Goal: Communication & Community: Answer question/provide support

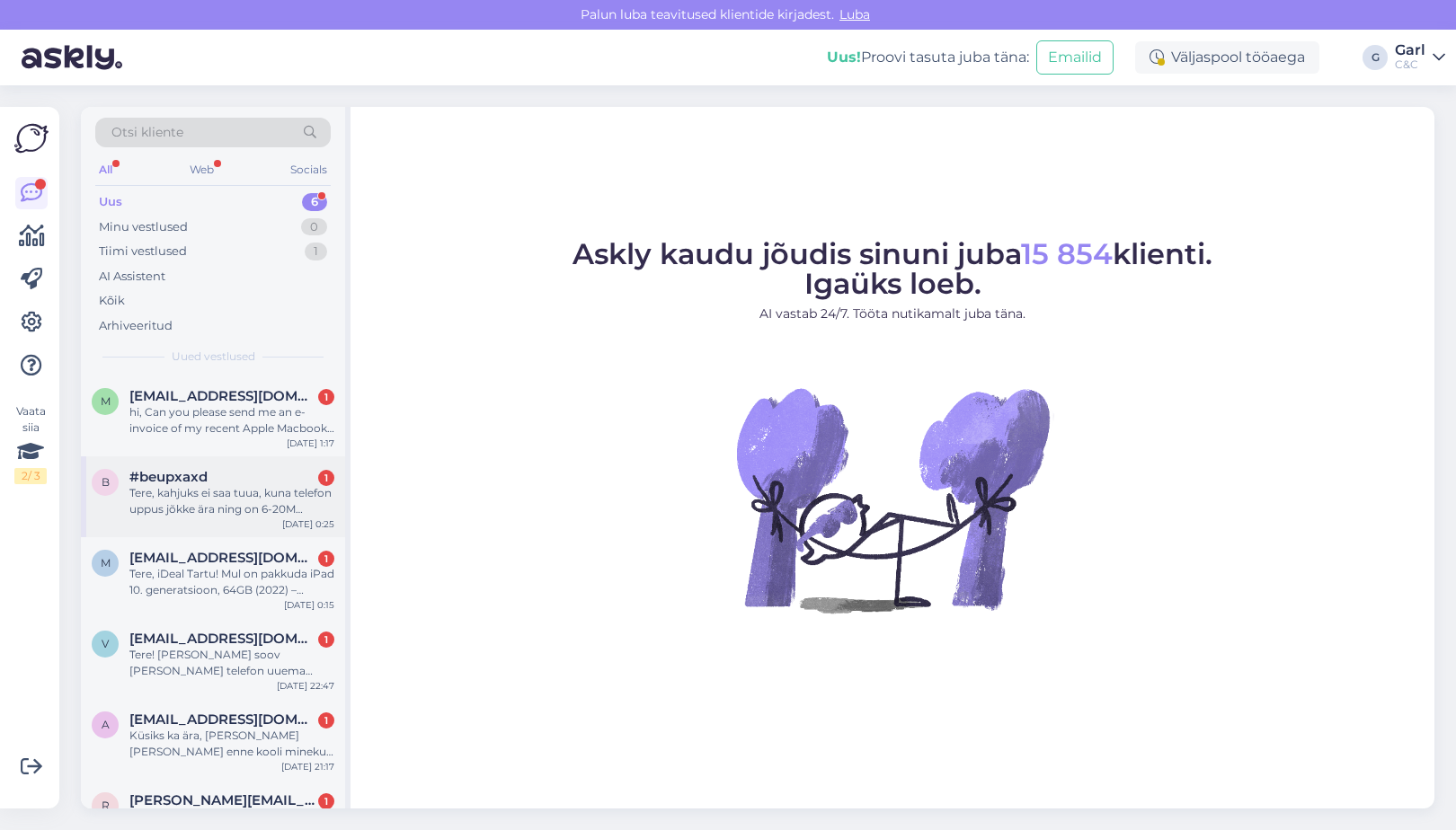
click at [240, 489] on div "Tere, kahjuks ei saa tuua, kuna telefon uppus jõkke ära ning on 6-20M sügavuses." at bounding box center [232, 501] width 205 height 33
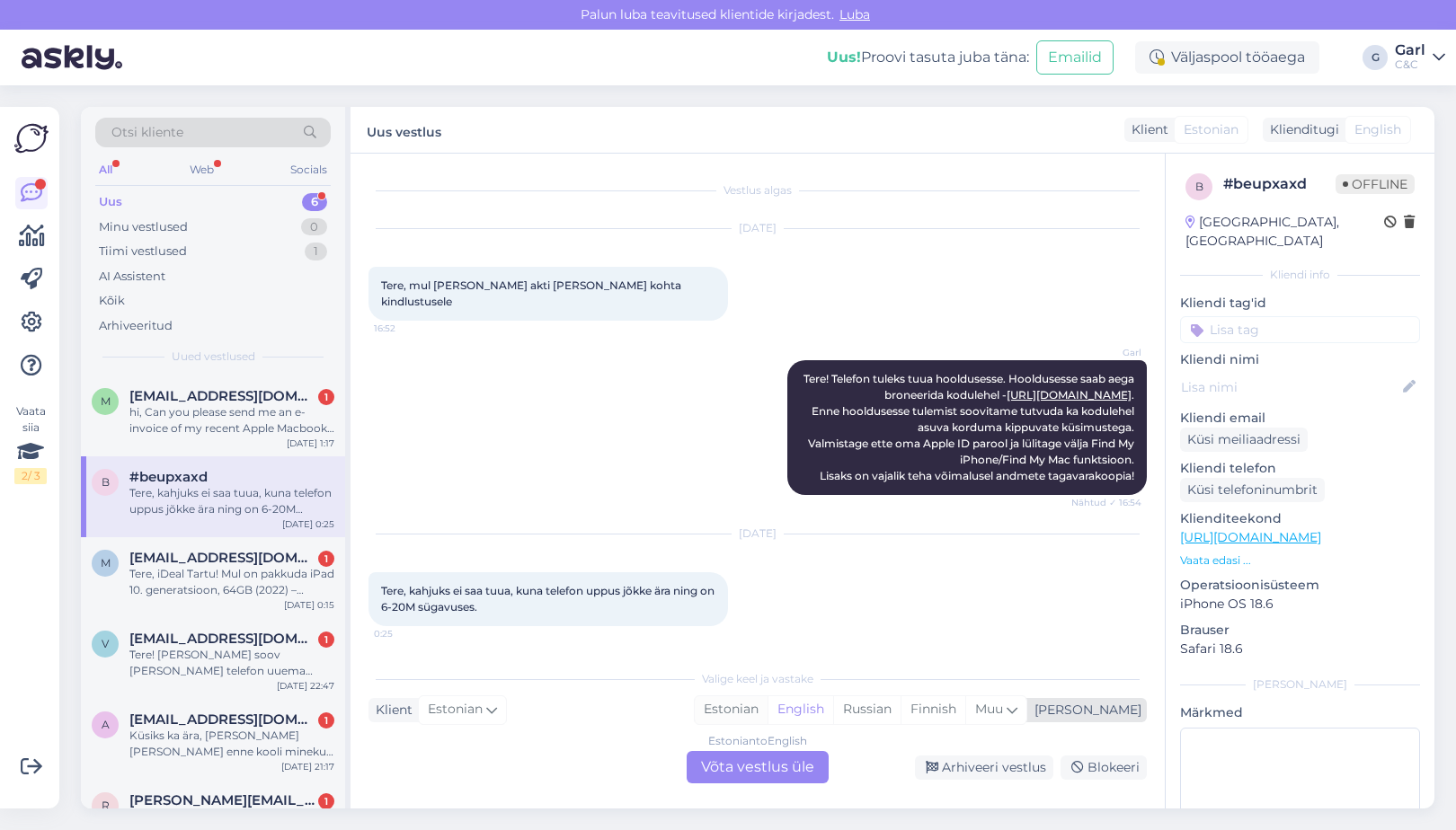
click at [768, 702] on div "Estonian" at bounding box center [731, 710] width 72 height 27
click at [760, 755] on div "Estonian to Estonian Võta vestlus üle" at bounding box center [758, 768] width 142 height 33
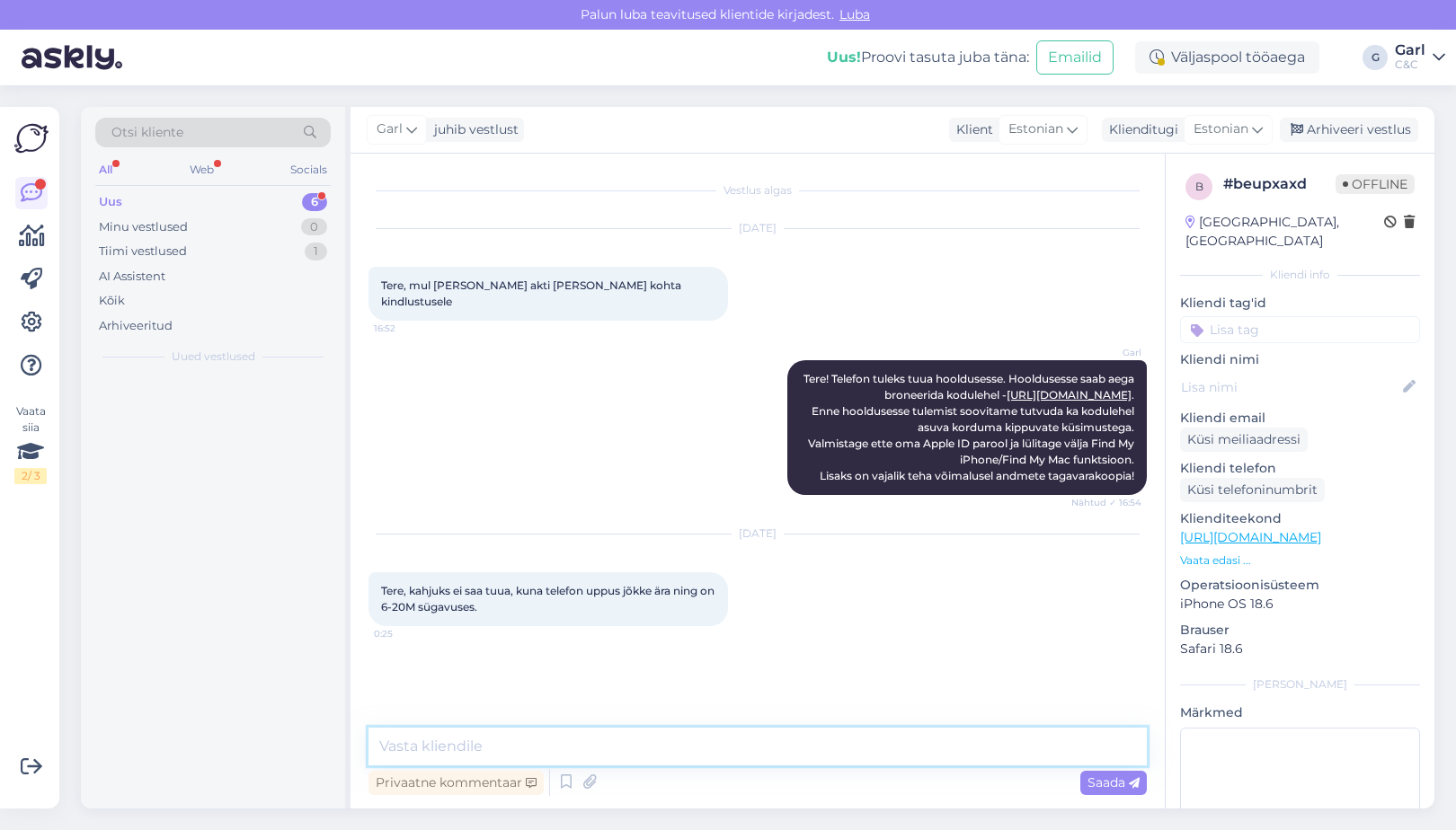
click at [760, 744] on textarea at bounding box center [758, 747] width 779 height 38
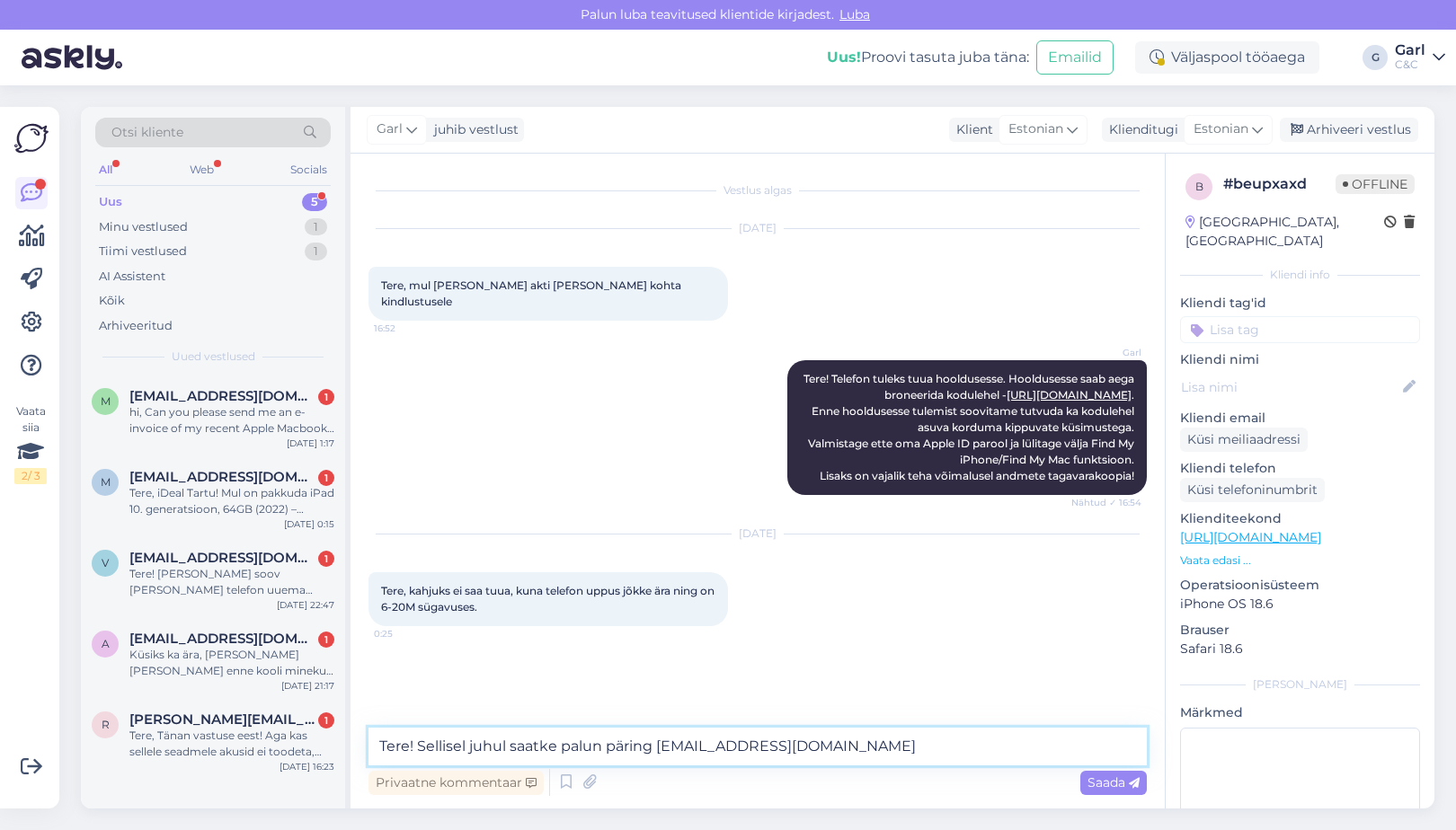
type textarea "Tere! Sellisel juhul saatke palun päring tallinnhooldus@cec.com"
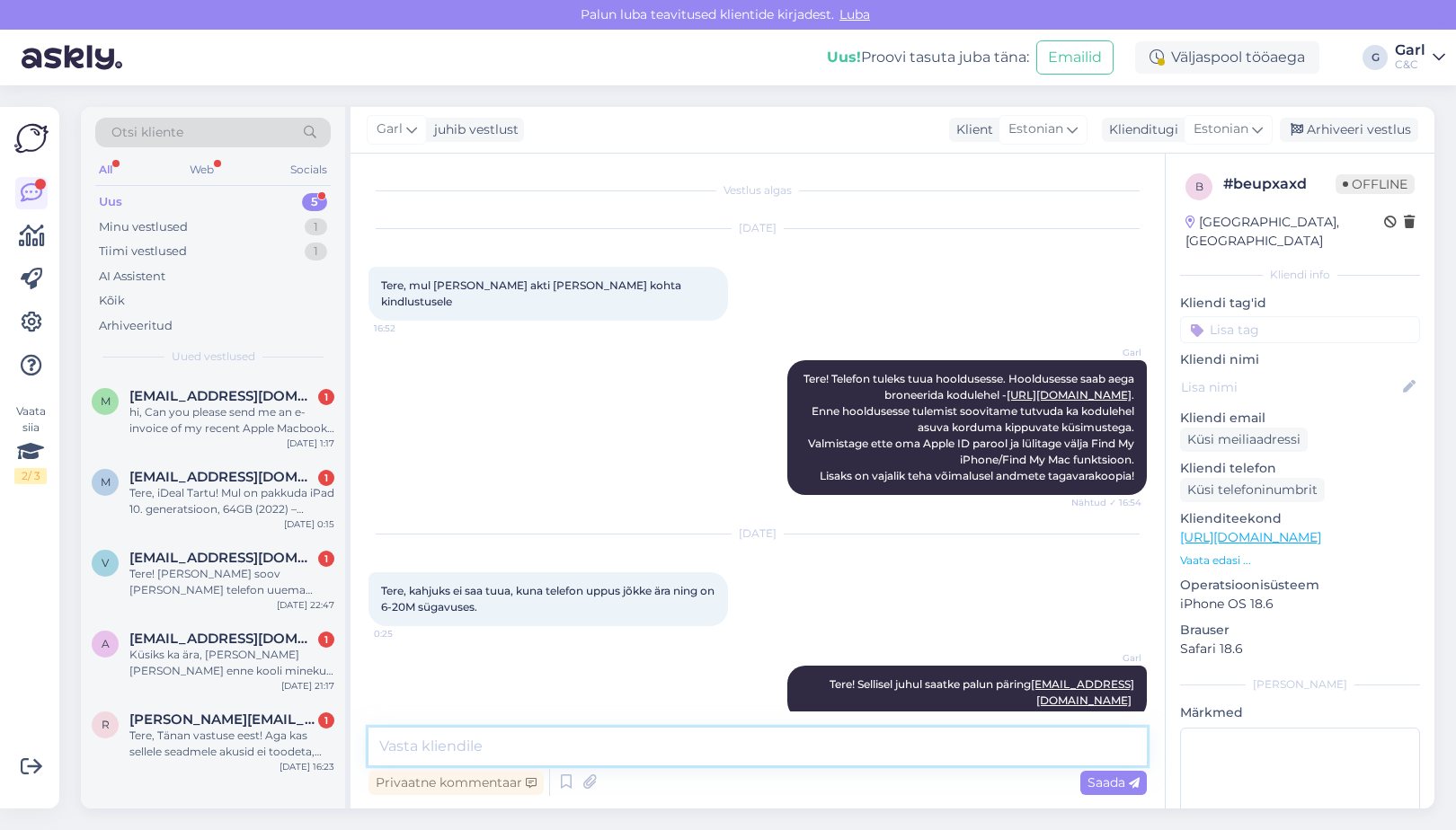
scroll to position [11, 0]
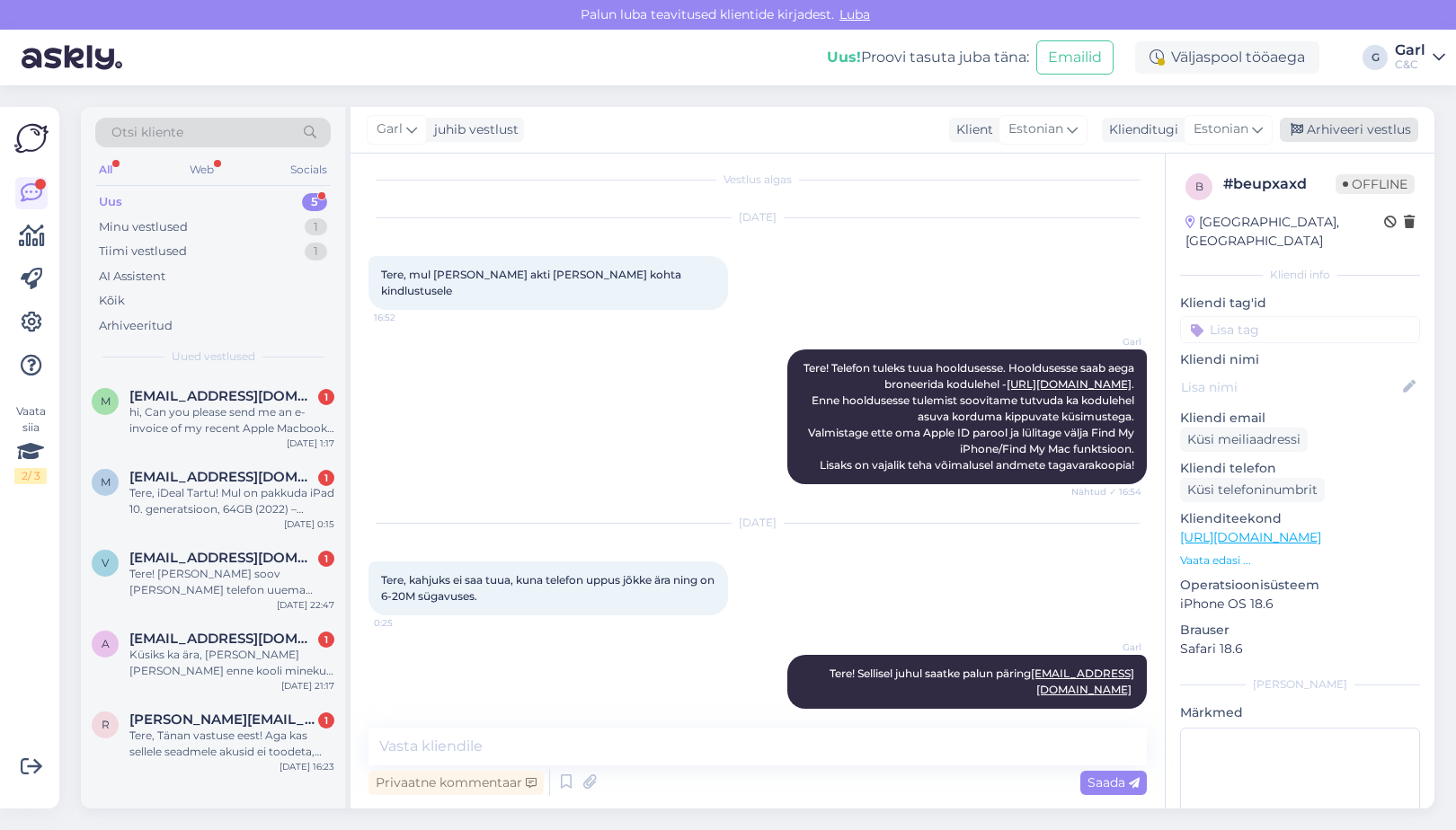
click at [1344, 129] on div "Arhiveeri vestlus" at bounding box center [1349, 129] width 139 height 24
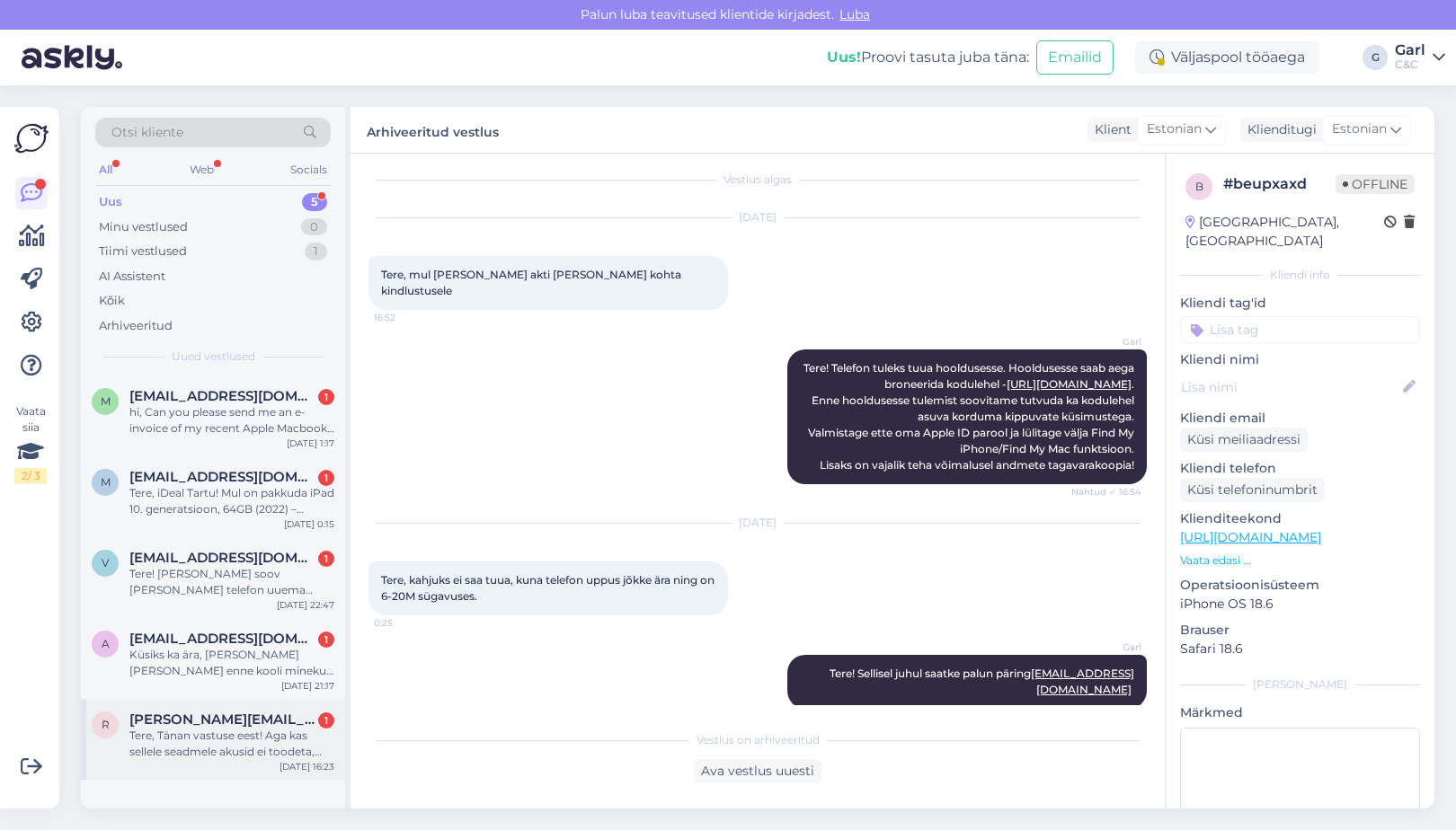
click at [213, 763] on div "r romas.koiv@hotmail.com 1 Tere, Tänan vastuse eest! Aga kas sellele seadmele a…" at bounding box center [213, 739] width 264 height 81
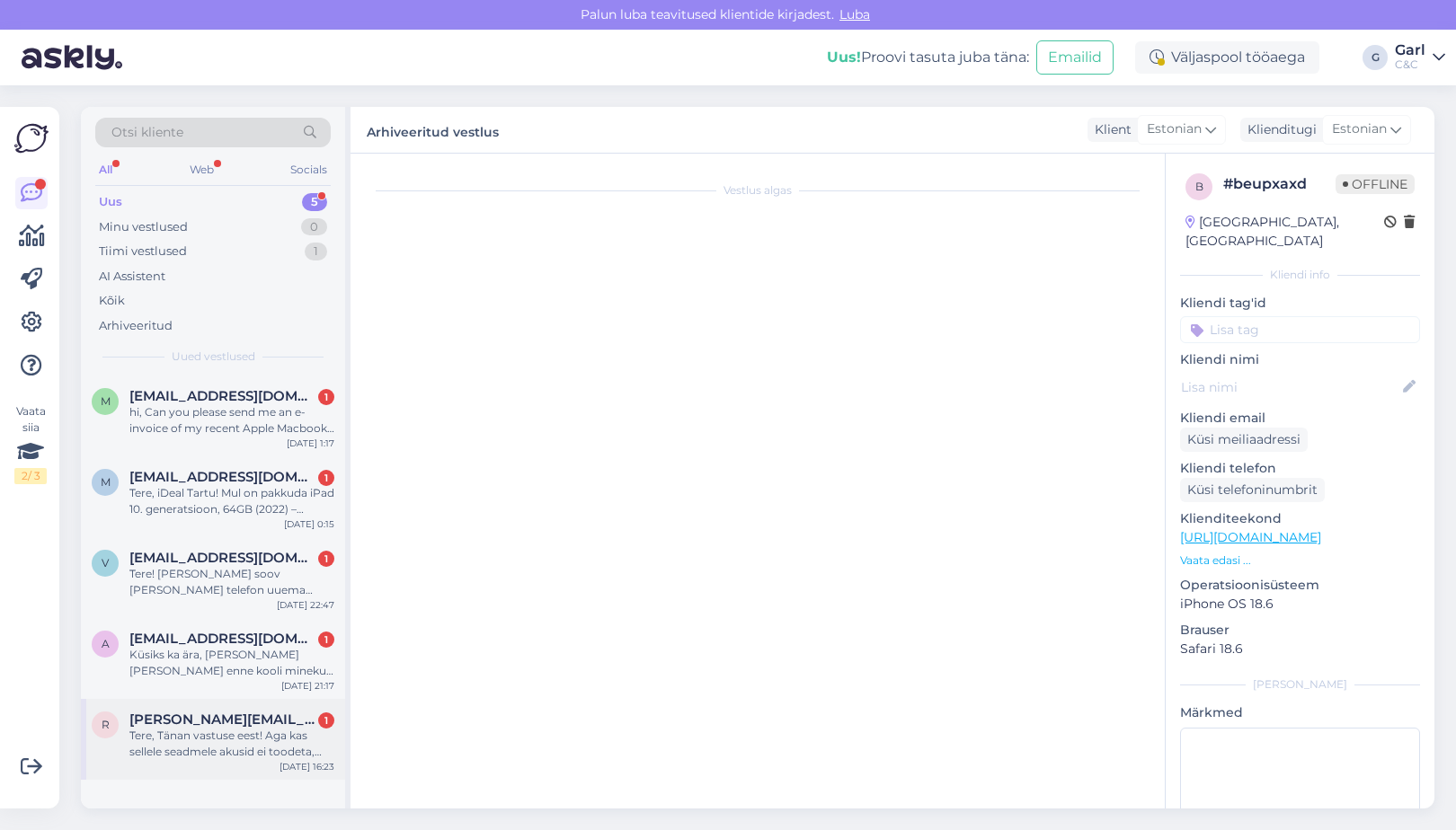
scroll to position [0, 0]
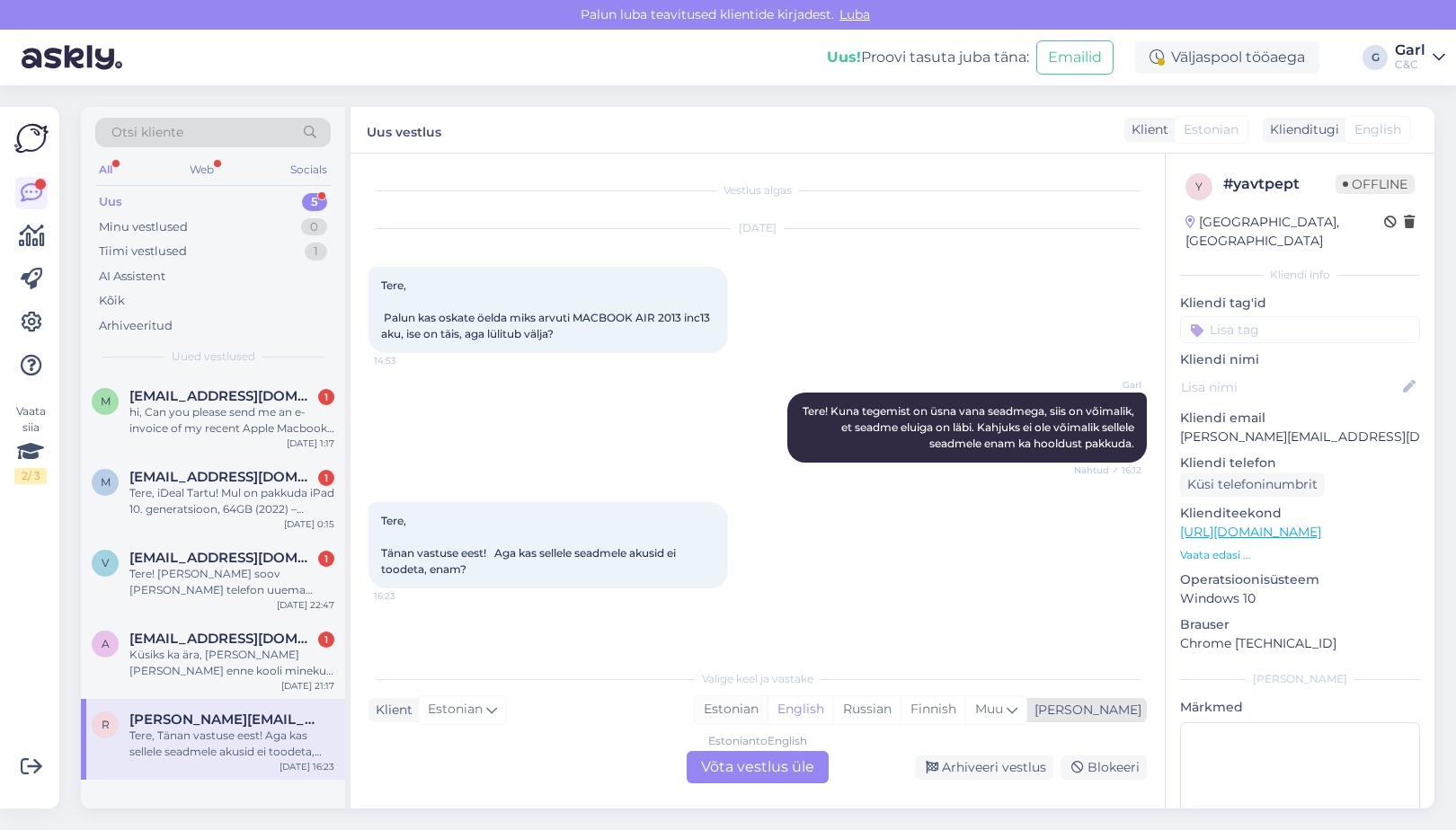
click at [768, 711] on div "Estonian" at bounding box center [731, 710] width 72 height 27
click at [782, 768] on div "Estonian to Estonian Võta vestlus üle" at bounding box center [758, 768] width 142 height 33
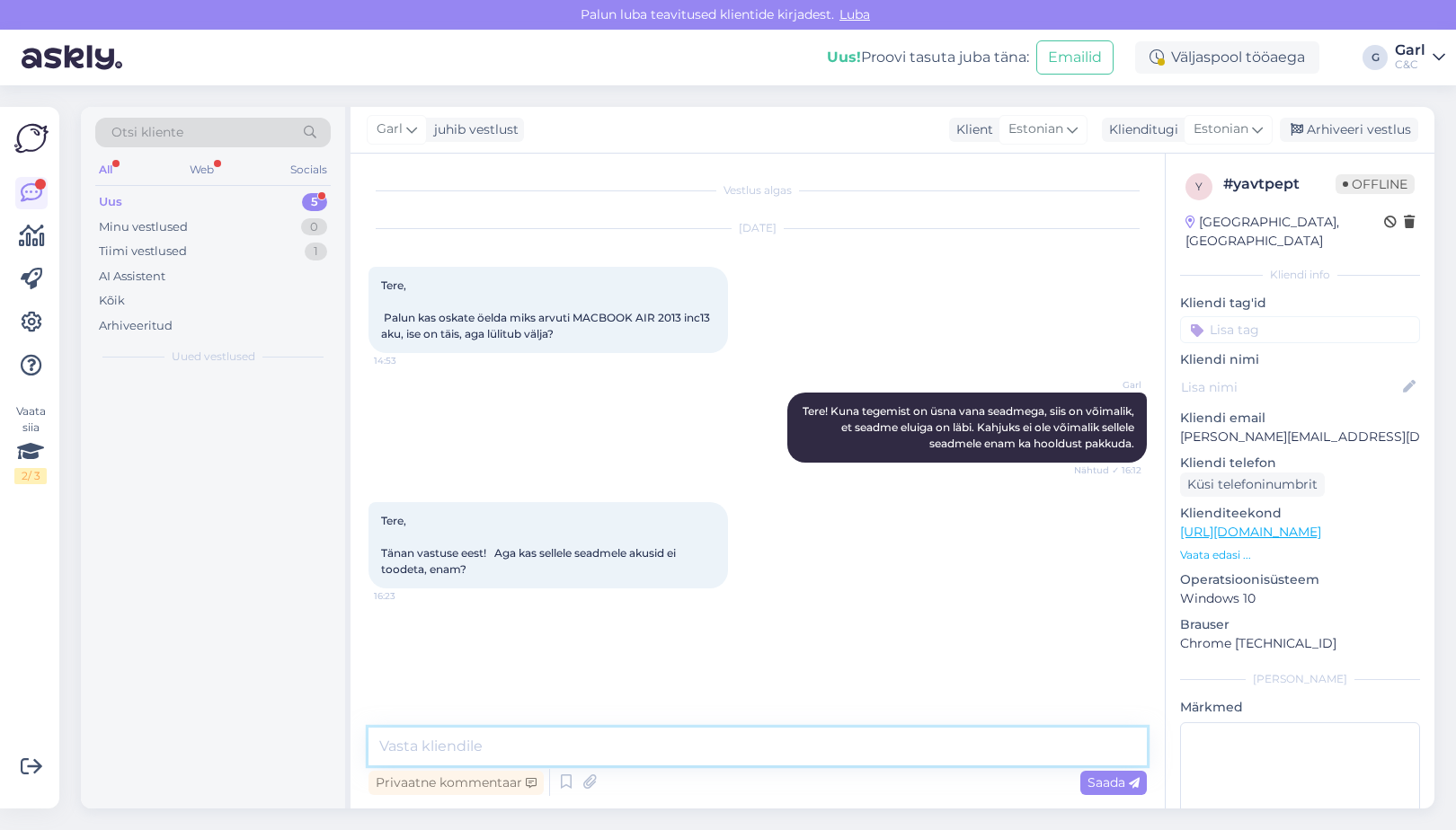
click at [782, 760] on textarea at bounding box center [758, 747] width 779 height 38
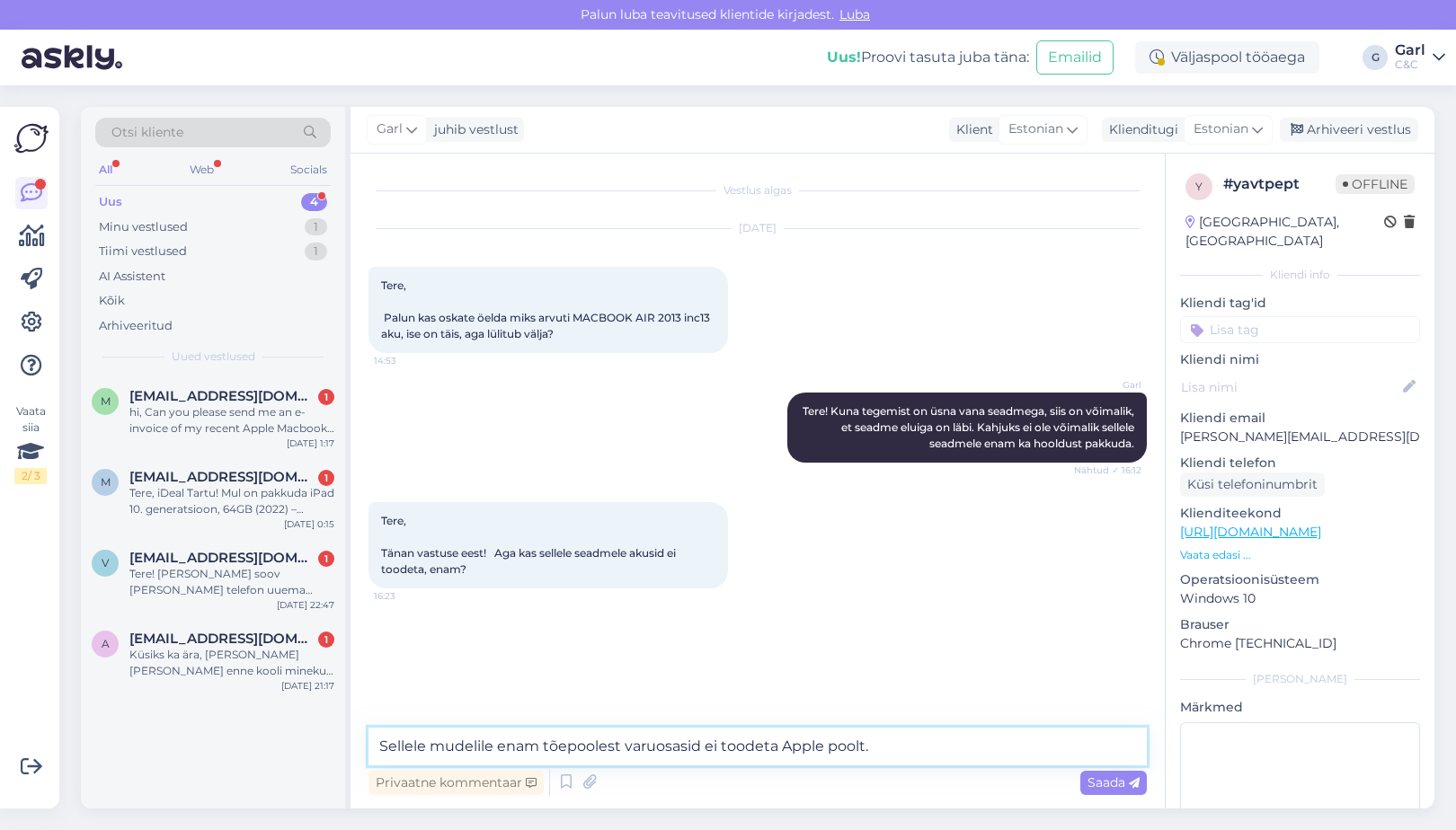
type textarea "Sellele mudelile enam tõepoolest varuosasid ei toodeta Apple poolt."
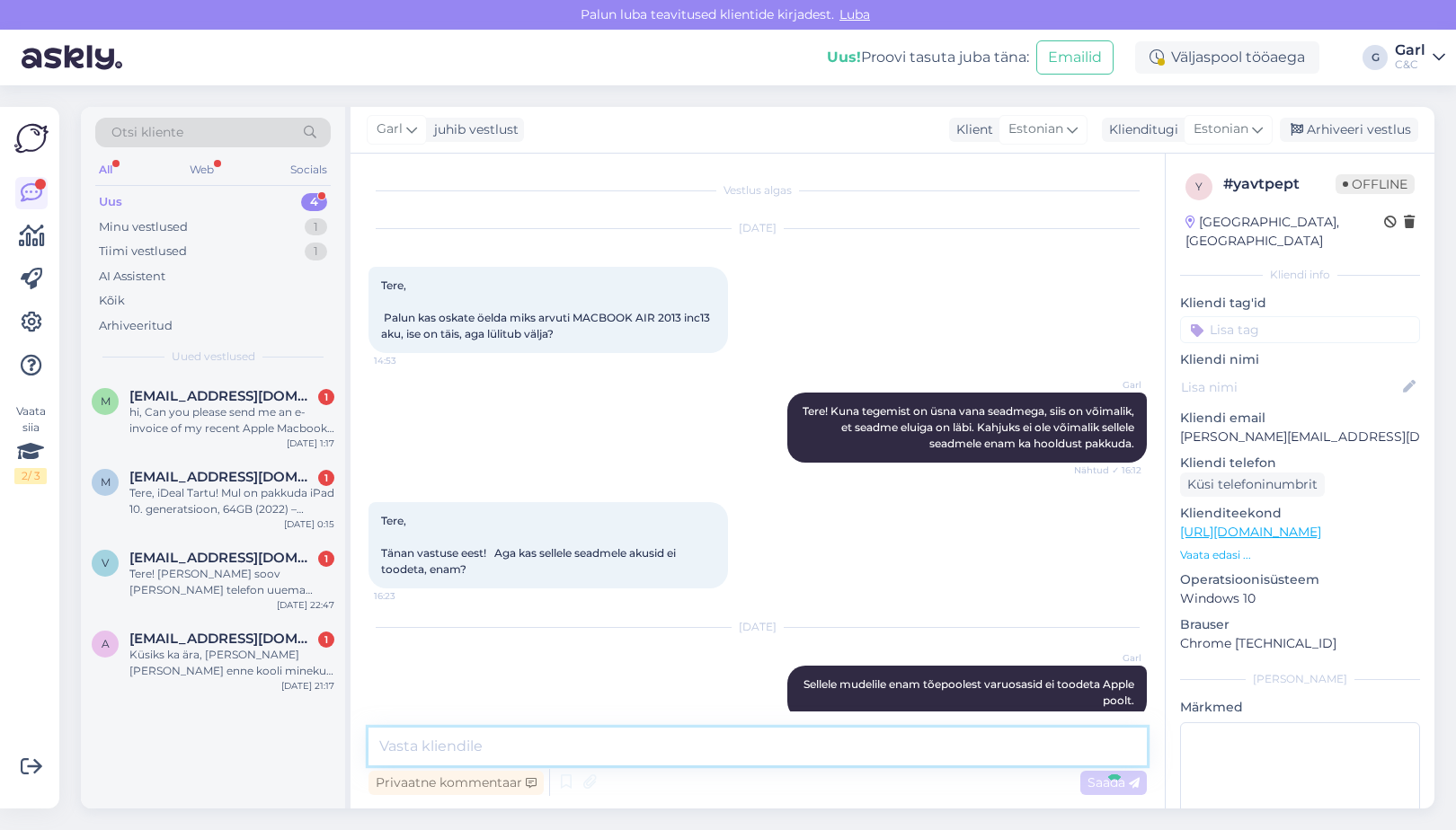
scroll to position [27, 0]
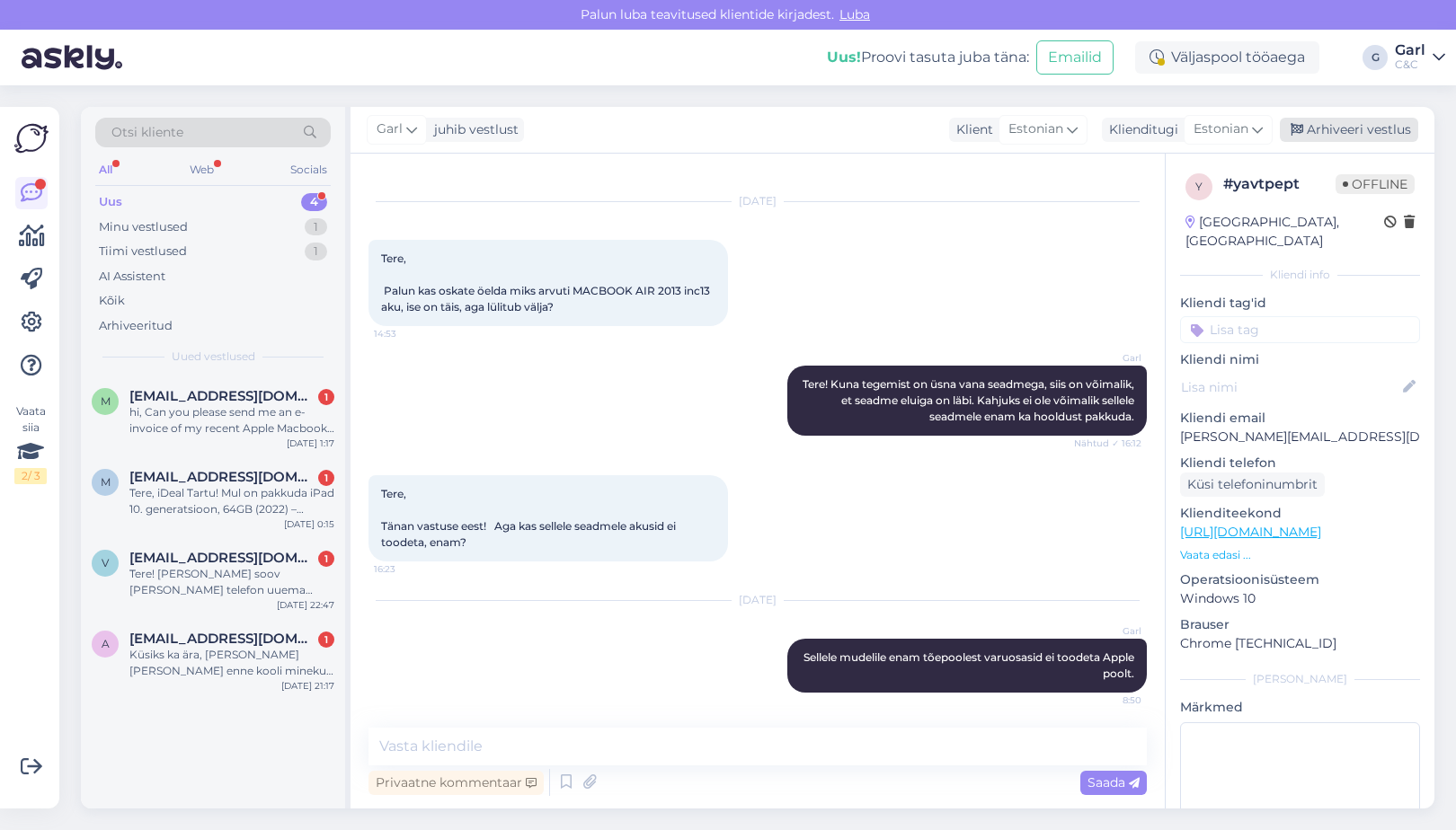
click at [1357, 130] on div "Arhiveeri vestlus" at bounding box center [1349, 129] width 139 height 24
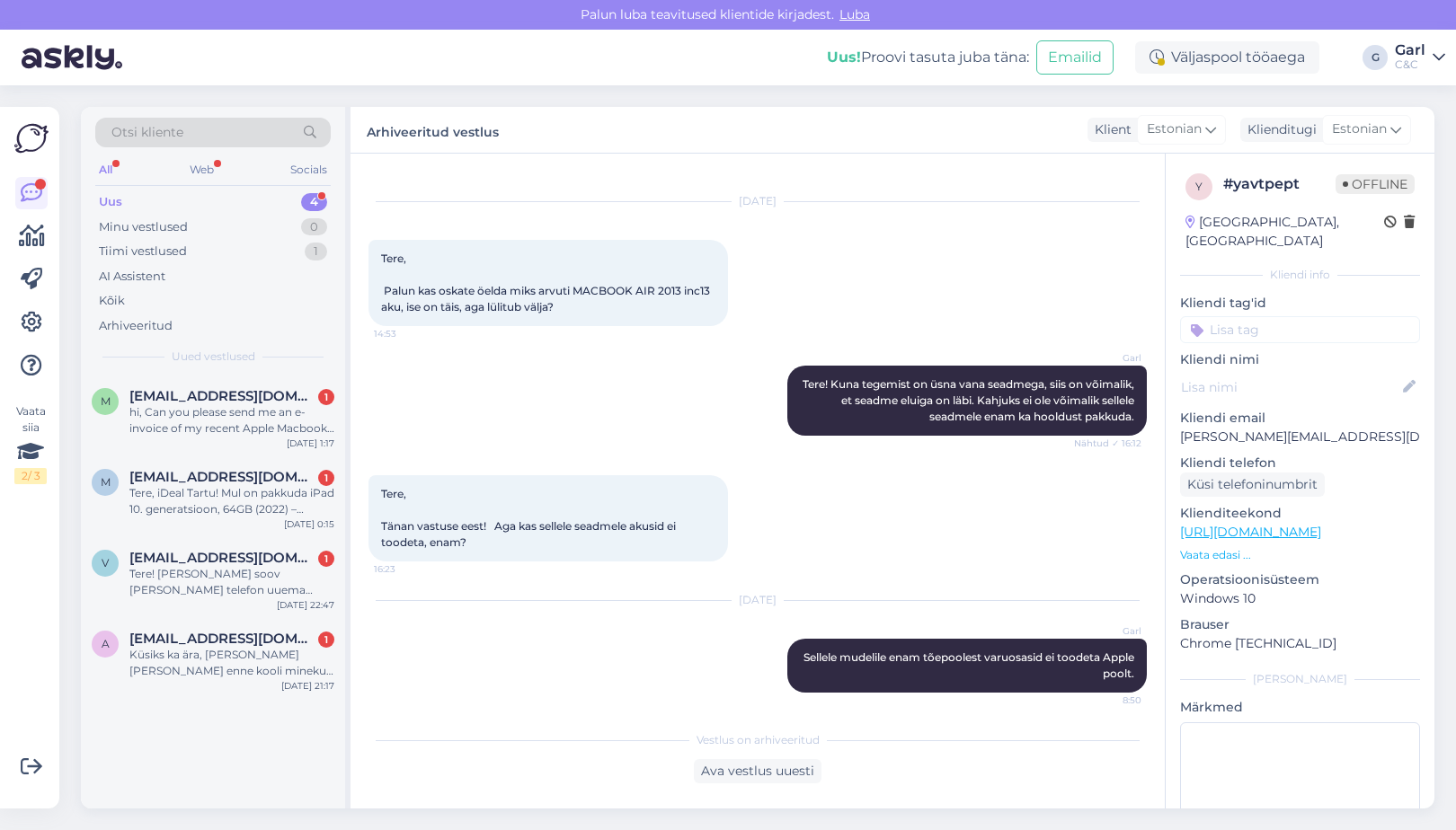
drag, startPoint x: 187, startPoint y: 658, endPoint x: 407, endPoint y: 658, distance: 220.0
click at [190, 658] on div "Küsiks ka ära, ee mull oleks vaja enne kooli minekut vahetada iphone 14 aku, et…" at bounding box center [232, 663] width 205 height 33
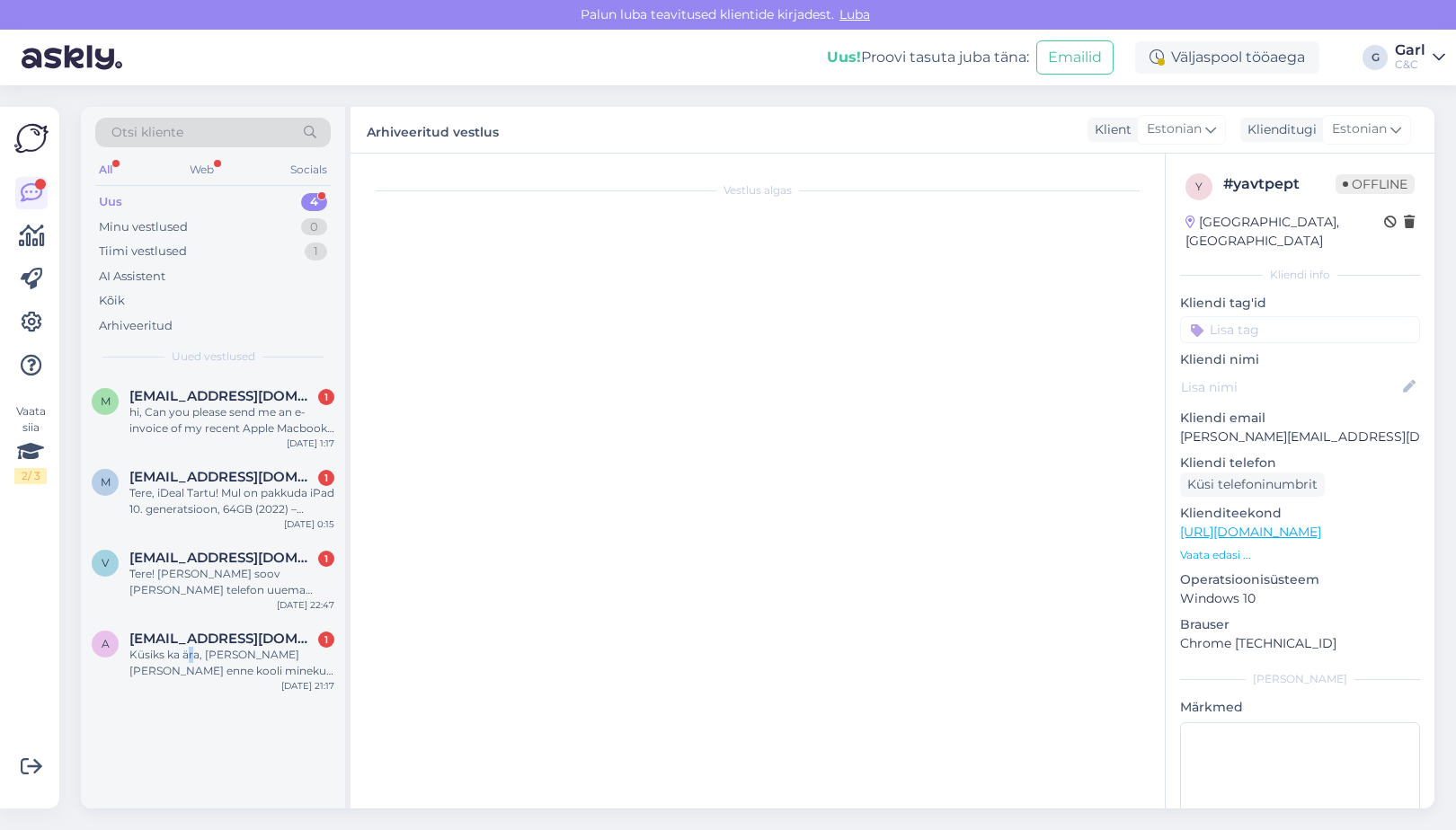
scroll to position [1, 0]
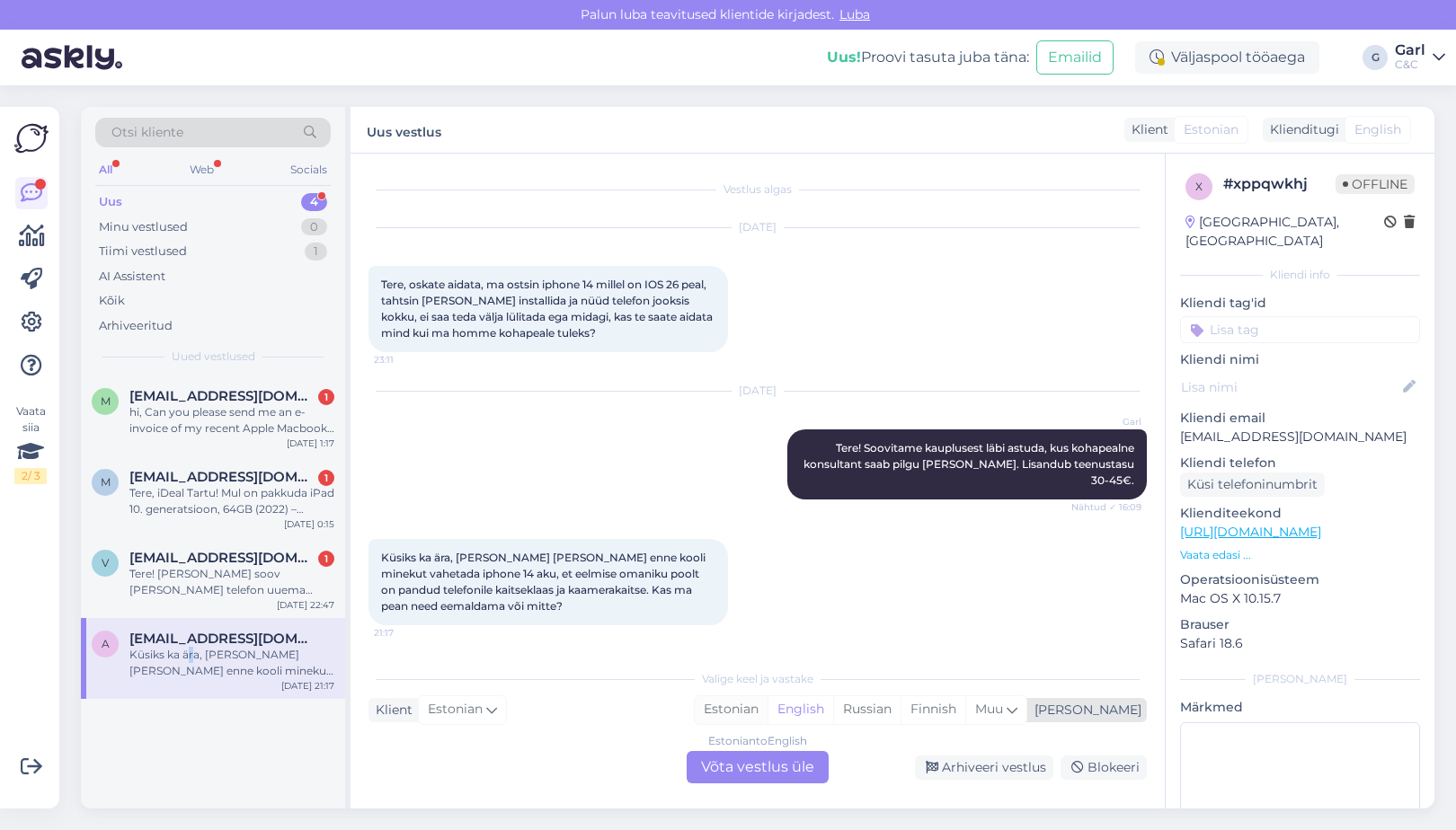
click at [768, 706] on div "Estonian" at bounding box center [731, 710] width 72 height 27
click at [758, 762] on div "Estonian to Estonian Võta vestlus üle" at bounding box center [758, 768] width 142 height 33
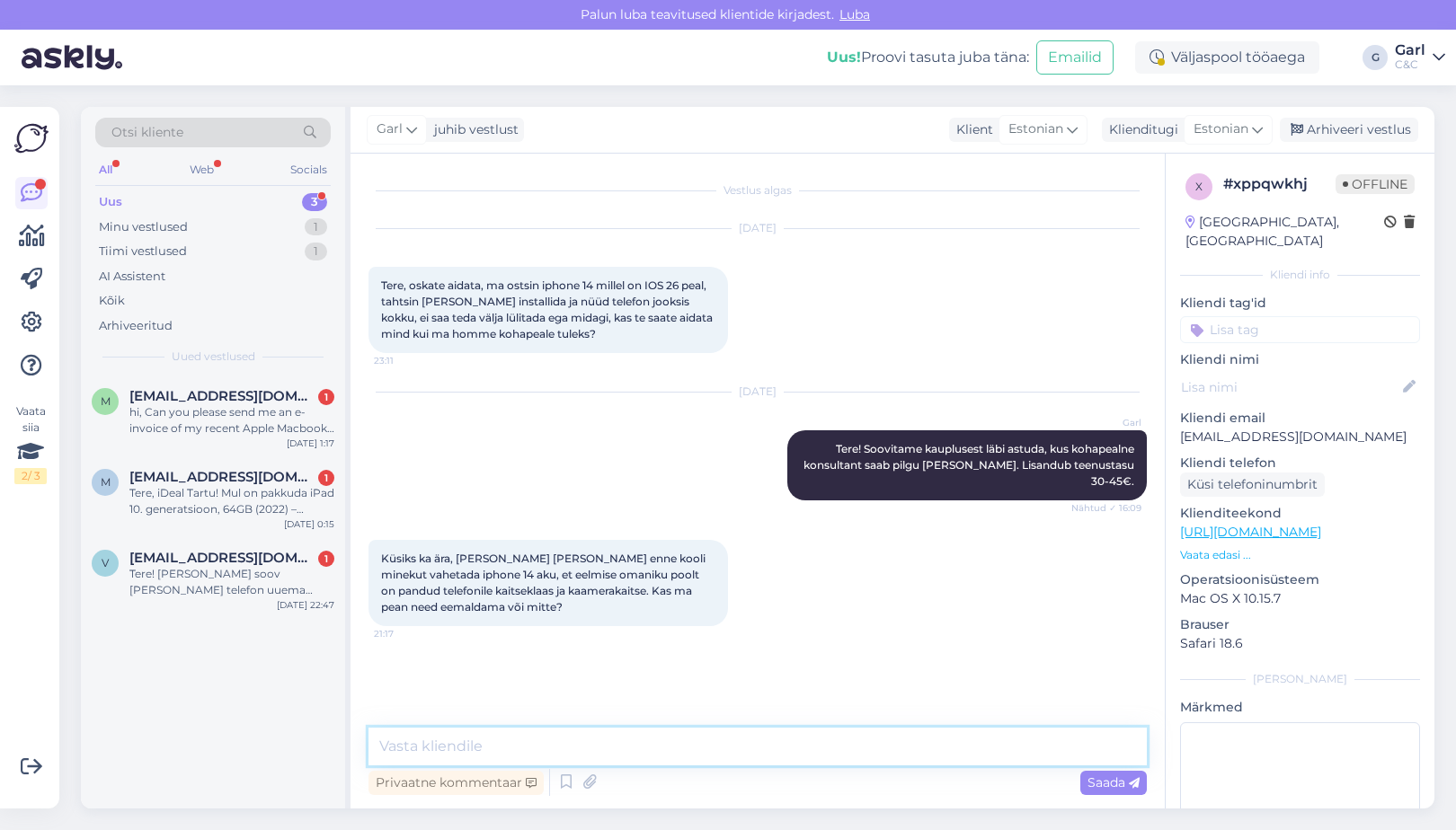
click at [757, 758] on textarea at bounding box center [758, 747] width 779 height 38
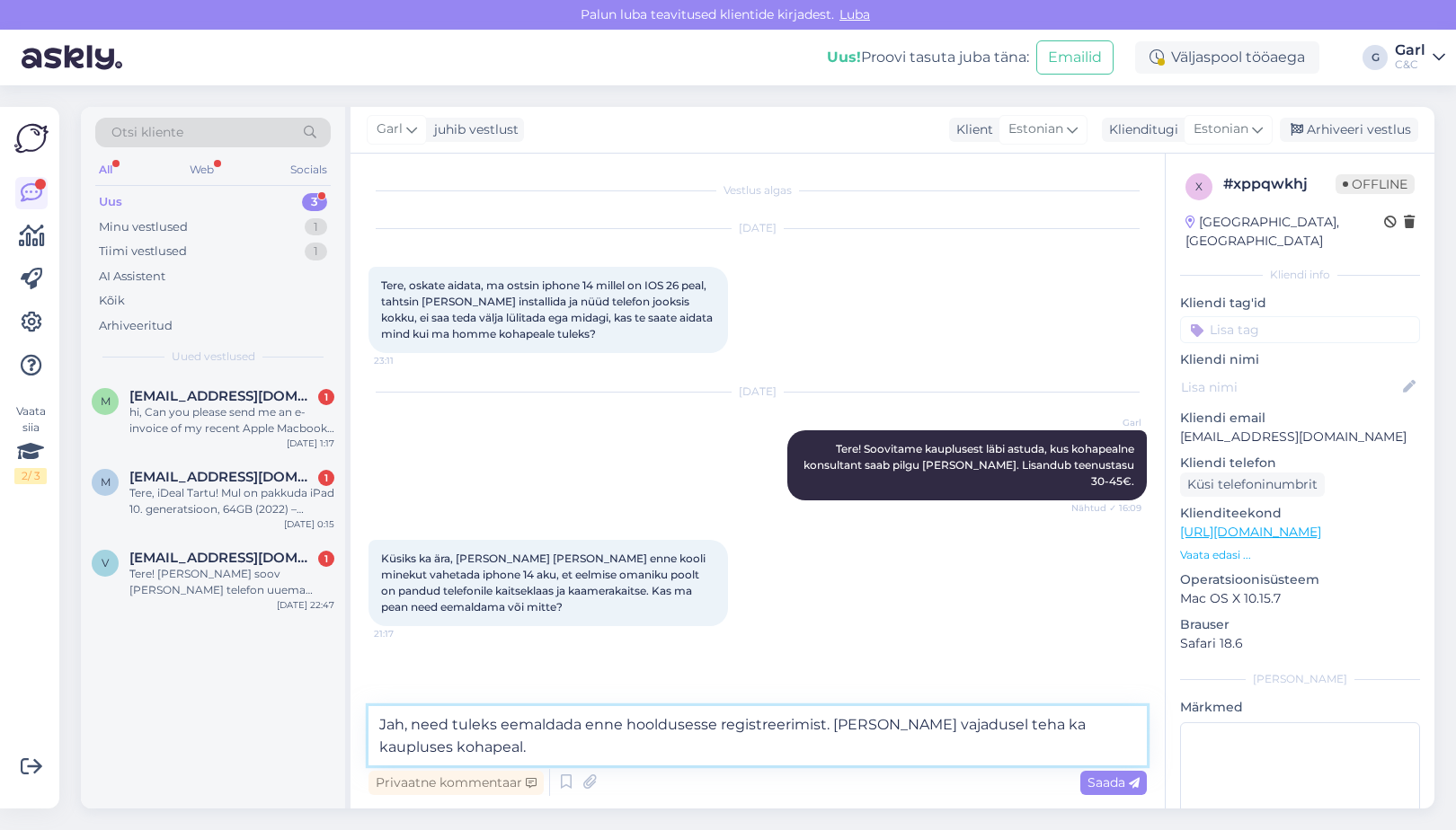
type textarea "Jah, need tuleks eemaldada enne hooldusesse registreerimist. Saame seda vajadus…"
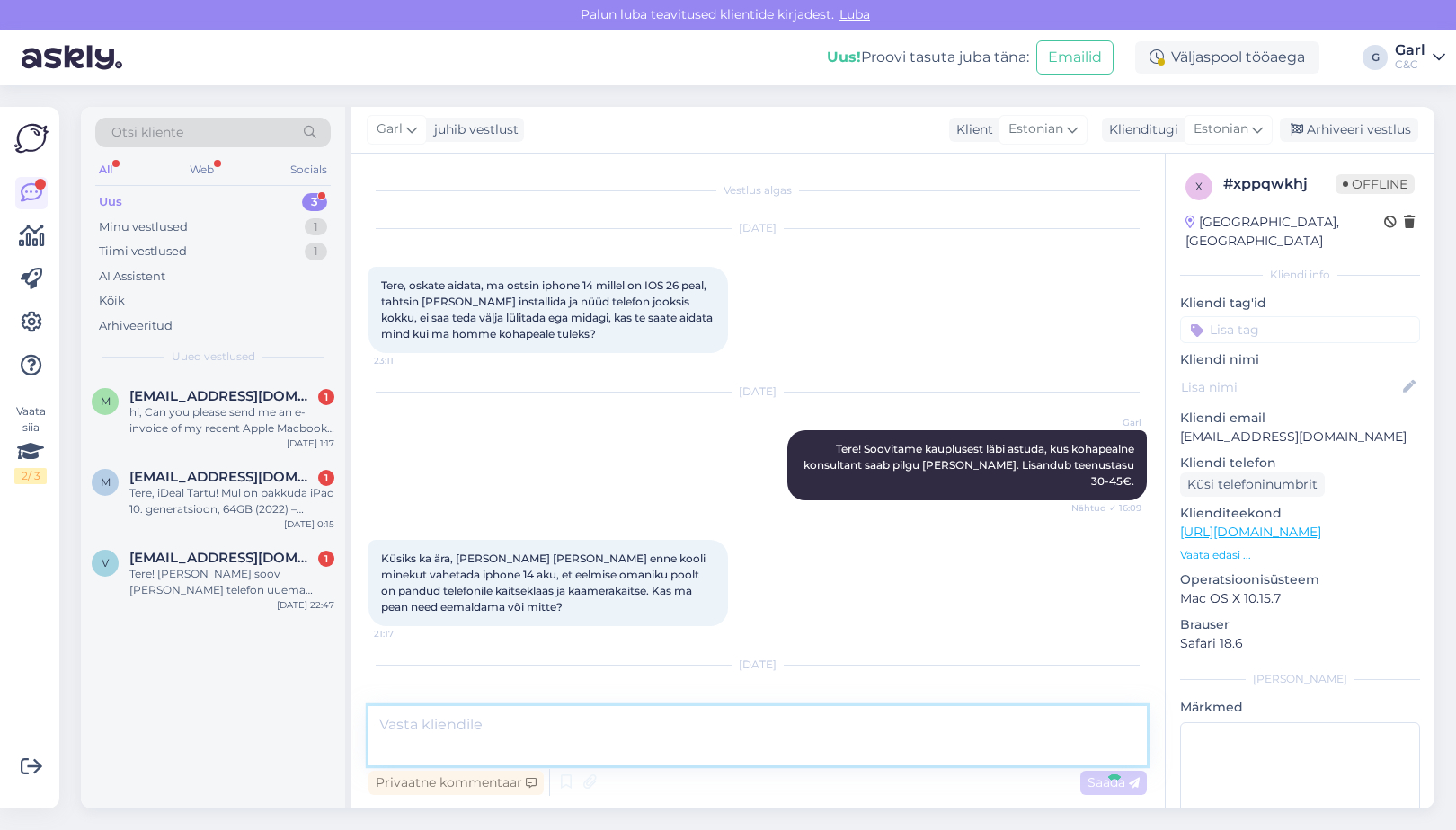
scroll to position [81, 0]
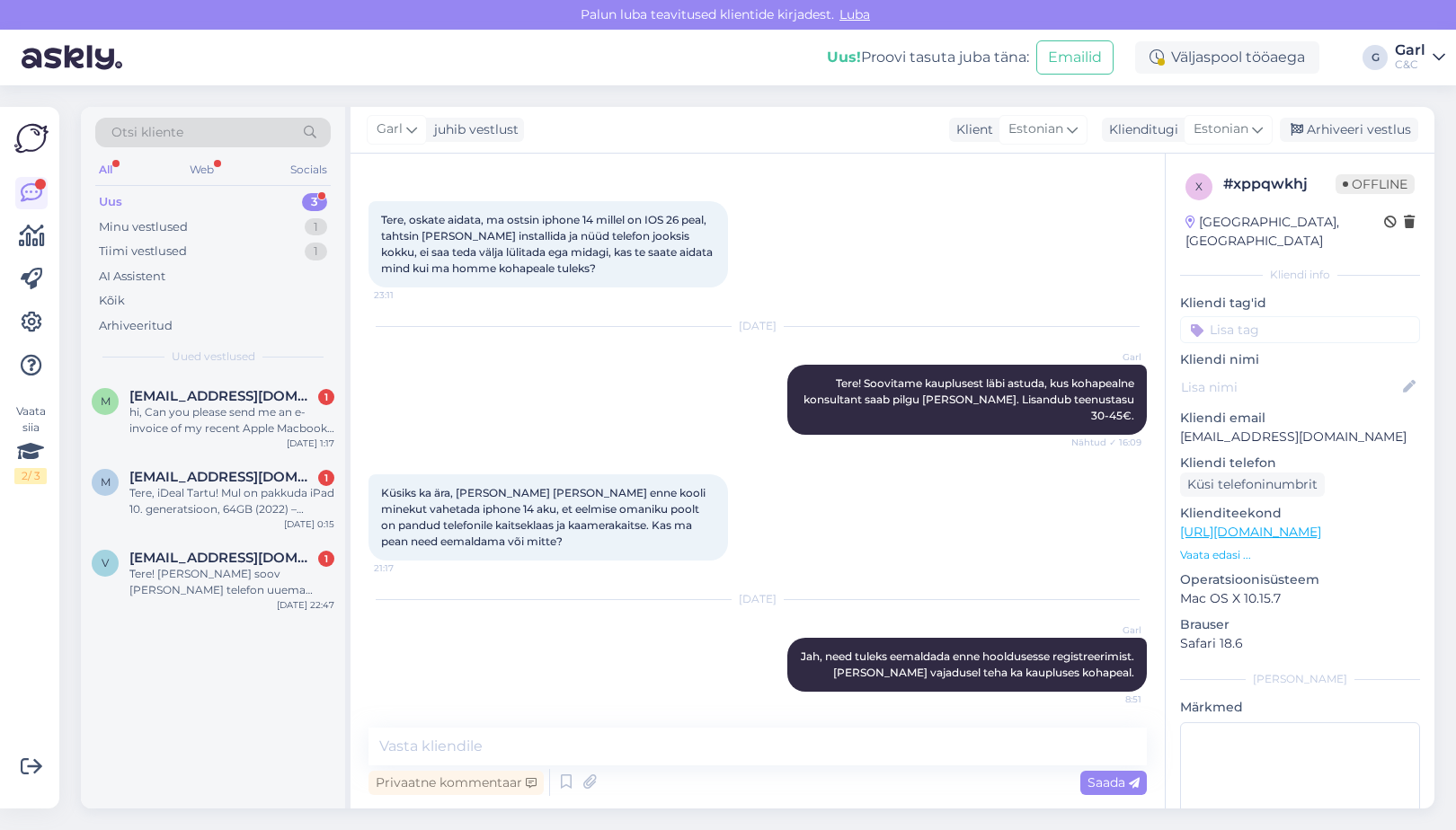
click at [1352, 149] on div "Garl juhib vestlust Klient Estonian Klienditugi Estonian Arhiveeri vestlus" at bounding box center [892, 130] width 1084 height 47
click at [1346, 136] on div "Arhiveeri vestlus" at bounding box center [1349, 129] width 139 height 24
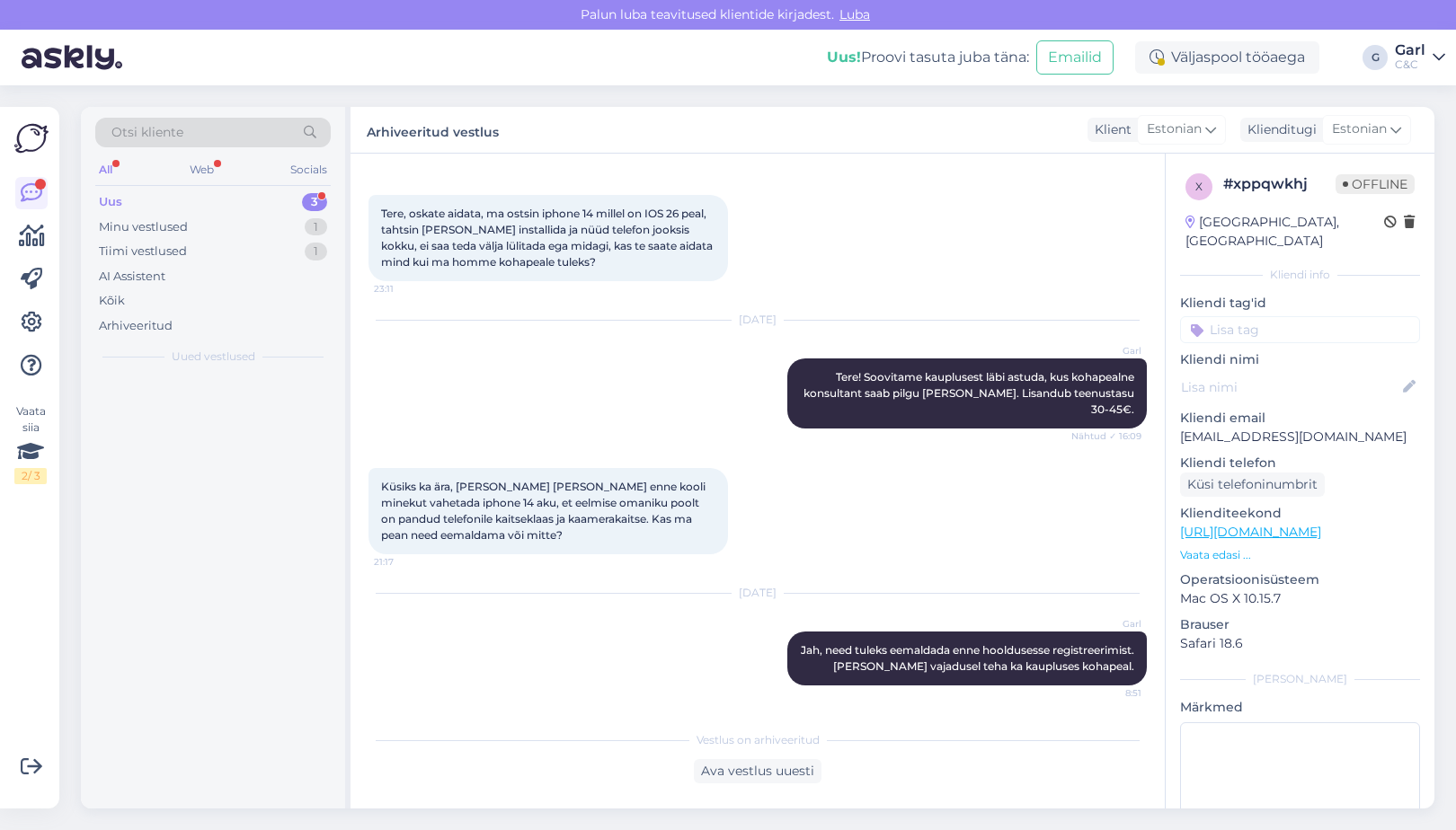
scroll to position [87, 0]
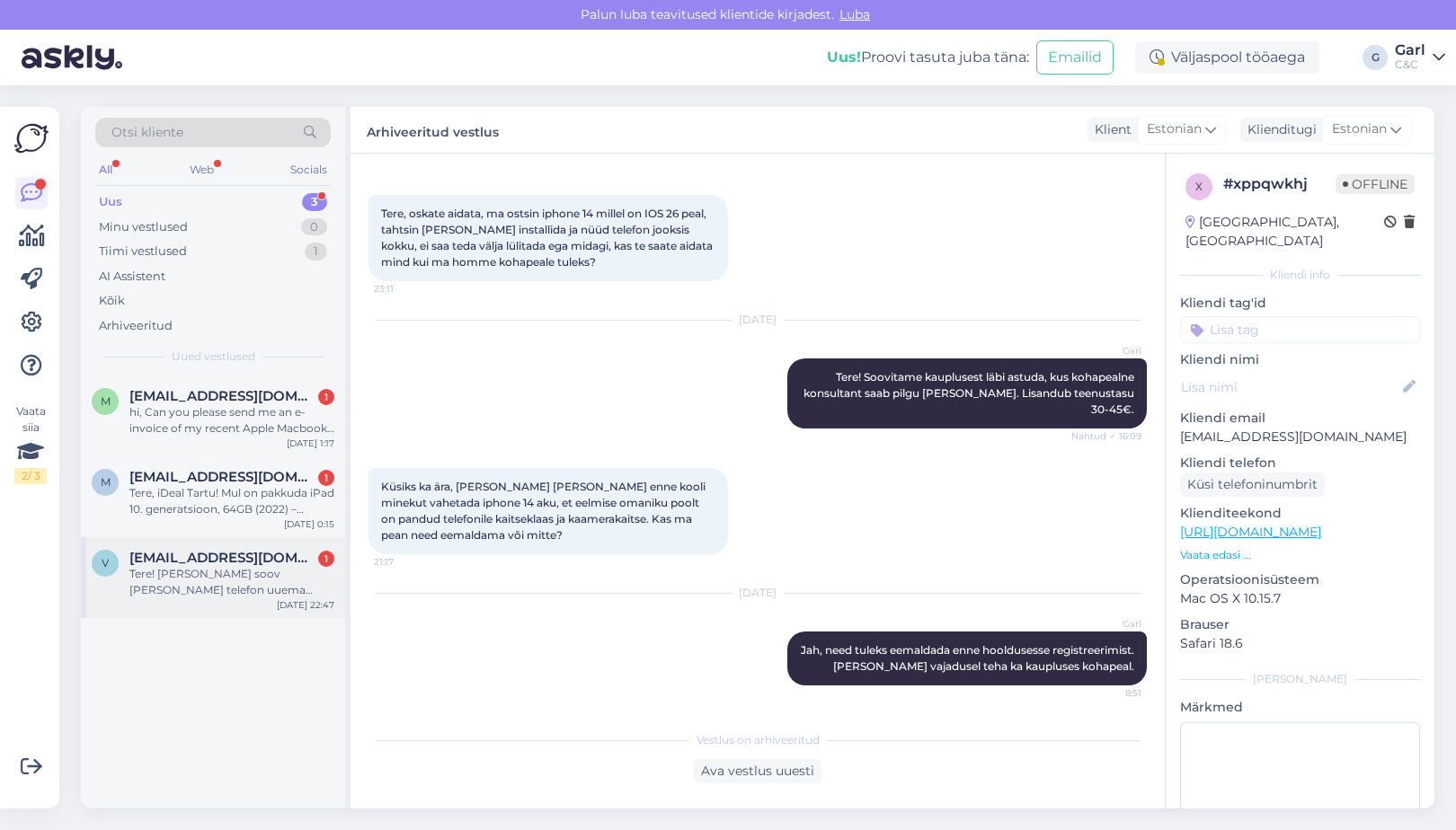
click at [264, 592] on div "Tere! Tekkis soov enda vana telefon uuema vastu vahetada ning sooviksin vana te…" at bounding box center [232, 582] width 205 height 33
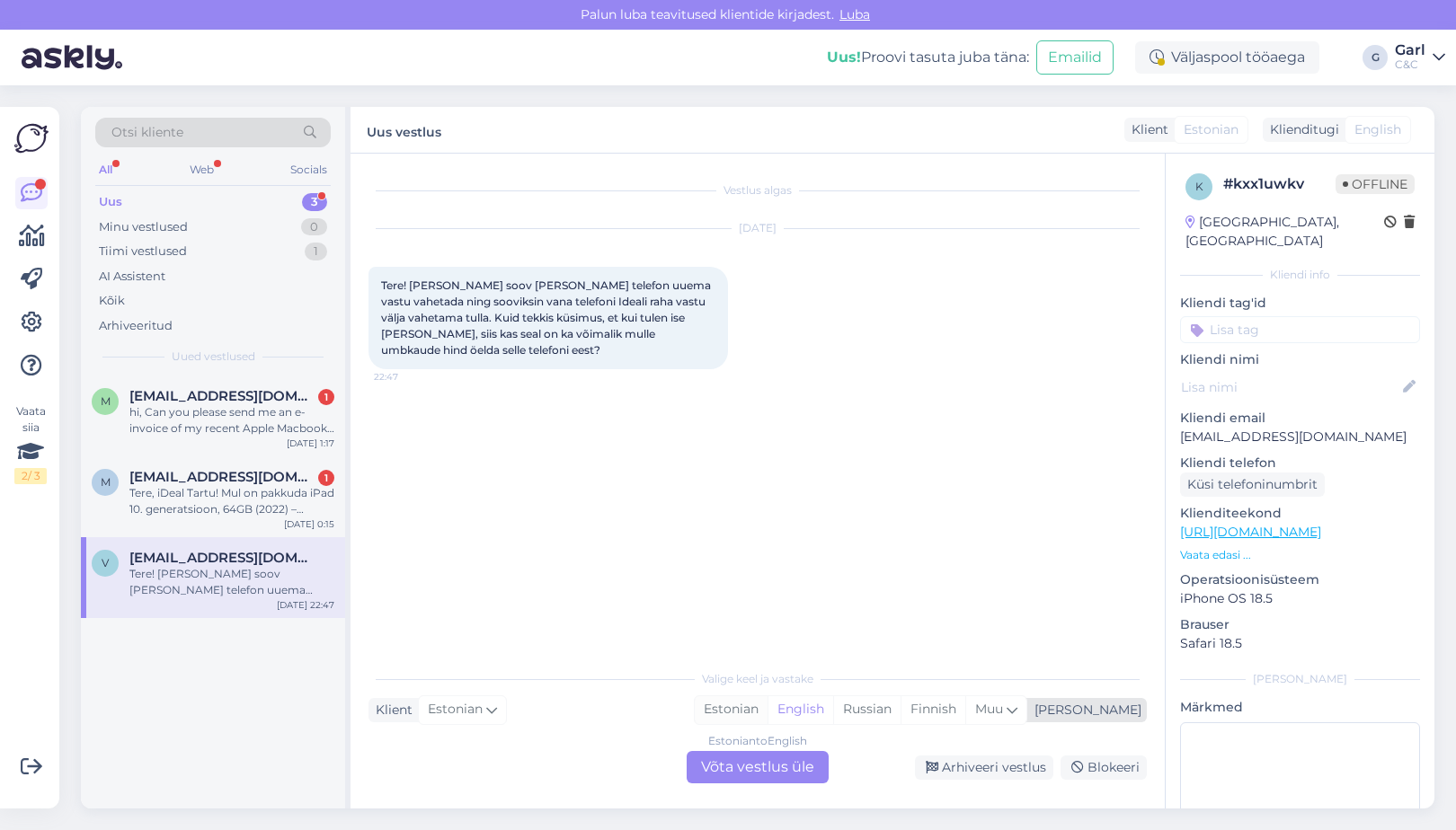
click at [768, 706] on div "Estonian" at bounding box center [731, 710] width 72 height 27
click at [792, 757] on div "Estonian to Estonian Võta vestlus üle" at bounding box center [758, 768] width 142 height 33
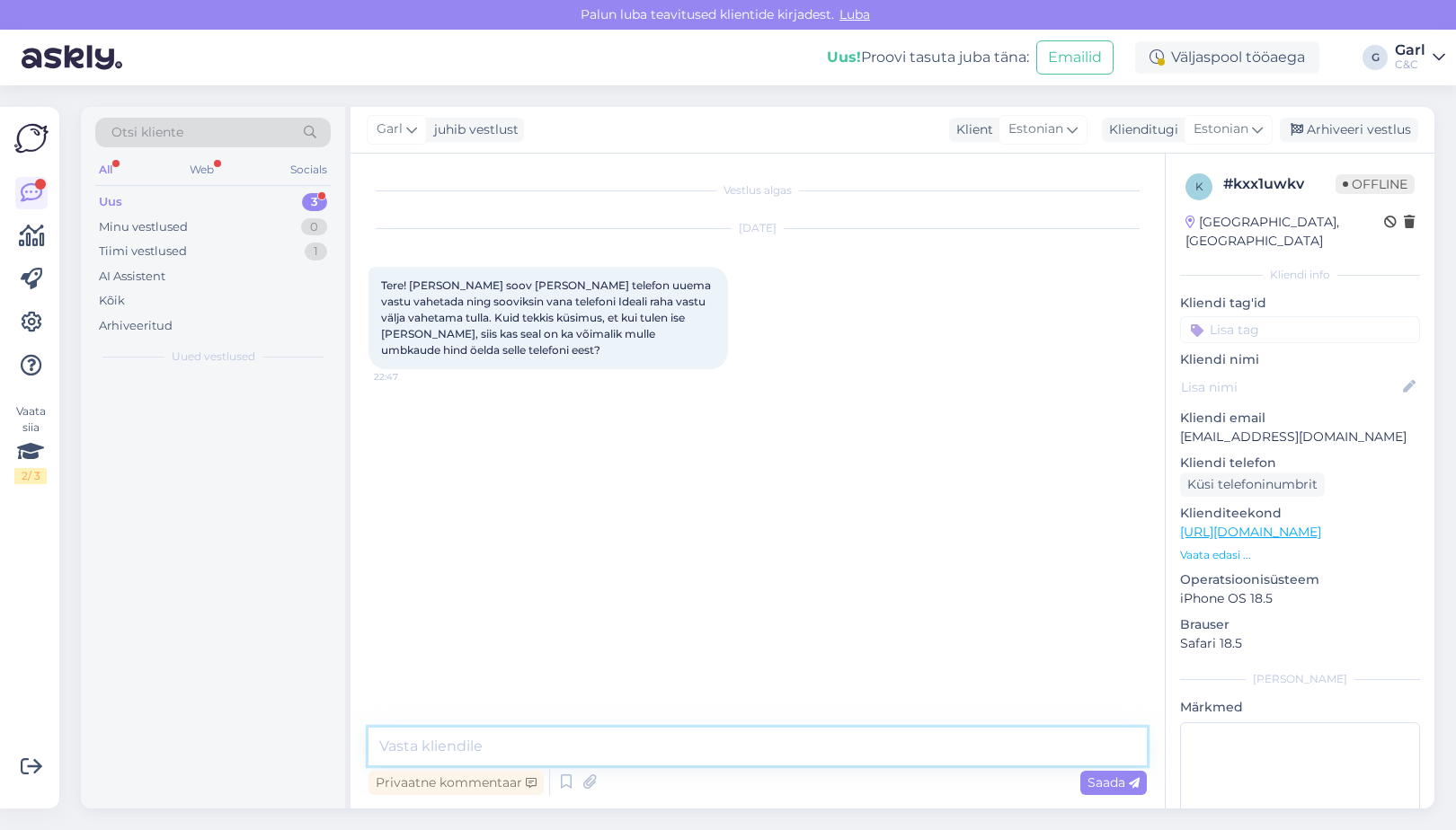
click at [792, 756] on textarea at bounding box center [758, 747] width 779 height 38
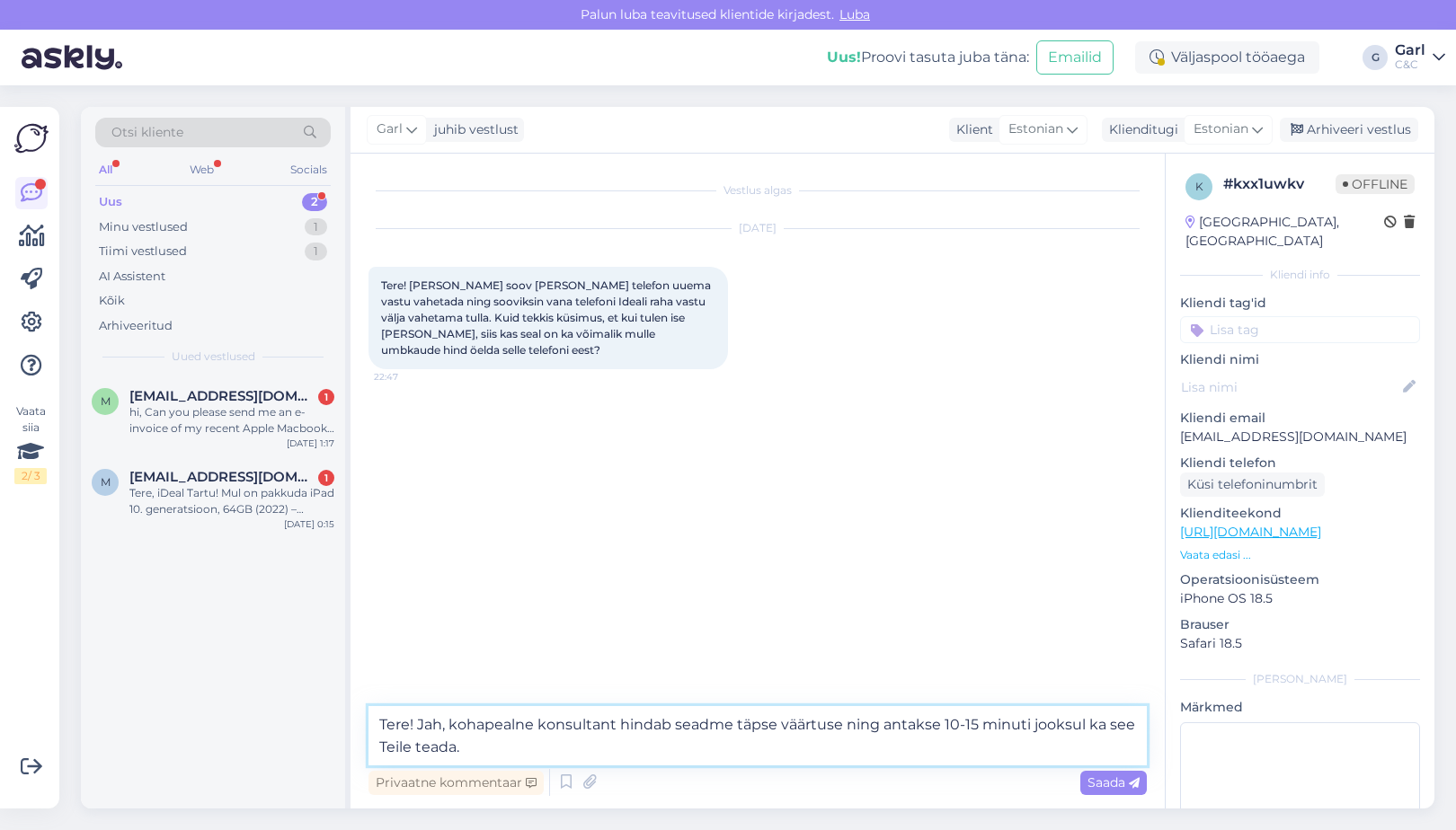
type textarea "Tere! Jah, kohapealne konsultant hindab seadme täpse väärtuse ning antakse 10-1…"
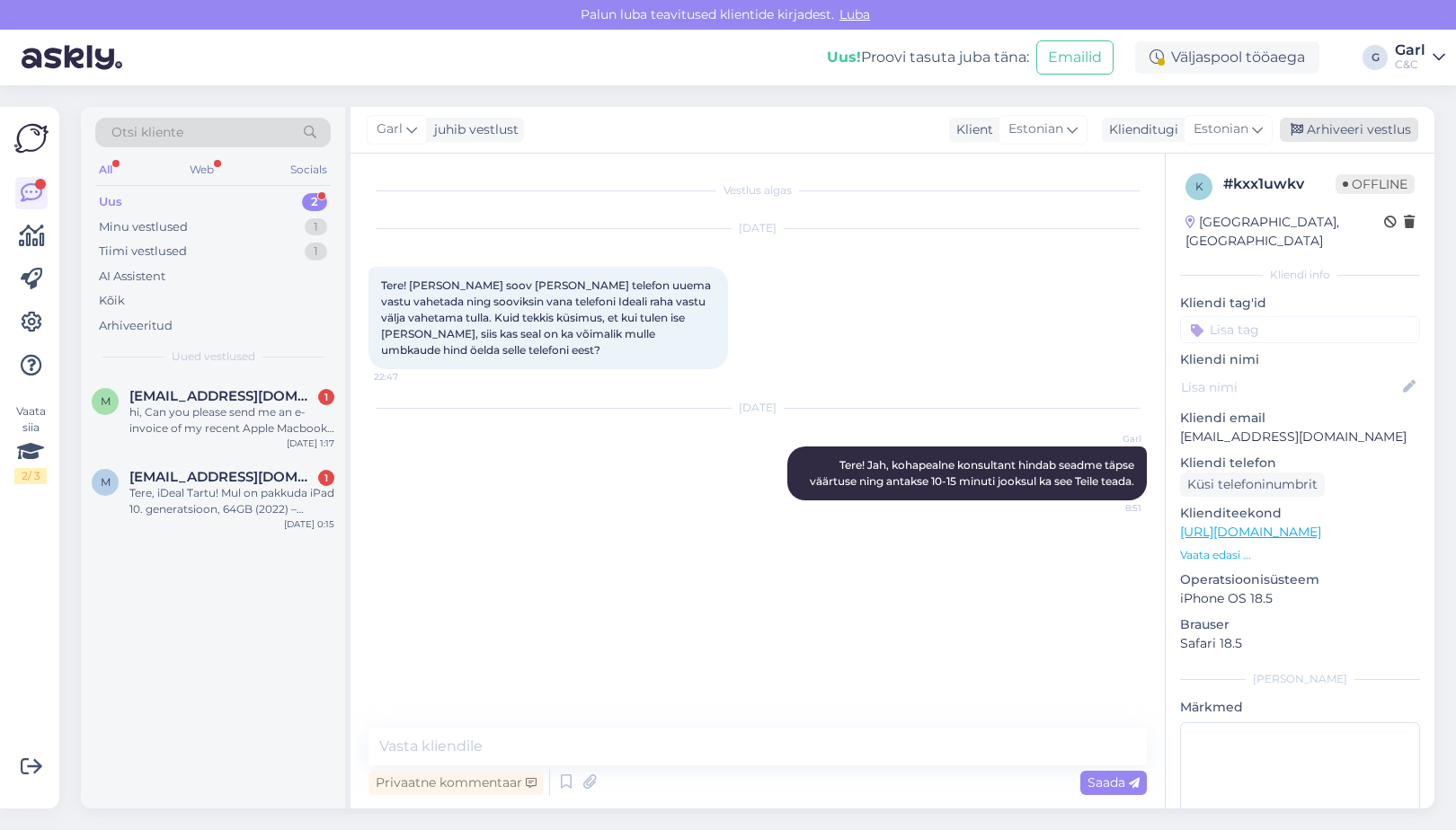
click at [1337, 128] on div "Arhiveeri vestlus" at bounding box center [1349, 129] width 139 height 24
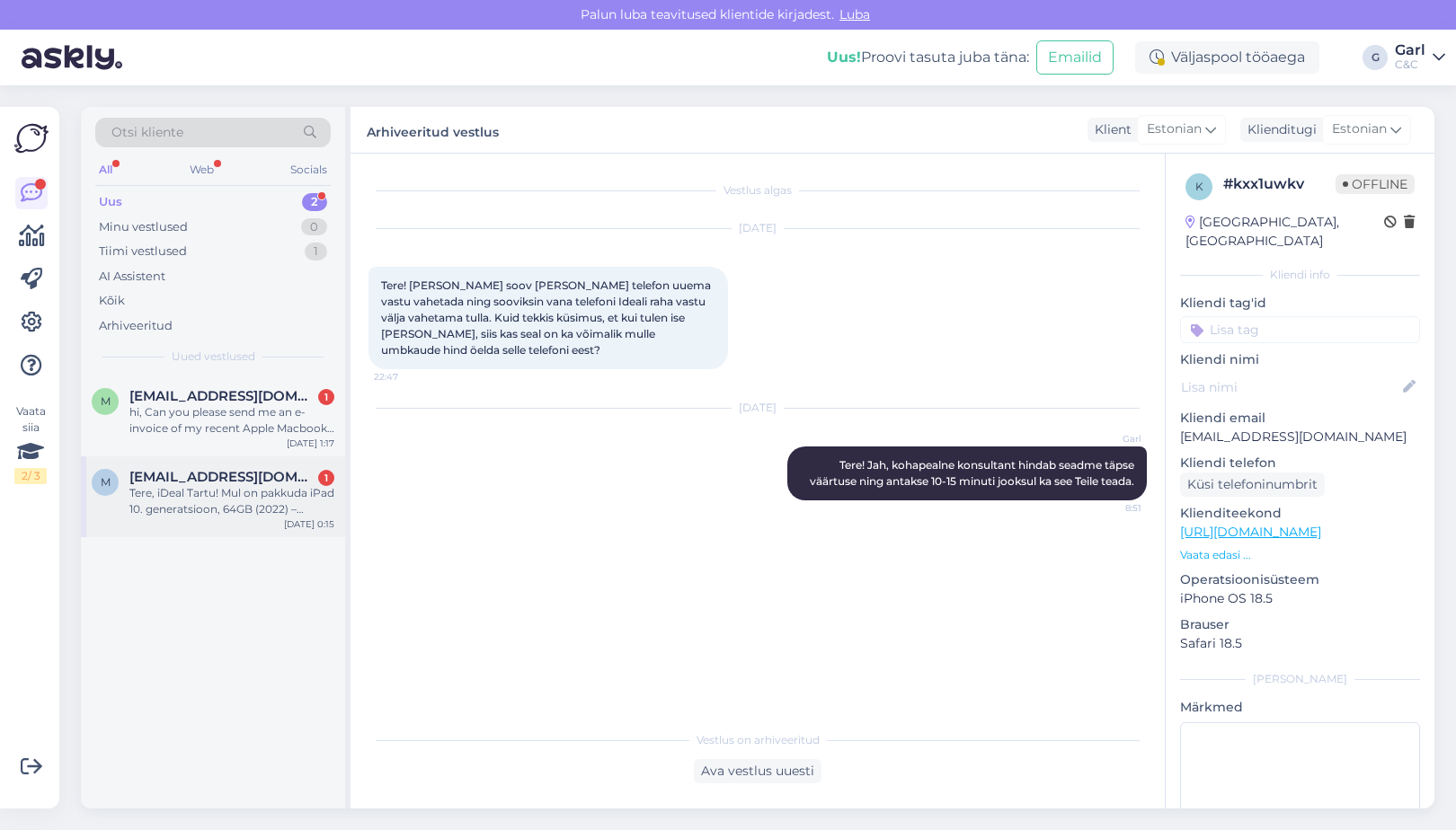
click at [254, 503] on div "Tere, iDeal Tartu! Mul on pakkuda iPad 10. generatsioon, 64GB (2022) – ostetud …" at bounding box center [232, 501] width 205 height 33
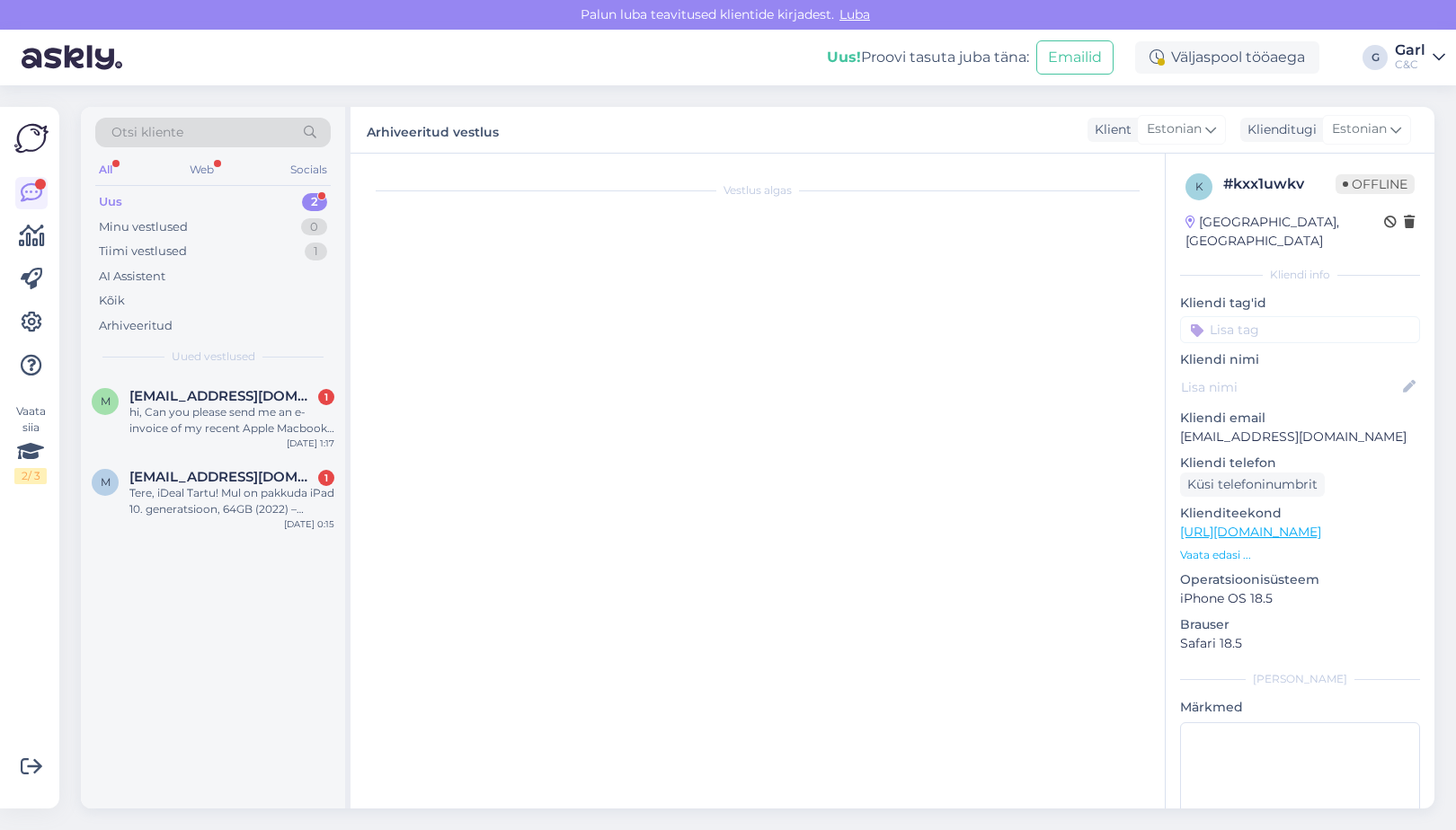
scroll to position [103, 0]
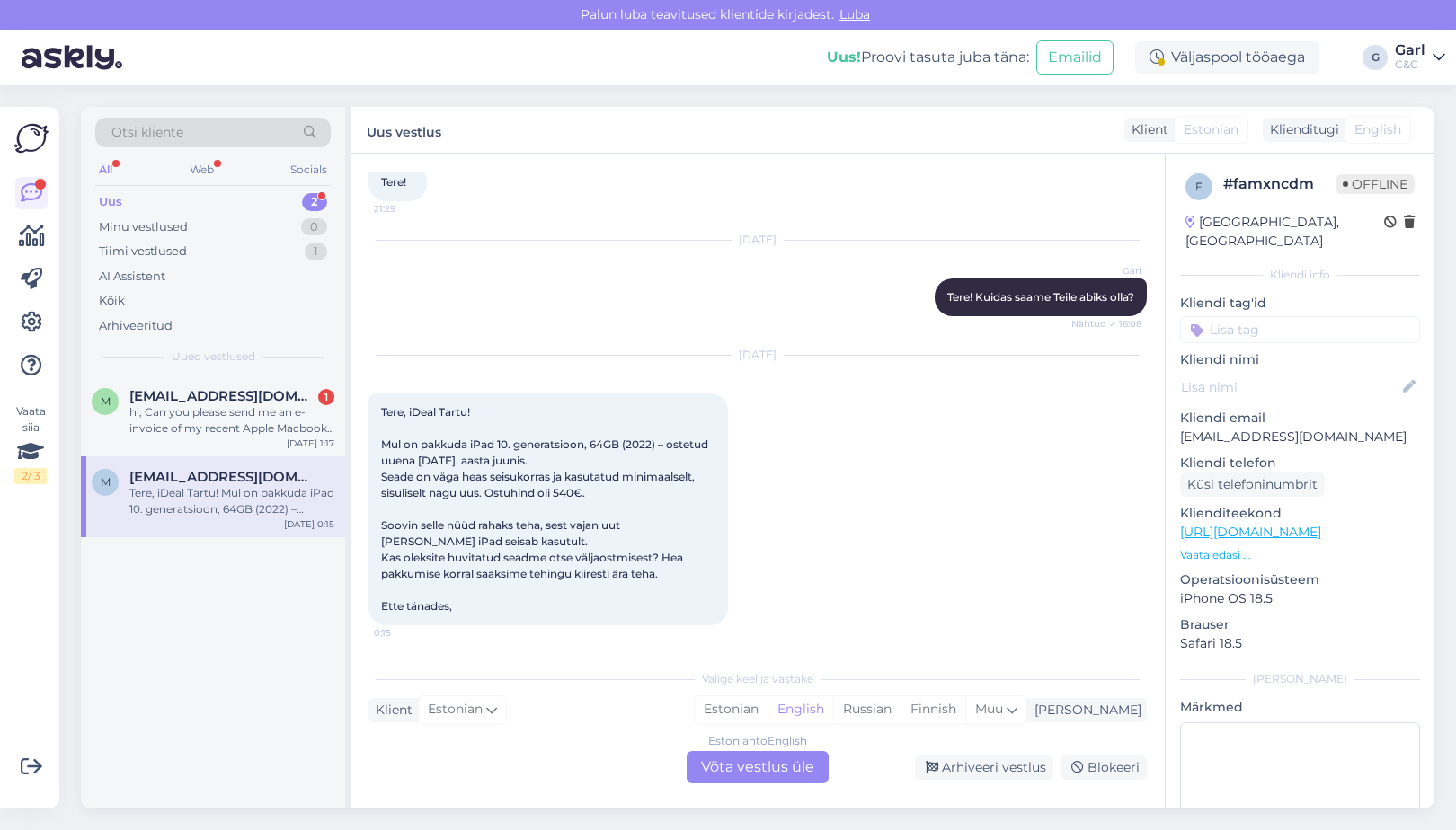
click at [769, 700] on div "Mina Estonian English Russian Finnish Muu" at bounding box center [920, 710] width 453 height 24
click at [768, 707] on div "Estonian" at bounding box center [731, 710] width 72 height 27
click at [742, 766] on div "Estonian to Estonian Võta vestlus üle" at bounding box center [758, 768] width 142 height 33
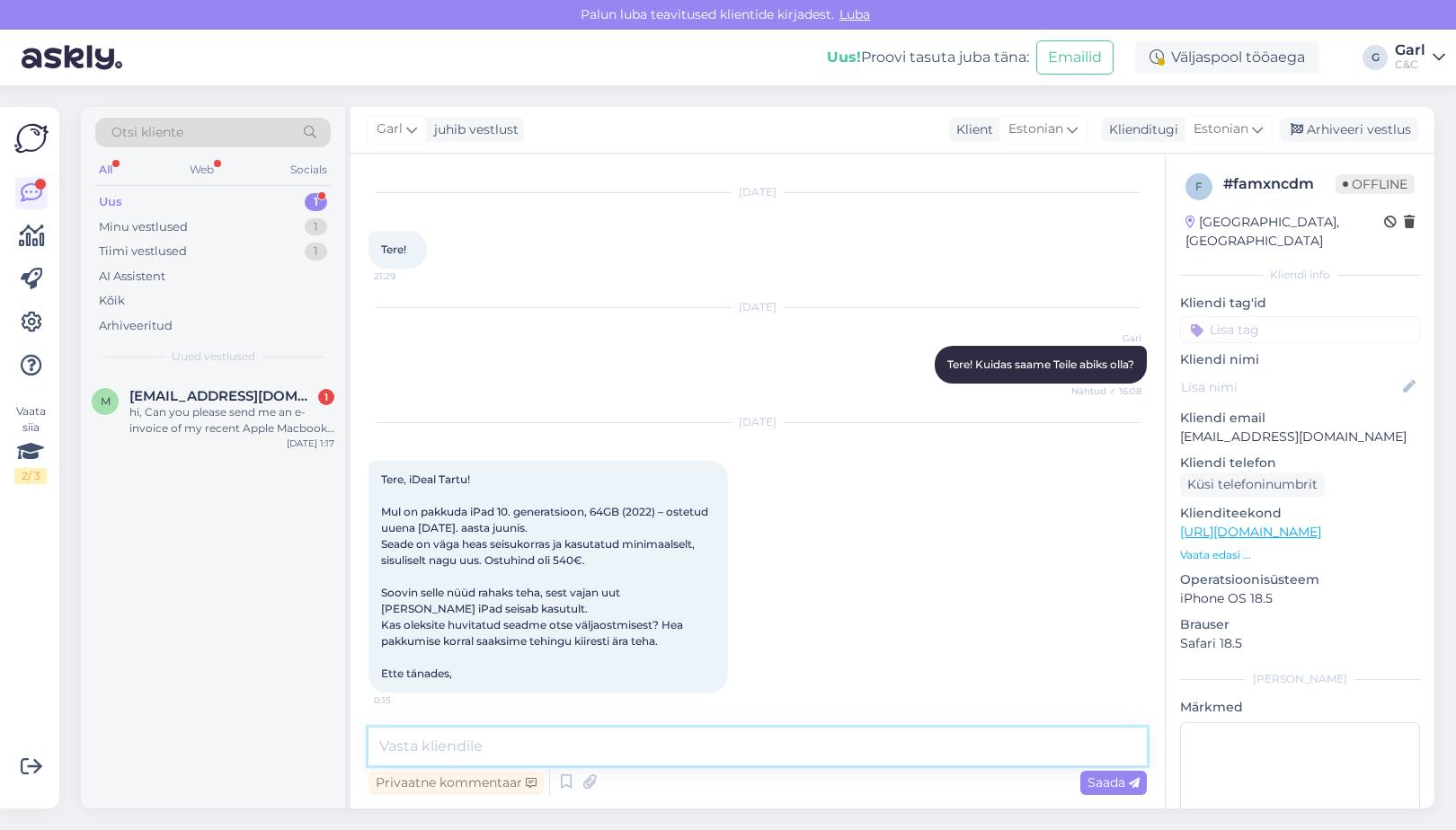
click at [733, 765] on textarea at bounding box center [758, 747] width 779 height 38
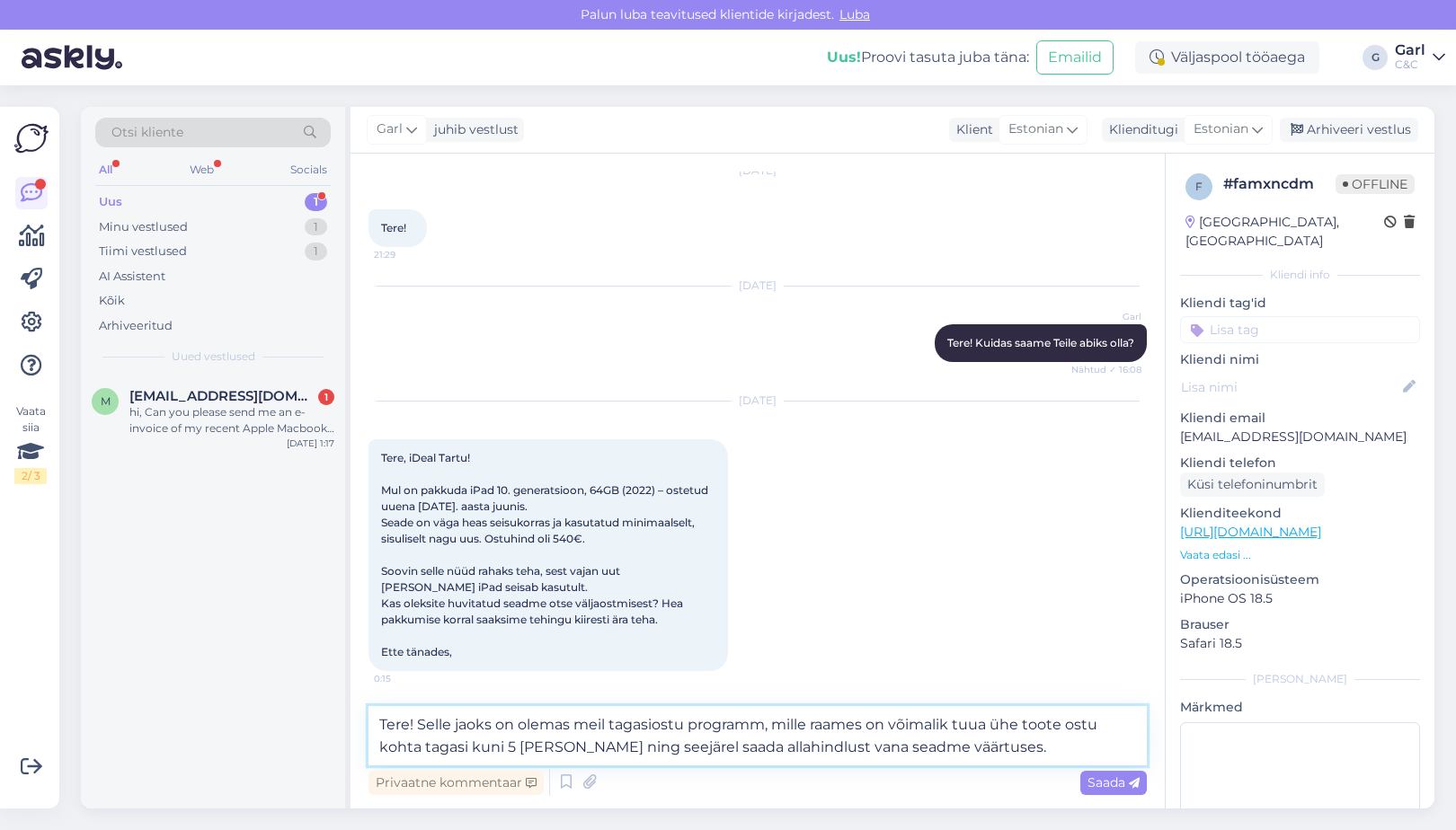
click at [930, 750] on textarea "Tere! Selle jaoks on olemas meil tagasiostu programm, mille raames on võimalik …" at bounding box center [758, 736] width 779 height 60
click at [1058, 746] on textarea "Tere! Selle jaoks on olemas meil tagasiostu programm, mille raames on võimalik …" at bounding box center [758, 736] width 779 height 60
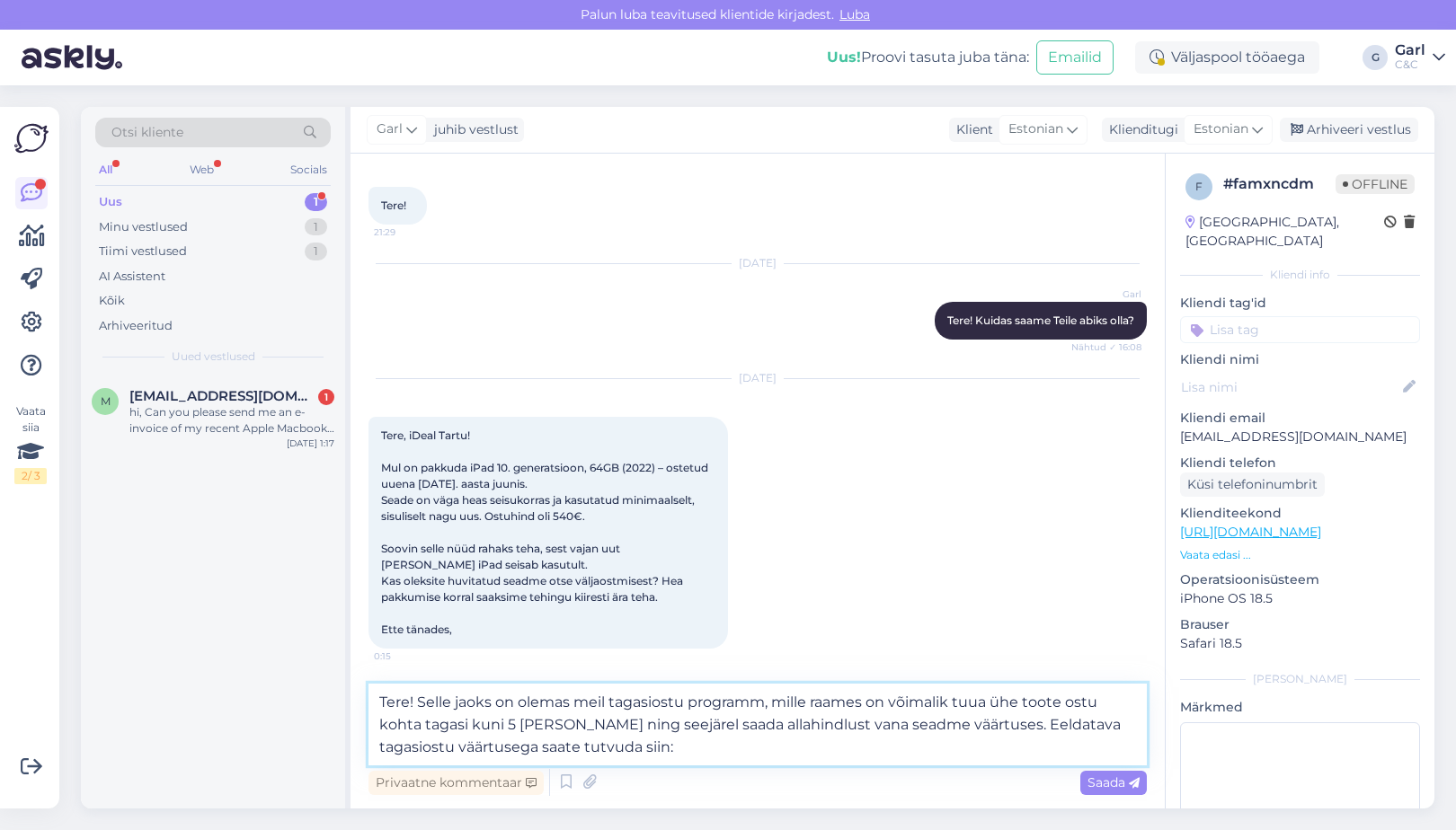
paste textarea "https://www.shop.cec.ee/vaheta-apple-seade"
type textarea "Tere! Selle jaoks on olemas meil tagasiostu programm, mille raames on võimalik …"
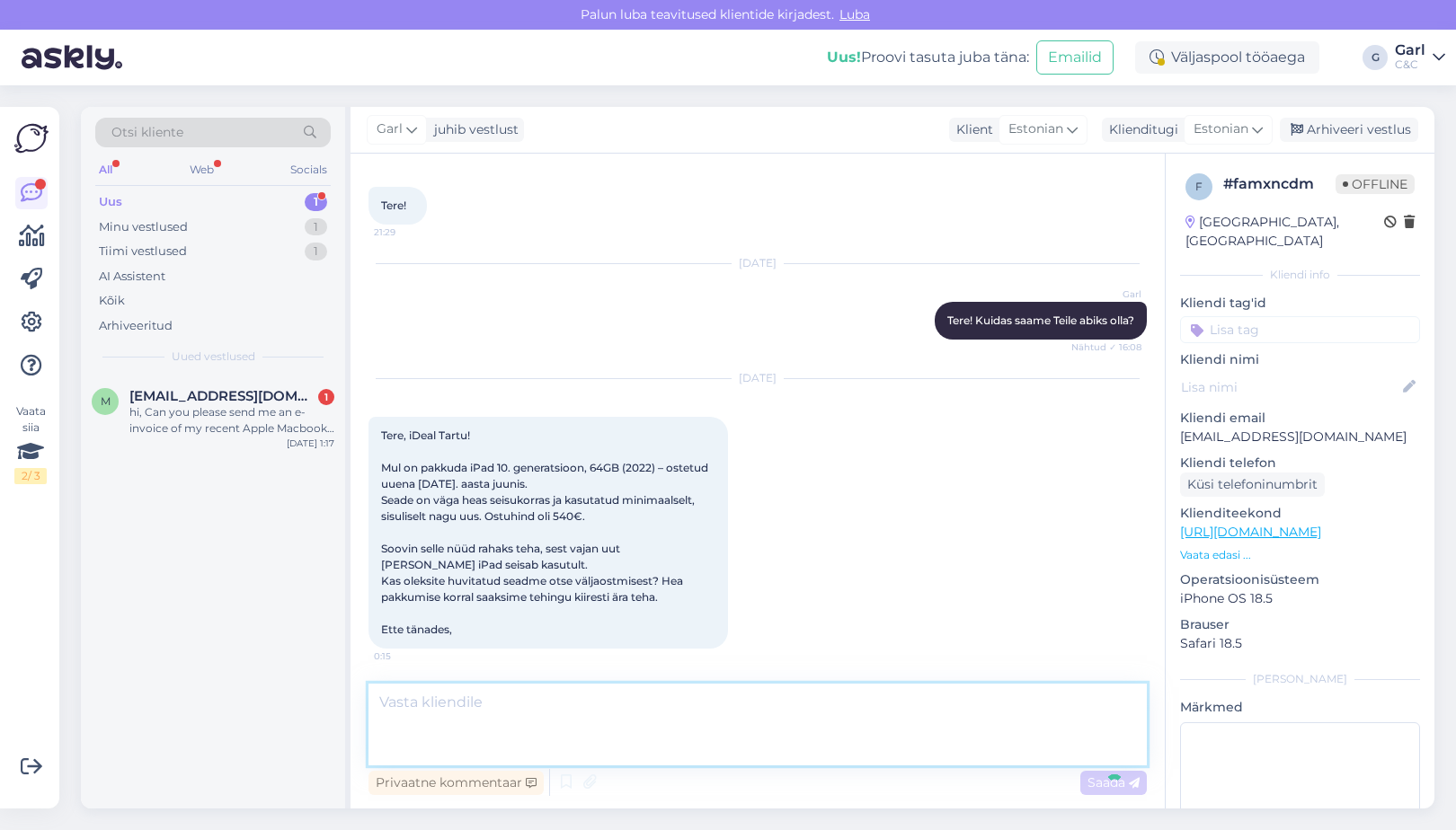
scroll to position [178, 0]
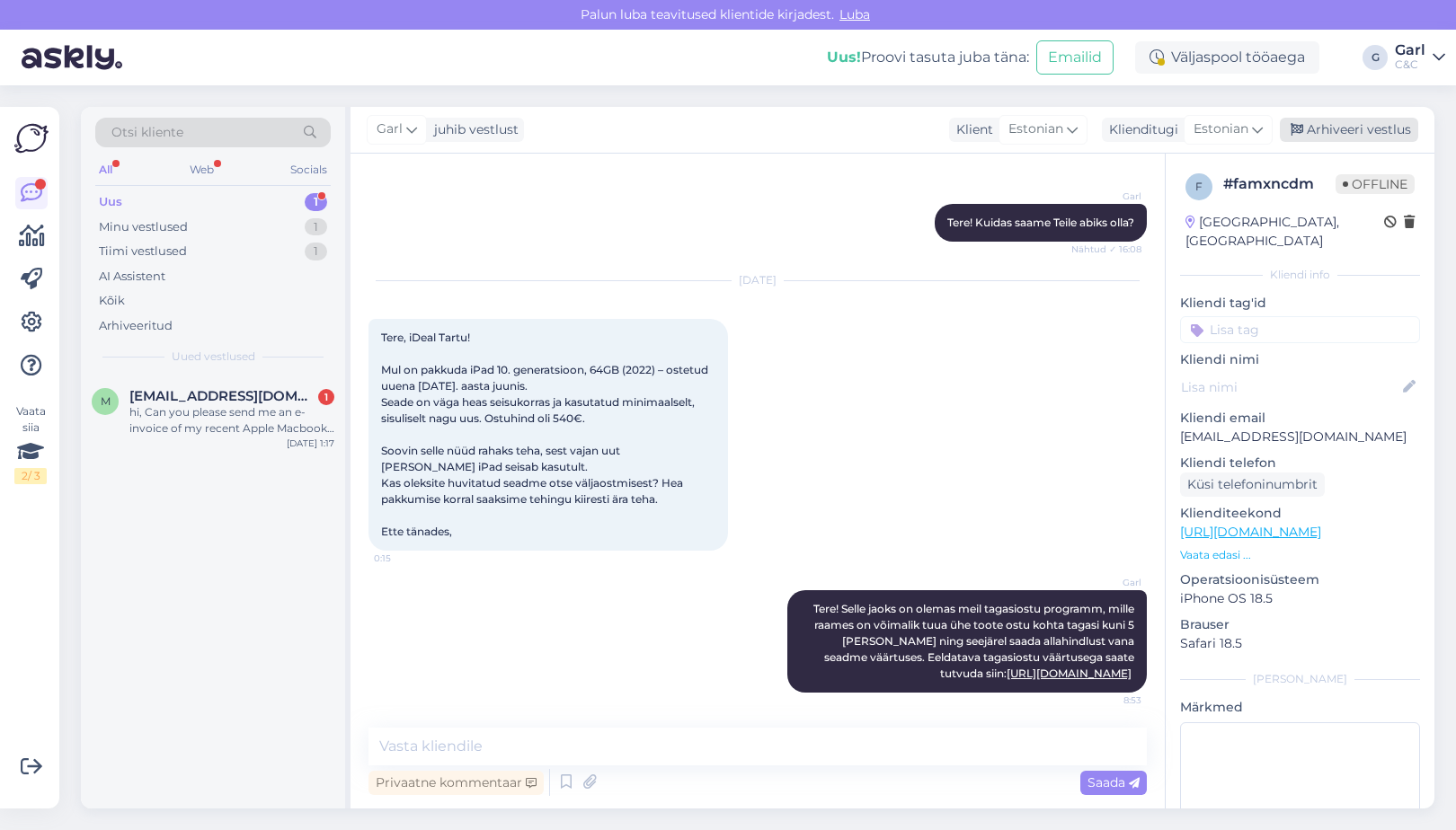
click at [1364, 130] on div "Arhiveeri vestlus" at bounding box center [1349, 129] width 139 height 24
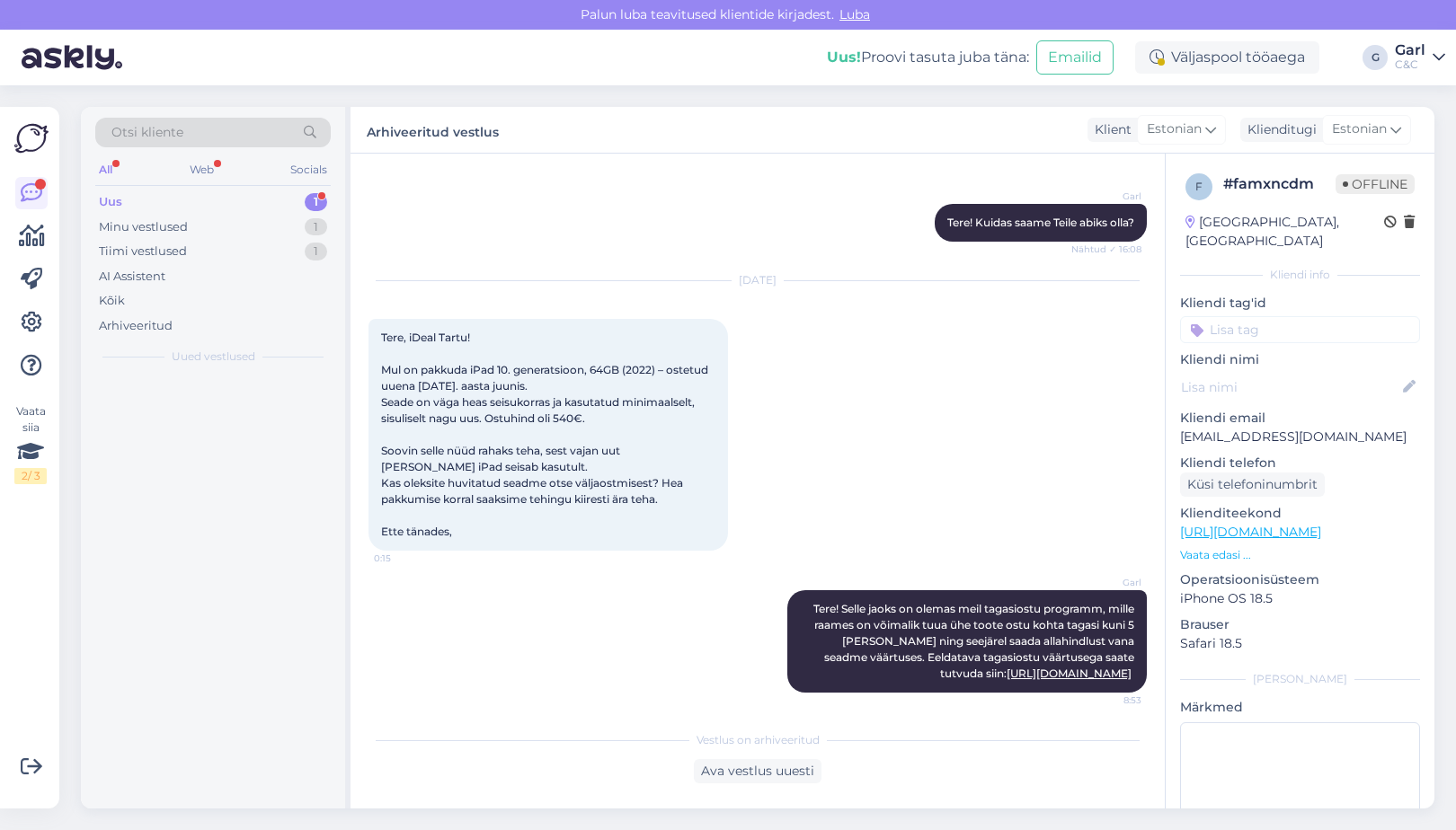
scroll to position [185, 0]
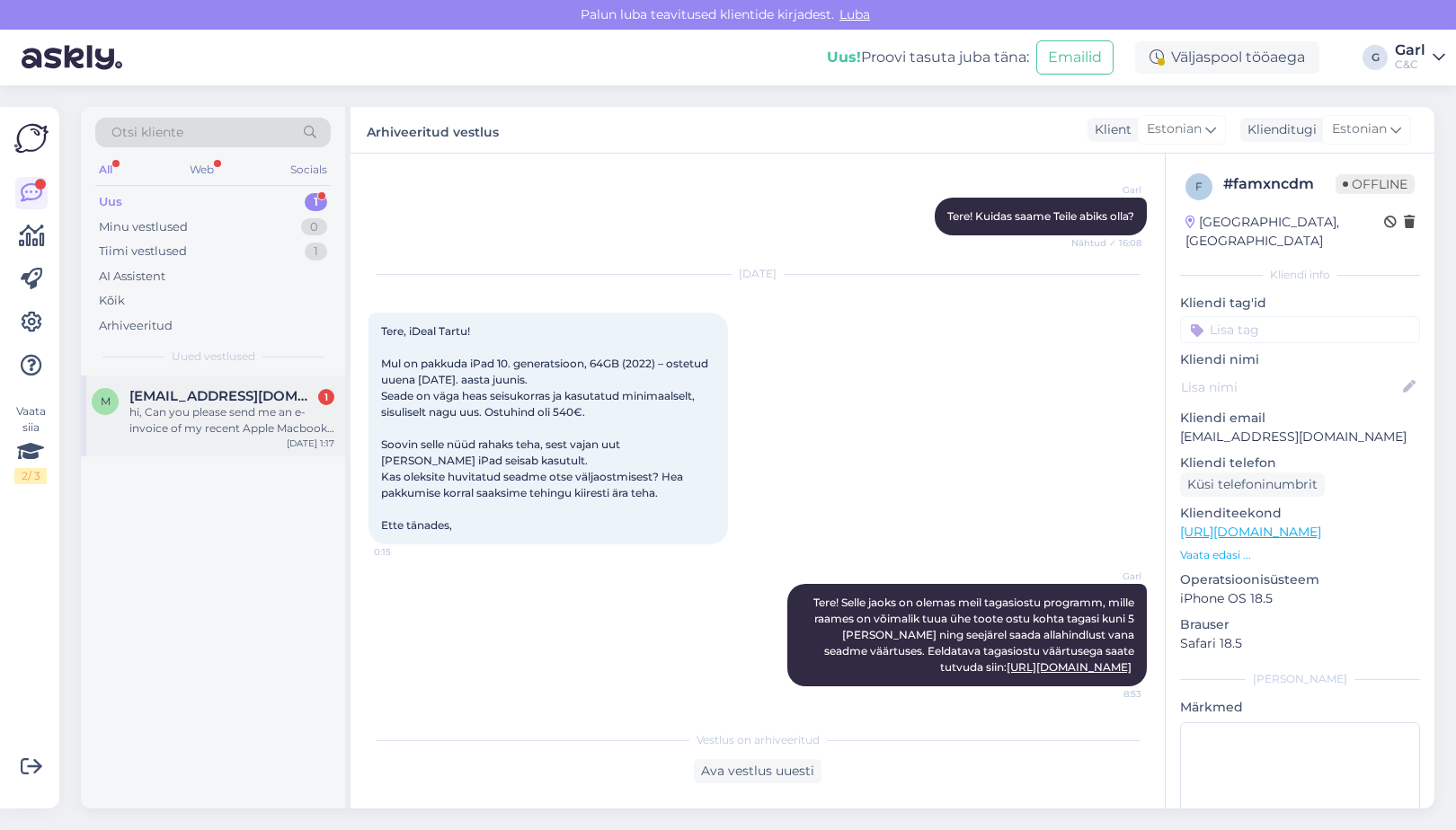
click at [264, 396] on span "majnun.abdurahmanov@gmail.com" at bounding box center [223, 396] width 187 height 16
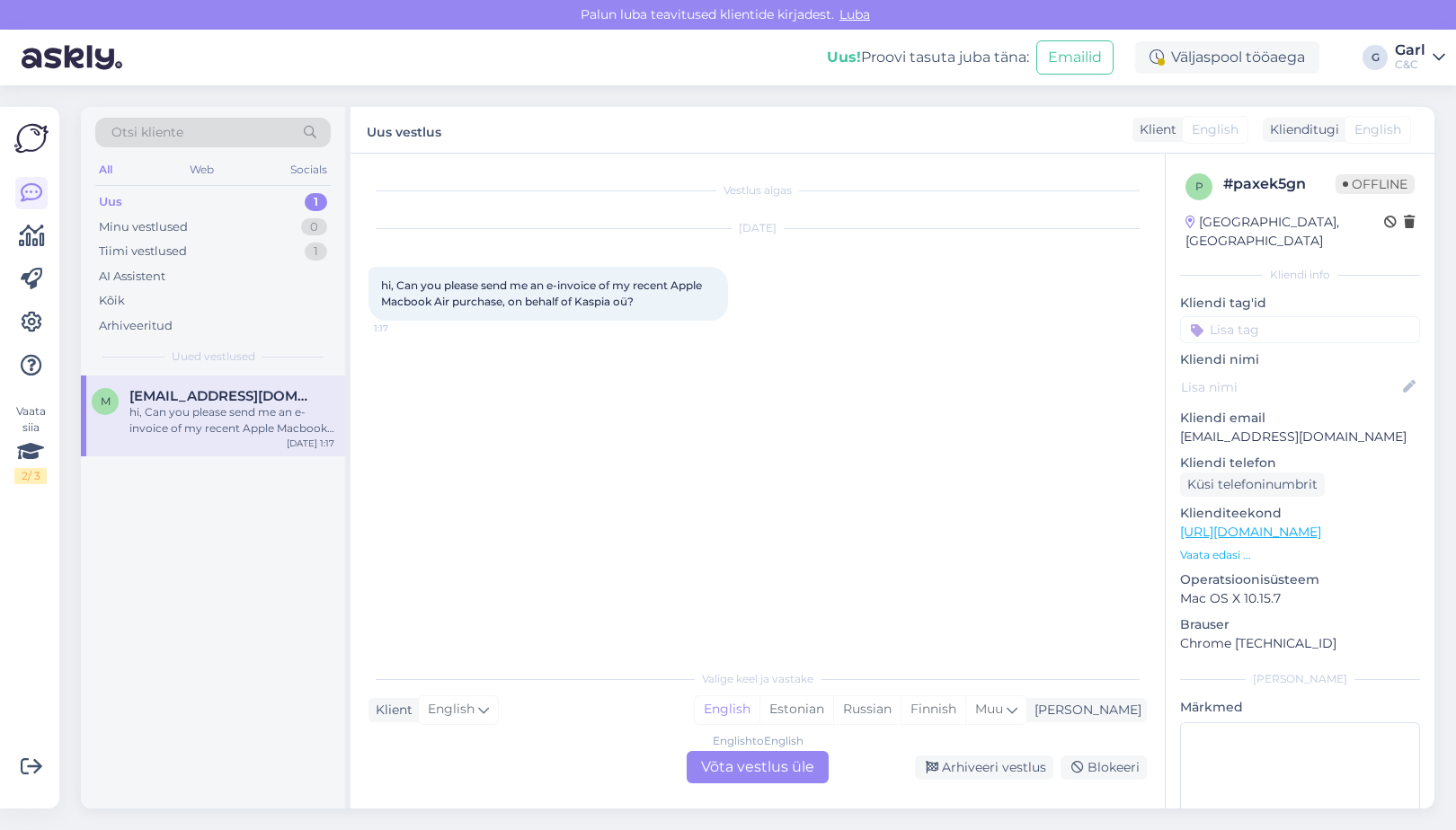
scroll to position [0, 0]
drag, startPoint x: 1181, startPoint y: 419, endPoint x: 1405, endPoint y: 419, distance: 224.0
click at [1405, 428] on p "majnun.abdurahmanov@gmail.com" at bounding box center [1300, 437] width 240 height 19
copy p "majnun.abdurahmanov@gmail.com"
click at [786, 765] on div "English to English Võta vestlus üle" at bounding box center [758, 768] width 142 height 33
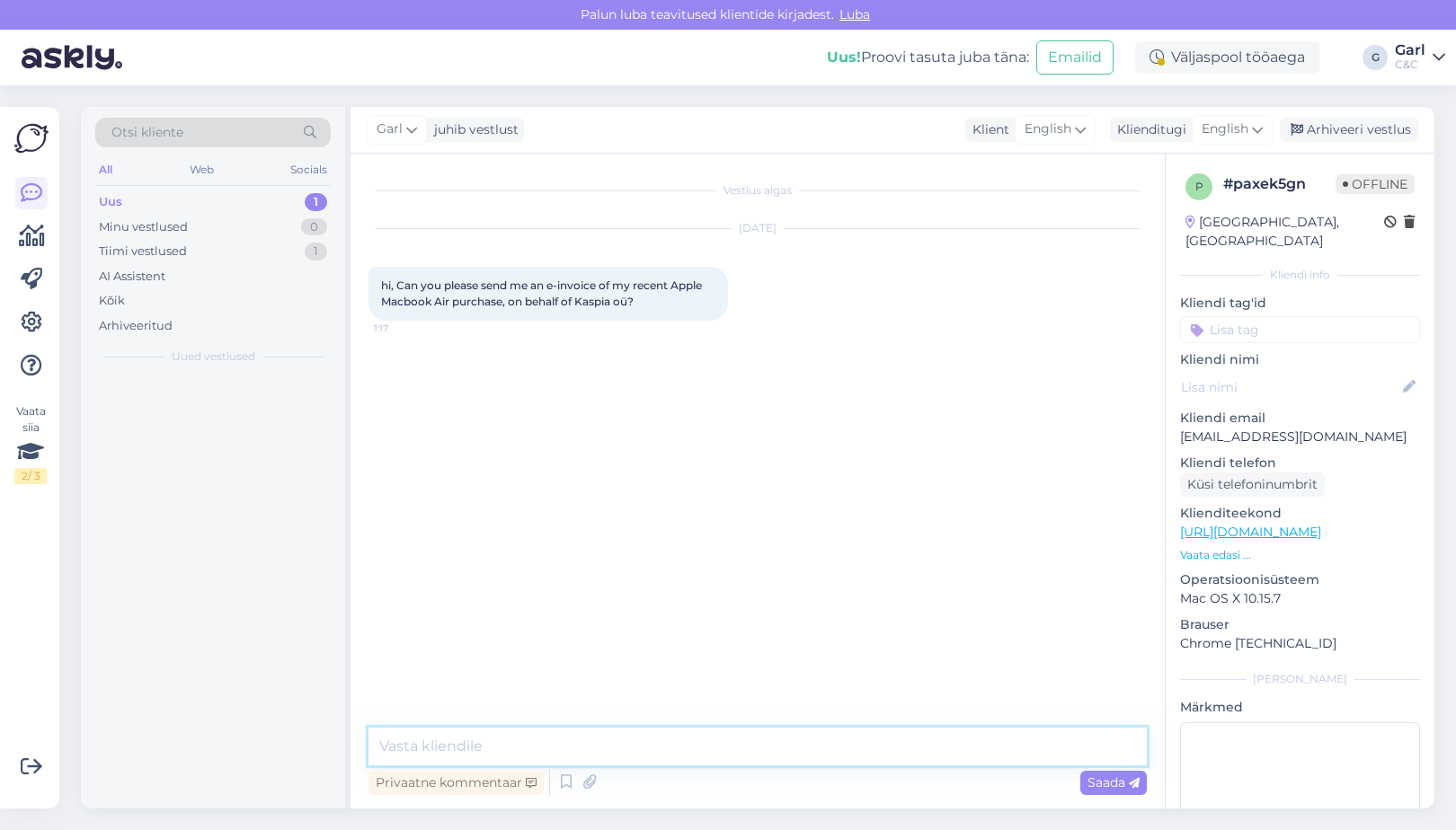
click at [786, 752] on textarea at bounding box center [758, 747] width 779 height 38
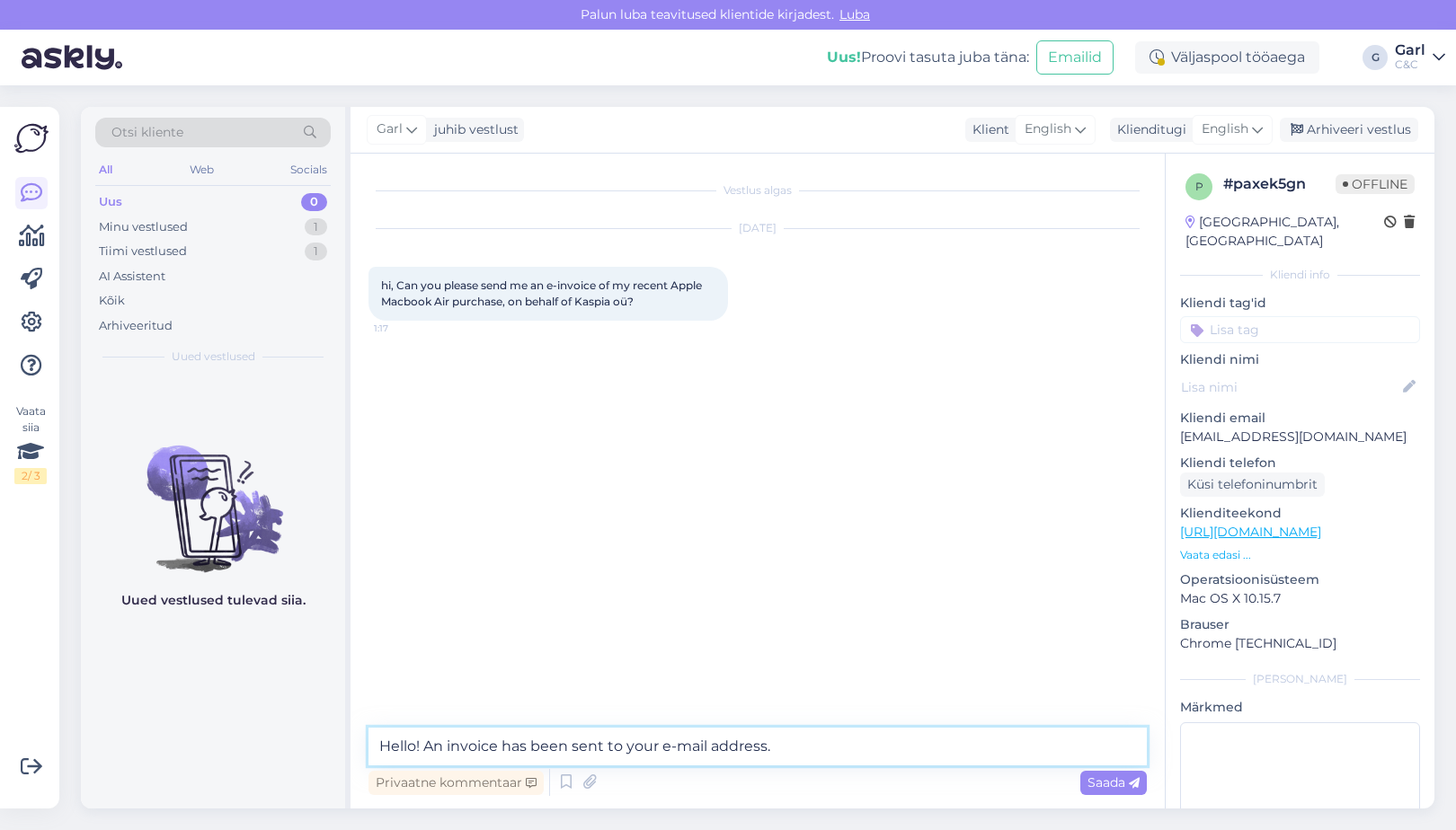
type textarea "Hello! An invoice has been sent to your e-mail address."
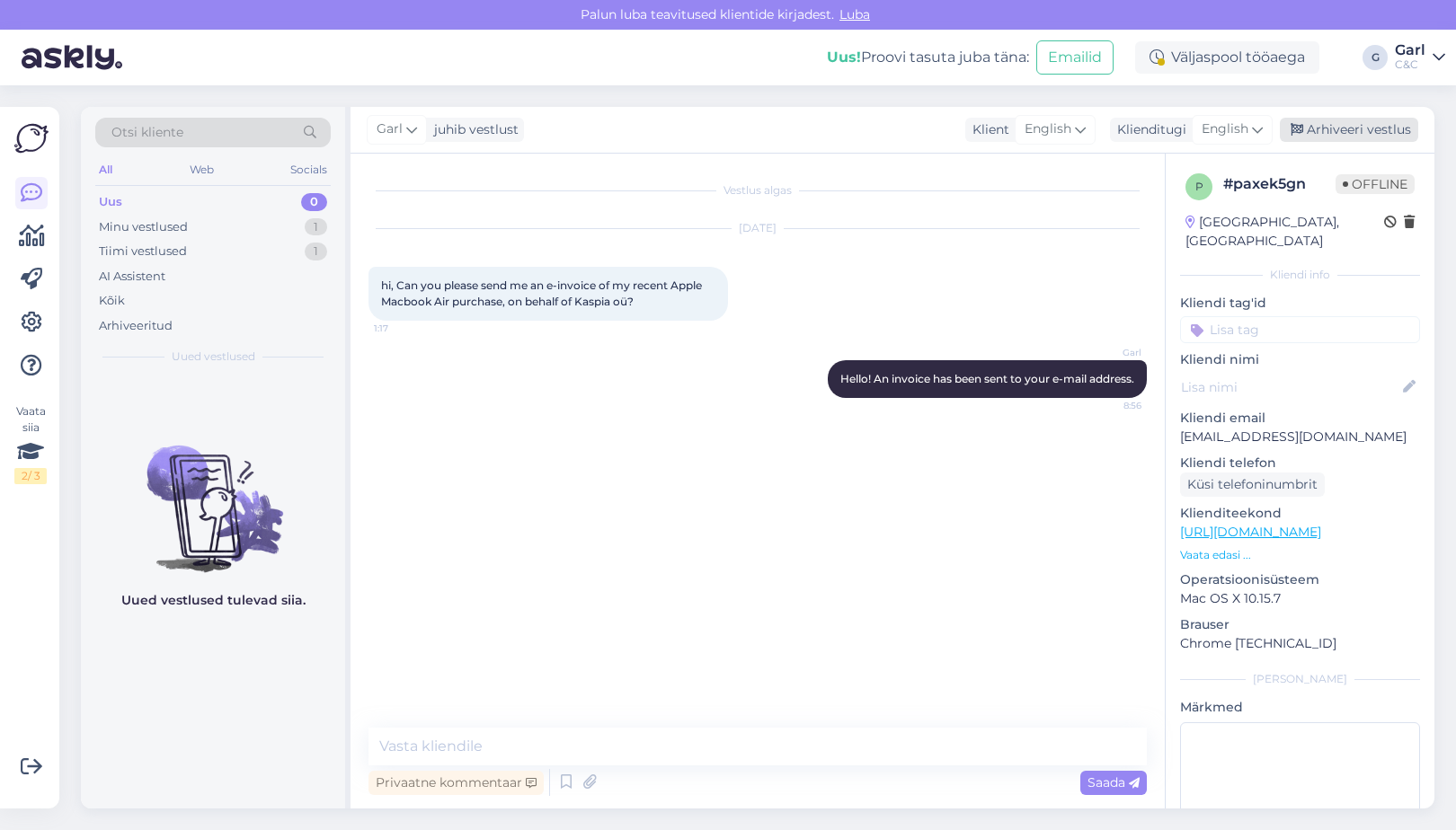
click at [1304, 126] on icon at bounding box center [1298, 130] width 13 height 13
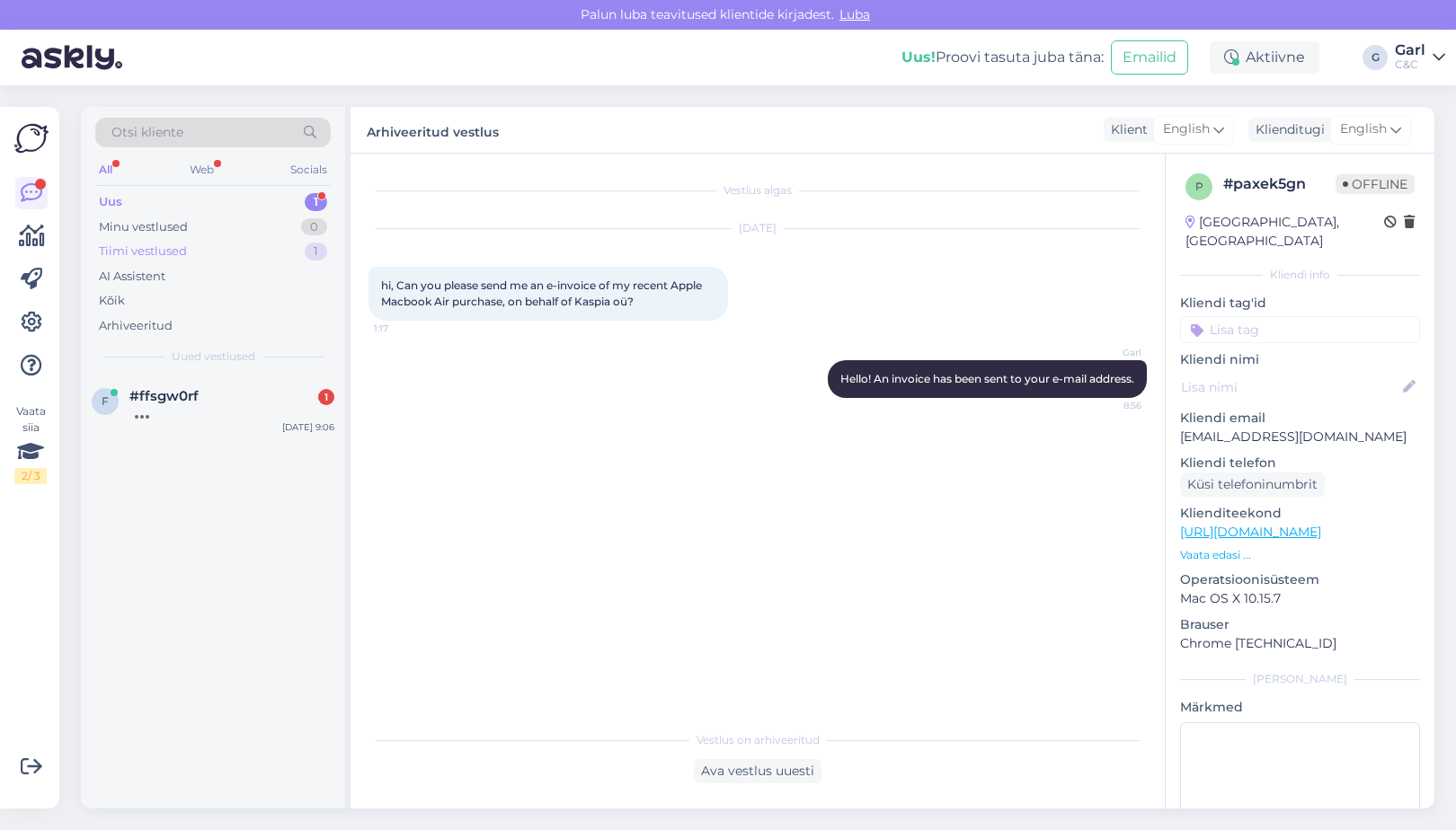
click at [275, 239] on div "Tiimi vestlused 1" at bounding box center [213, 252] width 235 height 25
click at [276, 230] on div "Minu vestlused 0" at bounding box center [213, 227] width 235 height 25
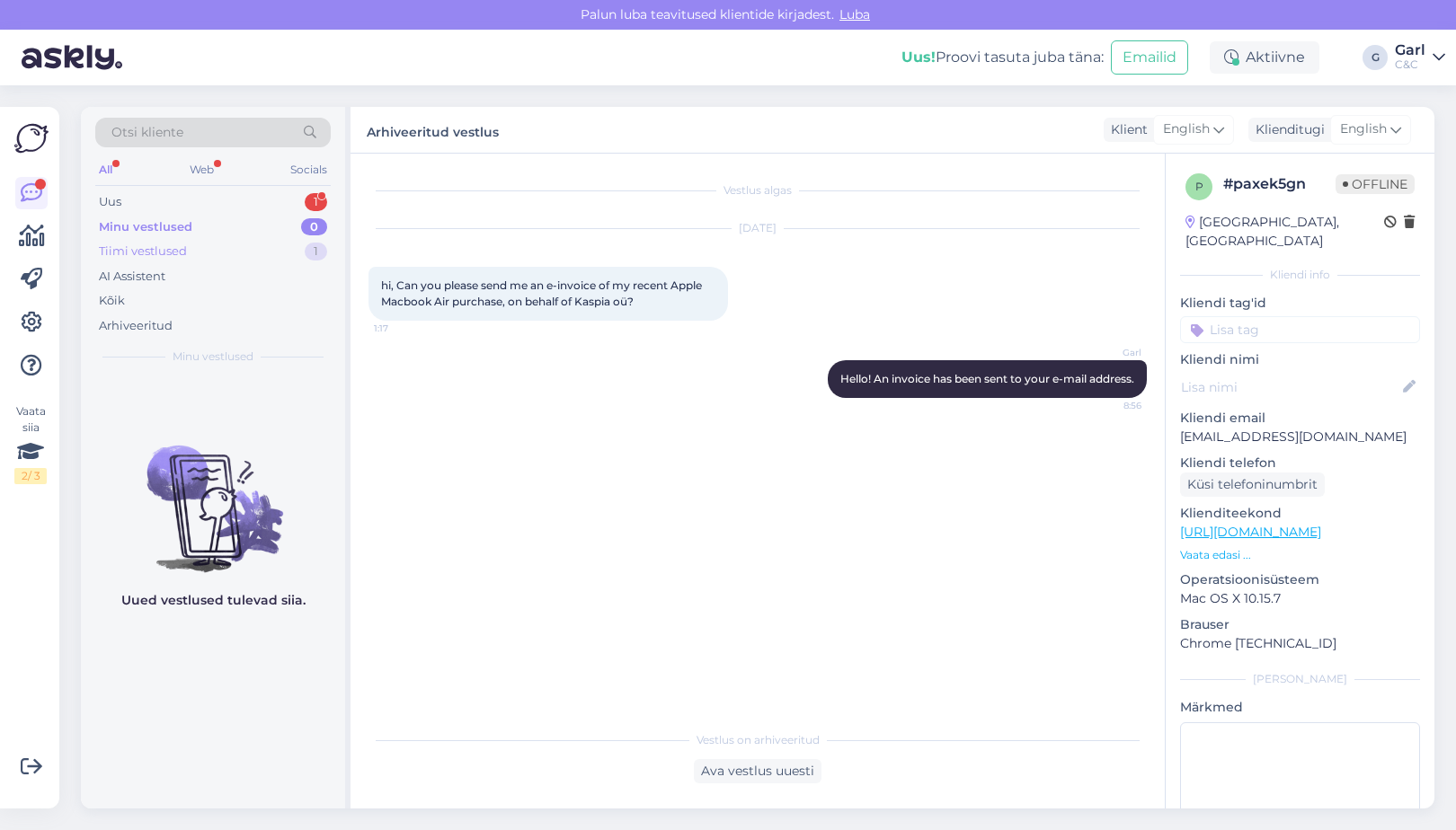
click at [273, 239] on div "Tiimi vestlused 1" at bounding box center [213, 252] width 235 height 25
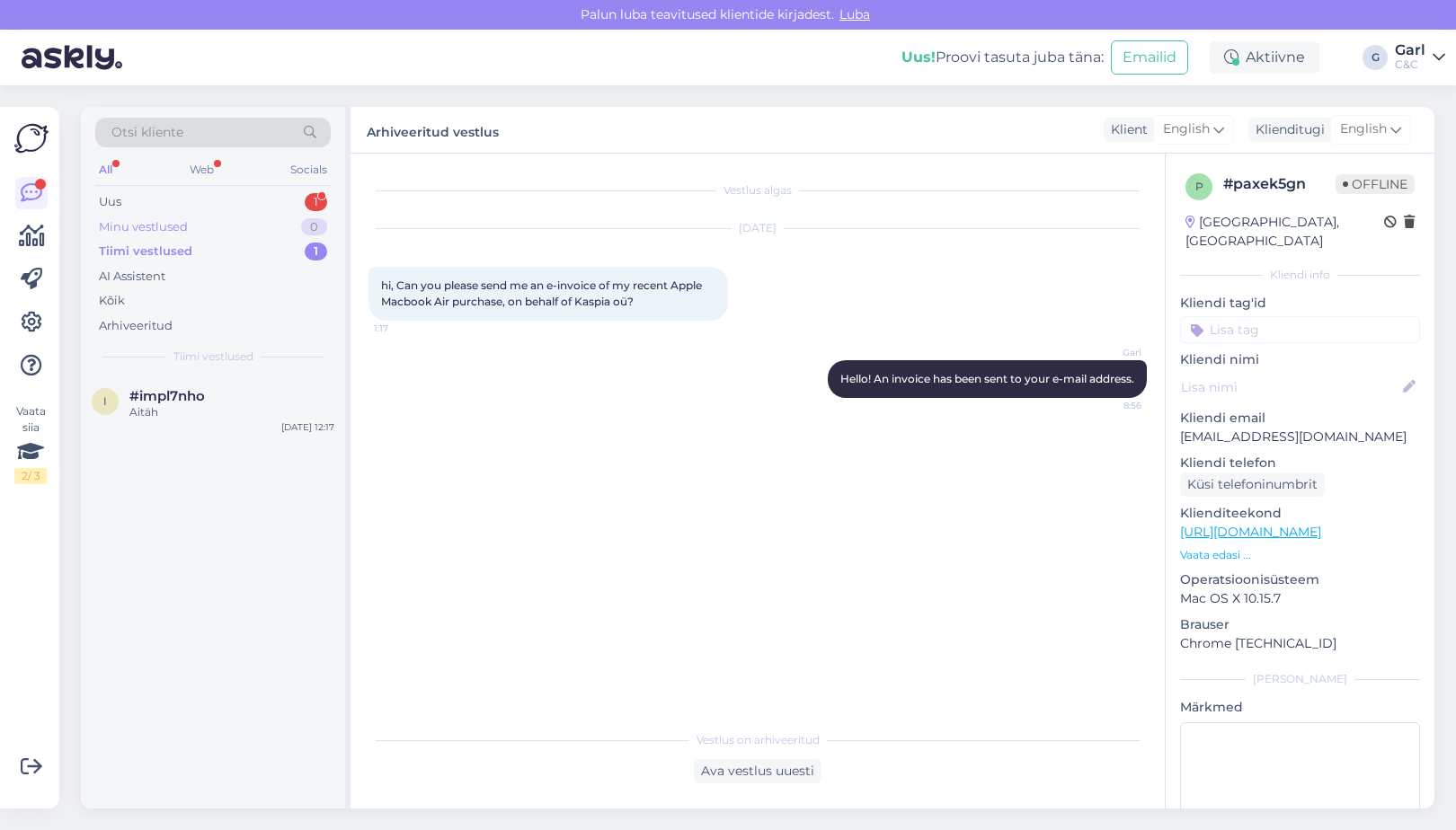
click at [273, 229] on div "Minu vestlused 0" at bounding box center [213, 227] width 235 height 25
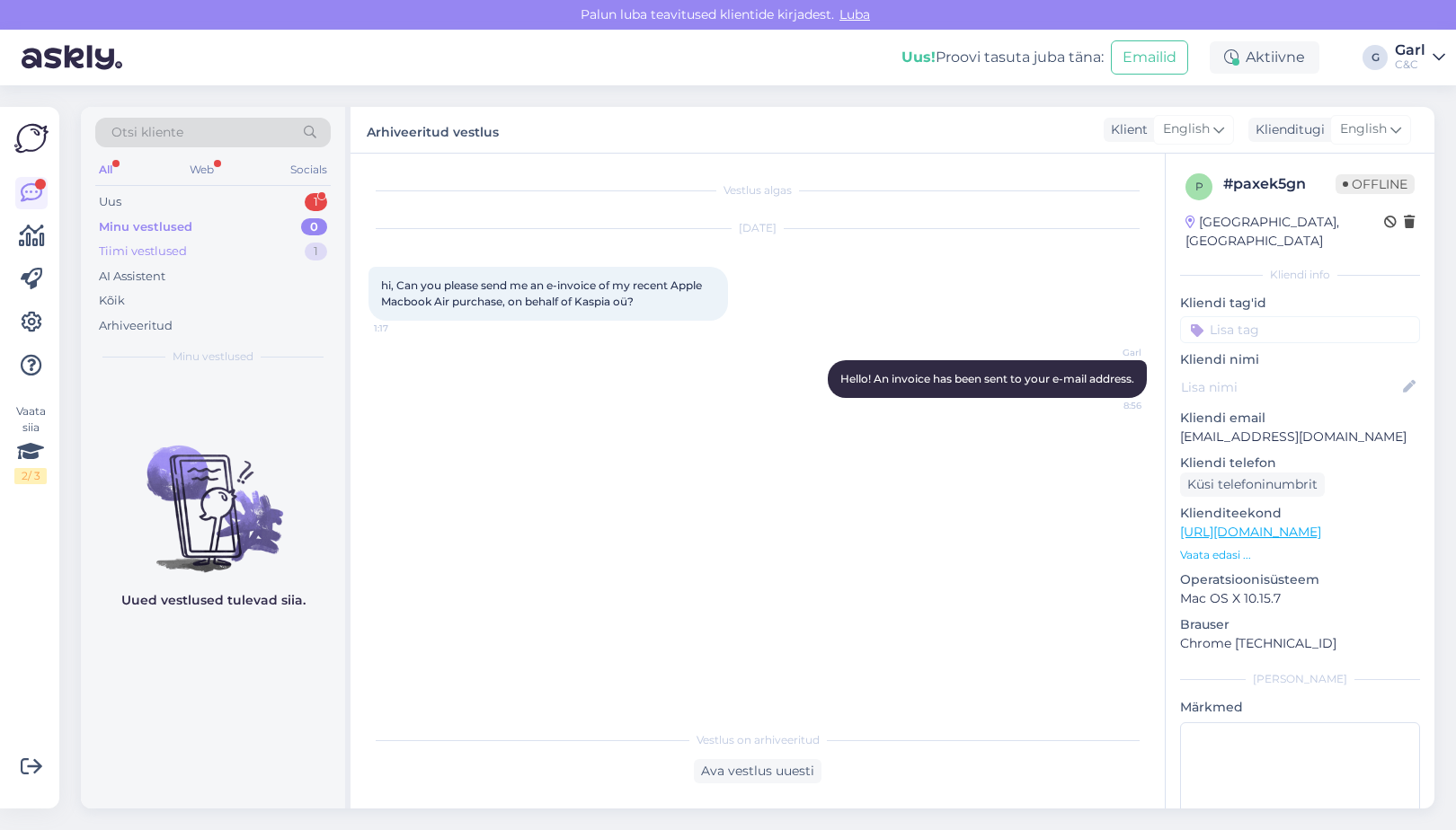
click at [256, 251] on div "Tiimi vestlused 1" at bounding box center [213, 252] width 235 height 25
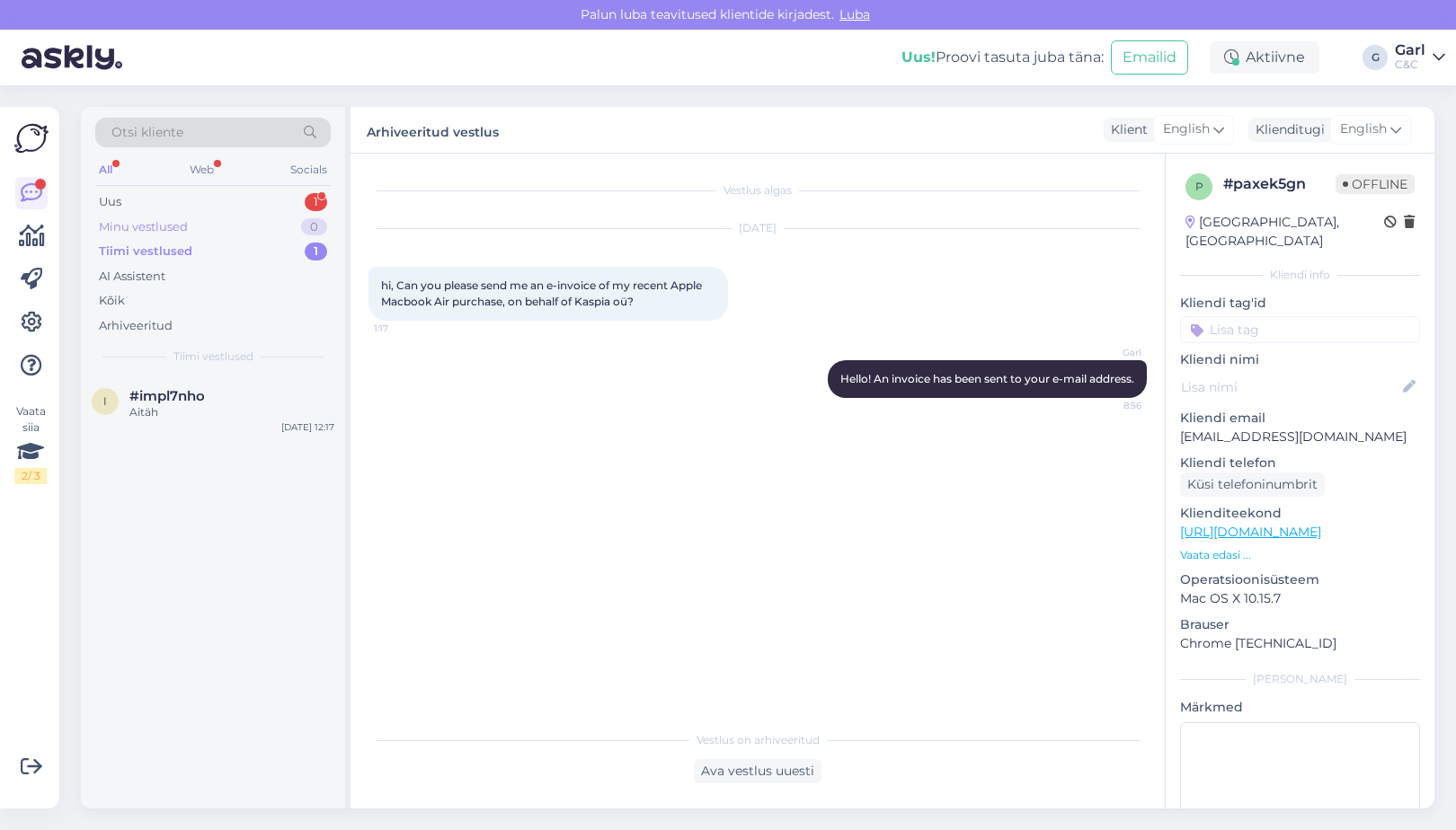
click at [298, 231] on div "Minu vestlused 0" at bounding box center [213, 227] width 235 height 25
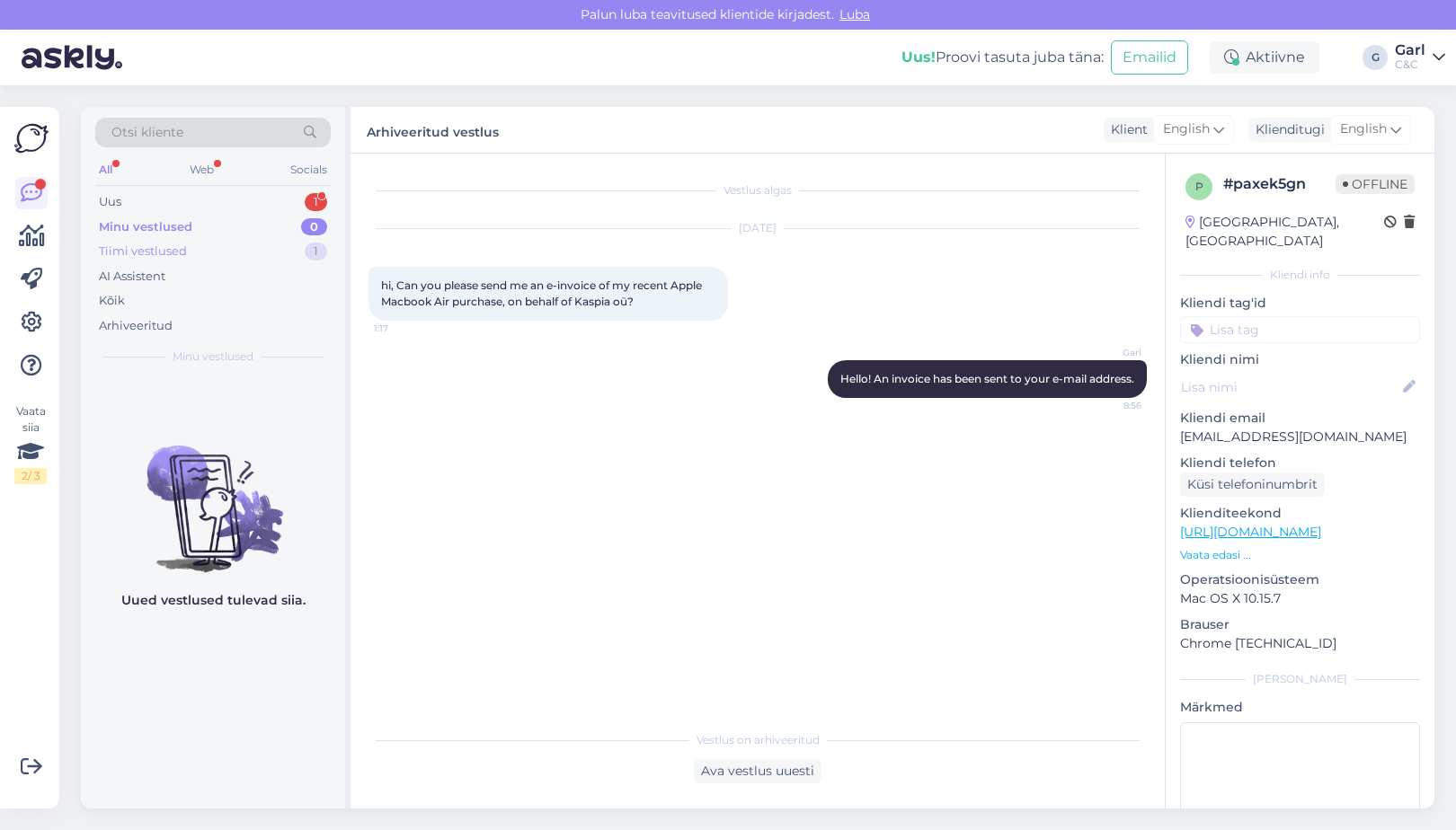
click at [292, 251] on div "Tiimi vestlused 1" at bounding box center [213, 252] width 235 height 25
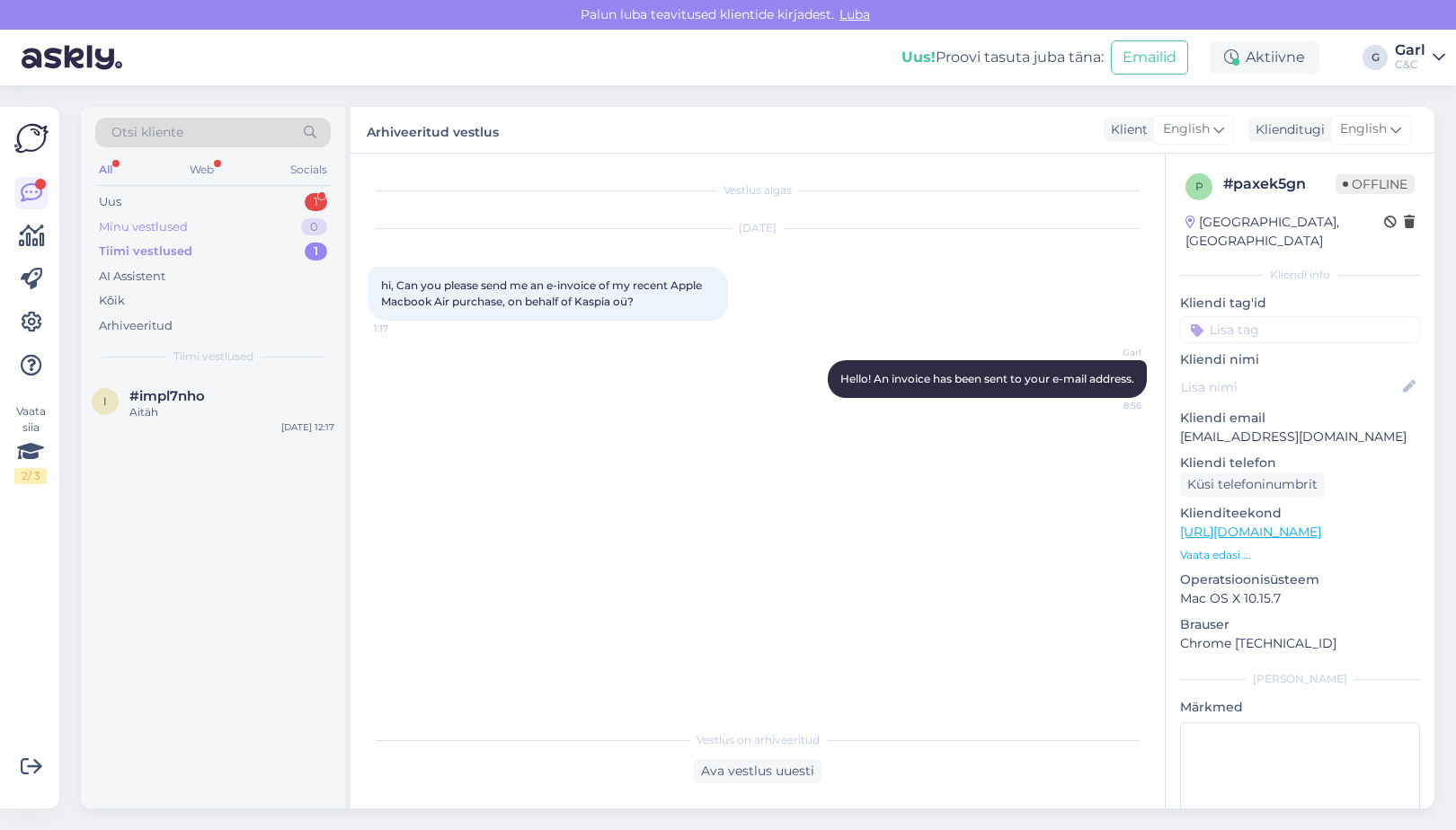
click at [298, 235] on div "Minu vestlused 0" at bounding box center [213, 227] width 235 height 25
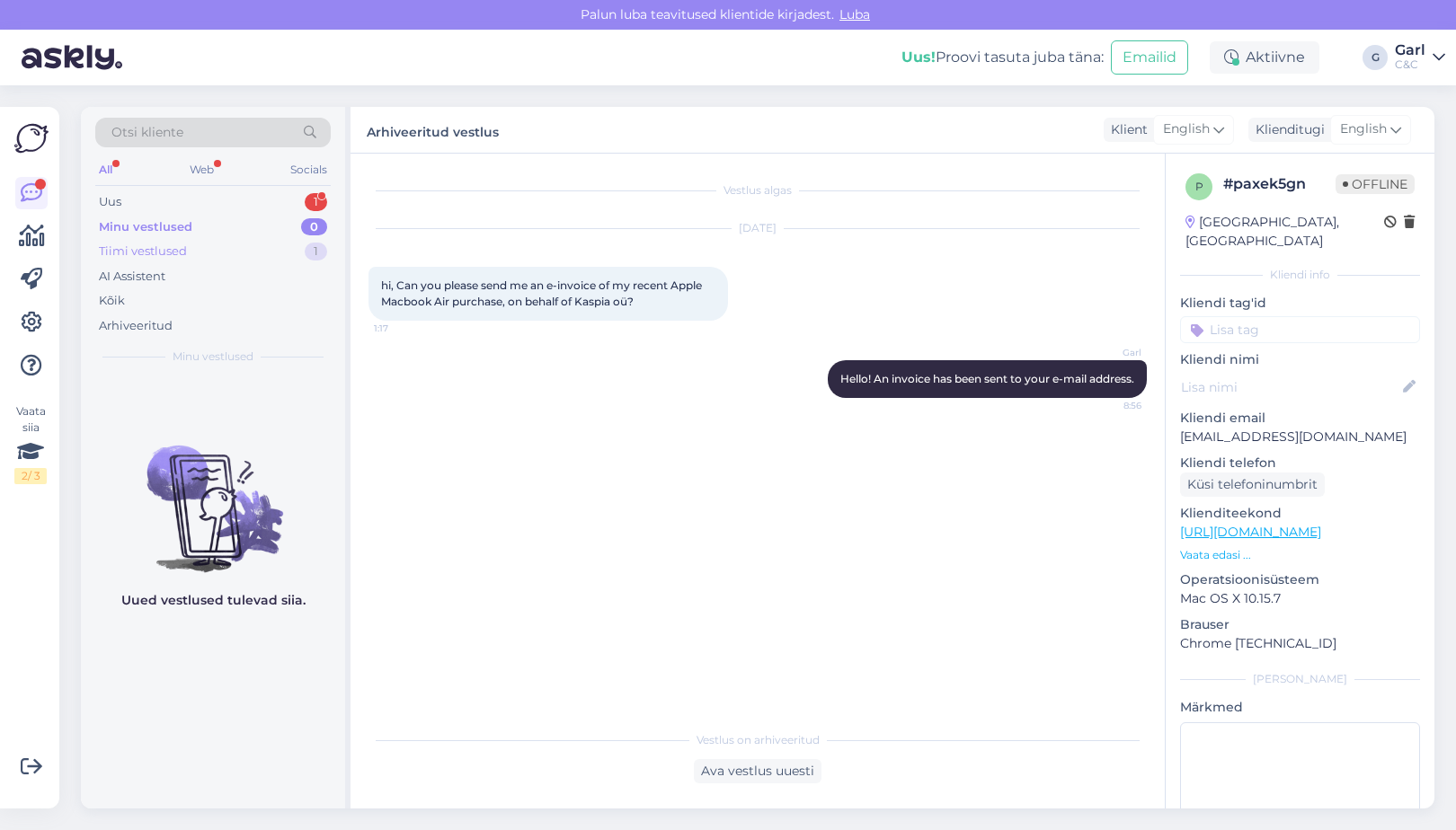
click at [288, 255] on div "Tiimi vestlused 1" at bounding box center [213, 252] width 235 height 25
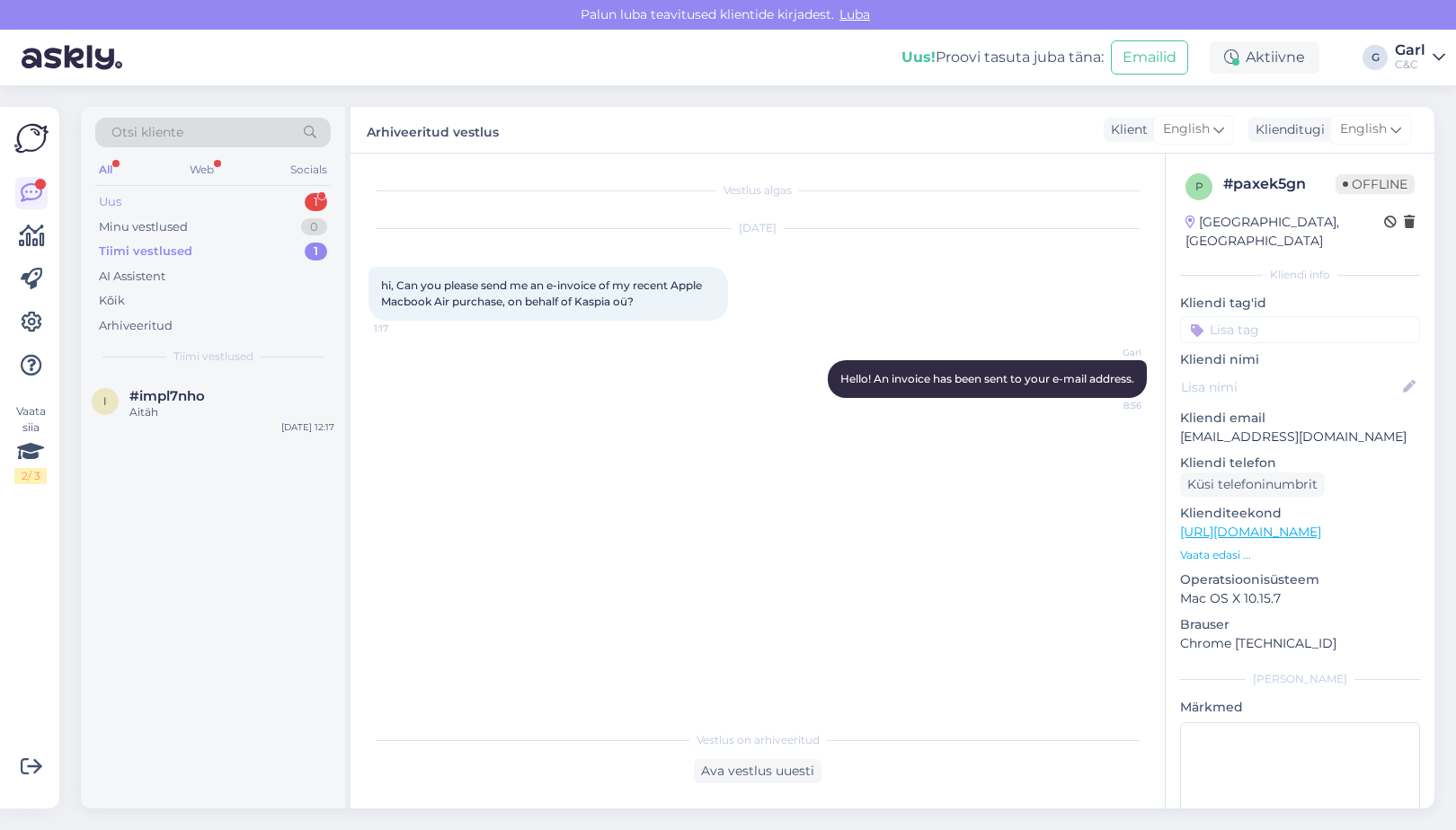
click at [302, 202] on div "Uus 1" at bounding box center [213, 202] width 235 height 25
click at [280, 405] on div "Tere," at bounding box center [232, 413] width 205 height 16
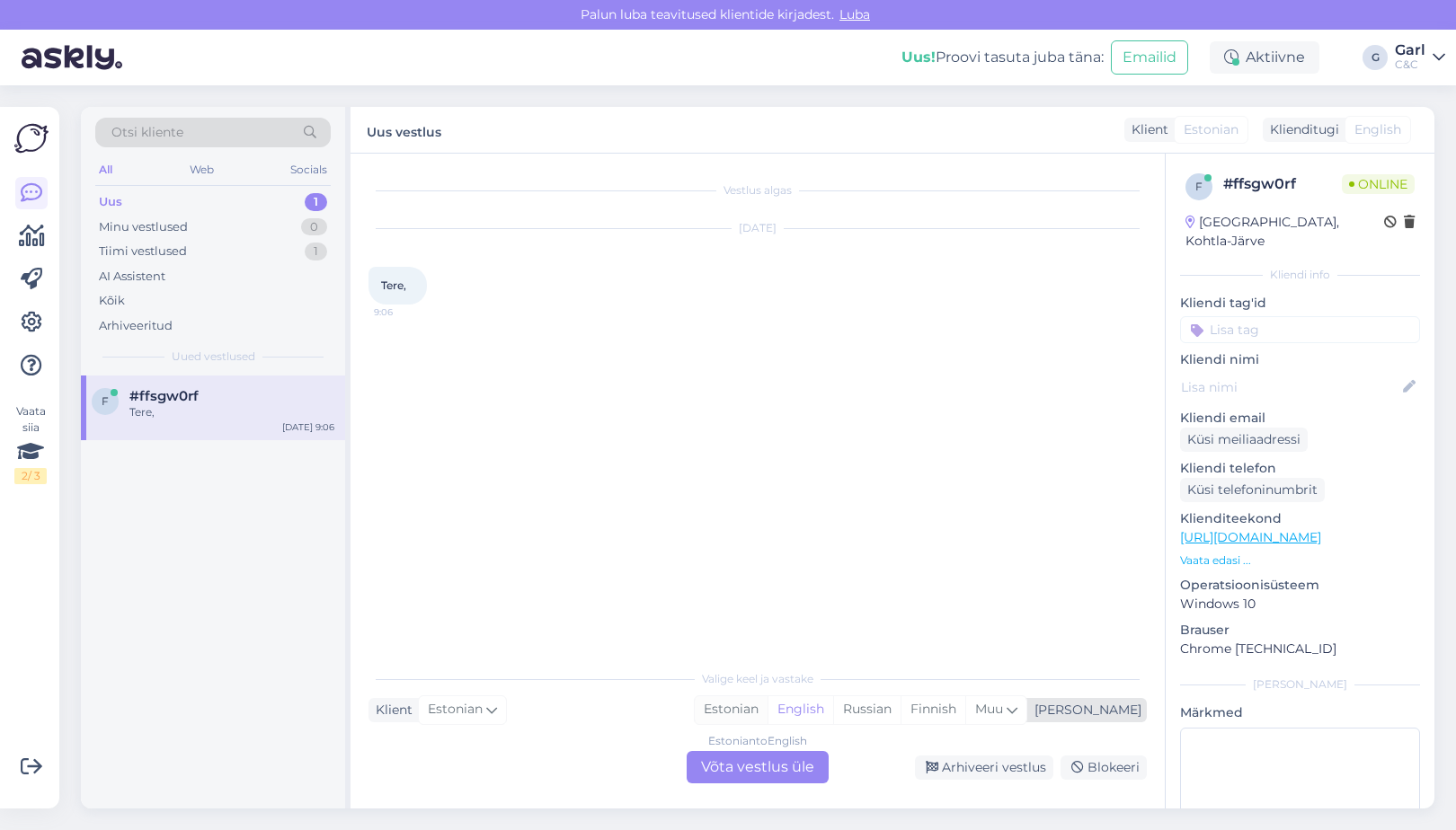
click at [768, 711] on div "Estonian" at bounding box center [731, 710] width 72 height 27
click at [769, 783] on div "Estonian to Estonian Võta vestlus üle" at bounding box center [758, 768] width 142 height 33
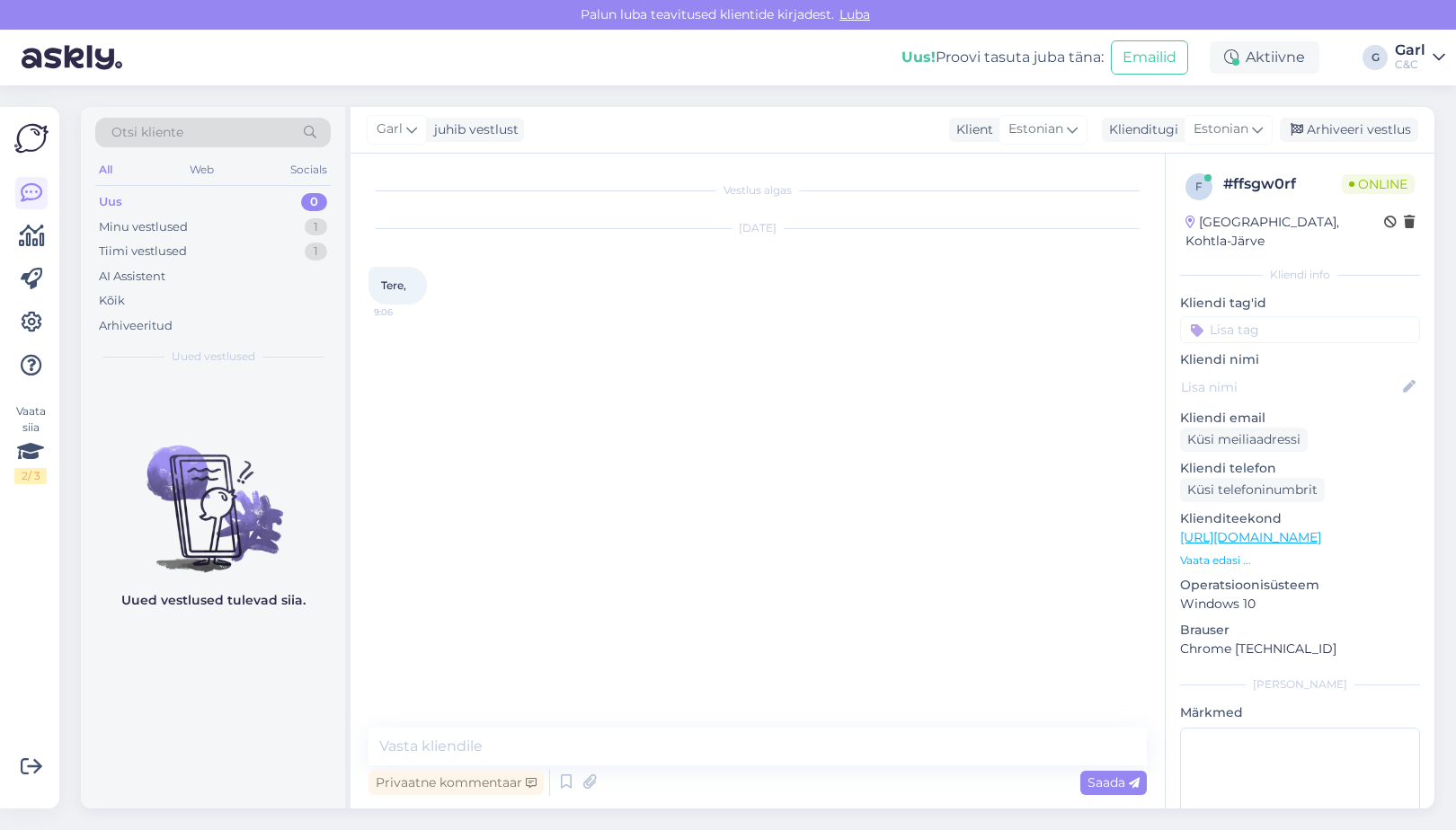
click at [771, 770] on div "Privaatne kommentaar Saada" at bounding box center [758, 783] width 779 height 34
click at [776, 760] on textarea at bounding box center [758, 747] width 779 height 38
type textarea "Tere! Kuidas saan Teile abiks olla?"
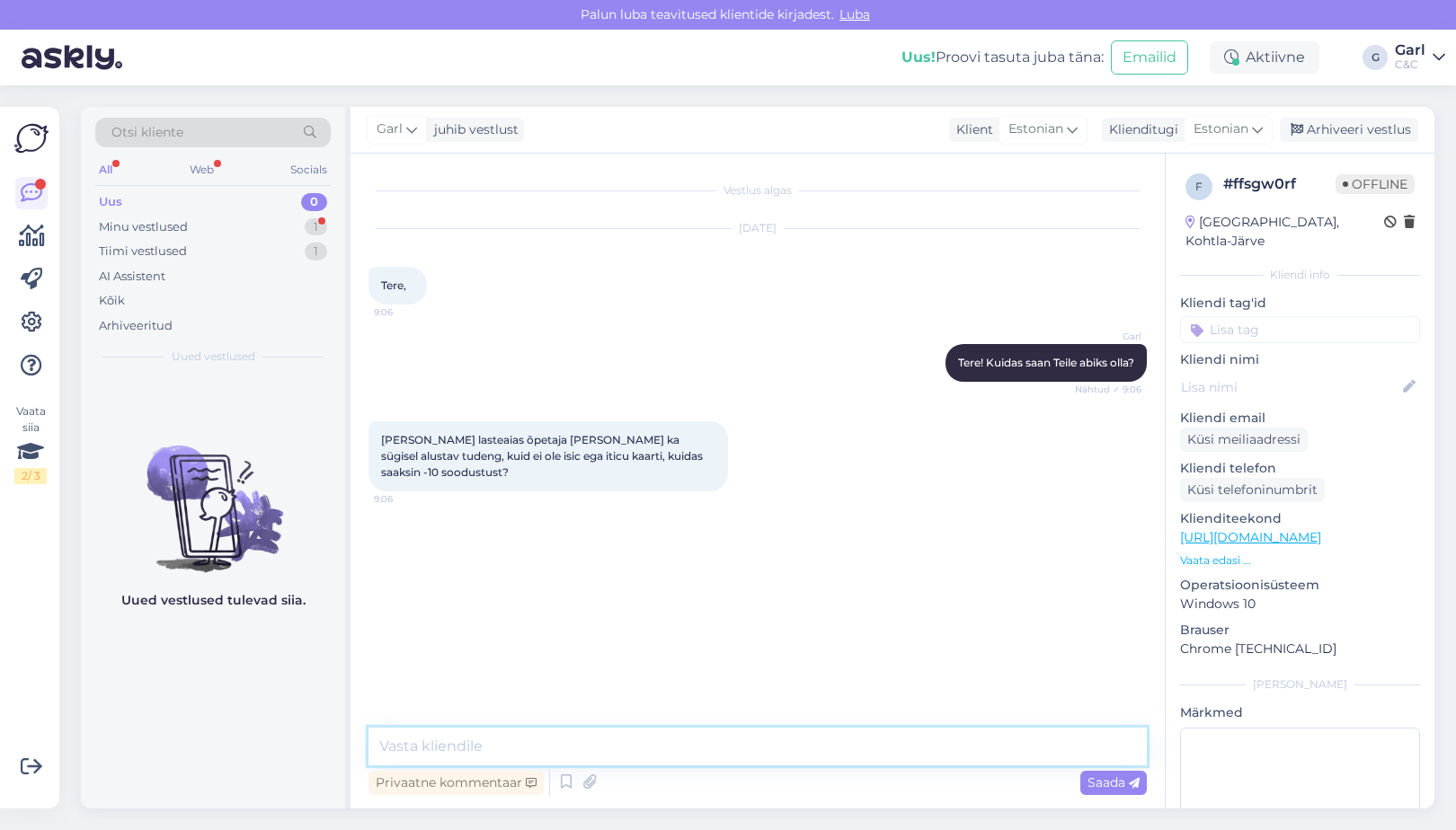
click at [558, 744] on textarea at bounding box center [758, 747] width 779 height 38
click at [723, 748] on textarea "Vajadusel saab ka immatruikuleerimistõendiga soodustust rakendada." at bounding box center [758, 747] width 779 height 38
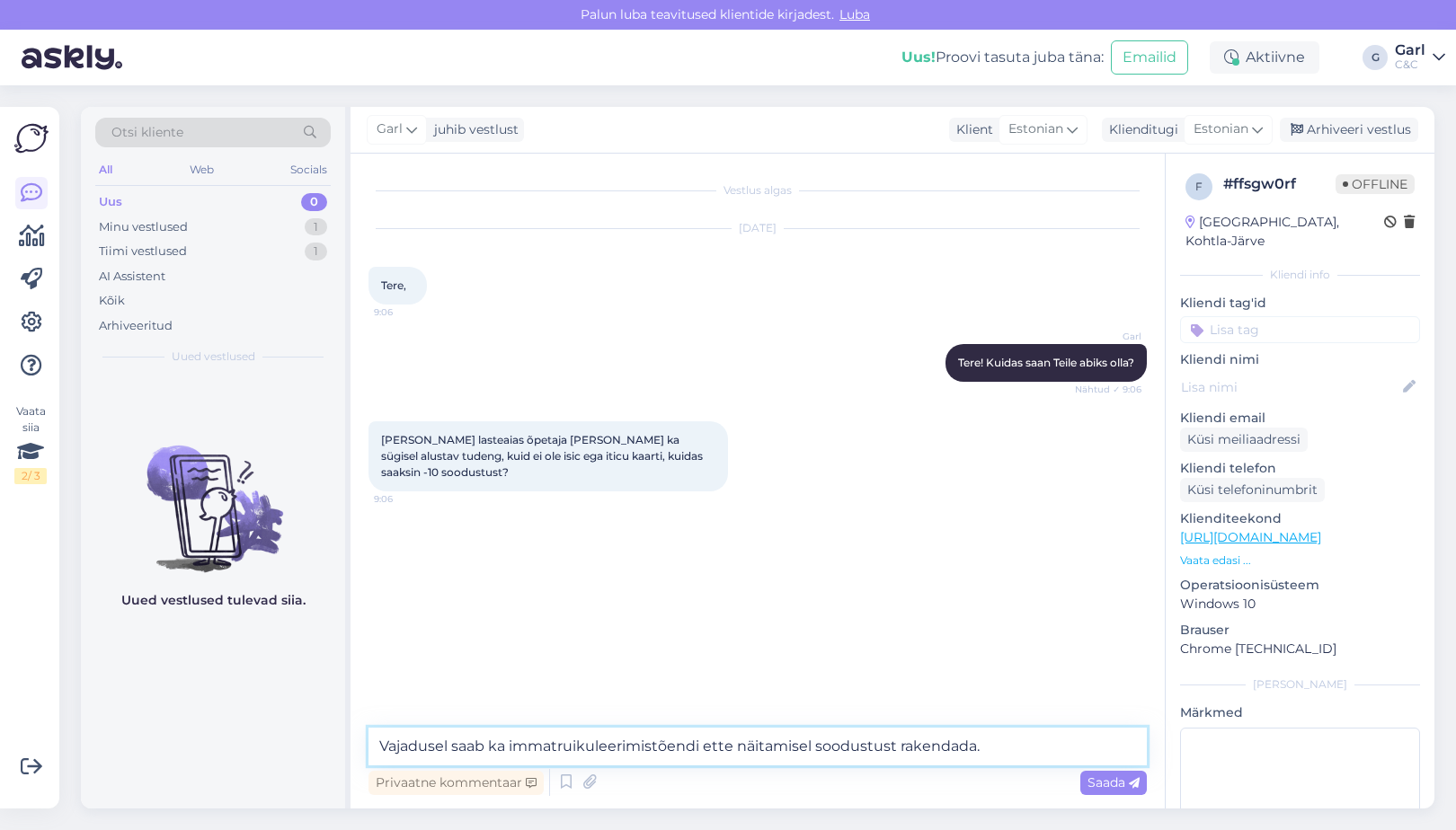
drag, startPoint x: 703, startPoint y: 748, endPoint x: 510, endPoint y: 751, distance: 193.0
click at [510, 751] on textarea "Vajadusel saab ka immatruikuleerimistõendi ette näitamisel soodustust rakendada." at bounding box center [758, 747] width 779 height 38
type textarea "Vajadusel saab ka immatrikuleerimistõendi ette näitamisel soodustust rakendada."
click at [1017, 759] on textarea "Vajadusel saab ka immatrikuleerimistõendi ette näitamisel soodustust rakendada." at bounding box center [758, 747] width 779 height 38
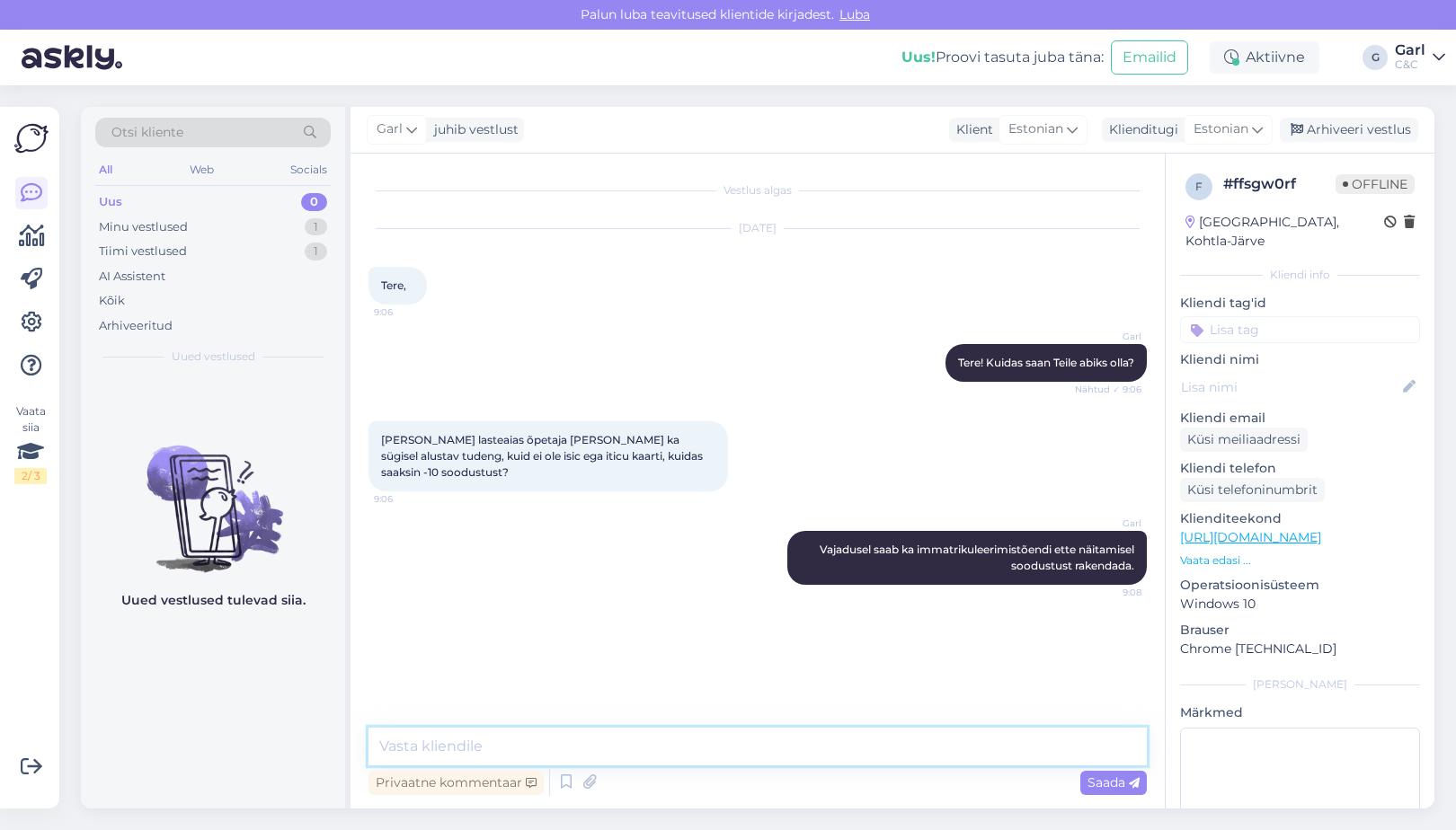
click at [982, 752] on textarea at bounding box center [758, 747] width 779 height 38
type textarea "Või mõne muu õppimist/töötamist tõendava dokumendi alusel."
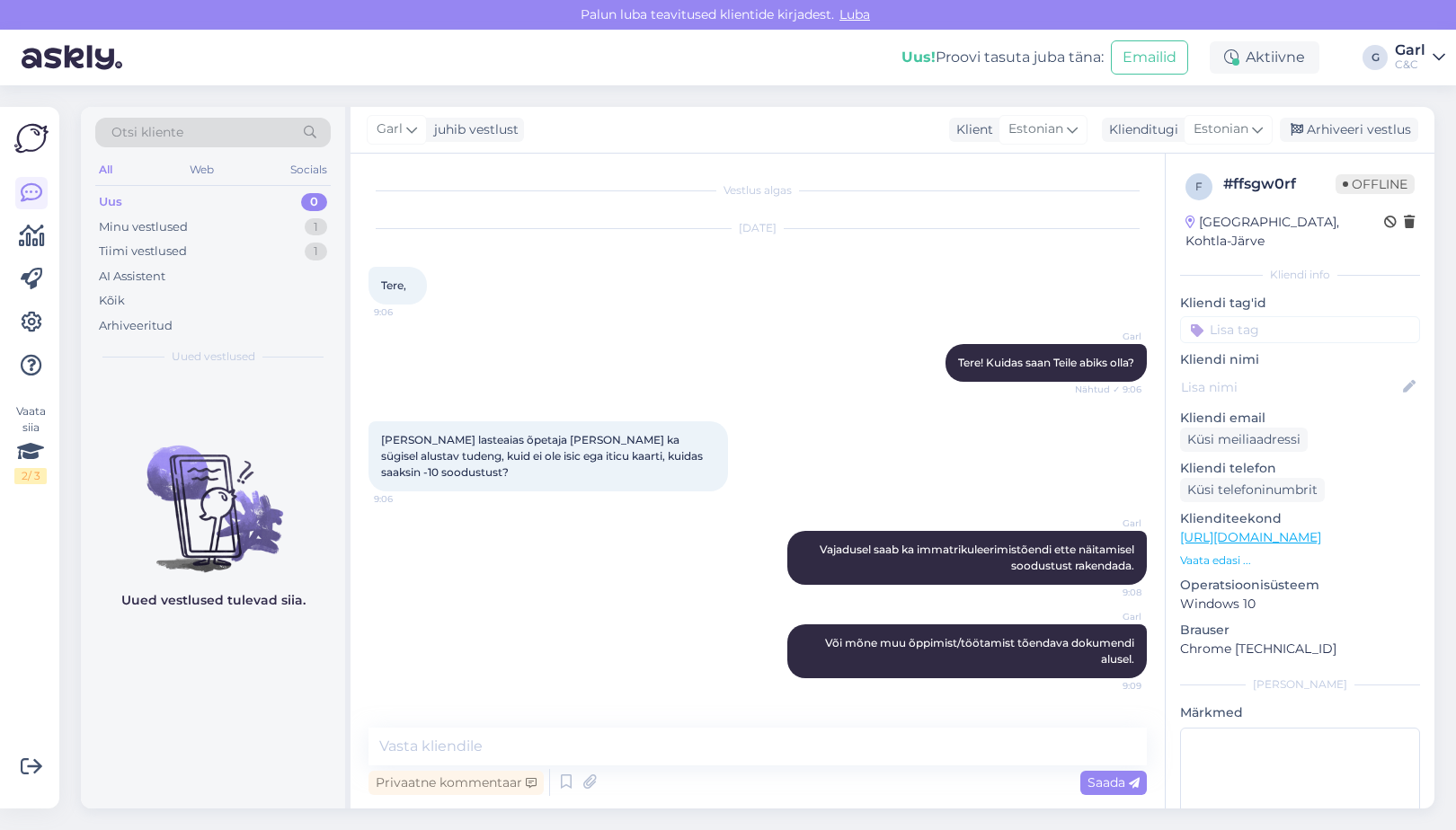
click at [843, 769] on div "Privaatne kommentaar Saada" at bounding box center [758, 783] width 779 height 34
click at [842, 780] on div "Privaatne kommentaar Saada" at bounding box center [758, 783] width 779 height 34
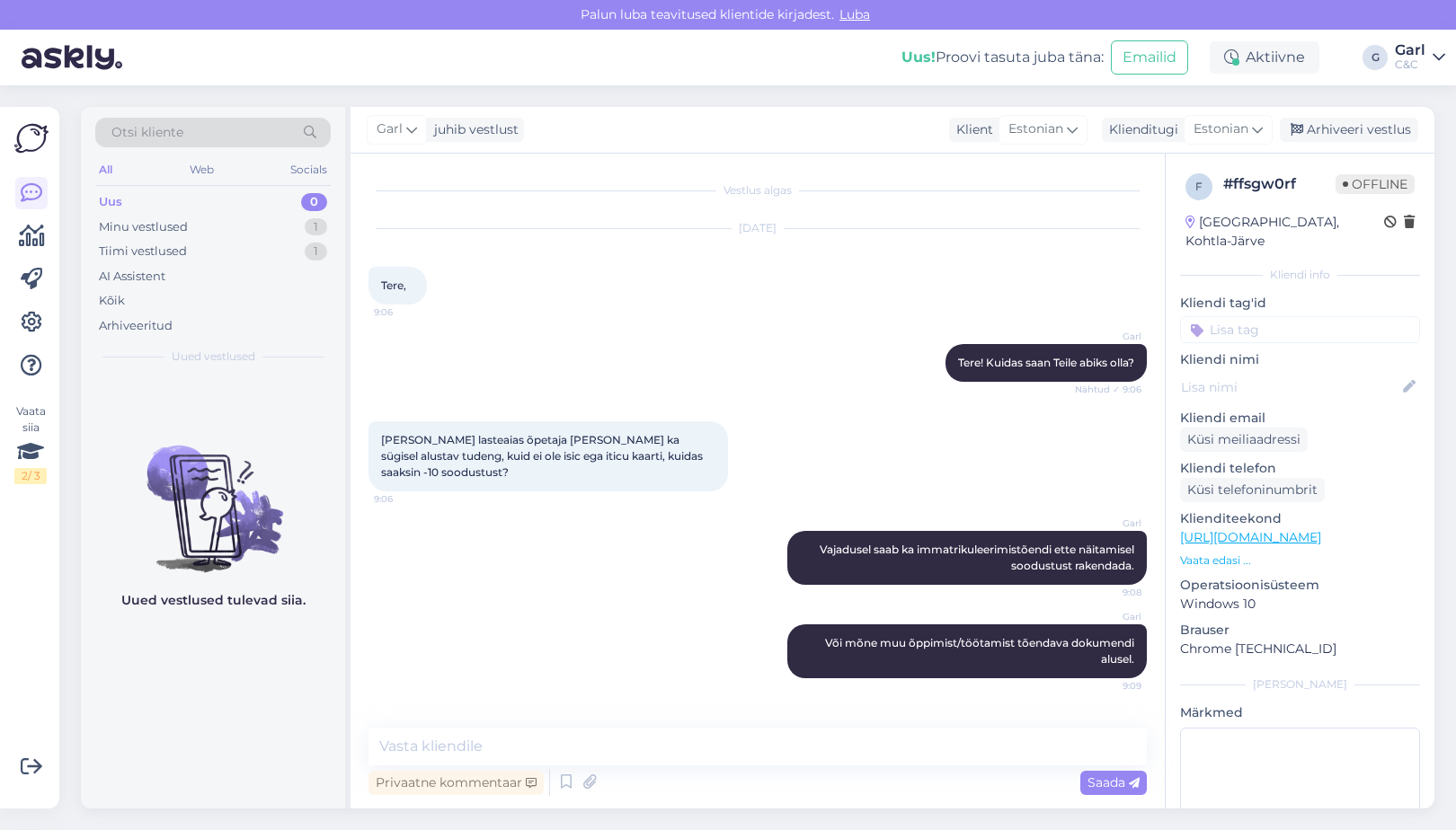
click at [842, 770] on div "Privaatne kommentaar Saada" at bounding box center [758, 783] width 779 height 34
click at [843, 760] on textarea at bounding box center [758, 747] width 779 height 38
click at [845, 763] on textarea at bounding box center [758, 747] width 779 height 38
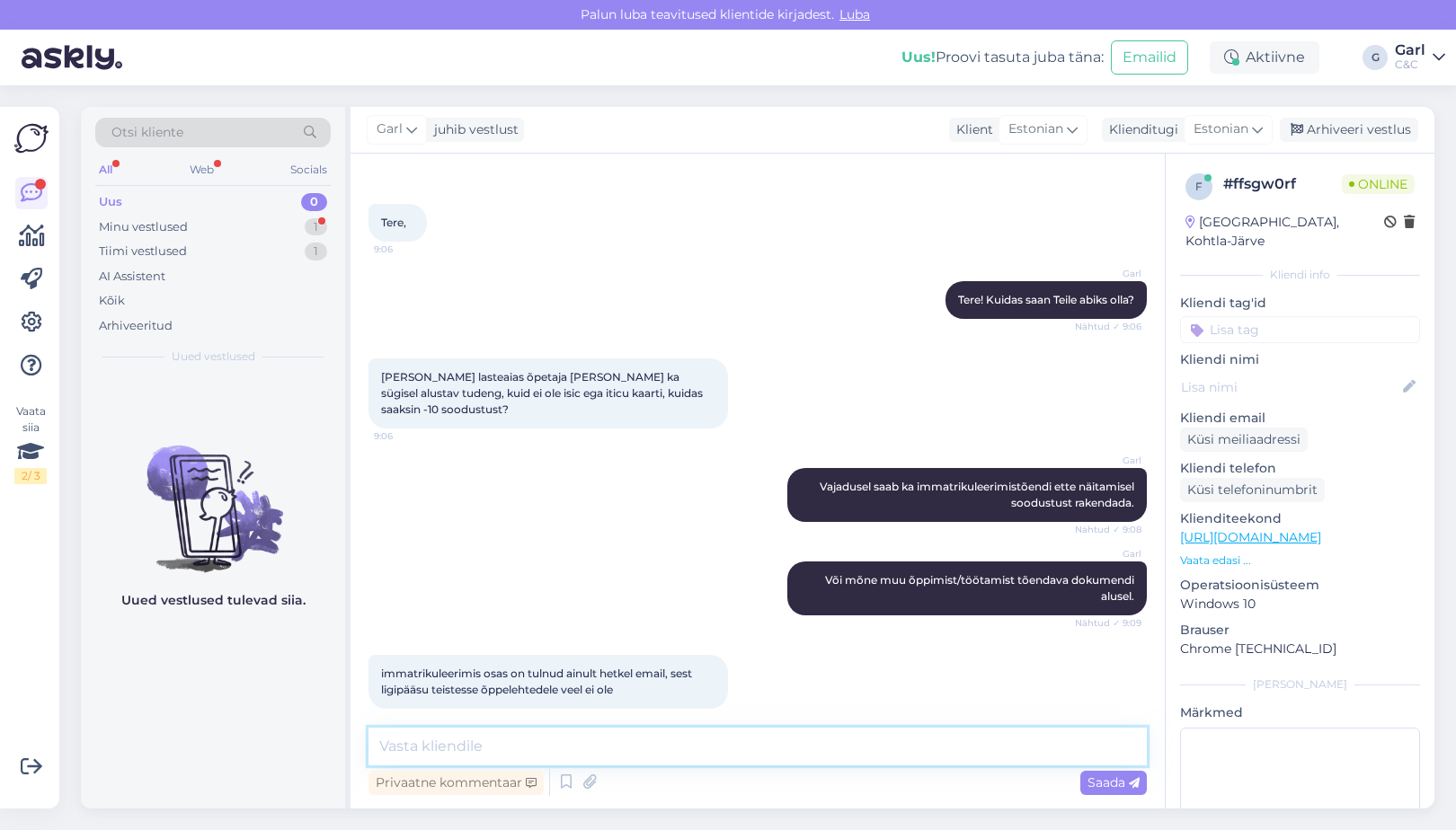
click at [631, 739] on textarea at bounding box center [758, 747] width 779 height 38
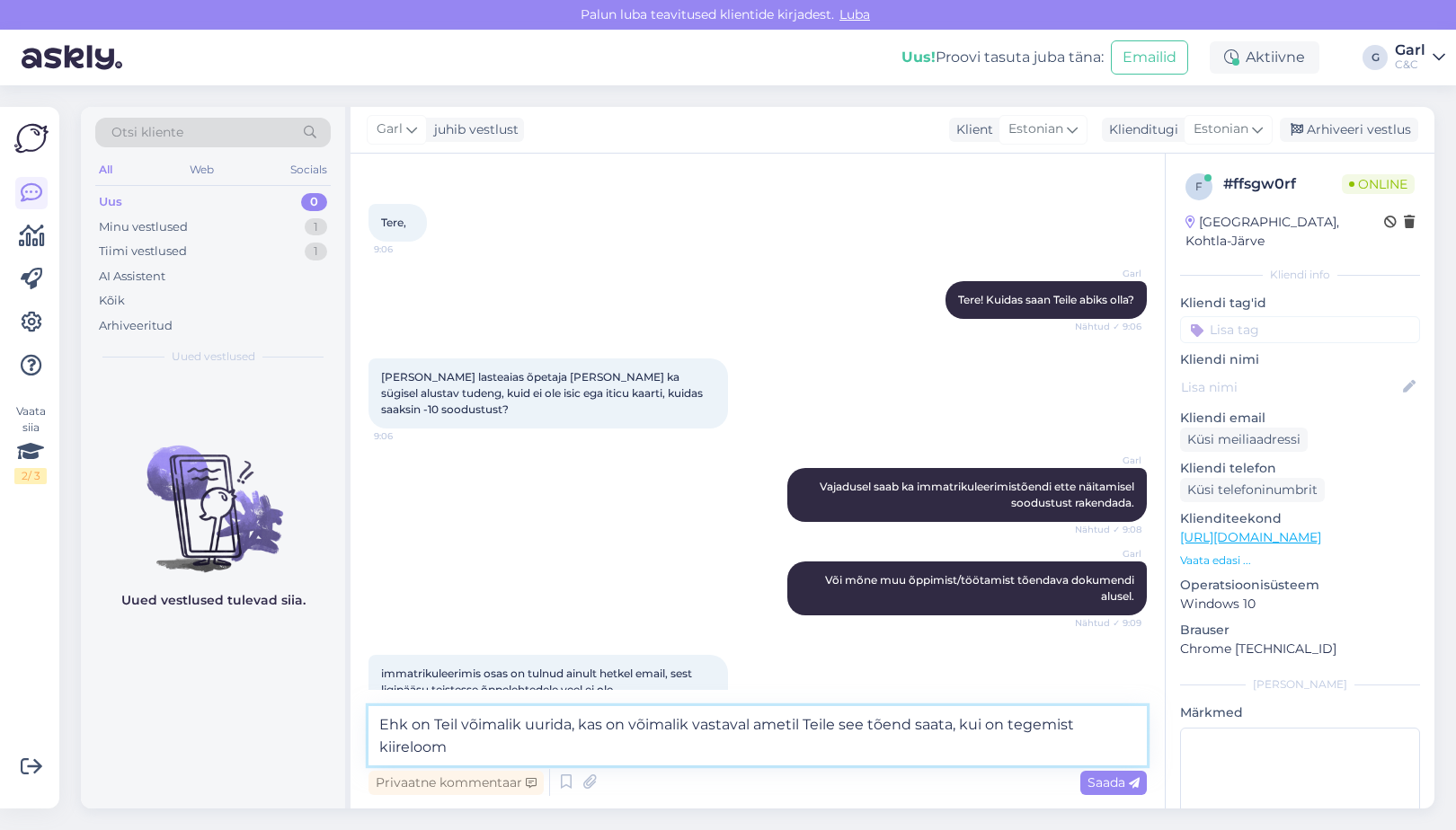
scroll to position [81, 0]
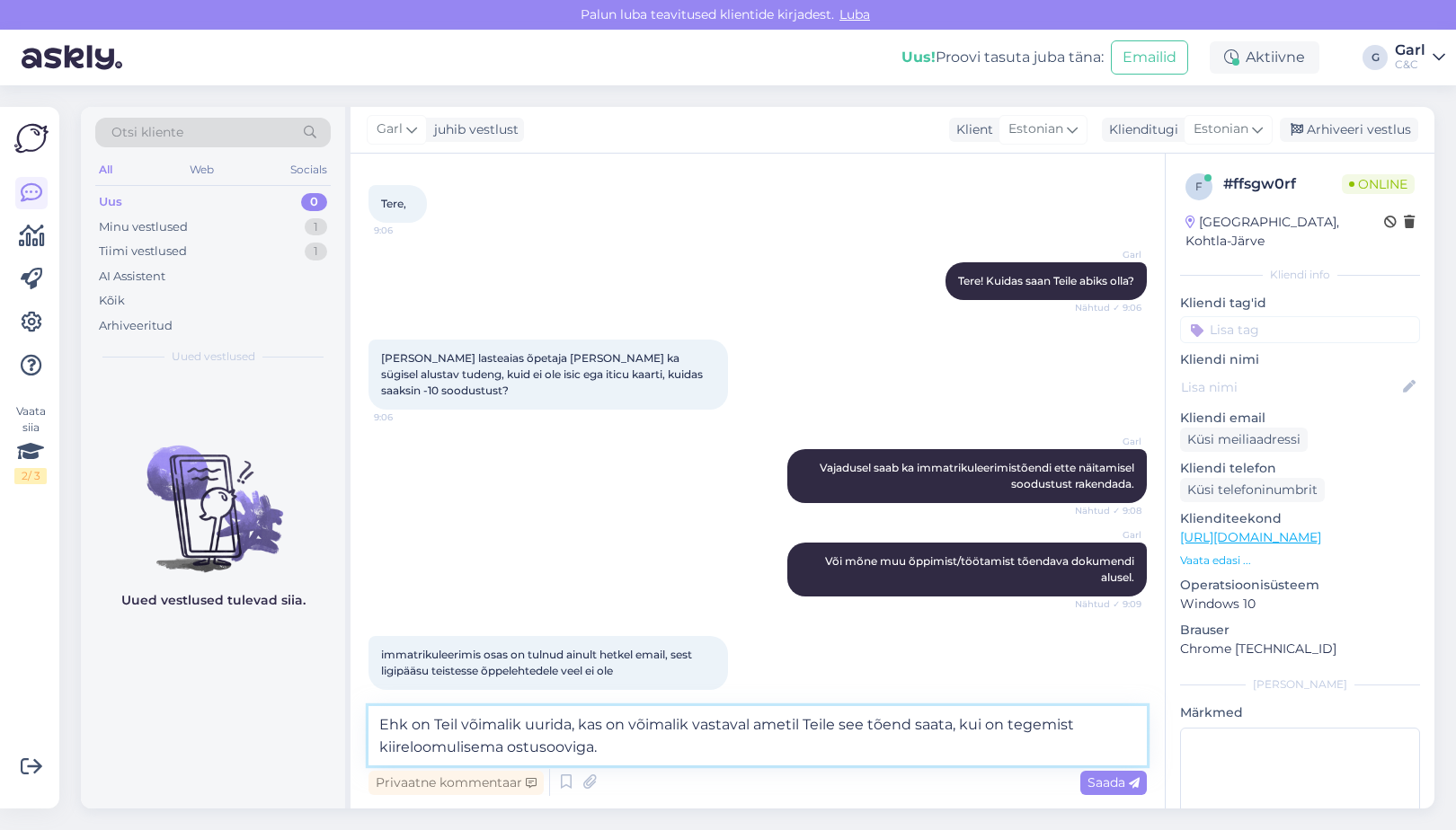
type textarea "Ehk on Teil võimalik uurida, kas on võimalik vastaval ametil Teile see tõend sa…"
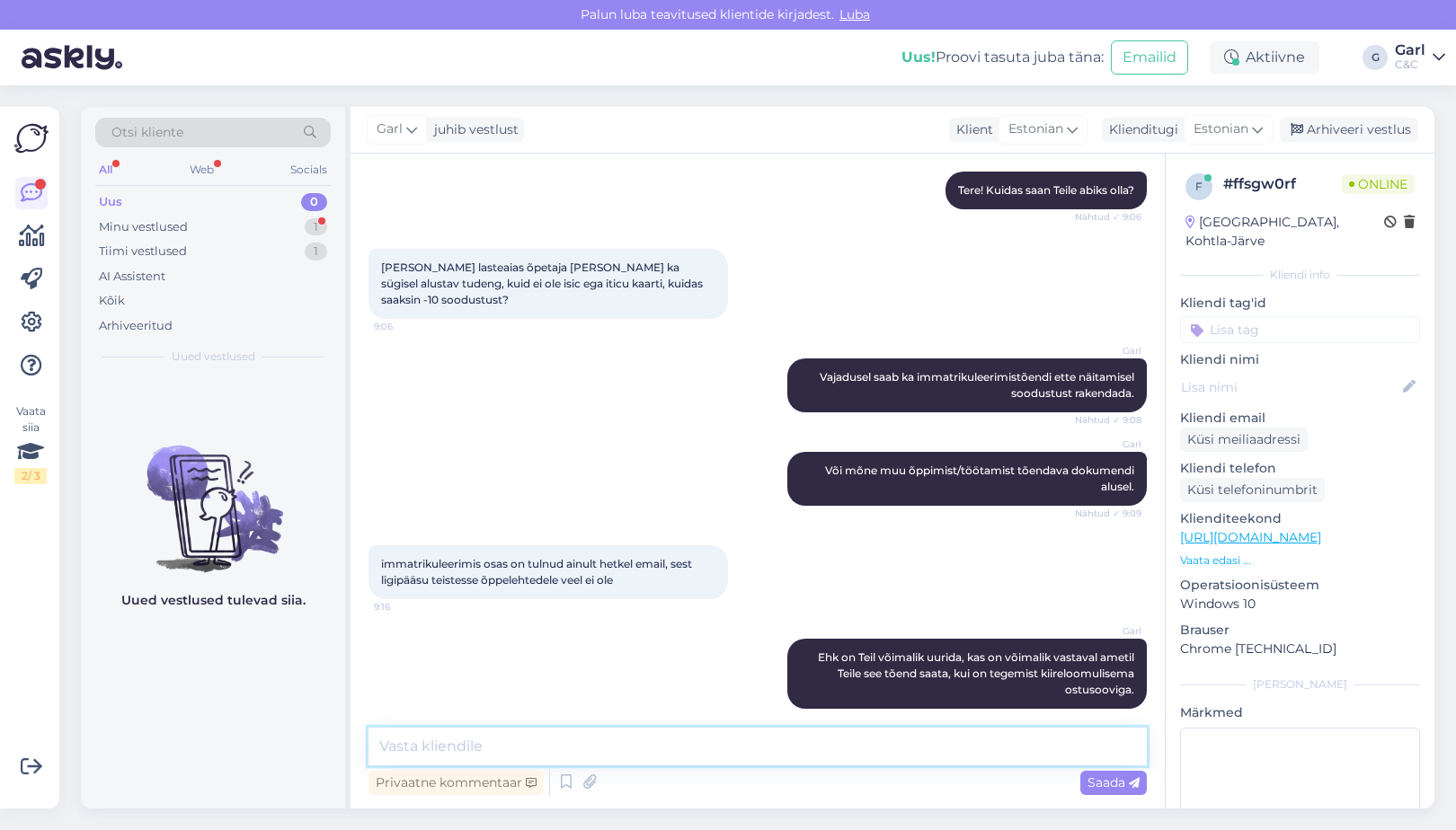
scroll to position [250, 0]
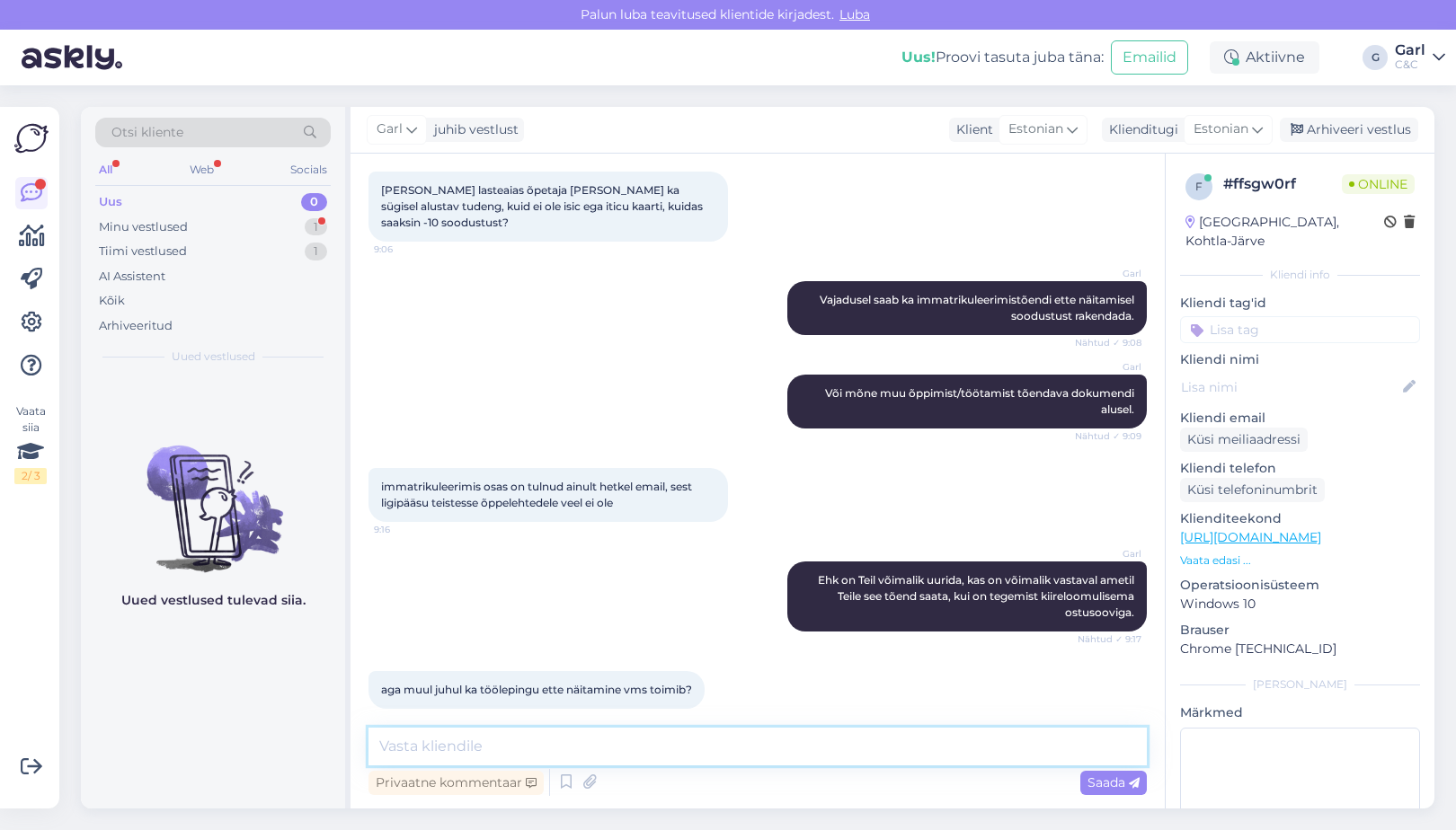
click at [590, 742] on textarea at bounding box center [758, 747] width 779 height 38
click at [592, 751] on textarea at bounding box center [758, 747] width 779 height 38
type textarea "Uurin, üks hetk palun."
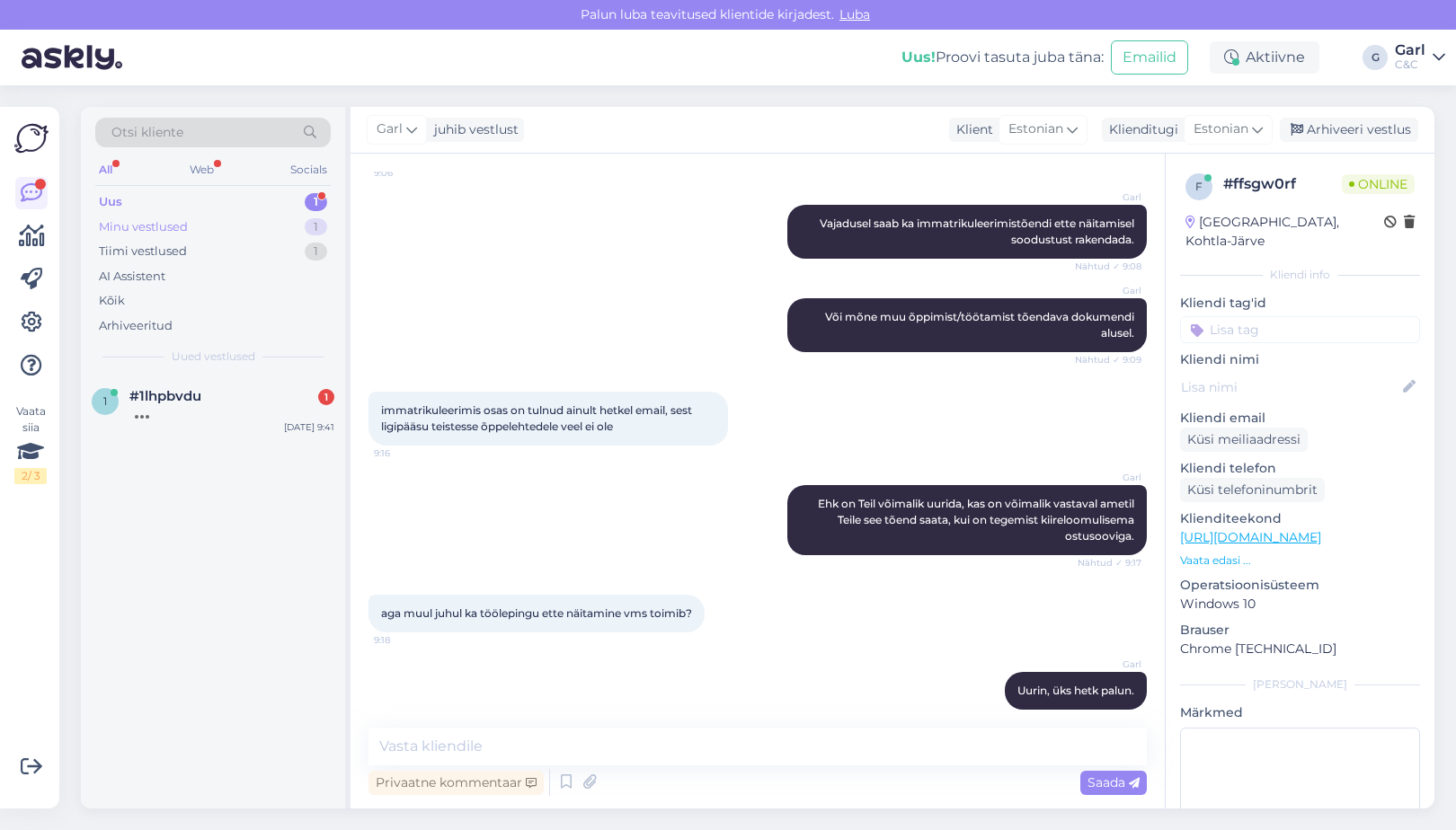
click at [290, 230] on div "Minu vestlused 1" at bounding box center [213, 227] width 235 height 25
click at [285, 256] on div "Tiimi vestlused 1" at bounding box center [213, 252] width 235 height 25
click at [302, 235] on div "Minu vestlused 1" at bounding box center [213, 227] width 235 height 25
click at [302, 246] on div "Tiimi vestlused 1" at bounding box center [213, 252] width 235 height 25
click at [308, 227] on div "1" at bounding box center [316, 227] width 23 height 18
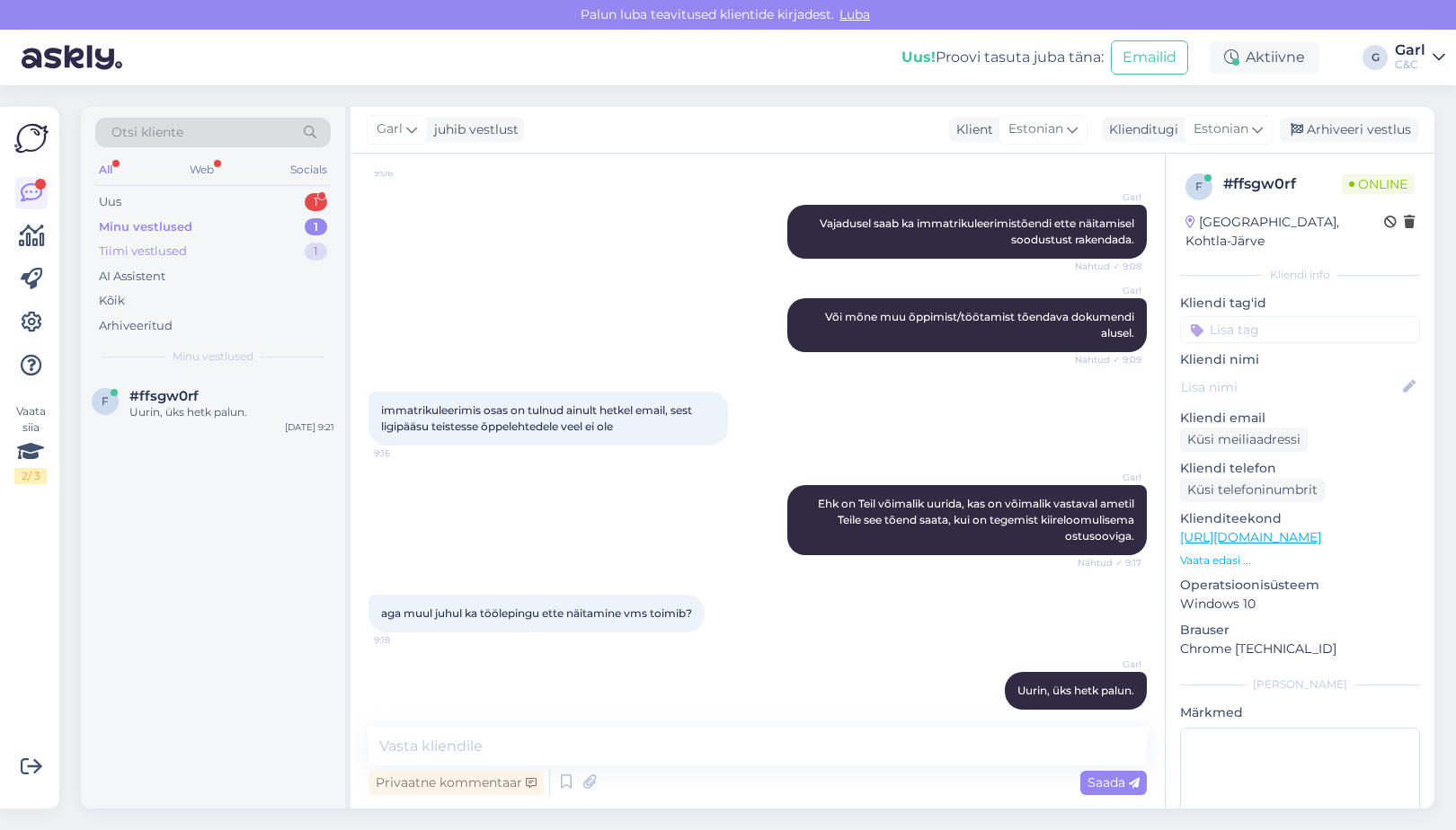
click at [300, 255] on div "Tiimi vestlused 1" at bounding box center [213, 252] width 235 height 25
click at [302, 227] on div "Minu vestlused 1" at bounding box center [213, 227] width 235 height 25
click at [298, 203] on div "Uus 1" at bounding box center [213, 202] width 235 height 25
click at [293, 233] on div "Minu vestlused 1" at bounding box center [213, 227] width 235 height 25
click at [293, 202] on div "Uus 1" at bounding box center [213, 202] width 235 height 25
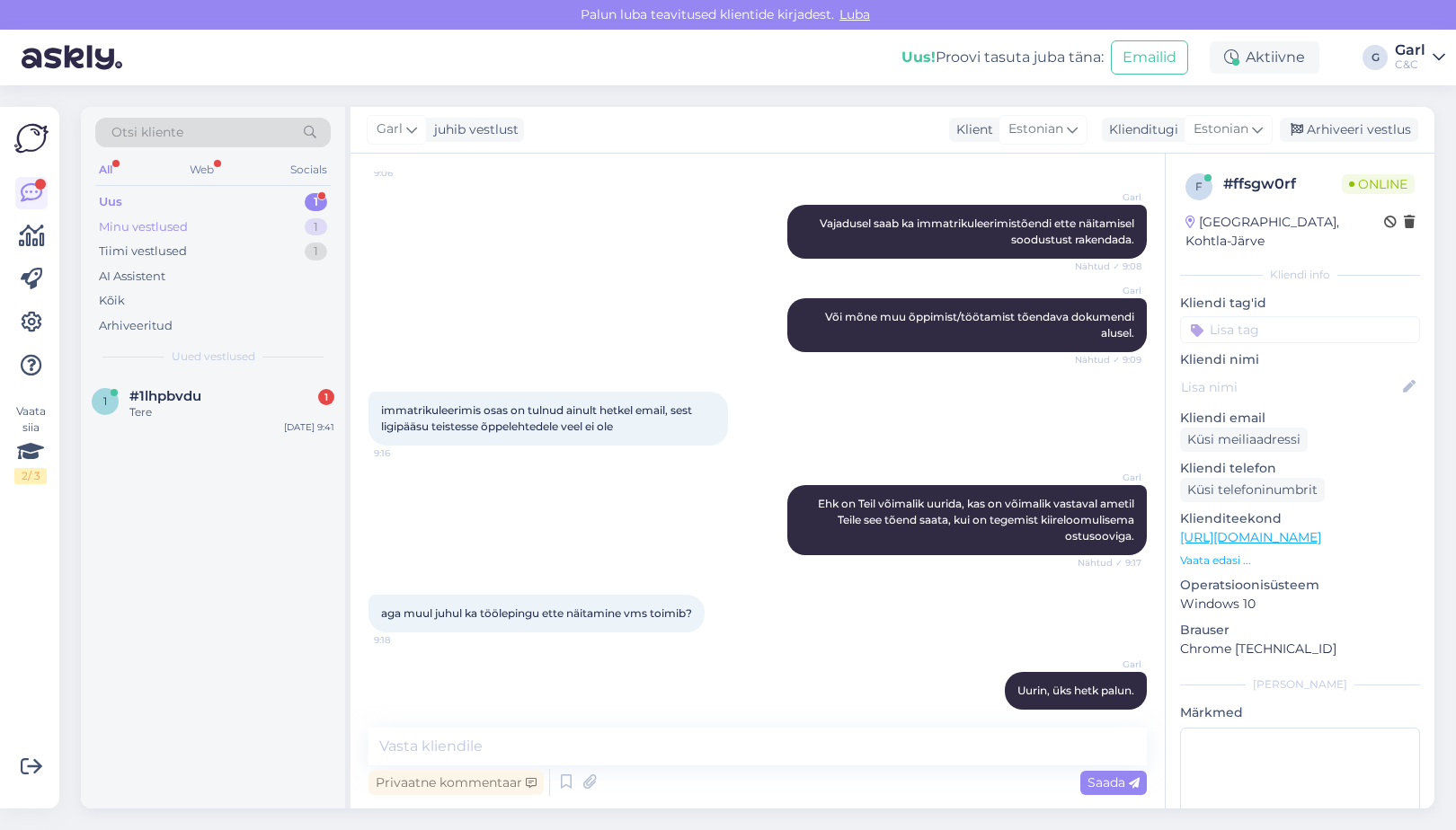
click at [275, 227] on div "Minu vestlused 1" at bounding box center [213, 227] width 235 height 25
click at [298, 203] on div "Uus 1" at bounding box center [213, 202] width 235 height 25
click at [265, 419] on div "1 #1lhpbvdu 1 Tere Aug 11 9:41" at bounding box center [213, 407] width 264 height 64
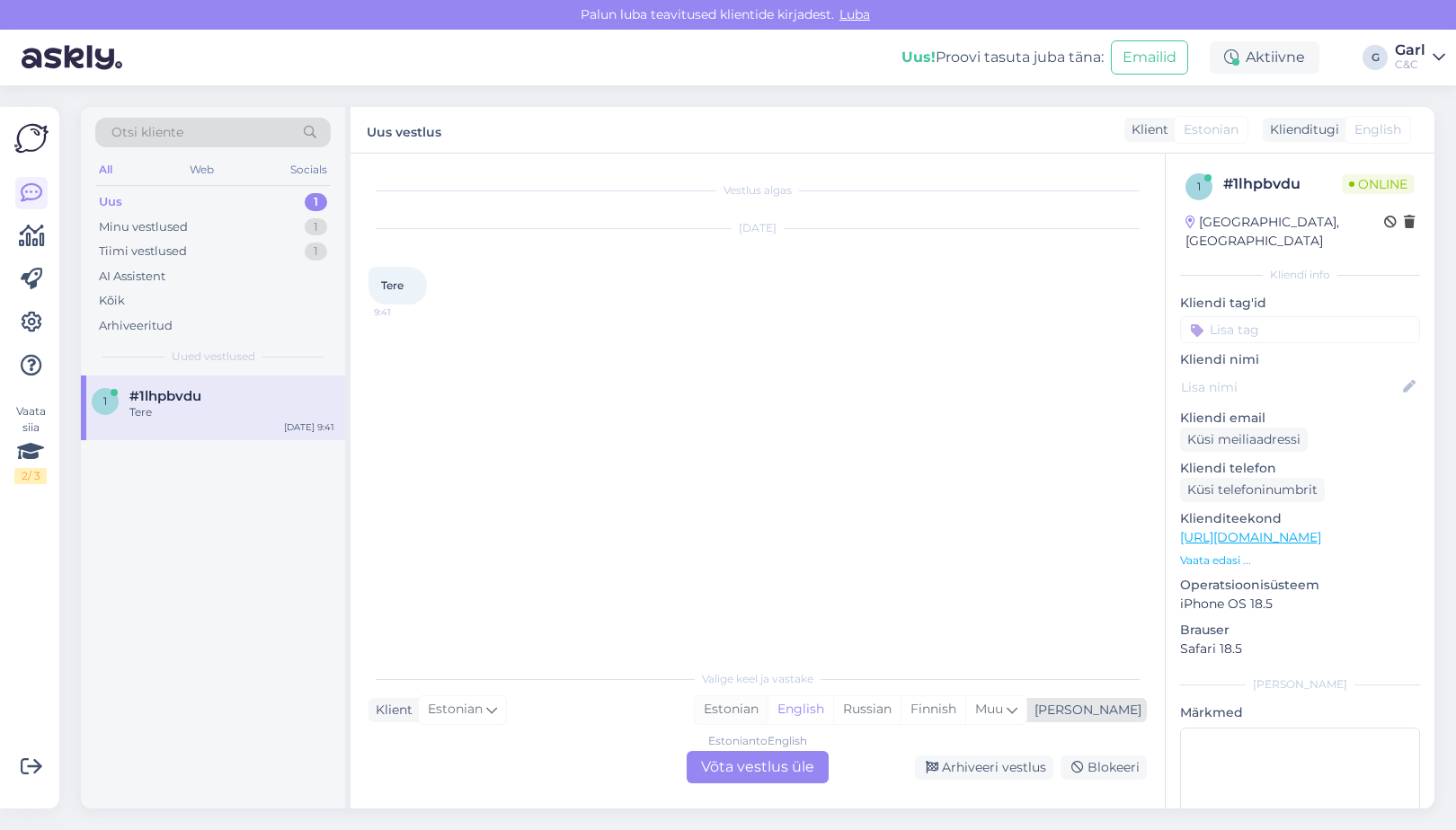
click at [768, 719] on div "Estonian" at bounding box center [731, 710] width 72 height 27
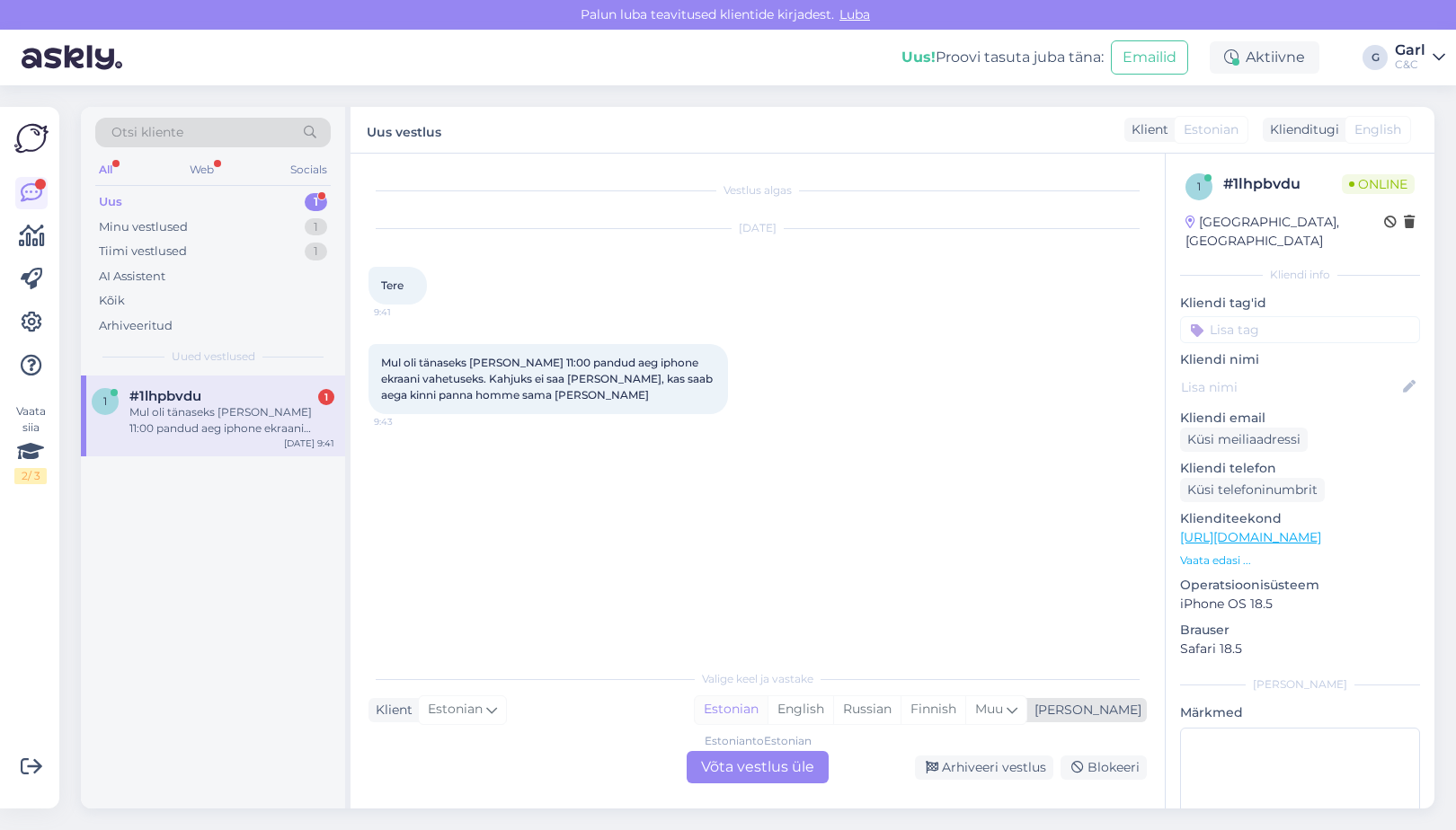
click at [768, 718] on div "Estonian" at bounding box center [731, 710] width 72 height 27
click at [756, 760] on div "Estonian to Estonian Võta vestlus üle" at bounding box center [758, 768] width 142 height 33
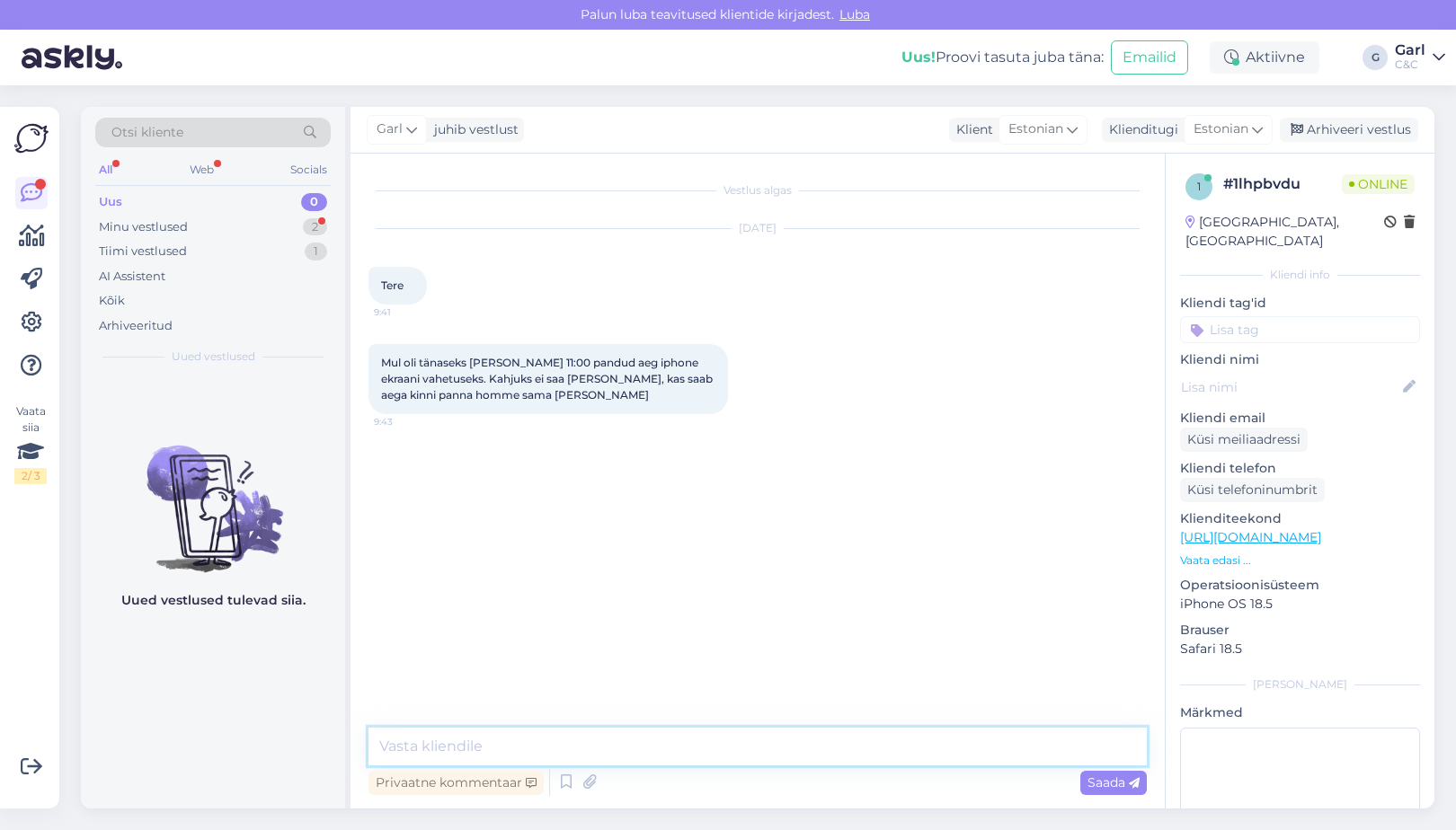
click at [756, 755] on textarea at bounding box center [758, 747] width 779 height 38
type textarea "Tere! Kelle nimele ja millisesse hooldusesse aeg on broneeritud?"
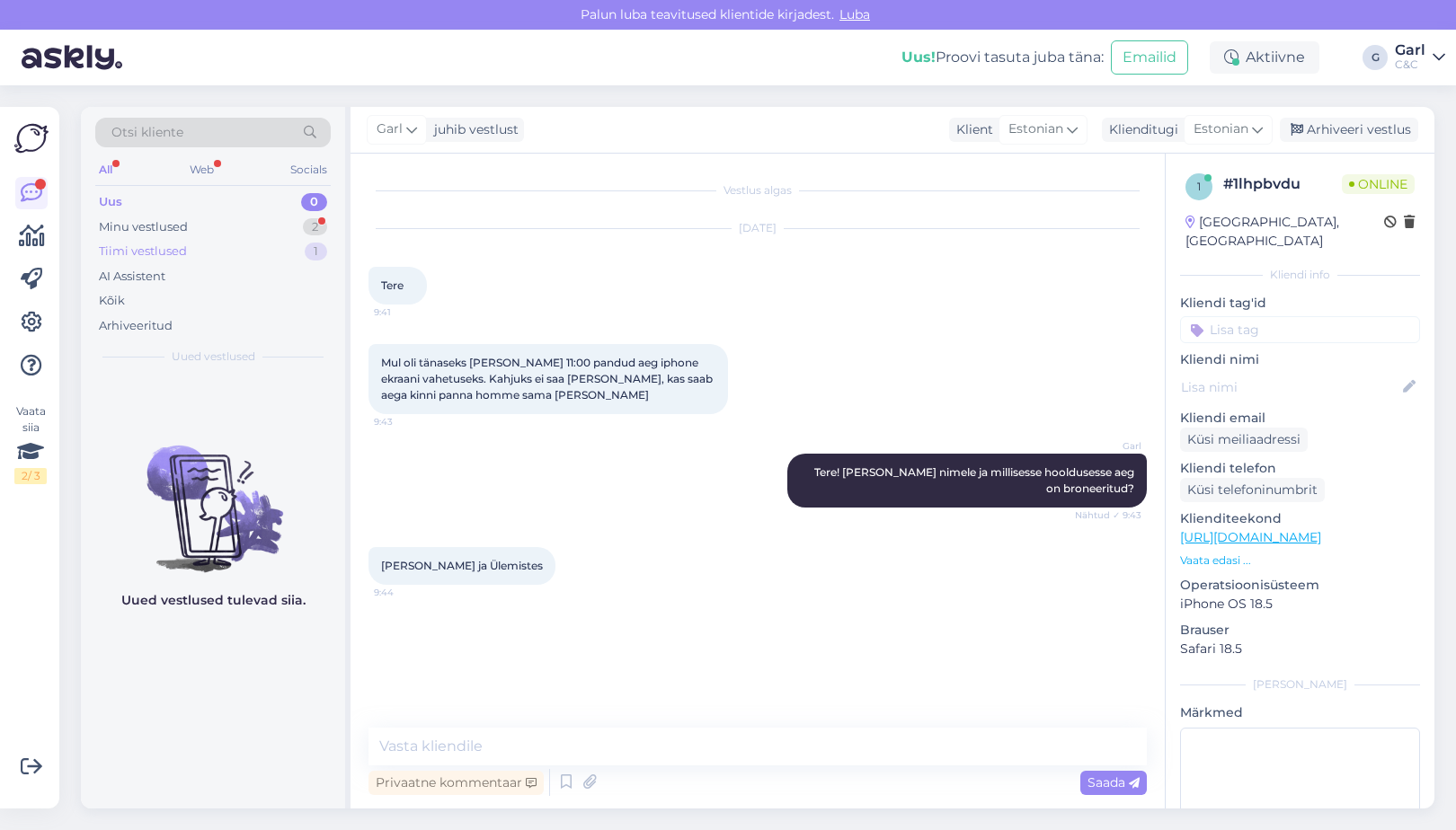
click at [292, 239] on div "Tiimi vestlused 1" at bounding box center [213, 252] width 235 height 25
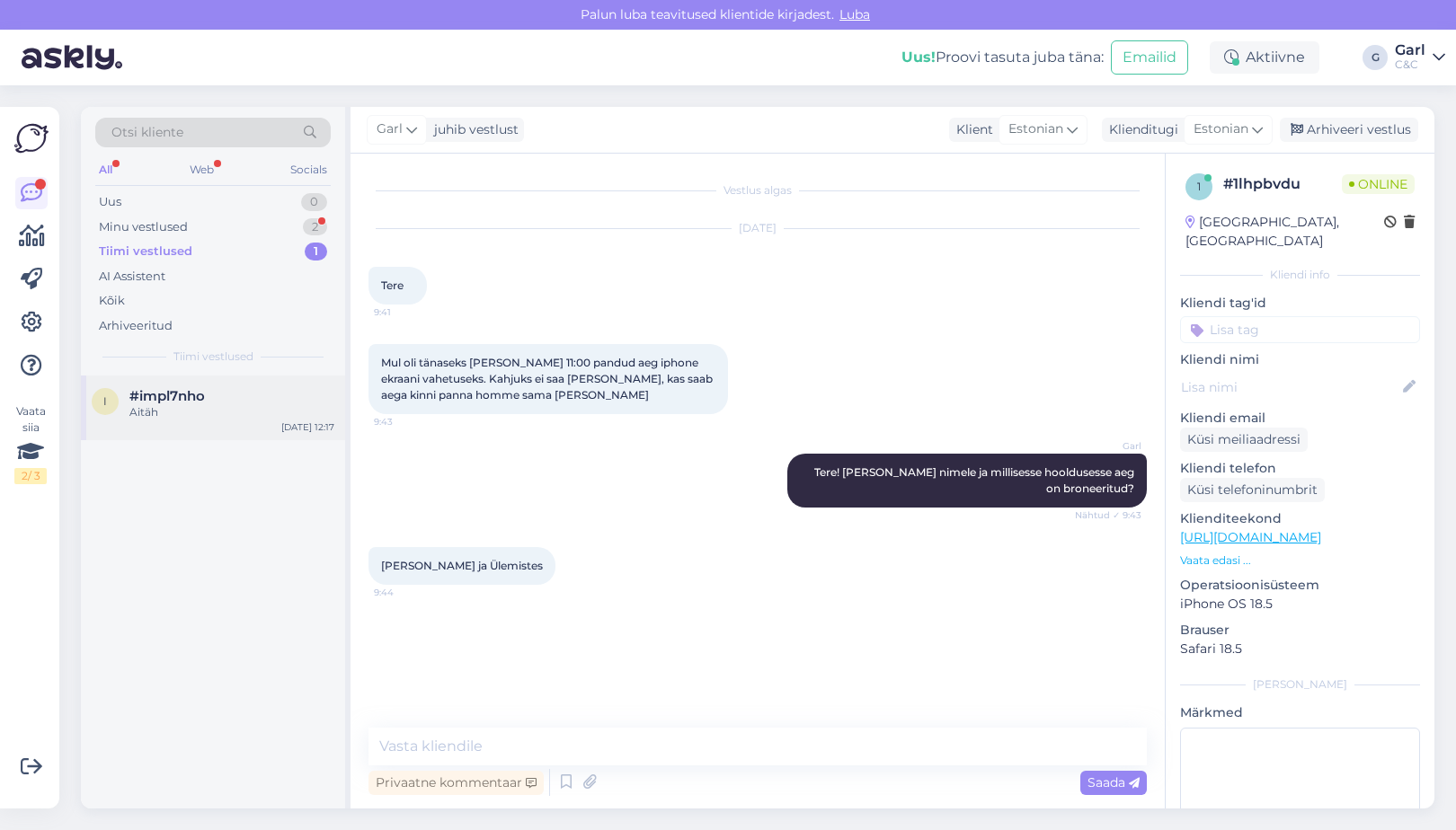
click at [251, 382] on div "i #impl7nho Aitäh Aug 8 12:17" at bounding box center [213, 407] width 264 height 64
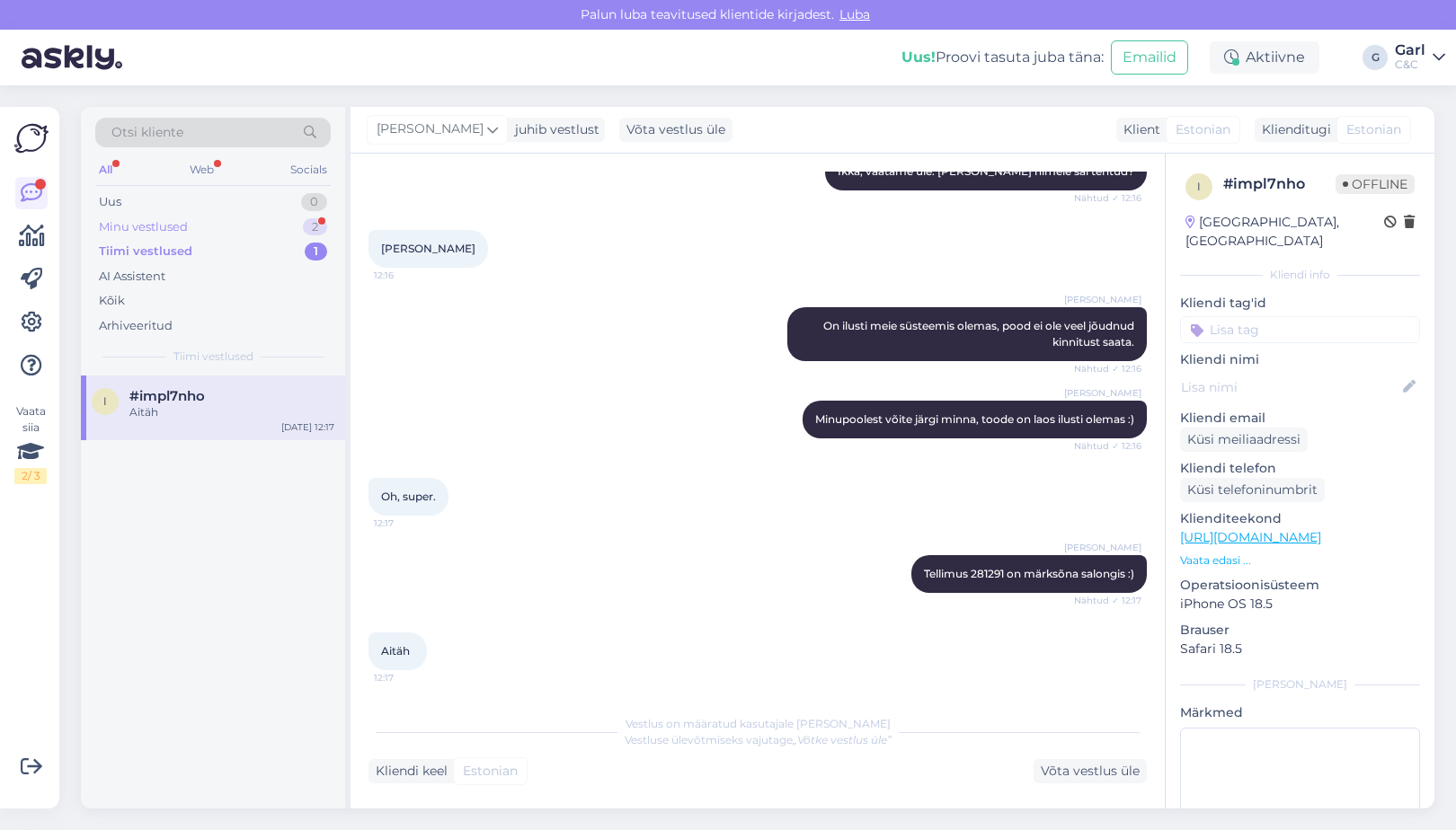
click at [292, 226] on div "Minu vestlused 2" at bounding box center [213, 227] width 235 height 25
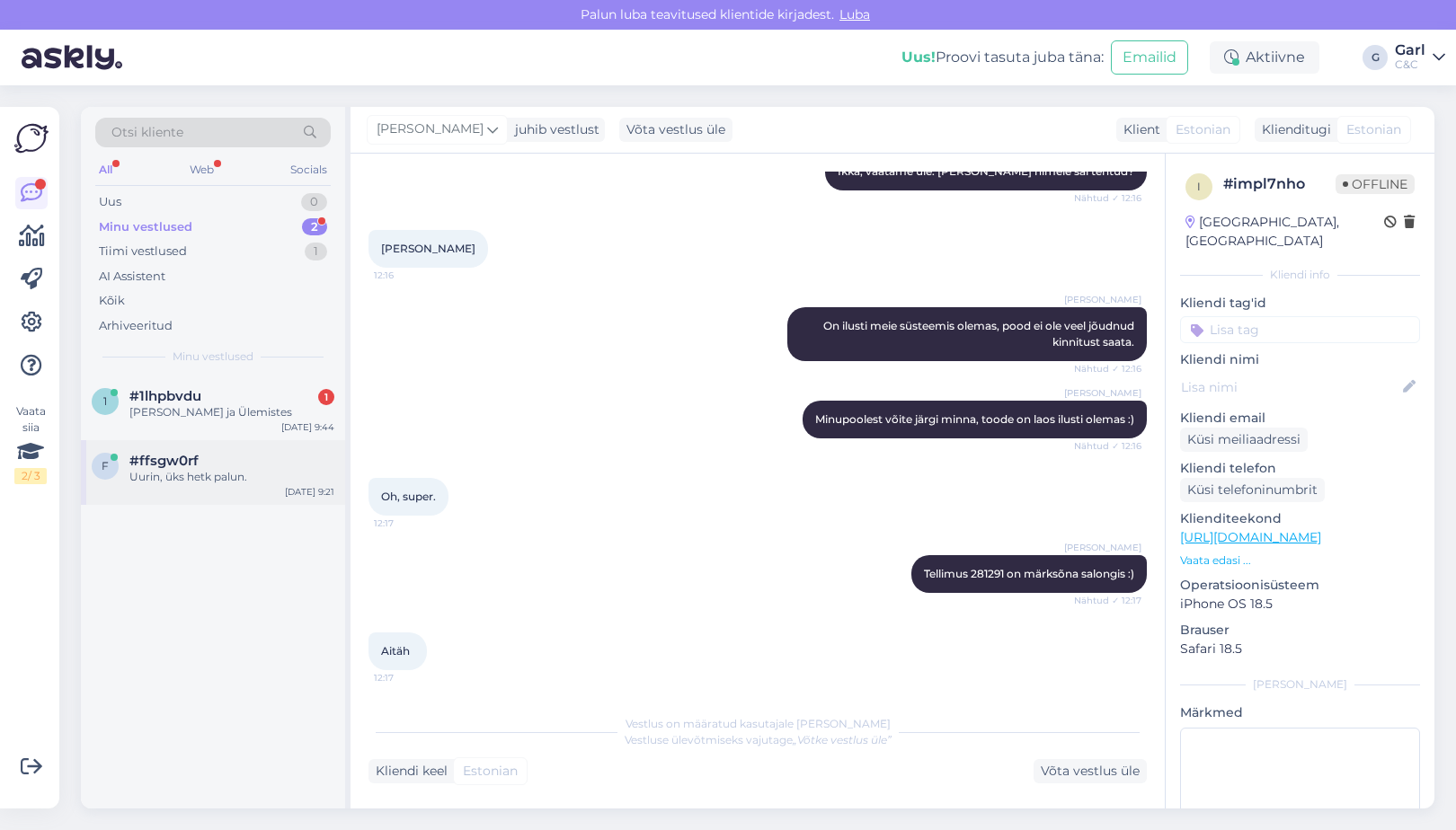
click at [259, 474] on div "Uurin, üks hetk palun." at bounding box center [232, 477] width 205 height 16
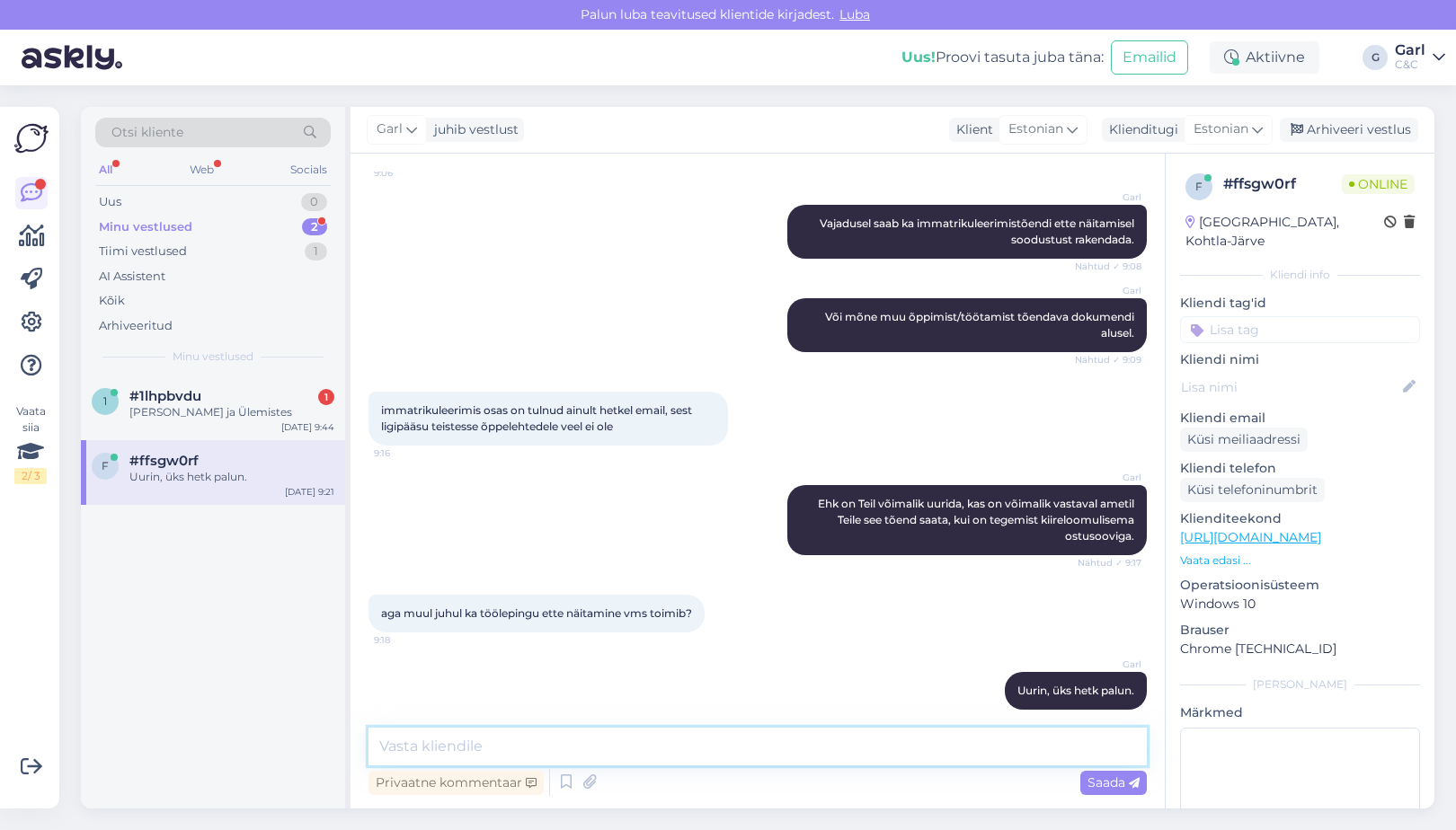
click at [749, 742] on textarea at bounding box center [758, 747] width 779 height 38
paste textarea "Tööleping on kahe osapoole vaheline ja tavaliselt konfidentsiaalne leping, mida…"
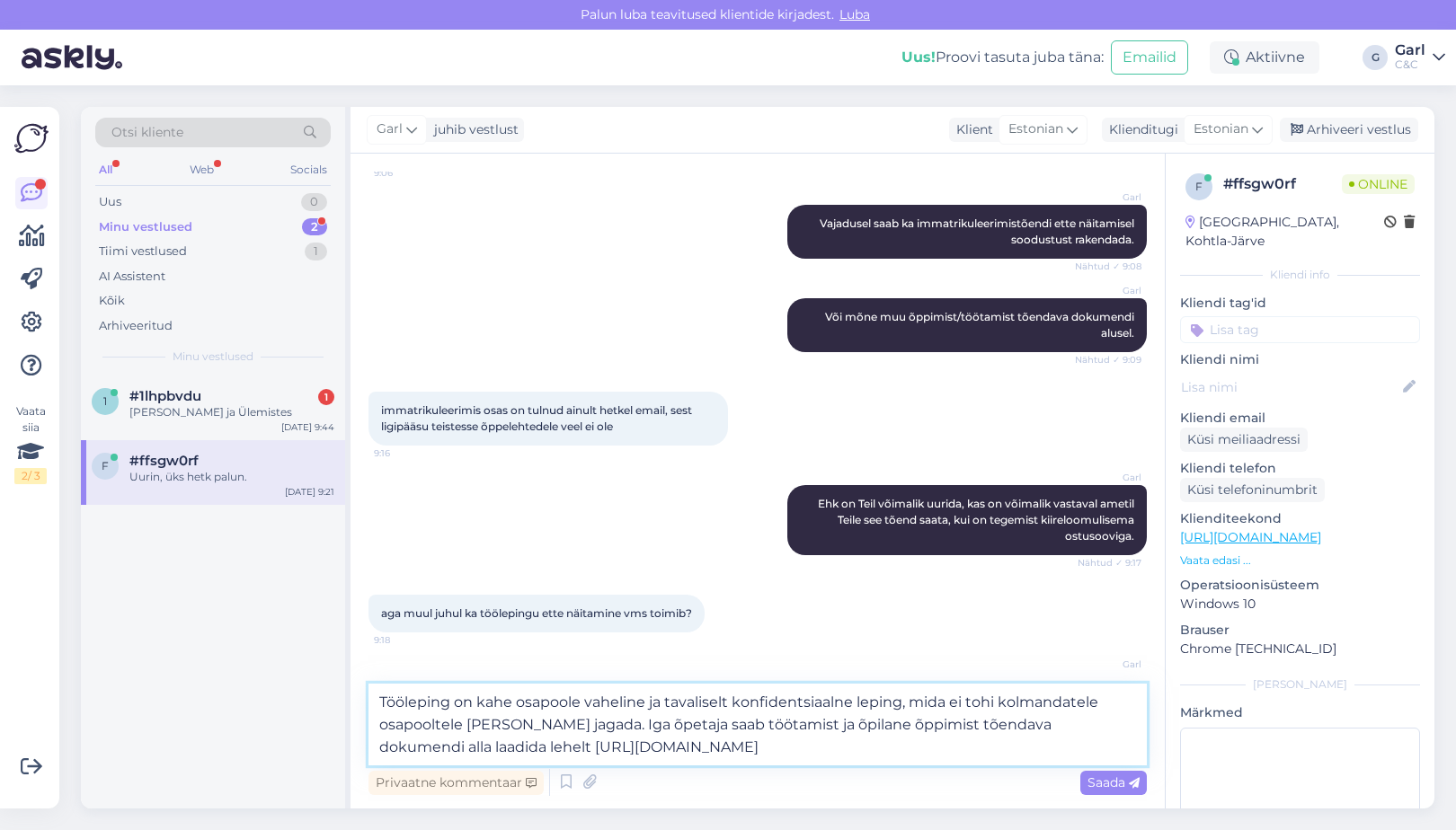
click at [372, 704] on textarea "Tööleping on kahe osapoole vaheline ja tavaliselt konfidentsiaalne leping, mida…" at bounding box center [758, 725] width 779 height 81
click at [934, 755] on textarea "Sain vahepeal vastuse: "Tööleping on kahe osapoole vaheline ja tavaliselt konfi…" at bounding box center [758, 702] width 779 height 127
click at [869, 749] on textarea "Sain vahepeal vastuse: "Tööleping on kahe osapoole vaheline ja tavaliselt konfi…" at bounding box center [758, 702] width 779 height 127
type textarea "Sain vahepeal vastuse: "Tööleping on kahe osapoole vaheline ja tavaliselt konfi…"
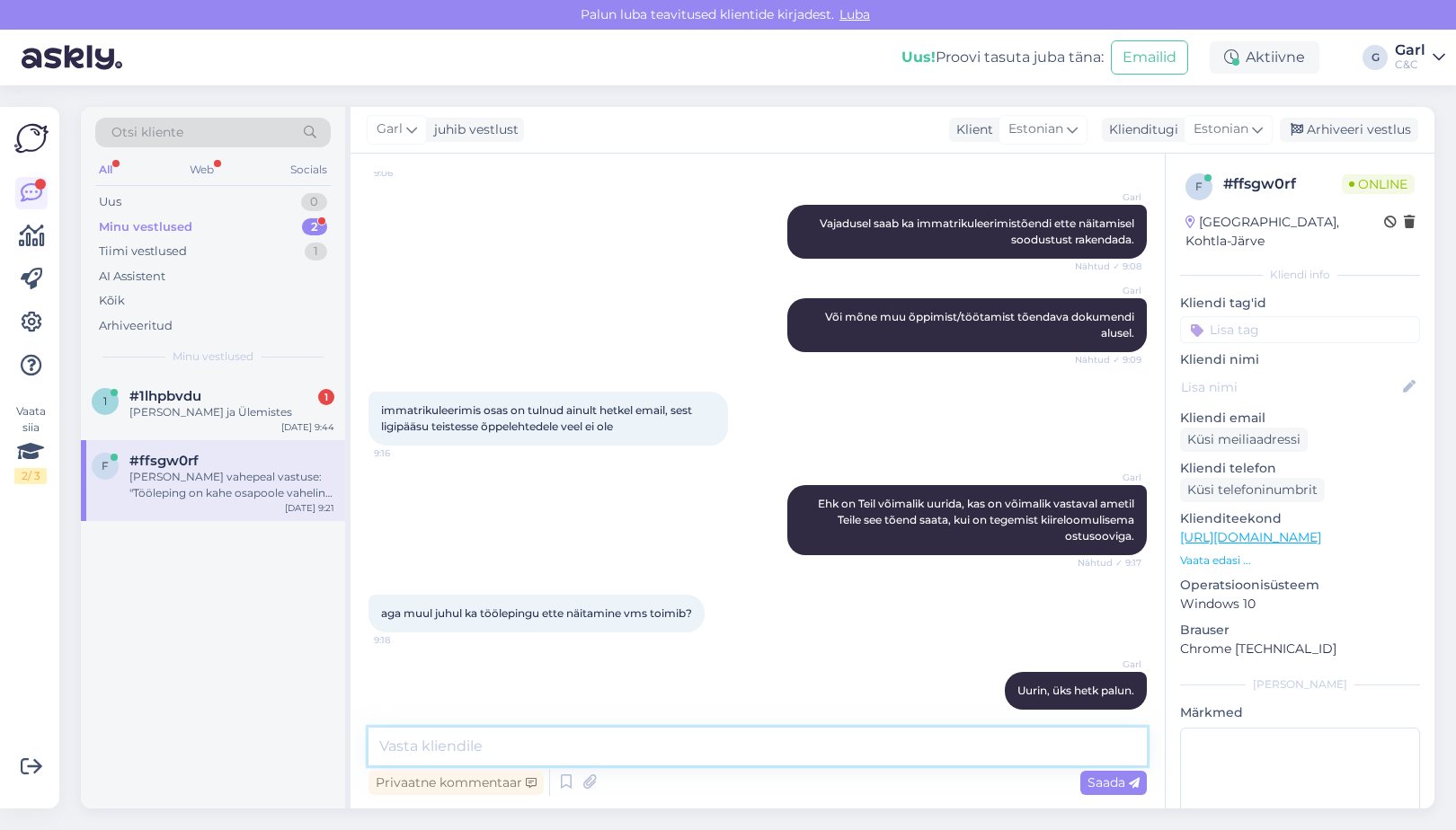
scroll to position [518, 0]
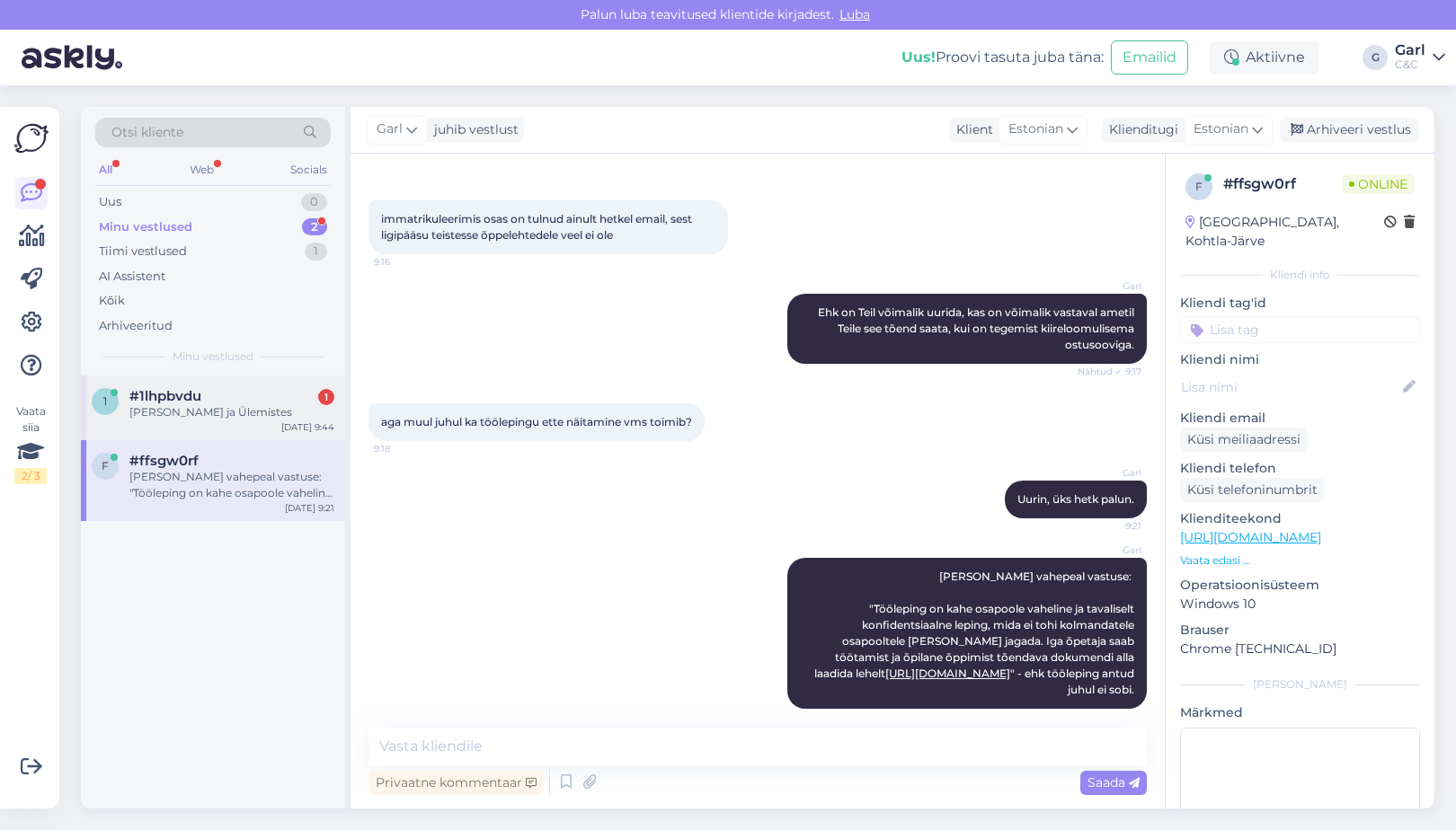
click at [267, 393] on div "#1lhpbvdu 1" at bounding box center [232, 396] width 205 height 16
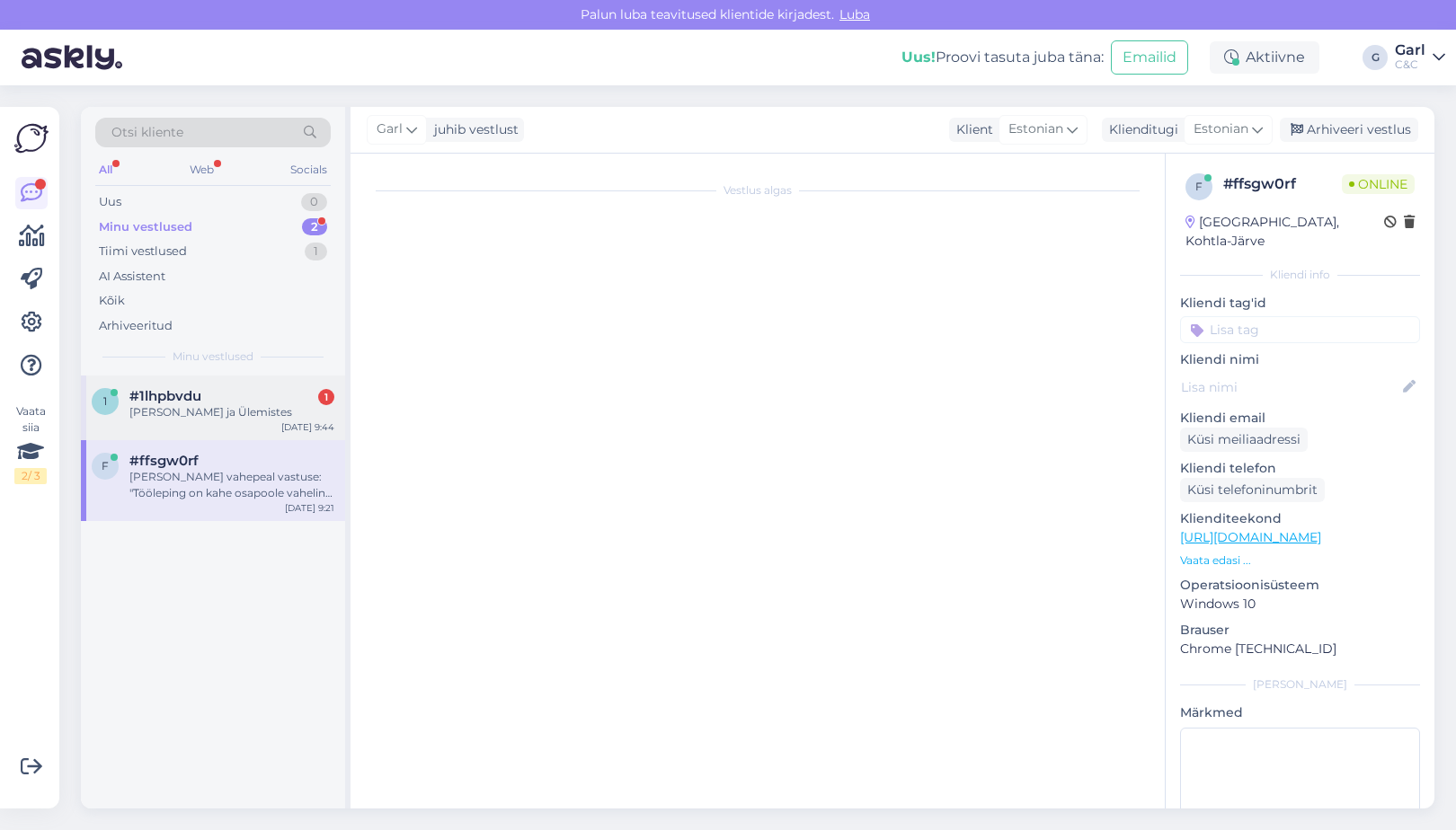
scroll to position [0, 0]
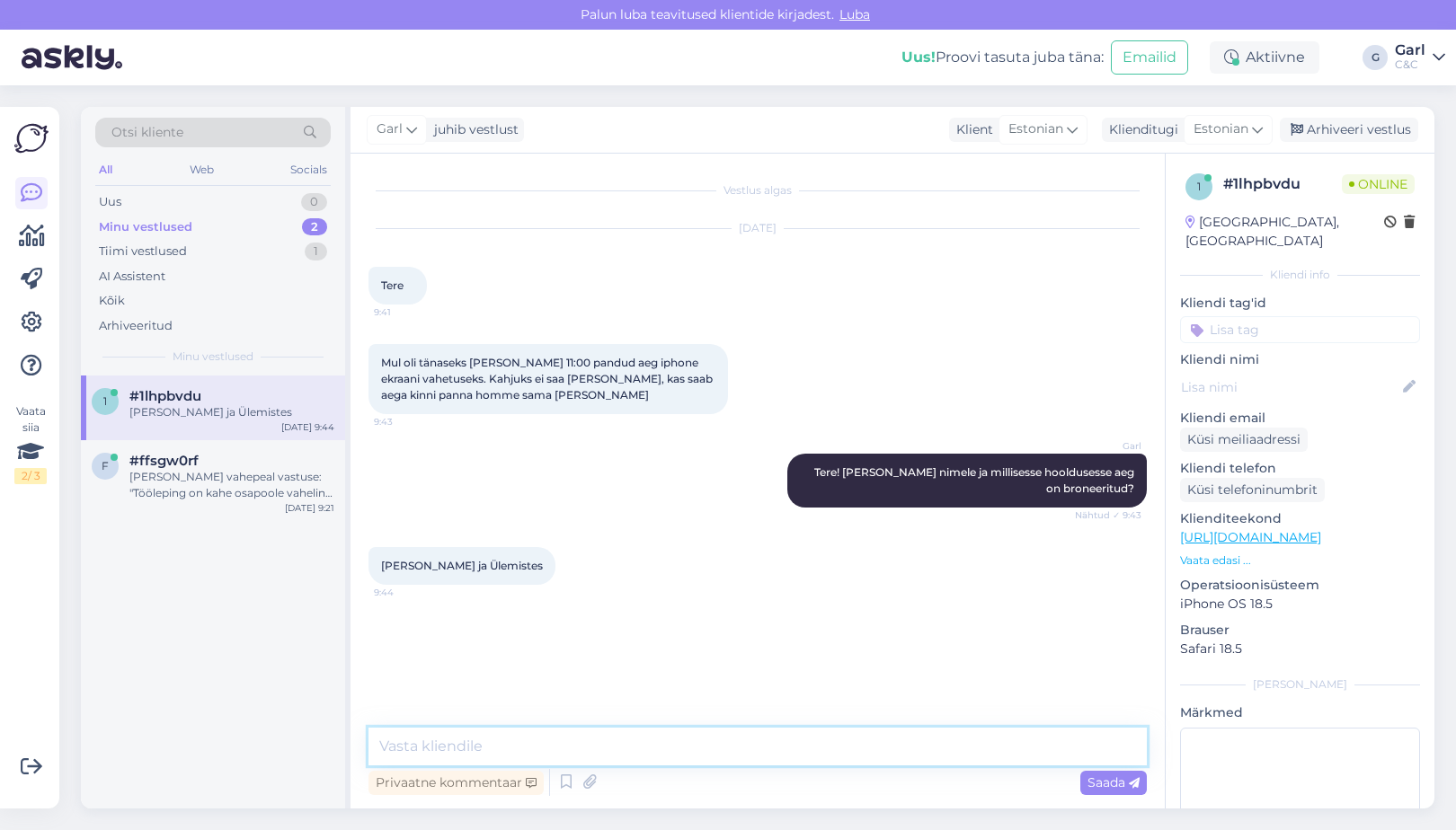
click at [916, 758] on textarea at bounding box center [758, 747] width 779 height 38
type textarea "Hästi! Info edasi antud hooldusele. Täname teatamast!"
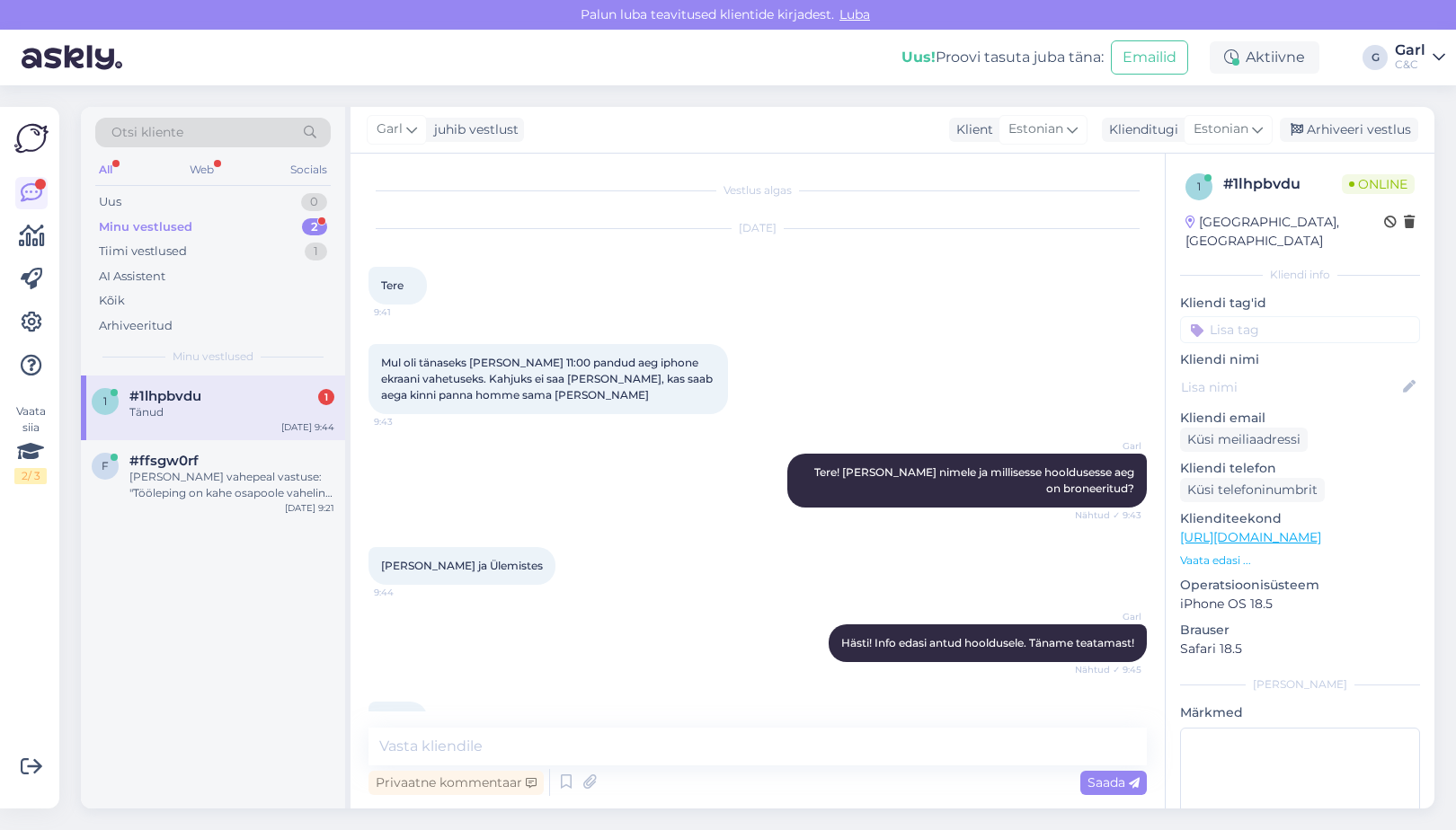
scroll to position [47, 0]
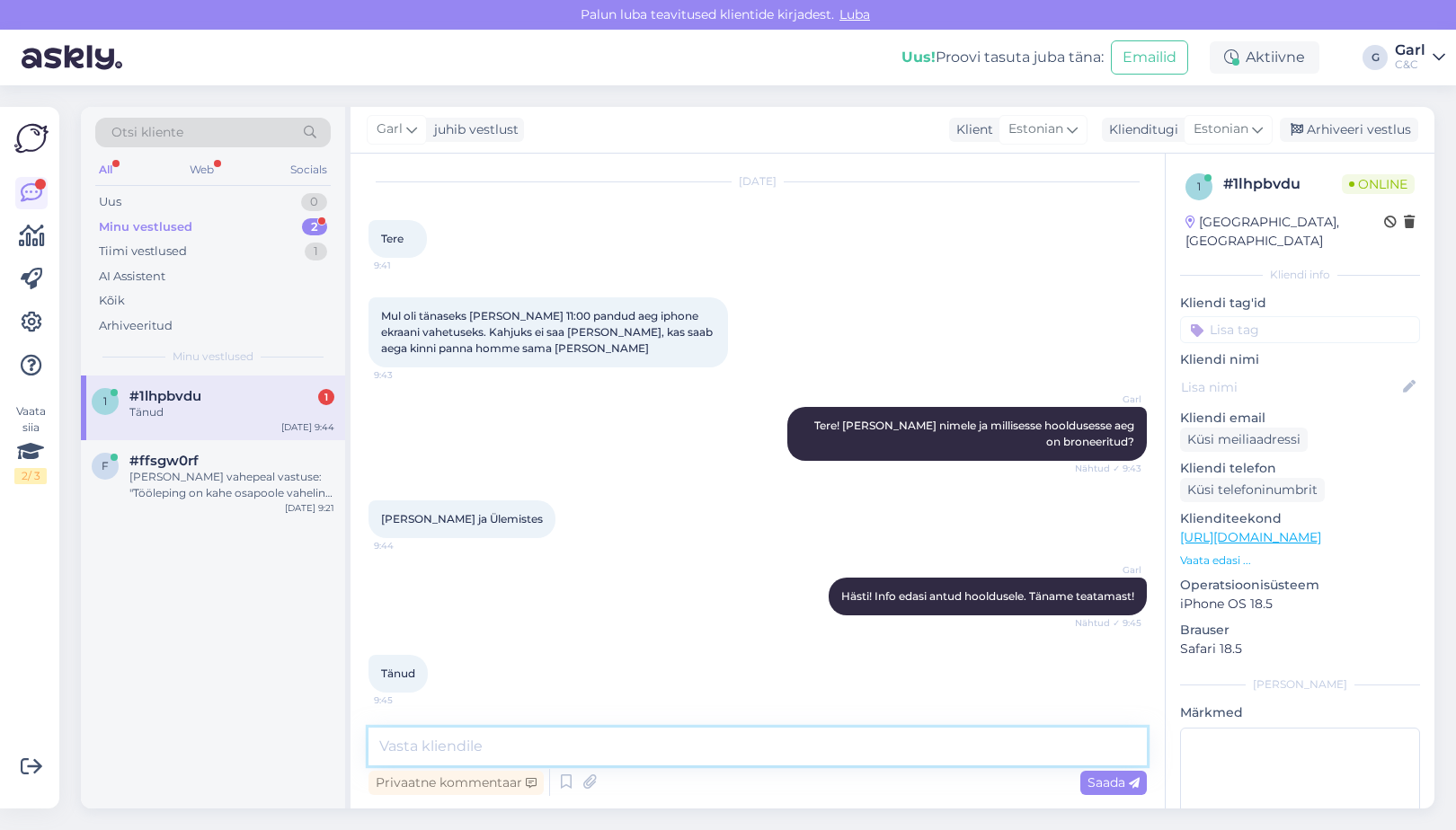
click at [656, 756] on textarea at bounding box center [758, 747] width 779 height 38
click at [1384, 131] on div "Arhiveeri vestlus" at bounding box center [1349, 129] width 139 height 24
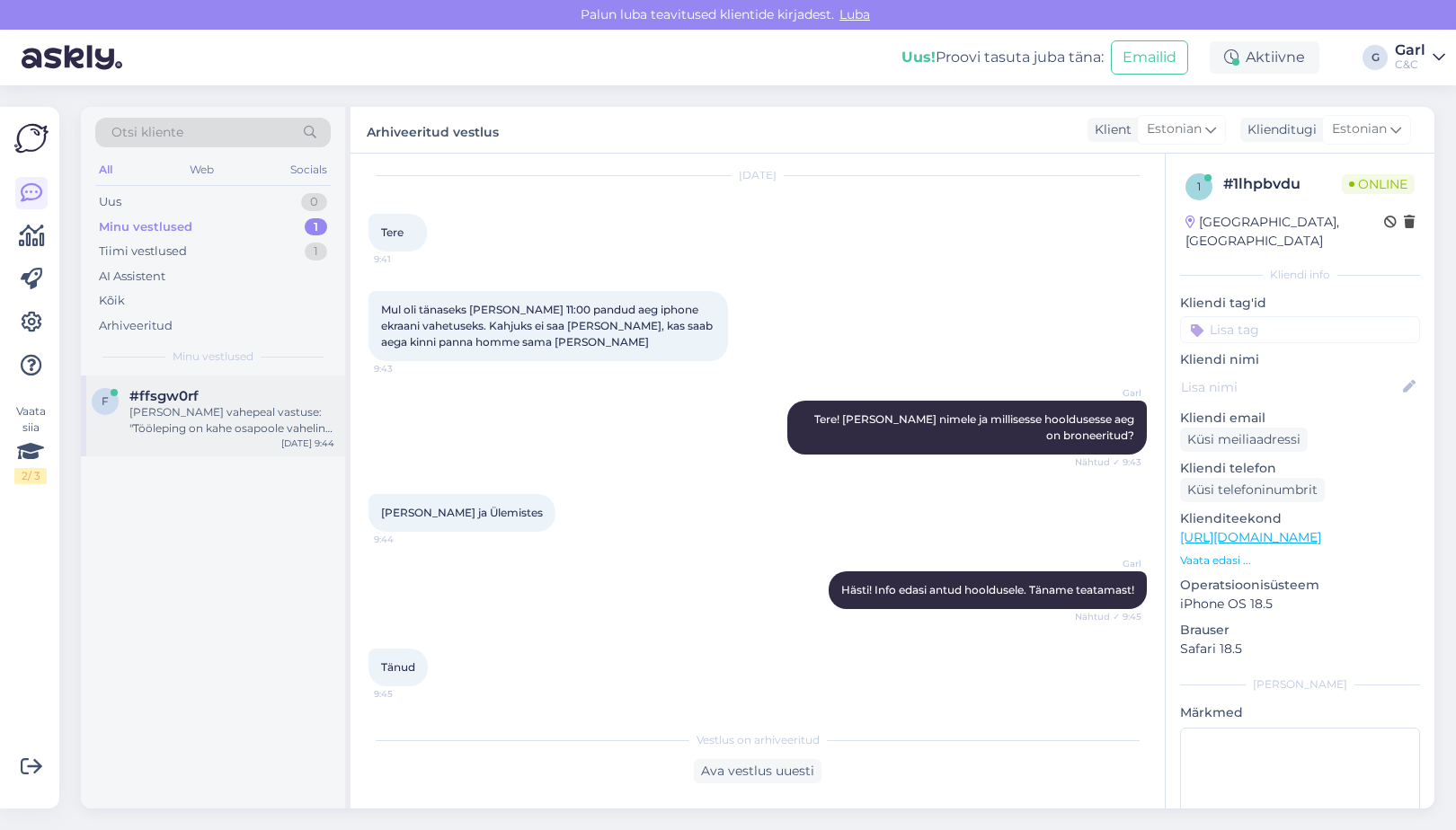
click at [229, 418] on div "Sain vahepeal vastuse: "Tööleping on kahe osapoole vaheline ja tavaliselt konfi…" at bounding box center [232, 421] width 205 height 33
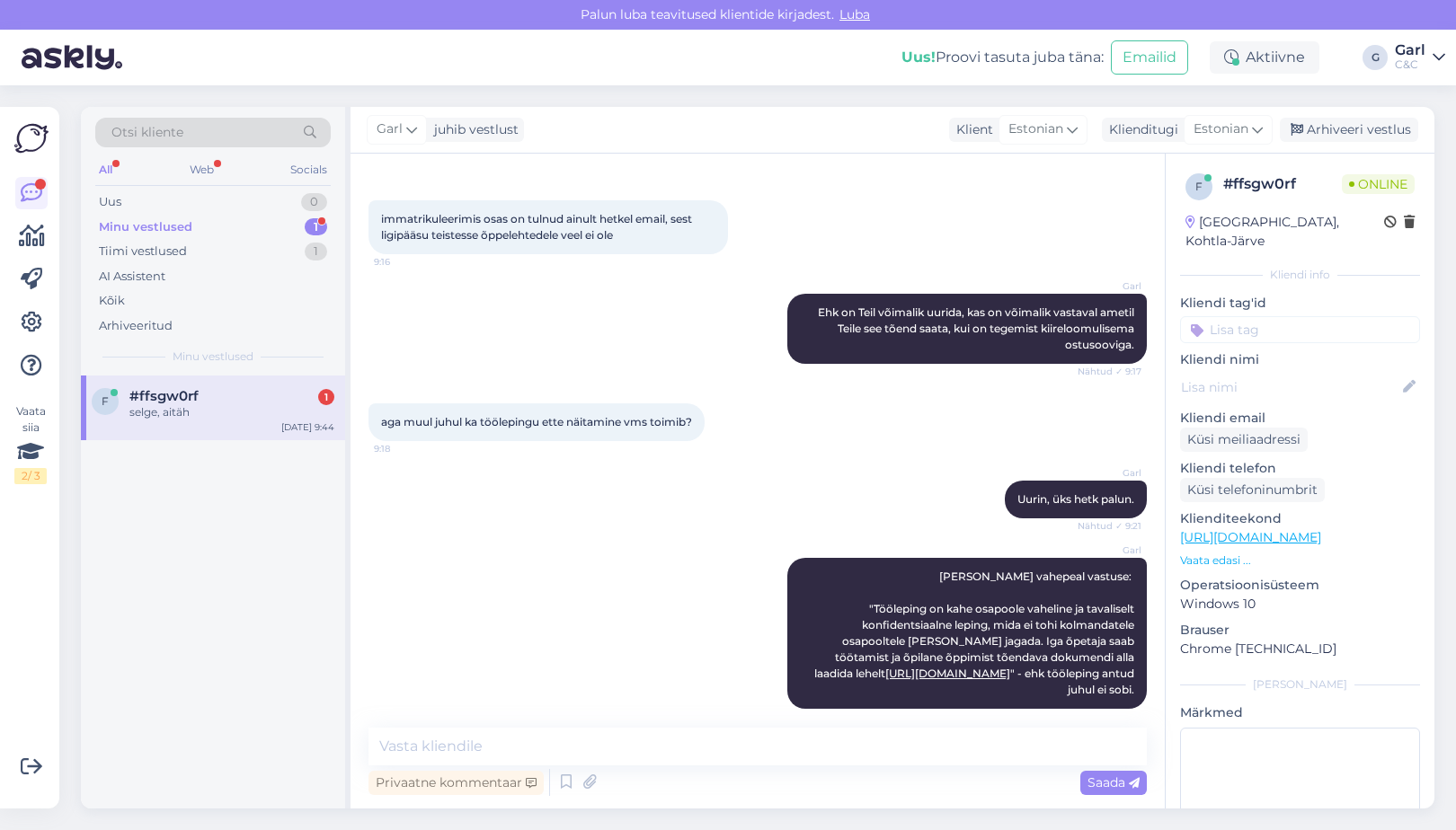
scroll to position [595, 0]
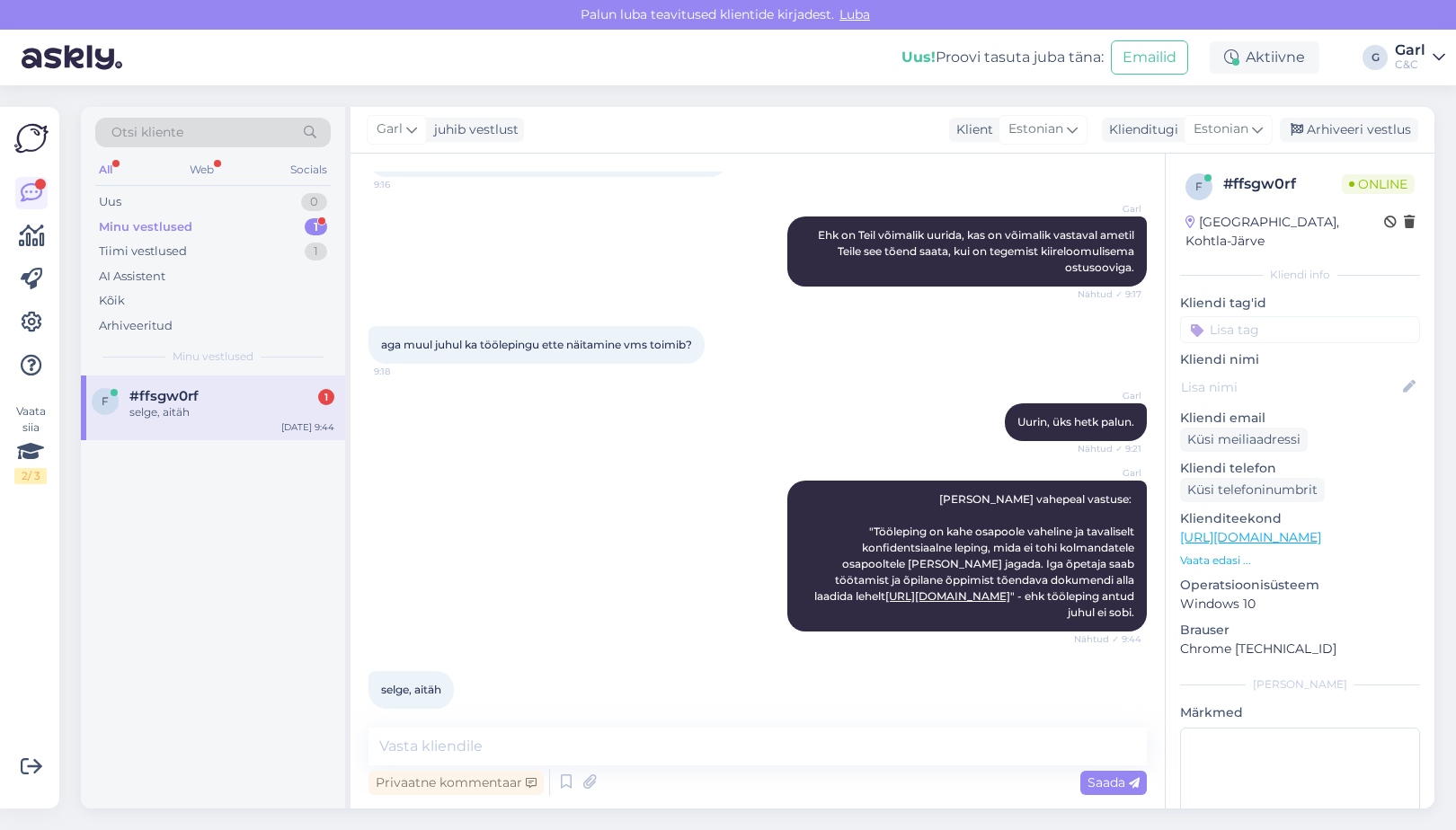
click at [748, 781] on div "Privaatne kommentaar Saada" at bounding box center [758, 783] width 779 height 34
click at [744, 744] on textarea at bounding box center [758, 747] width 779 height 38
click at [1332, 130] on div "Arhiveeri vestlus" at bounding box center [1349, 129] width 139 height 24
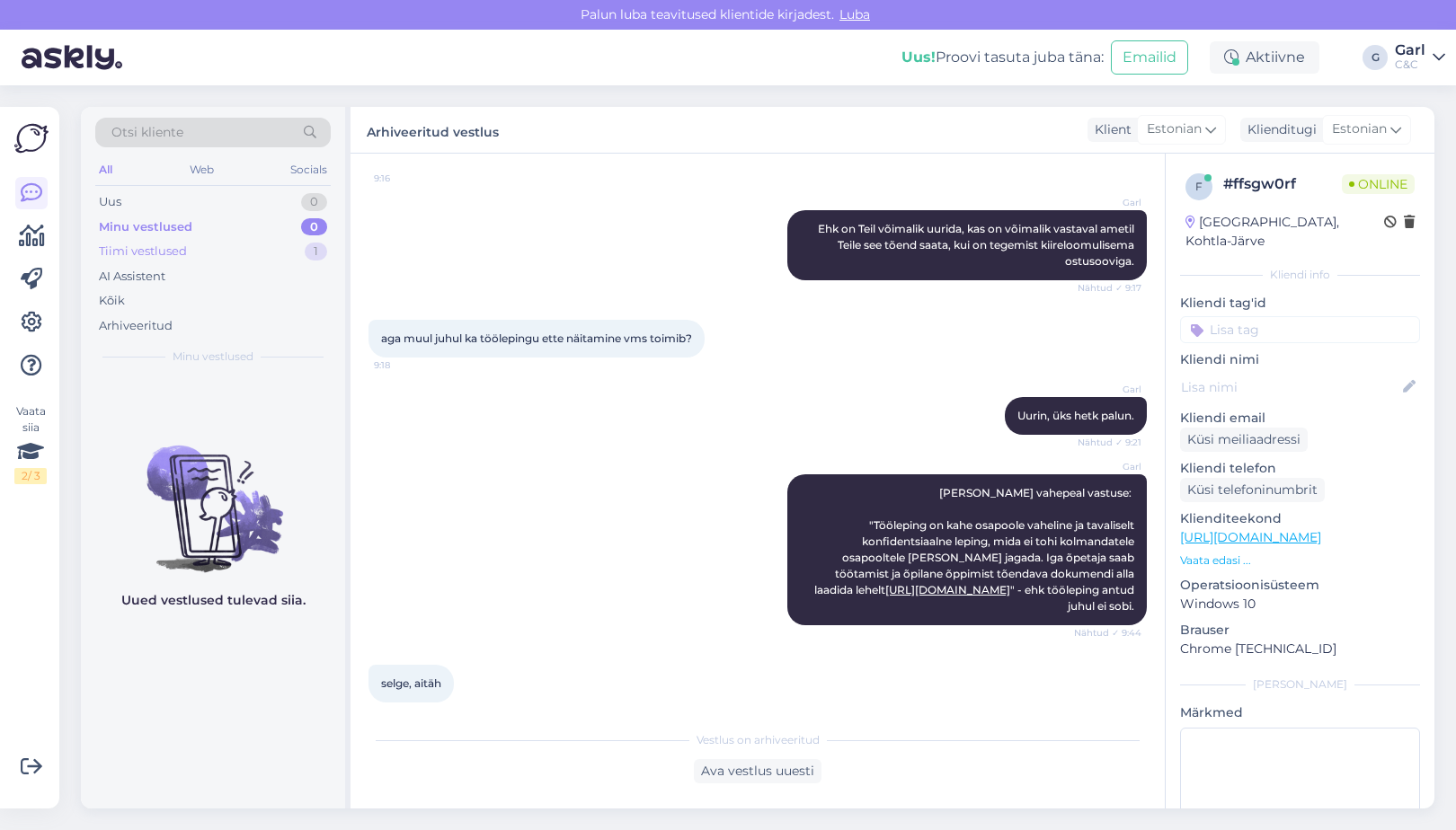
click at [306, 254] on div "Tiimi vestlused 1" at bounding box center [213, 252] width 235 height 25
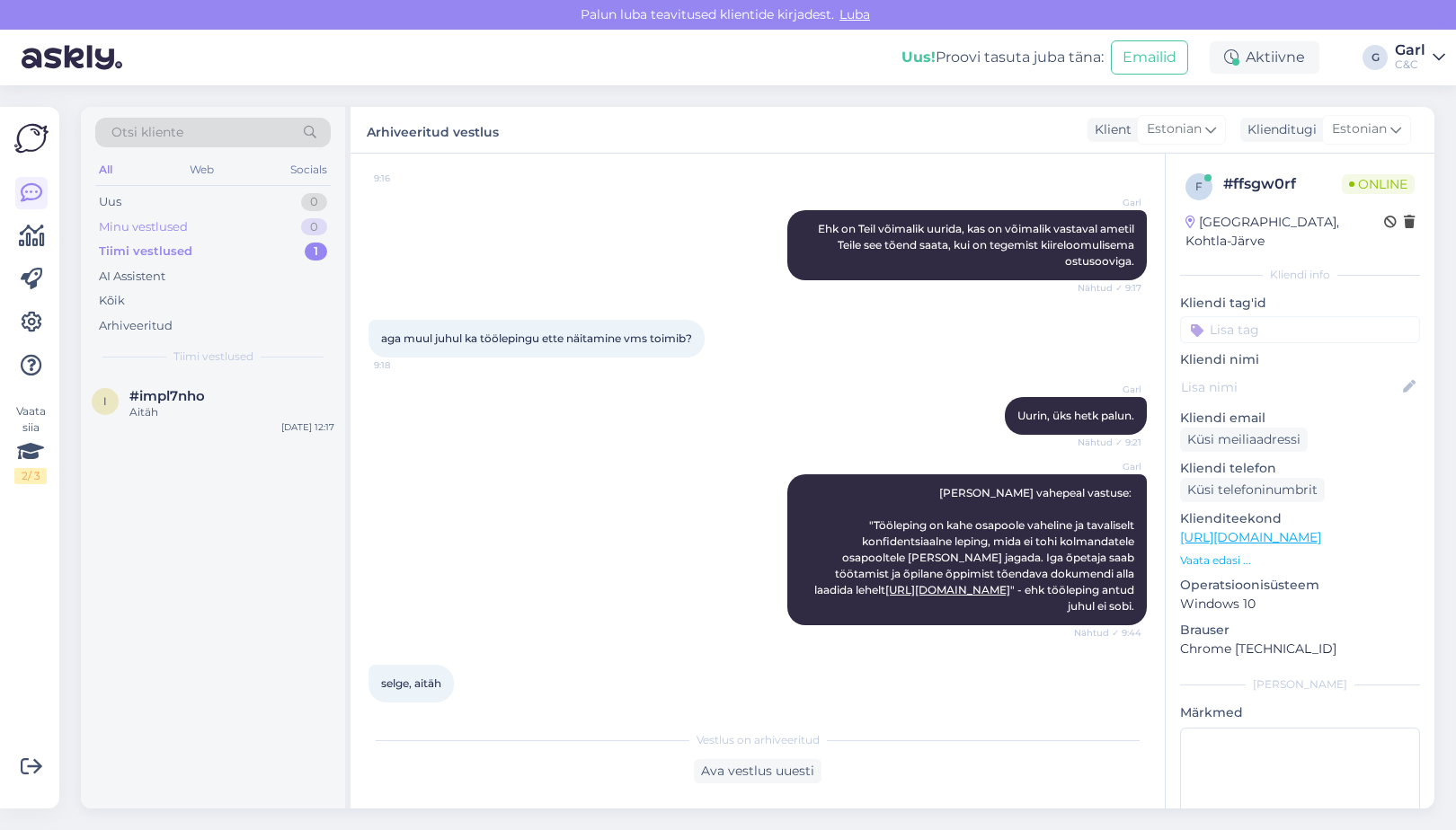
click at [281, 235] on div "Minu vestlused 0" at bounding box center [213, 227] width 235 height 25
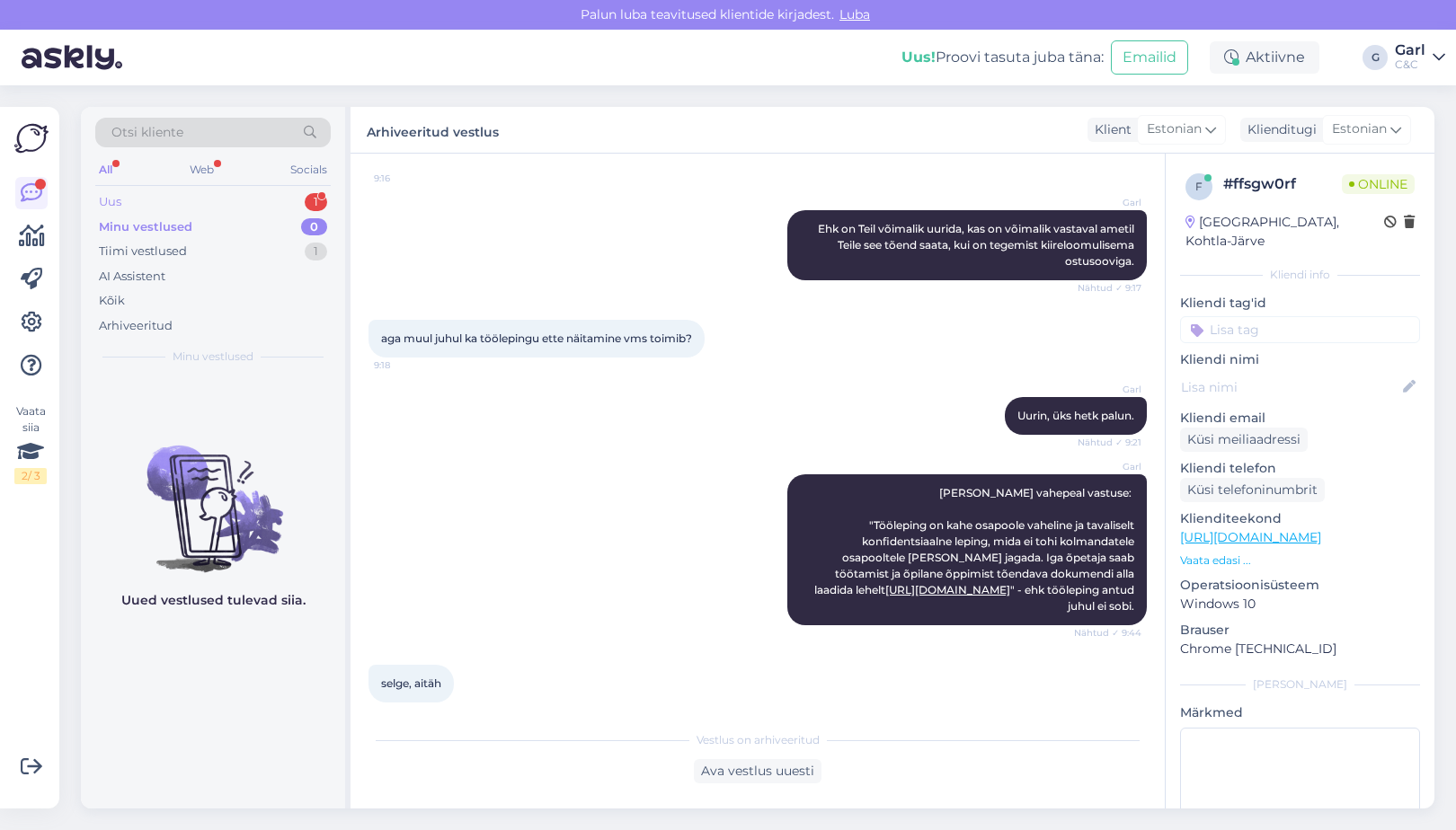
click at [247, 202] on div "Uus 1" at bounding box center [213, 202] width 235 height 25
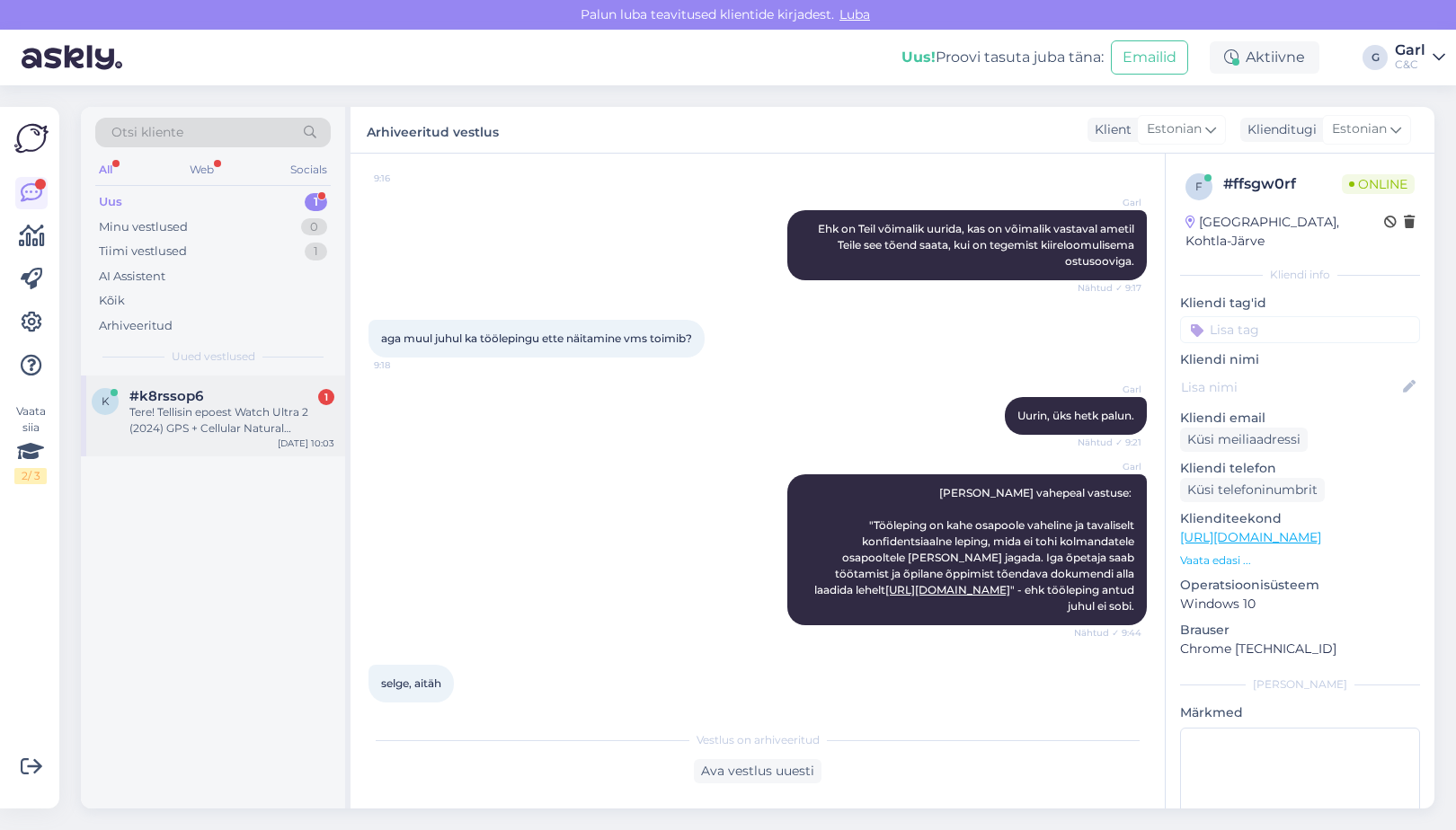
click at [247, 386] on div "k #k8rssop6 1 Tere! Tellisin epoest Watch Ultra 2 (2024) GPS + Cellular Natural…" at bounding box center [213, 415] width 264 height 81
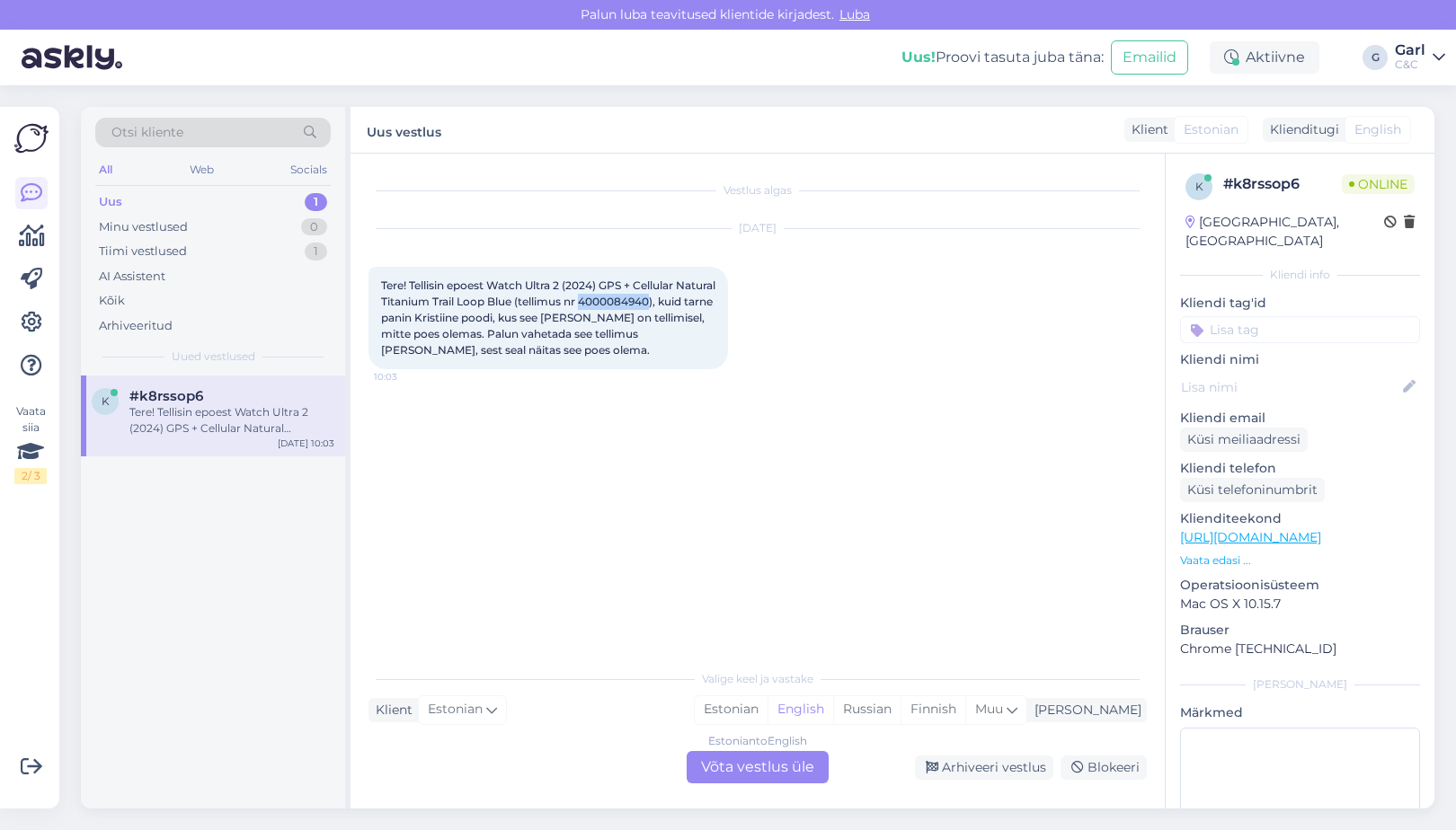
drag, startPoint x: 626, startPoint y: 301, endPoint x: 693, endPoint y: 303, distance: 67.0
click at [693, 303] on span "Tere! Tellisin epoest Watch Ultra 2 (2024) GPS + Cellular Natural Titanium Trai…" at bounding box center [550, 318] width 337 height 78
copy span "4000084940"
click at [768, 711] on div "Estonian" at bounding box center [731, 710] width 72 height 27
click at [758, 787] on div "Vestlus algas Aug 11 2025 Tere! Tellisin epoest Watch Ultra 2 (2024) GPS + Cell…" at bounding box center [758, 482] width 815 height 655
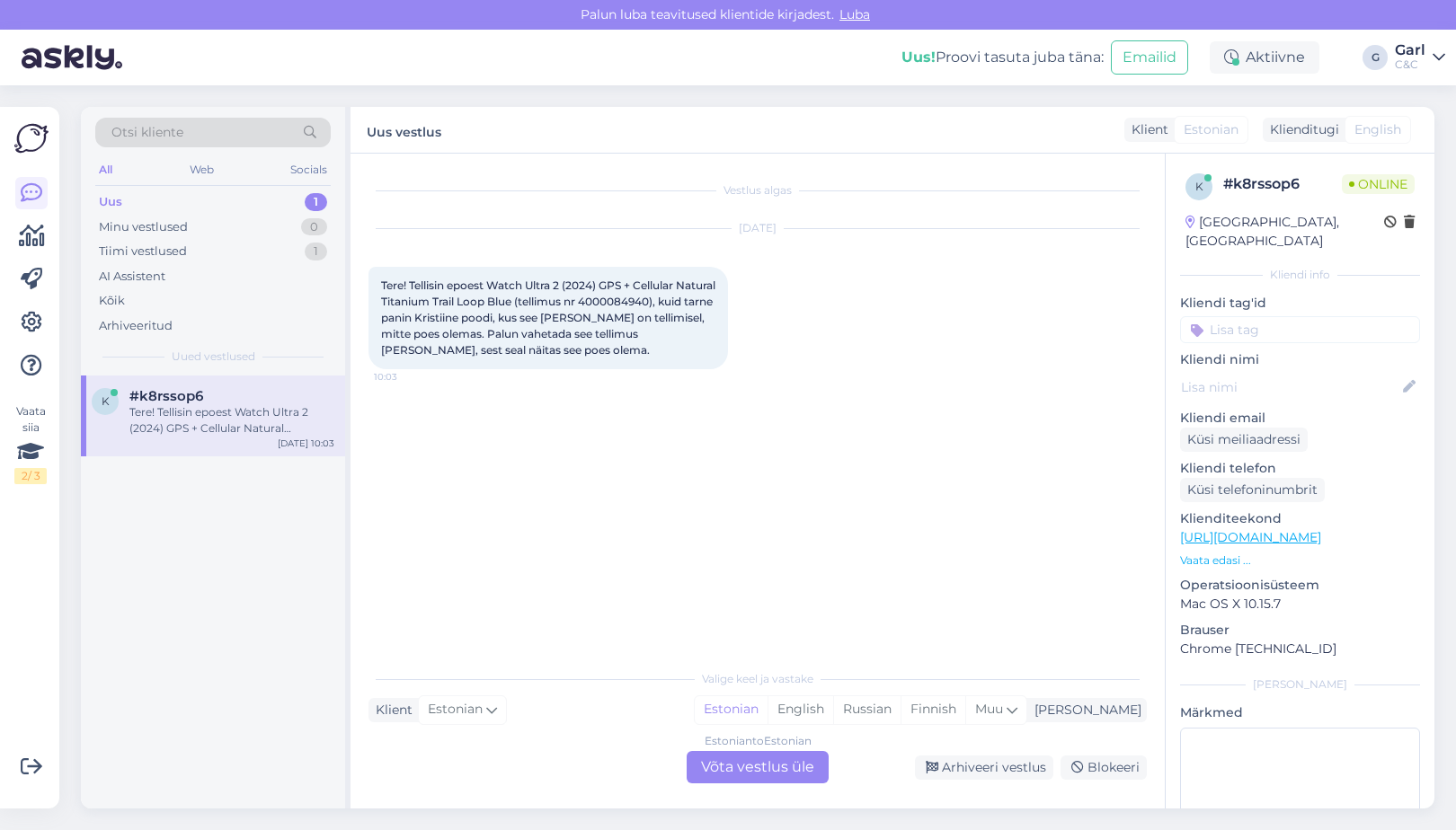
click at [759, 772] on div "Estonian to Estonian Võta vestlus üle" at bounding box center [758, 768] width 142 height 33
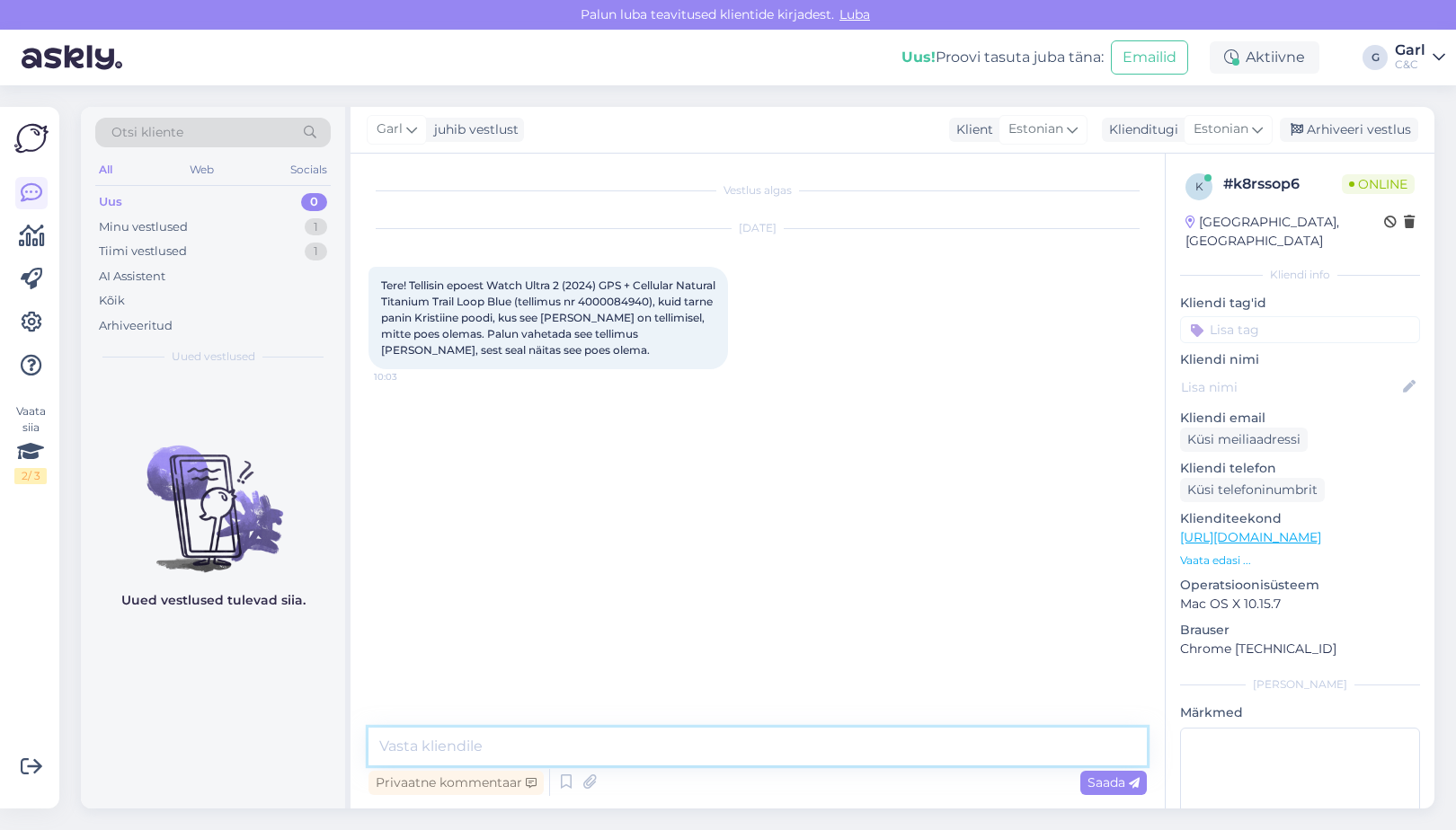
click at [759, 739] on textarea at bounding box center [758, 747] width 779 height 38
type textarea "Tere! Näen, et Teie tellitud toode on hetkel olemas ka Kristiine C&C-s, kas jät…"
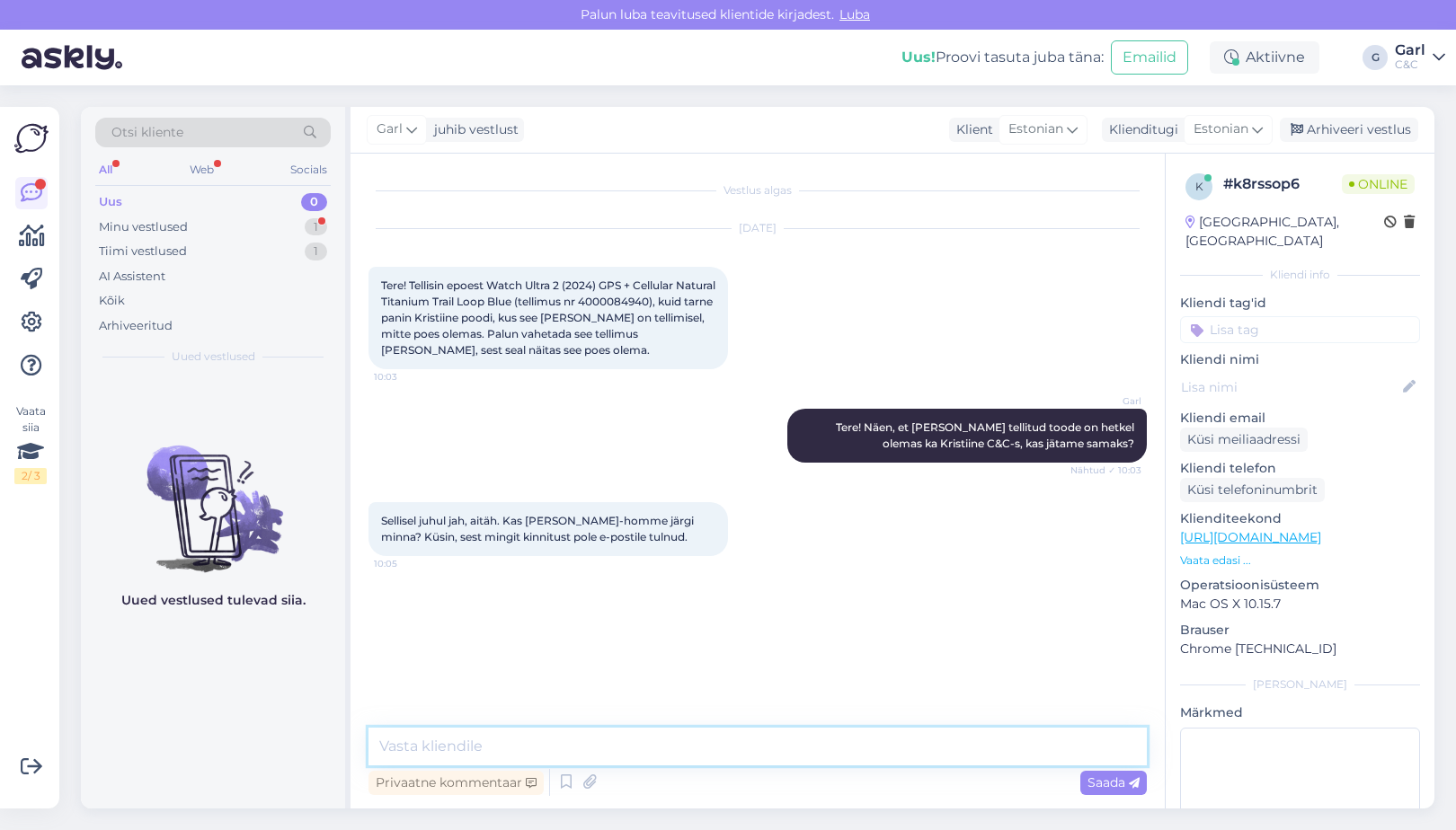
click at [589, 731] on textarea at bounding box center [758, 747] width 779 height 38
click at [1099, 749] on textarea "Tänase päeva jooksul komplekteeritakse Teie tellimus ja saadetakse sellekohane …" at bounding box center [758, 747] width 779 height 38
type textarea "Tänase päeva jooksul komplekteeritakse Teie tellimus ja saadetakse sellekohane …"
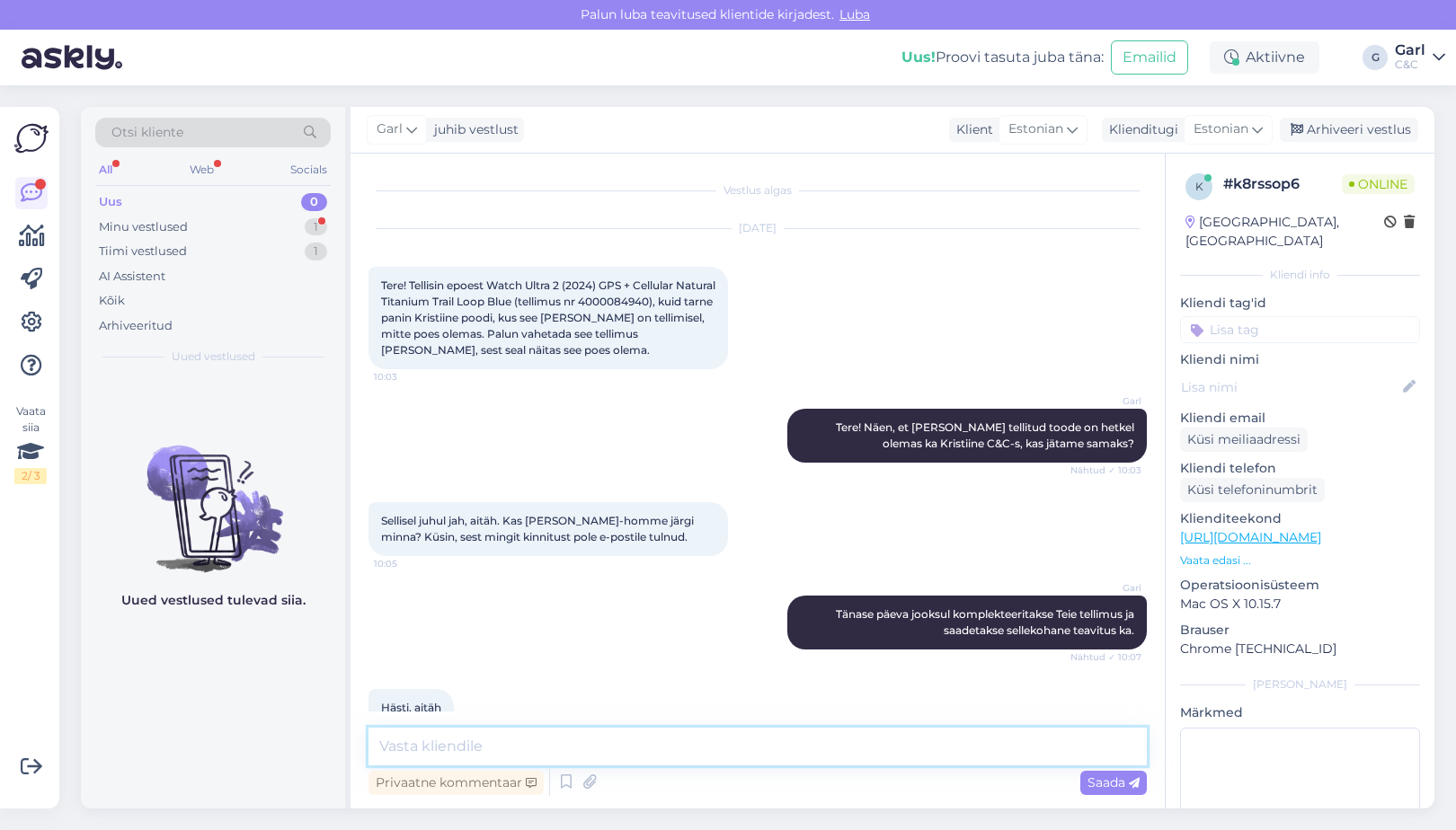
scroll to position [34, 0]
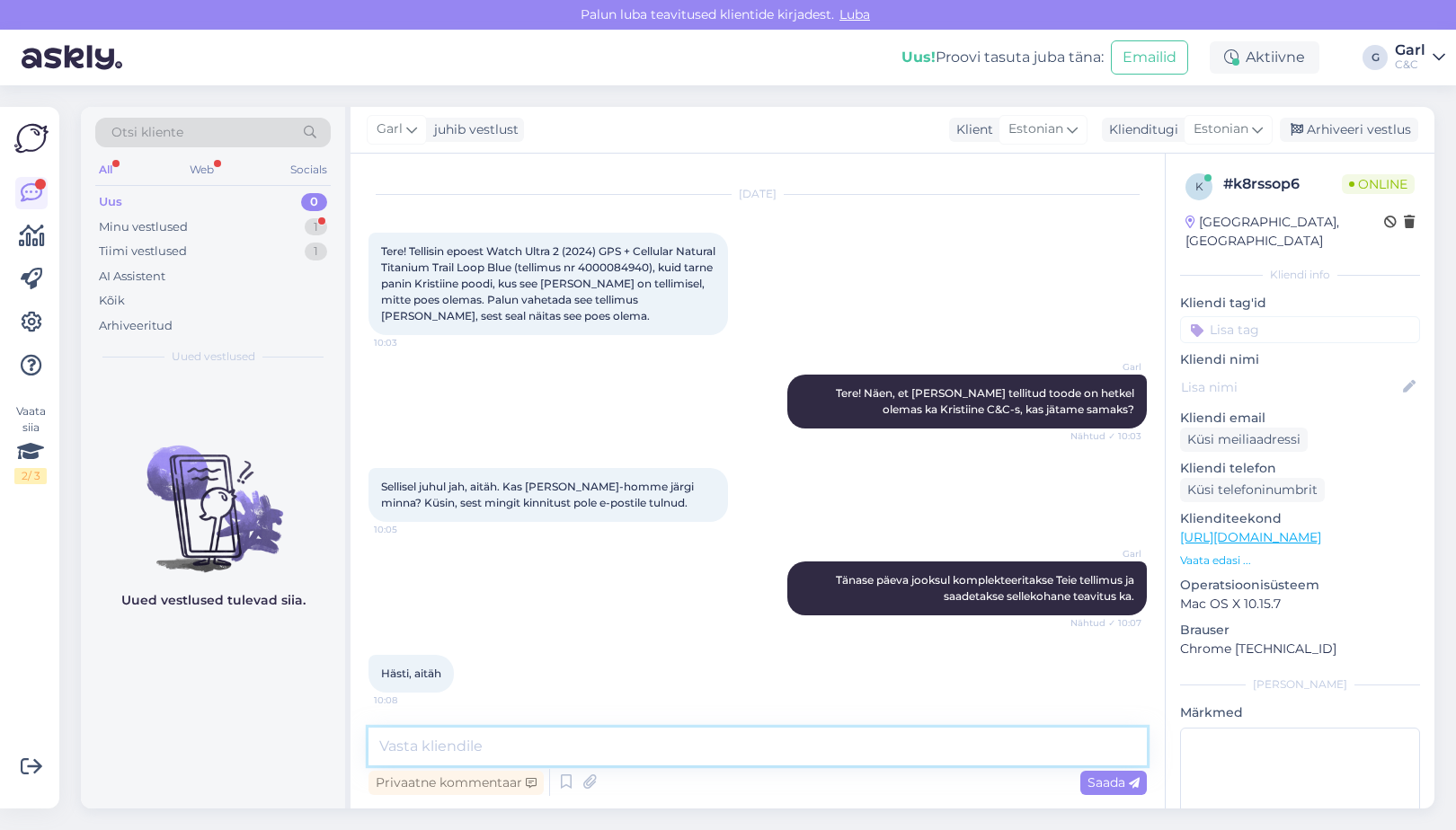
click at [656, 749] on textarea at bounding box center [758, 747] width 779 height 38
type textarea "[PERSON_NAME], võtke heaks!"
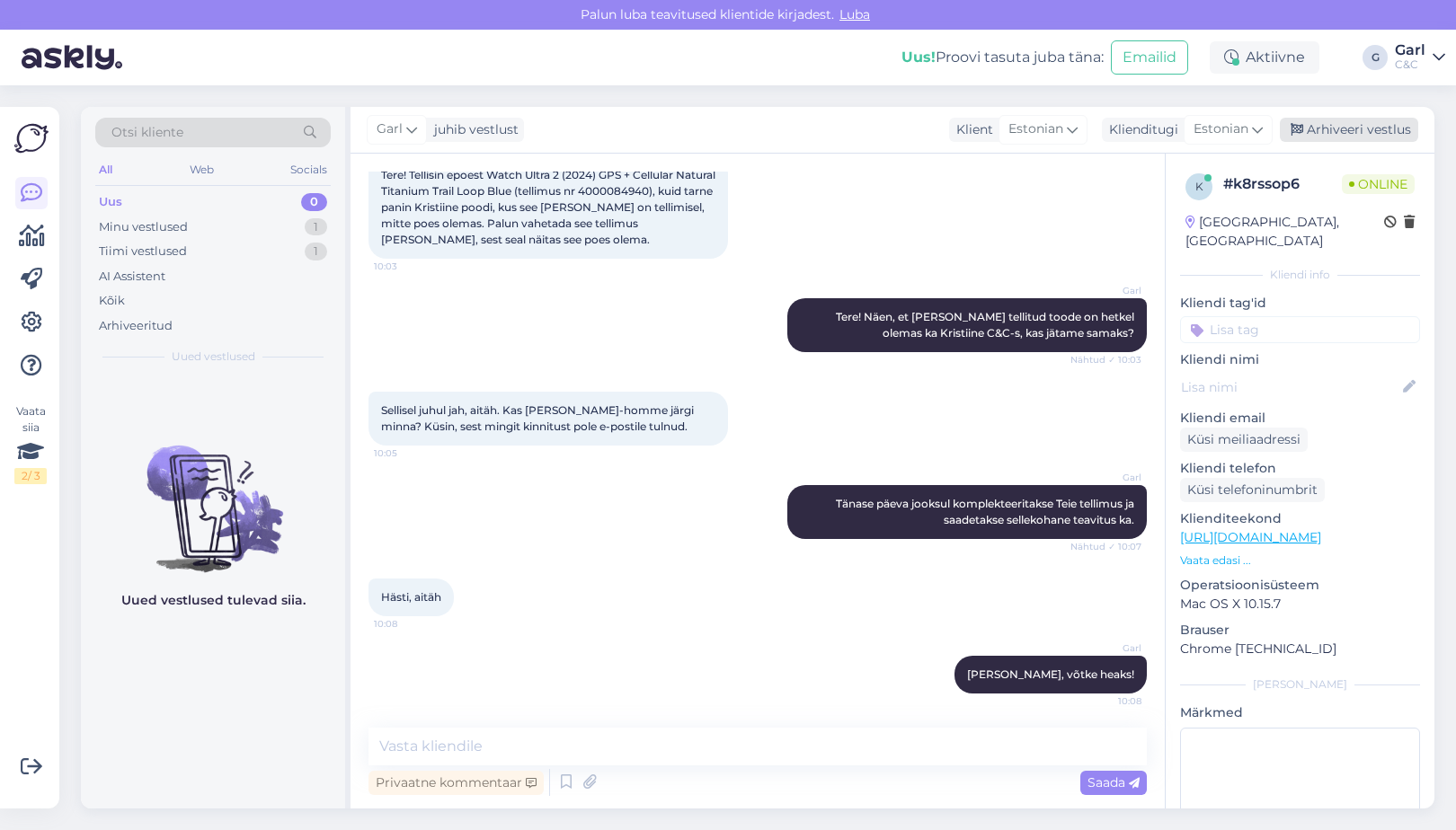
click at [1320, 128] on div "Arhiveeri vestlus" at bounding box center [1349, 129] width 139 height 24
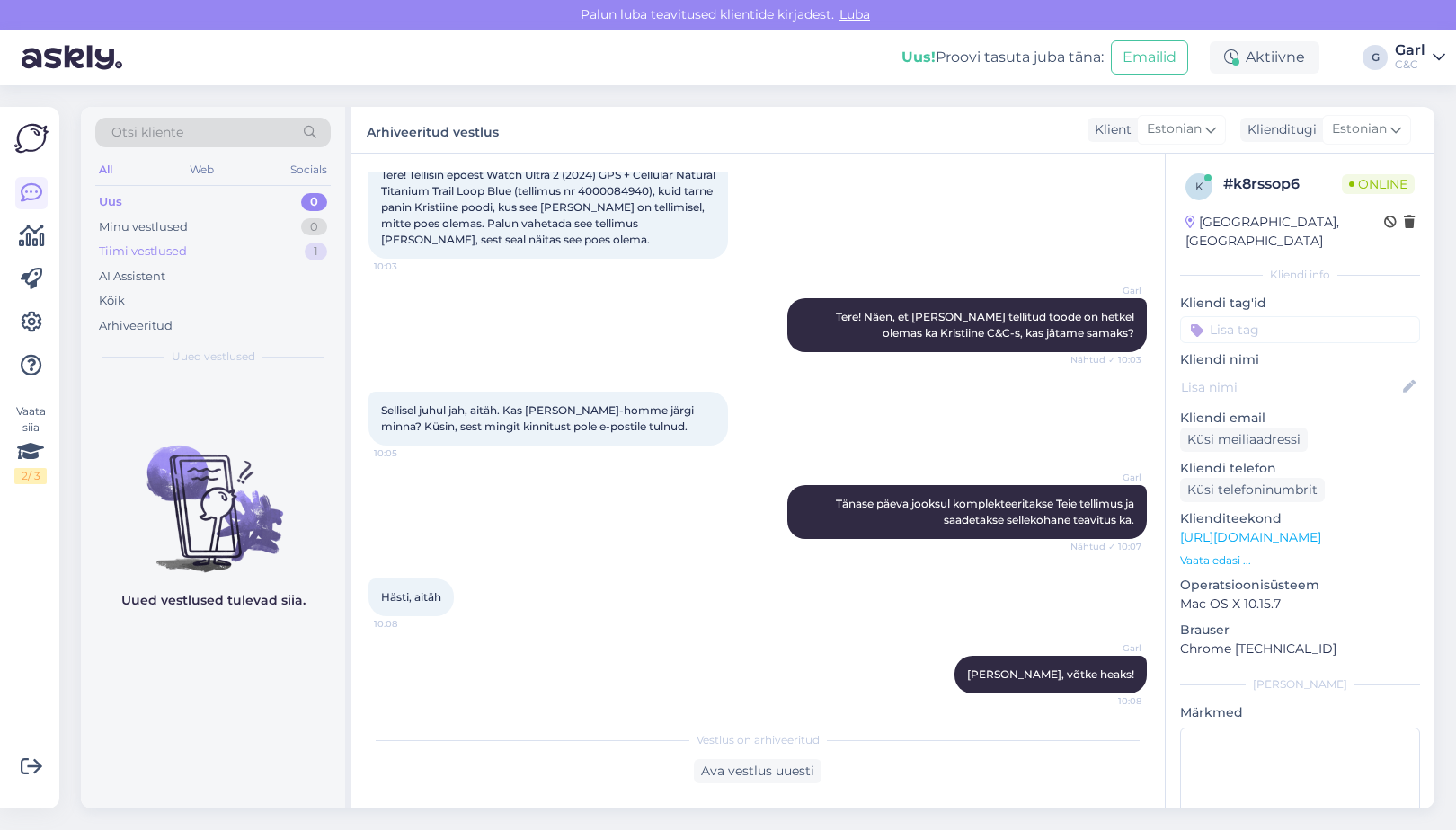
click at [271, 251] on div "Tiimi vestlused 1" at bounding box center [213, 252] width 235 height 25
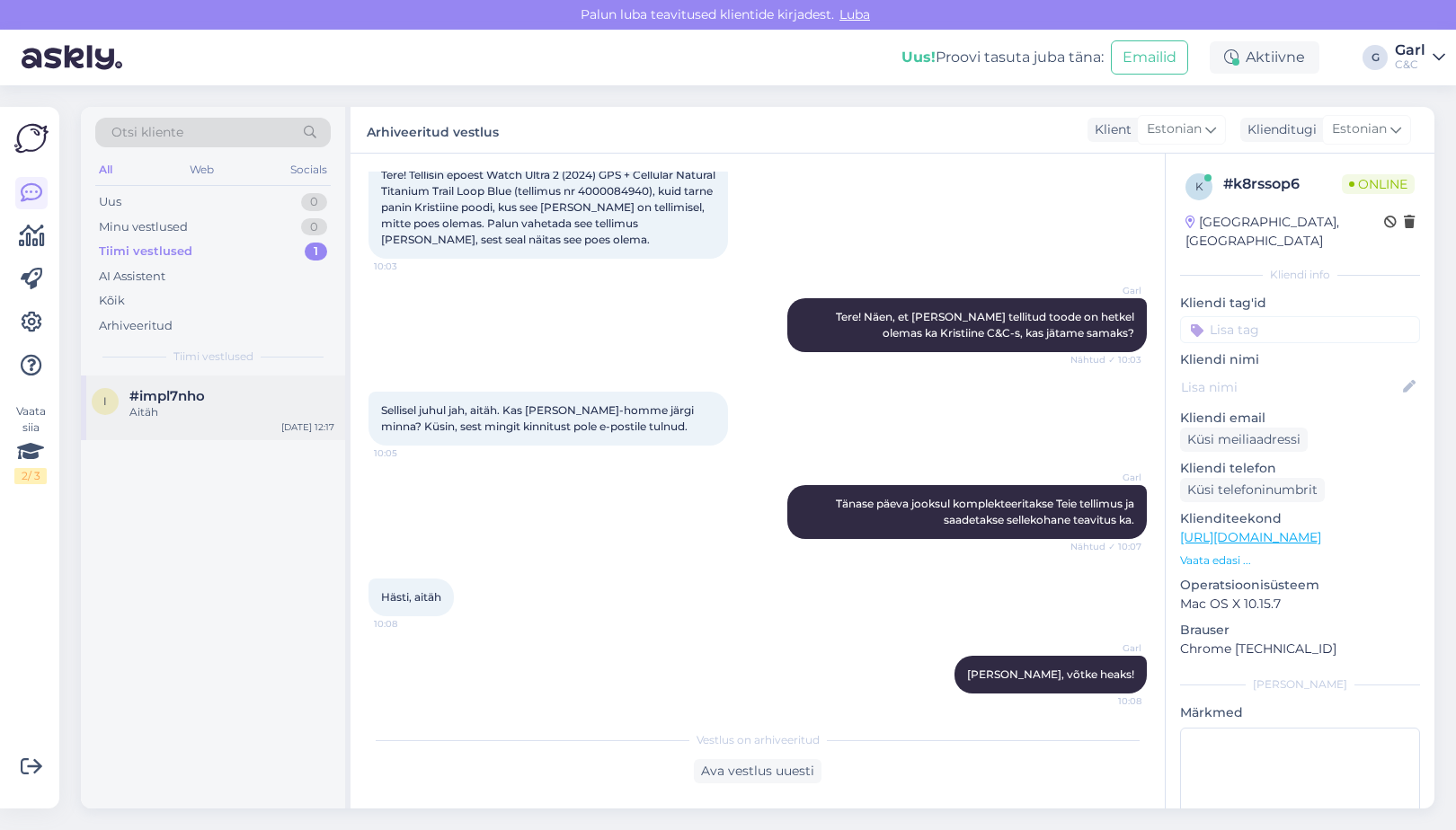
click at [256, 390] on div "#impl7nho" at bounding box center [232, 396] width 205 height 16
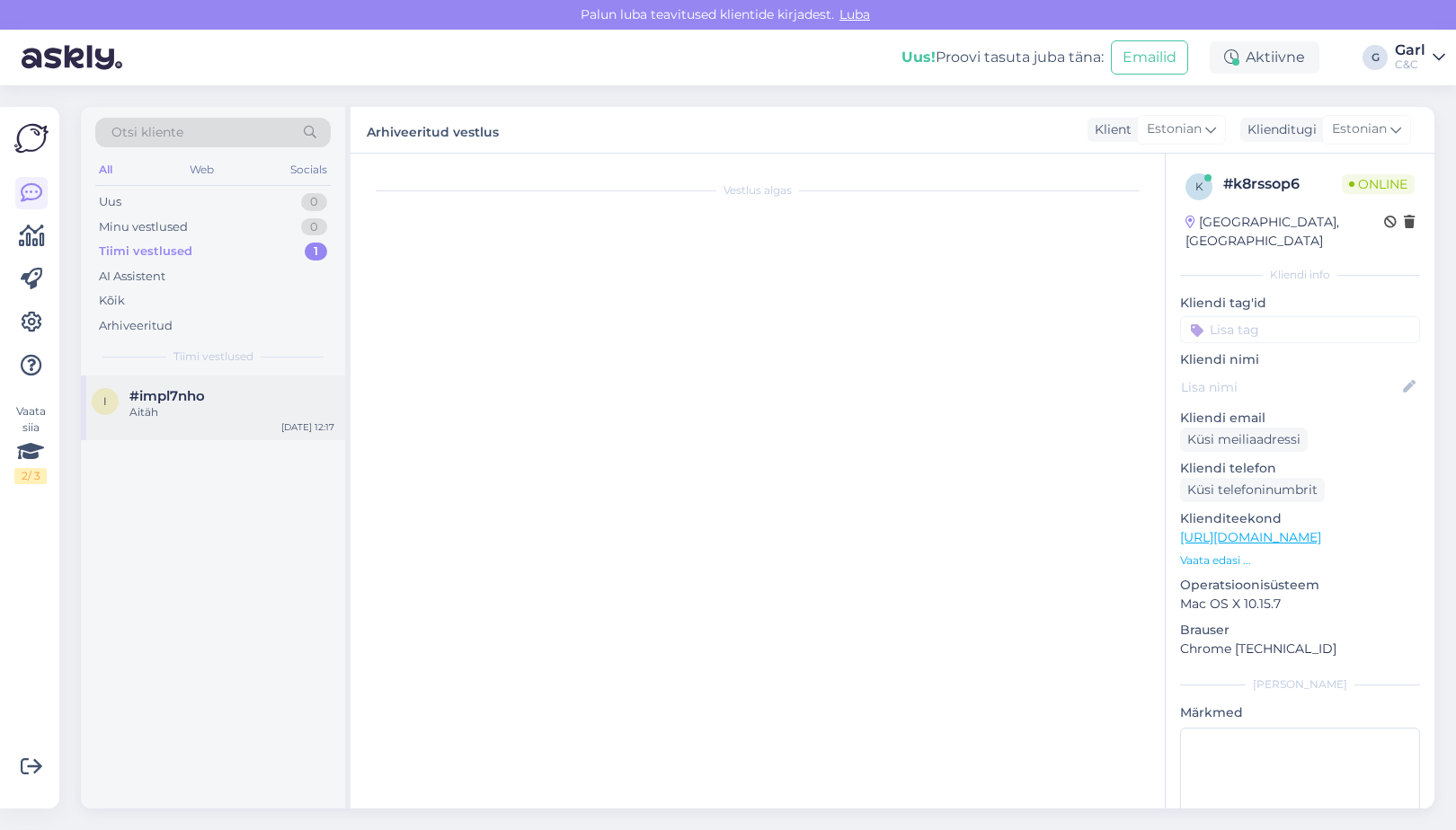
scroll to position [362, 0]
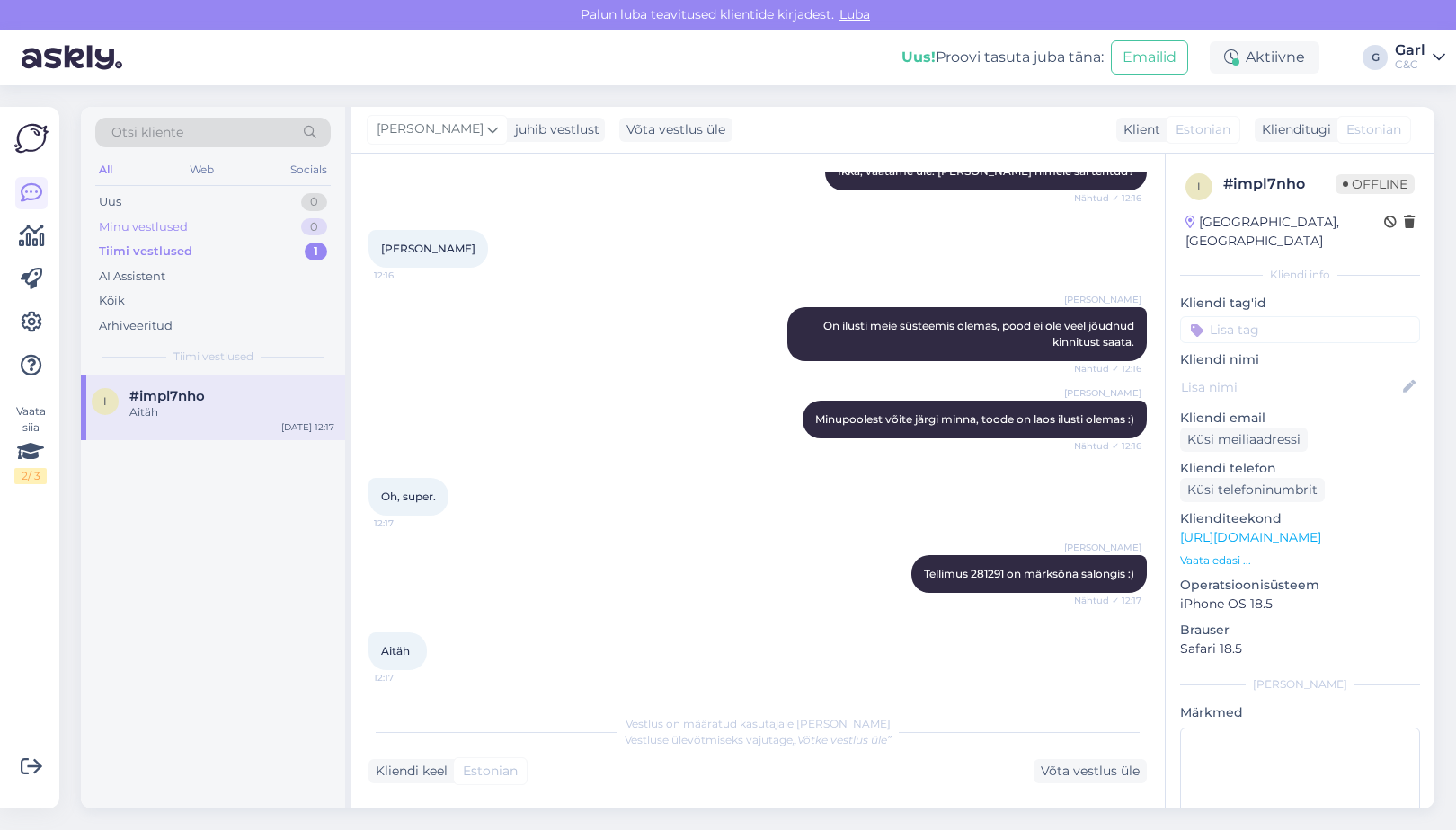
click at [313, 225] on div "0" at bounding box center [314, 227] width 26 height 18
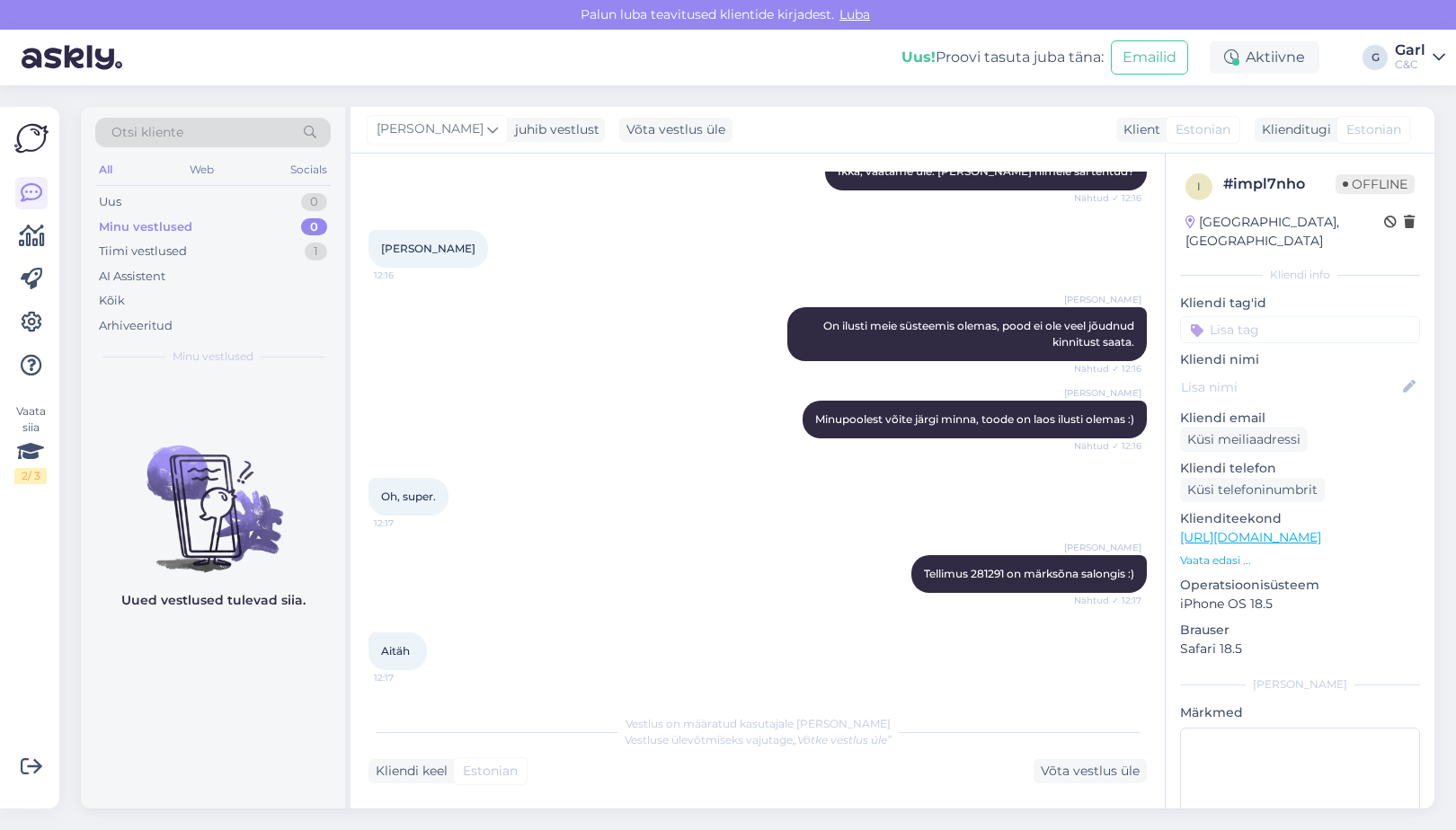
click at [302, 225] on div "0" at bounding box center [314, 227] width 26 height 18
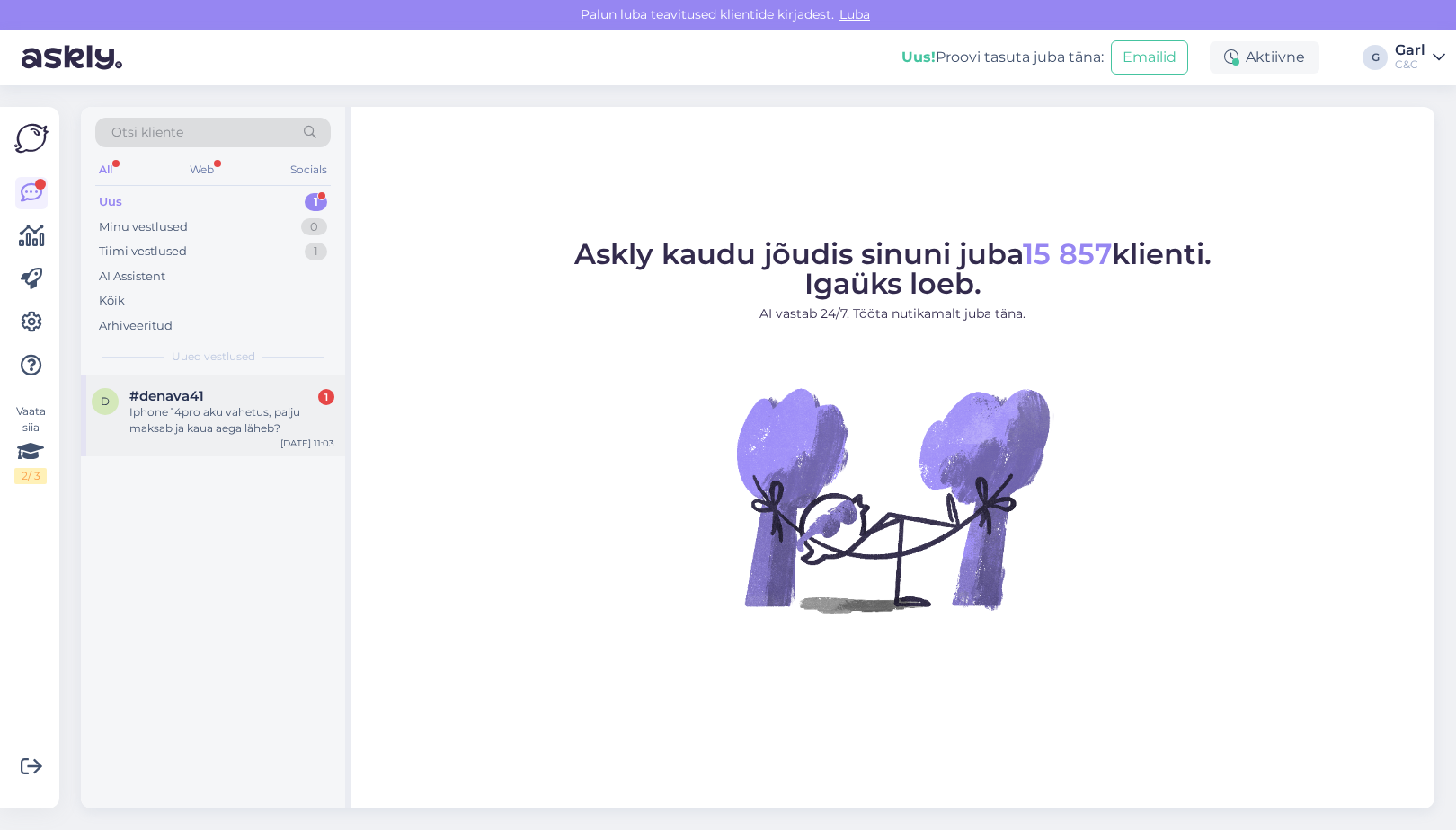
click at [273, 406] on div "Iphone 14pro aku vahetus, palju maksab ja kaua aega läheb?" at bounding box center [232, 421] width 205 height 33
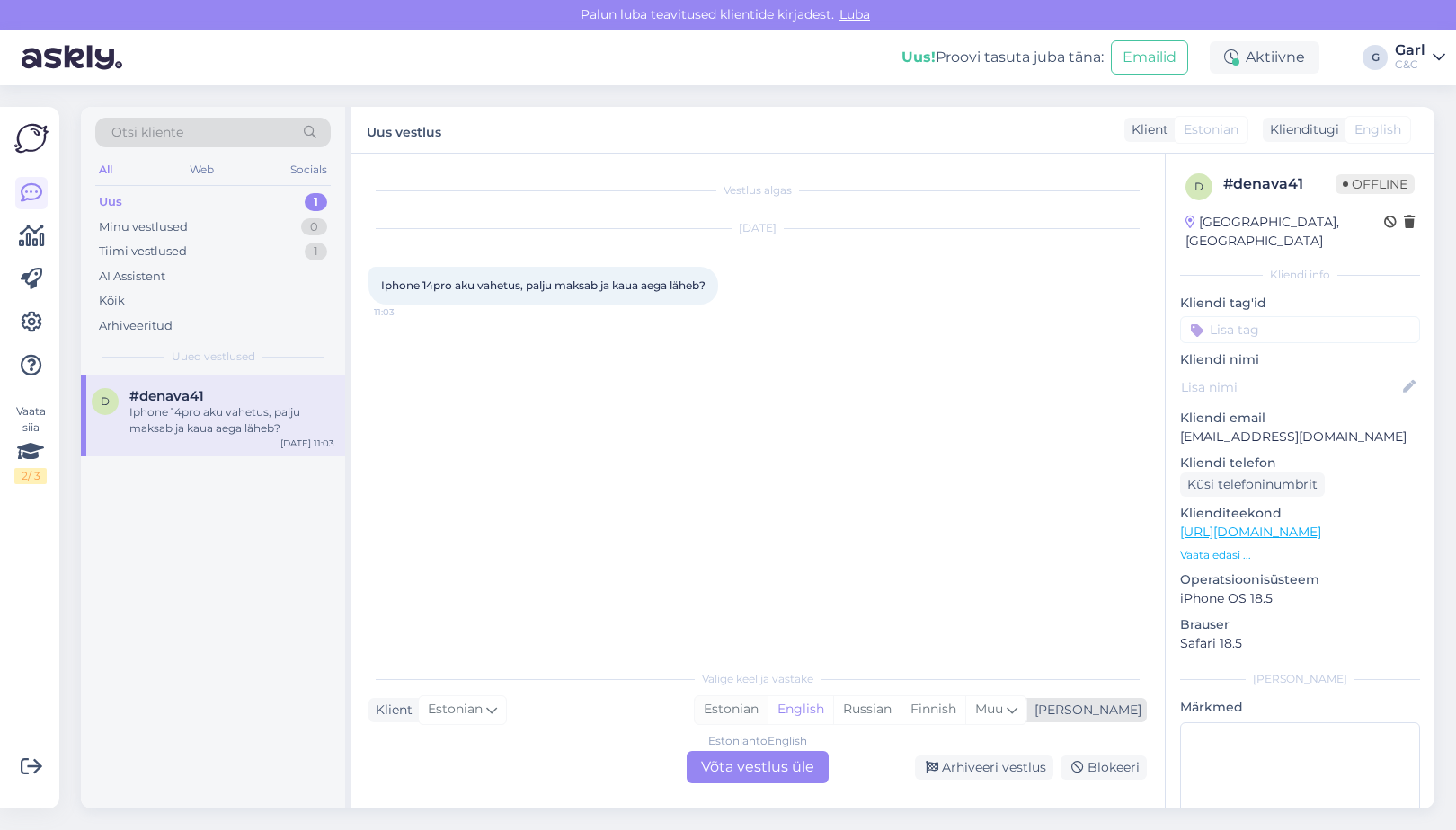
click at [768, 708] on div "Estonian" at bounding box center [731, 710] width 72 height 27
click at [766, 768] on div "Estonian to Estonian Võta vestlus üle" at bounding box center [758, 768] width 142 height 33
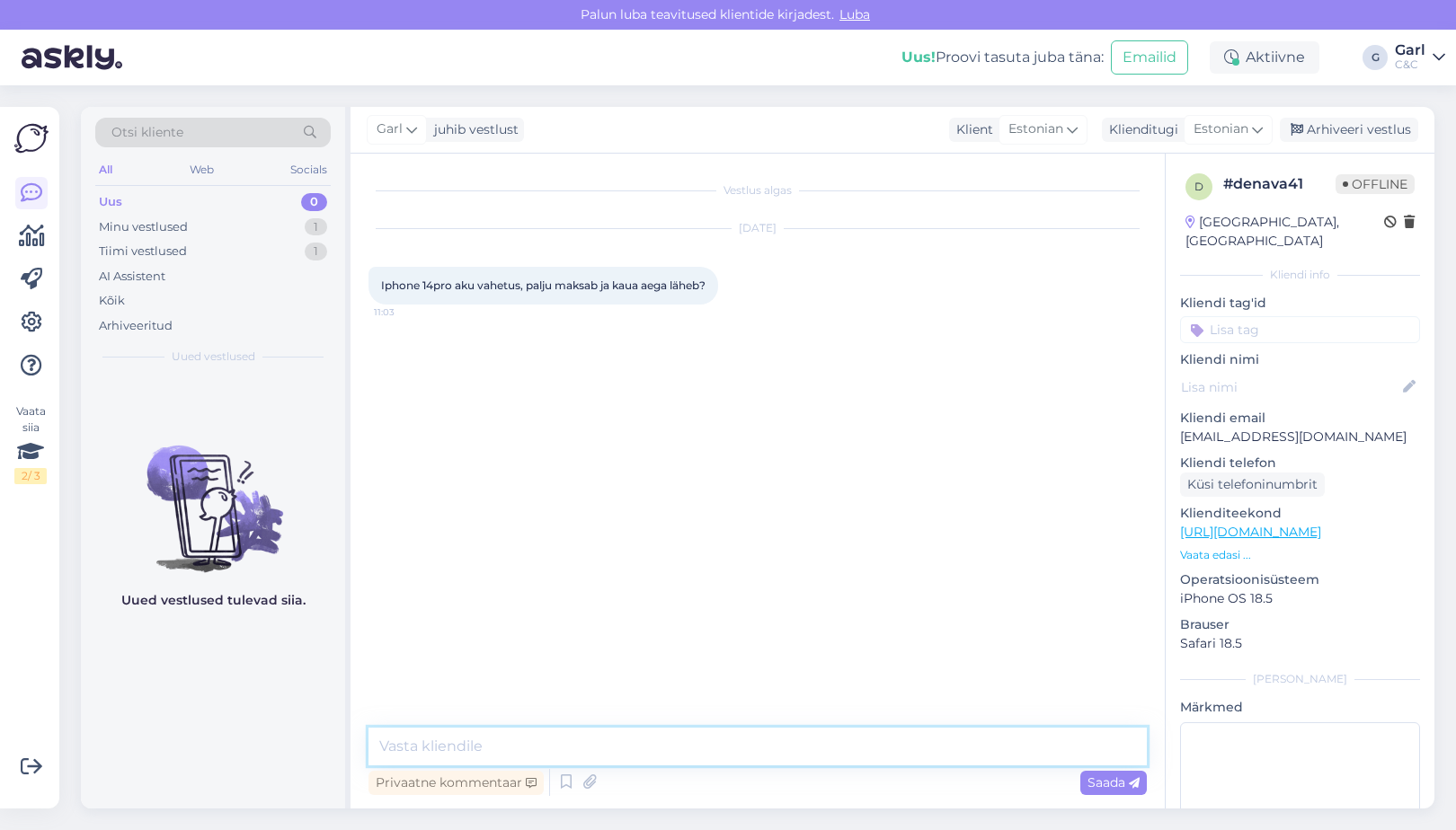
click at [430, 745] on textarea at bounding box center [758, 747] width 779 height 38
type textarea "Tere! 111€, akuvahetus võtab keskmiselt aega 2-3 tundi. Seda juhul, kui varuosa…"
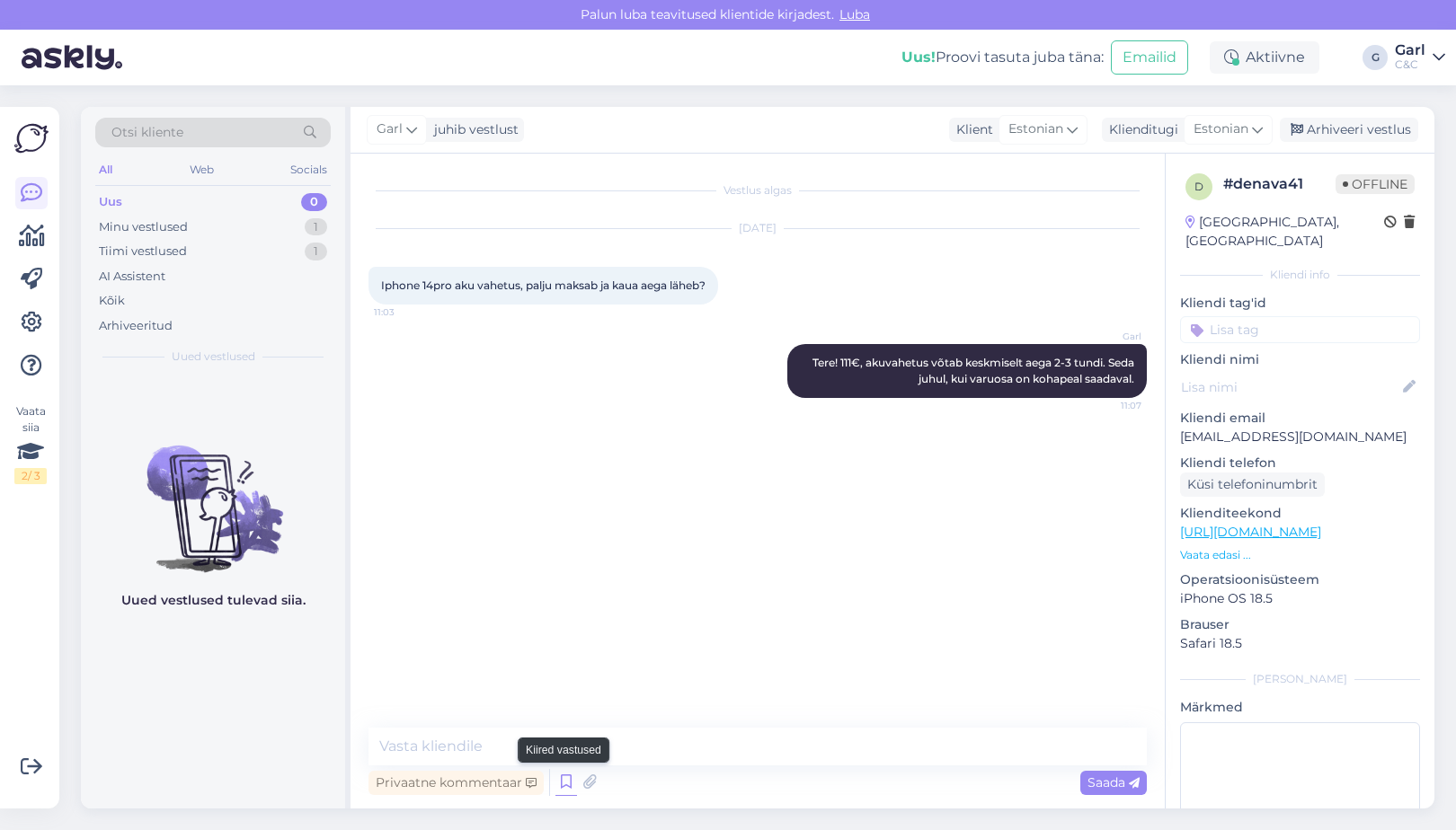
click at [565, 789] on icon at bounding box center [567, 783] width 22 height 27
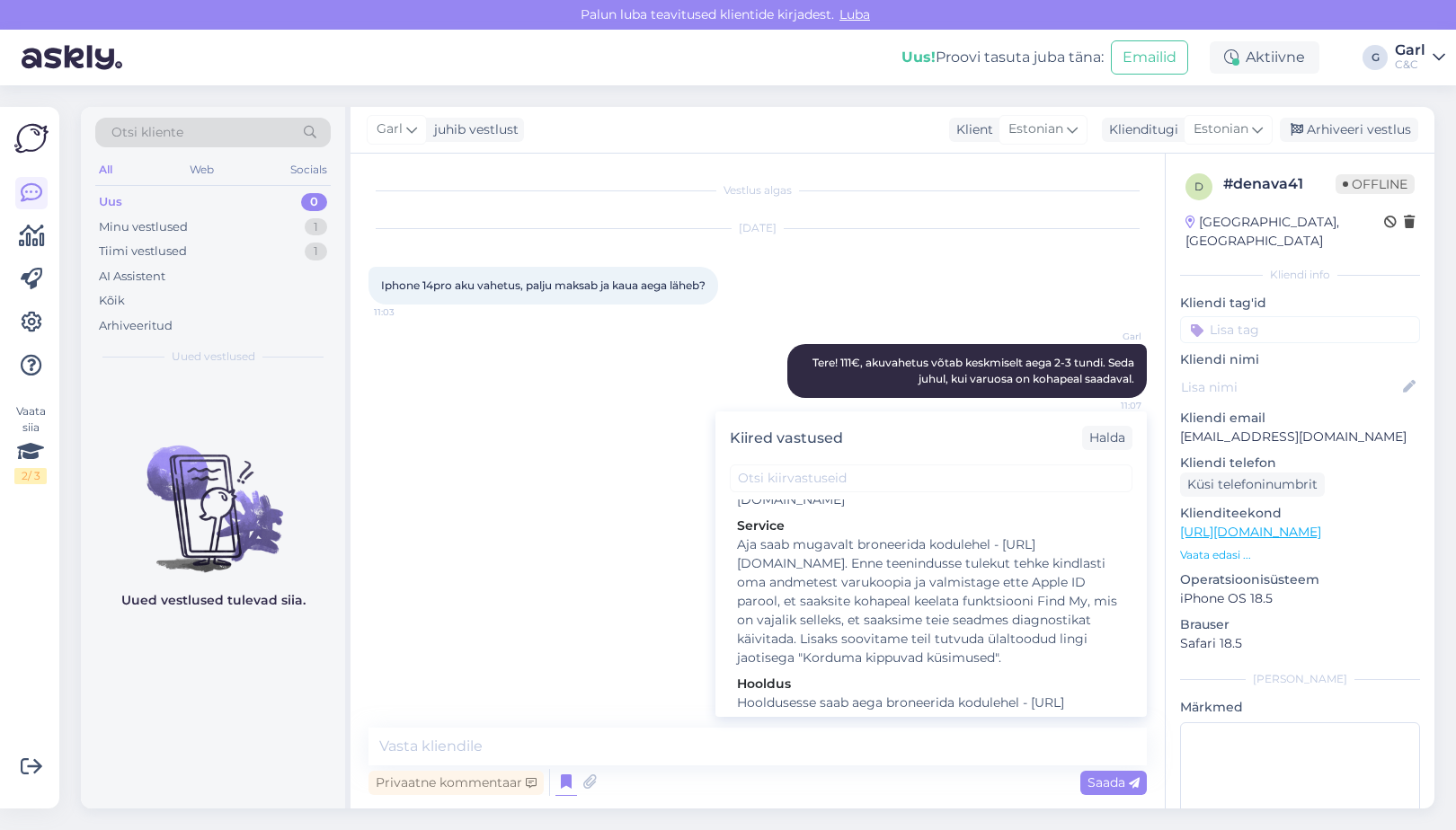
scroll to position [2692, 0]
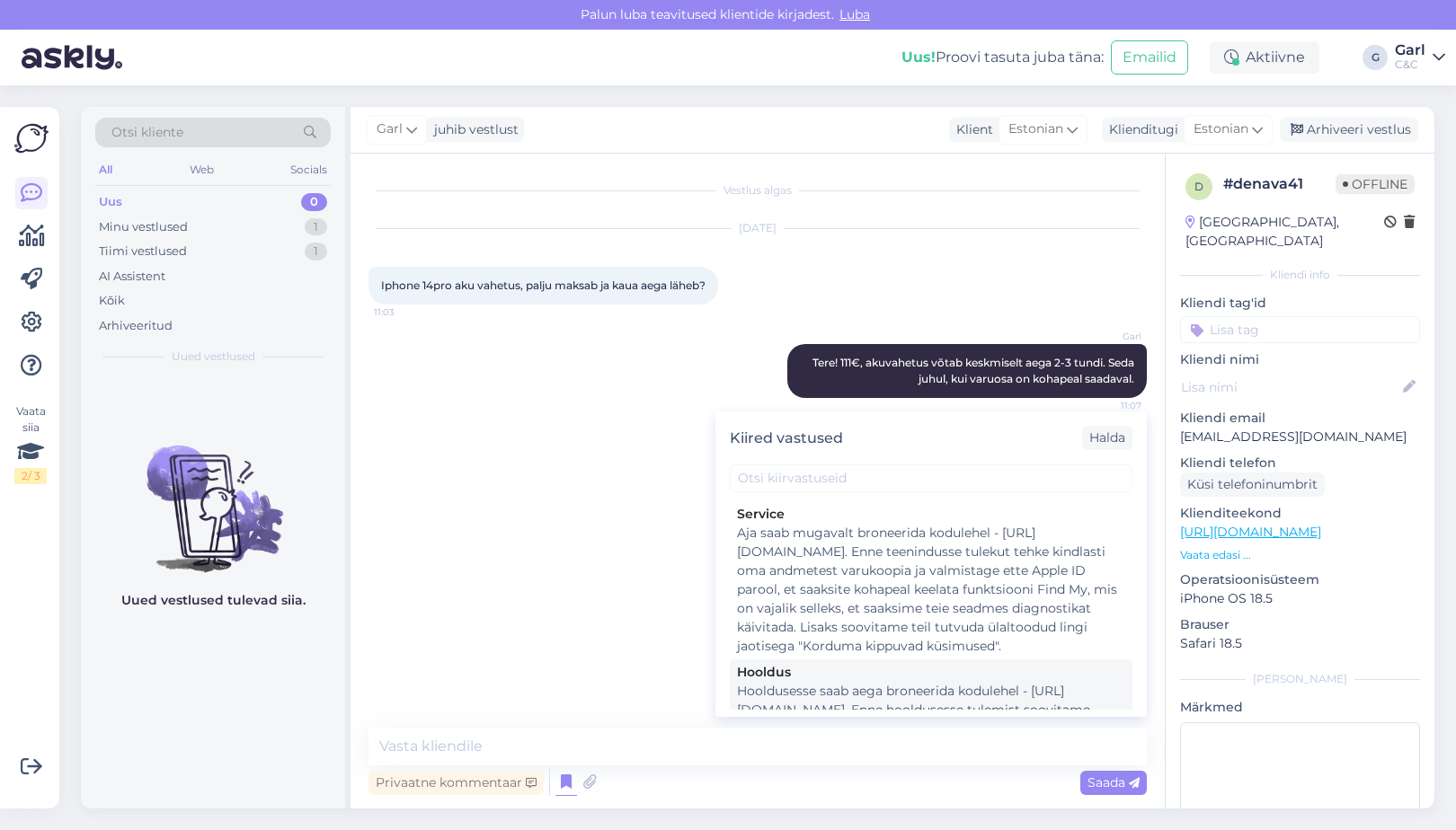
click at [954, 682] on div "Hooldusesse saab aega broneerida kodulehel - [URL][DOMAIN_NAME]. Enne hoolduses…" at bounding box center [931, 739] width 388 height 113
type textarea "Hooldusesse saab aega broneerida kodulehel - [URL][DOMAIN_NAME]. Enne hoolduses…"
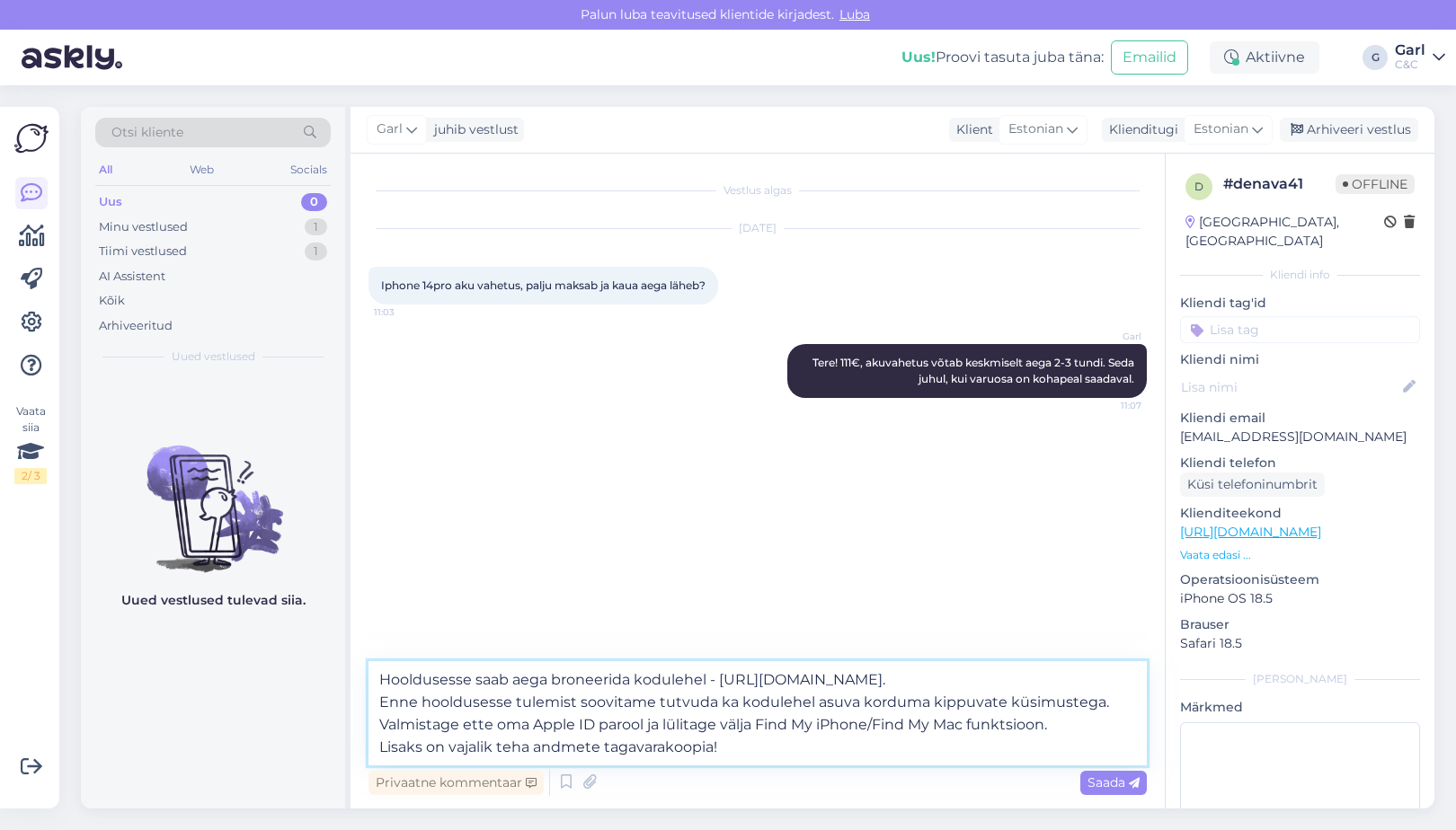
click at [697, 749] on textarea "Hooldusesse saab aega broneerida kodulehel - [URL][DOMAIN_NAME]. Enne hoolduses…" at bounding box center [758, 713] width 779 height 104
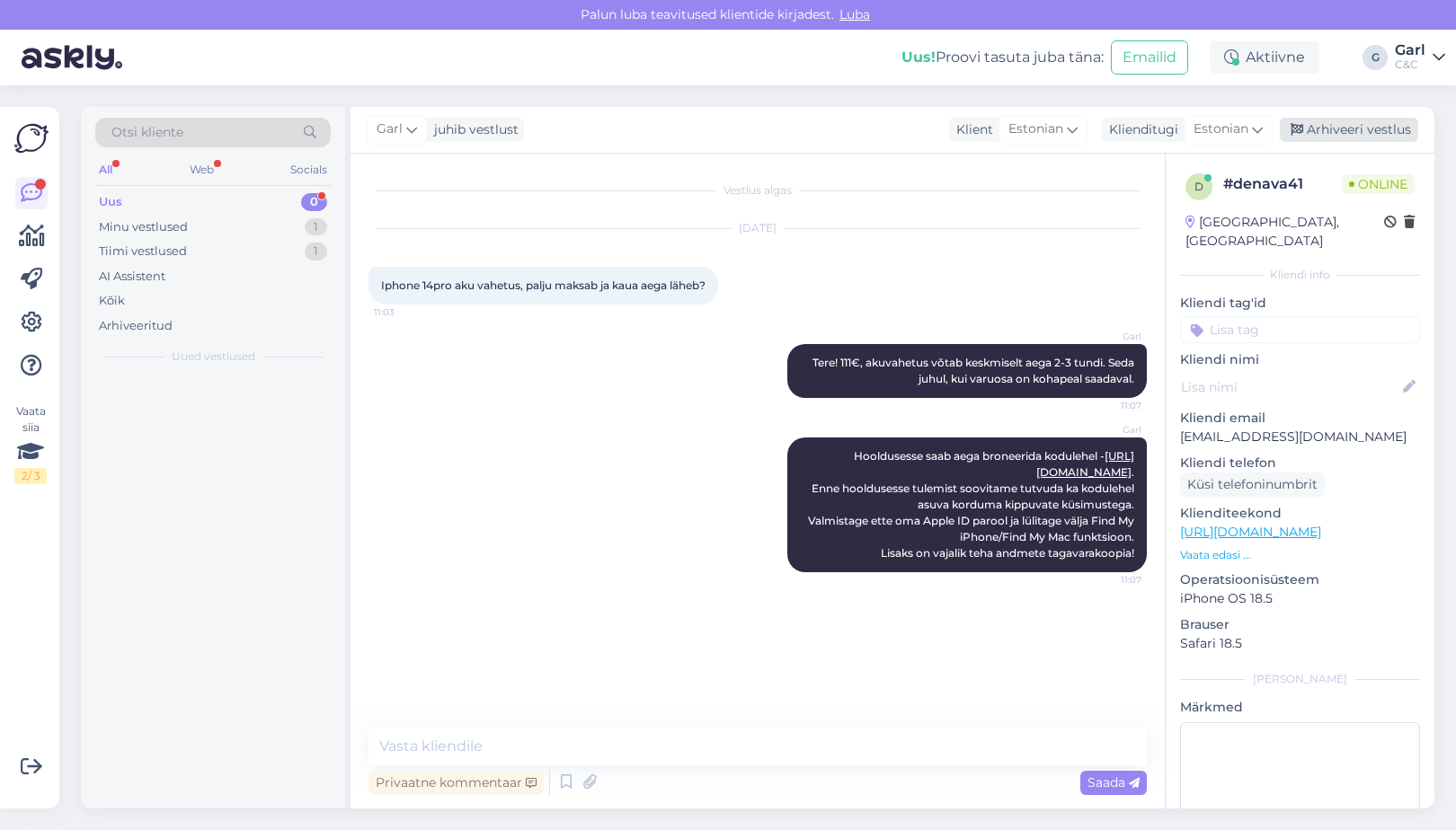
click at [1372, 127] on div "Arhiveeri vestlus" at bounding box center [1349, 129] width 139 height 24
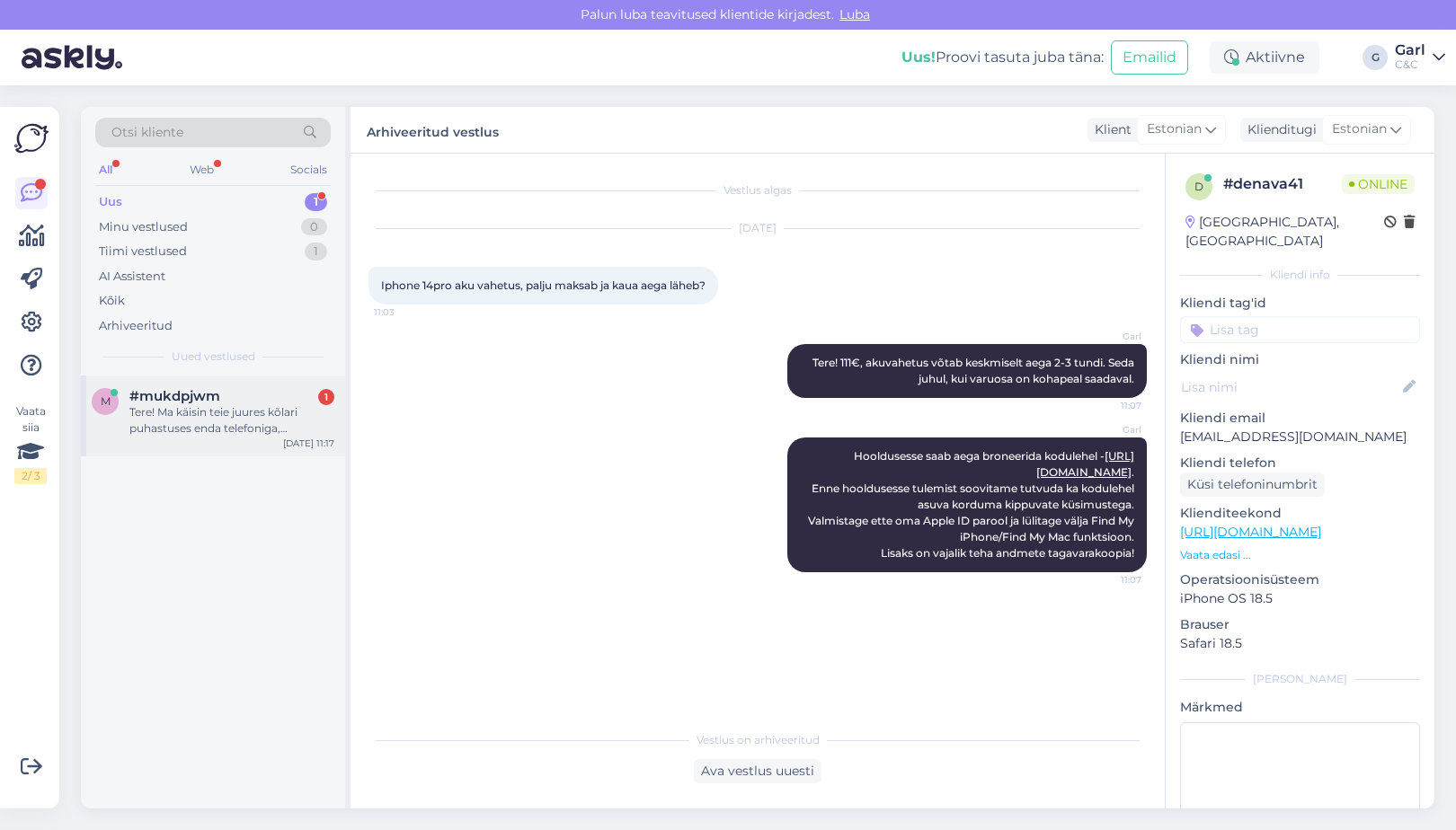
click at [206, 425] on div "Tere! Ma käisin teie juures kõlari puhastuses enda telefoniga, [PERSON_NAME] pu…" at bounding box center [232, 421] width 205 height 33
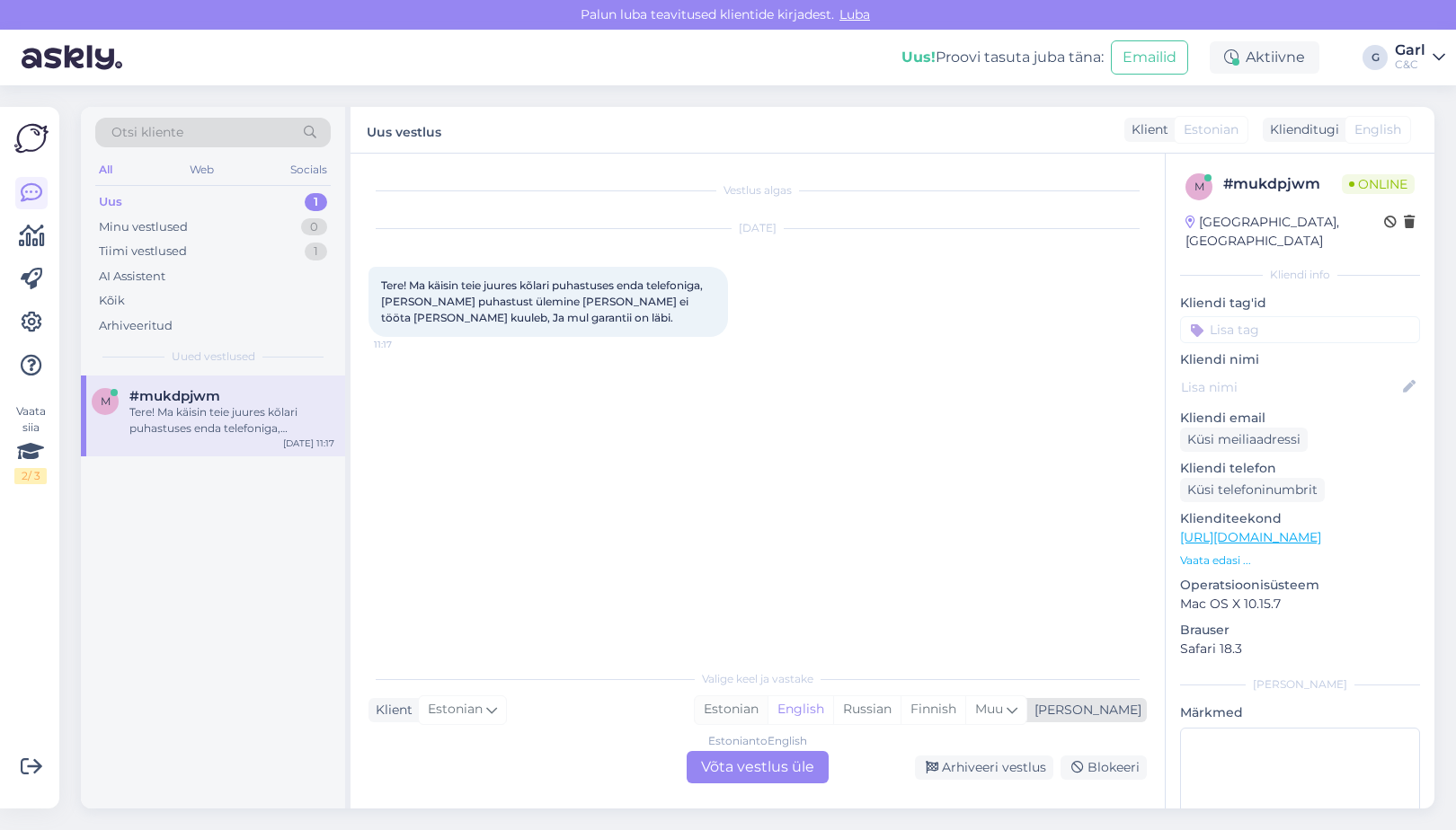
click at [768, 701] on div "Estonian" at bounding box center [731, 710] width 72 height 27
click at [757, 758] on div "Estonian to Estonian Võta vestlus üle" at bounding box center [758, 768] width 142 height 33
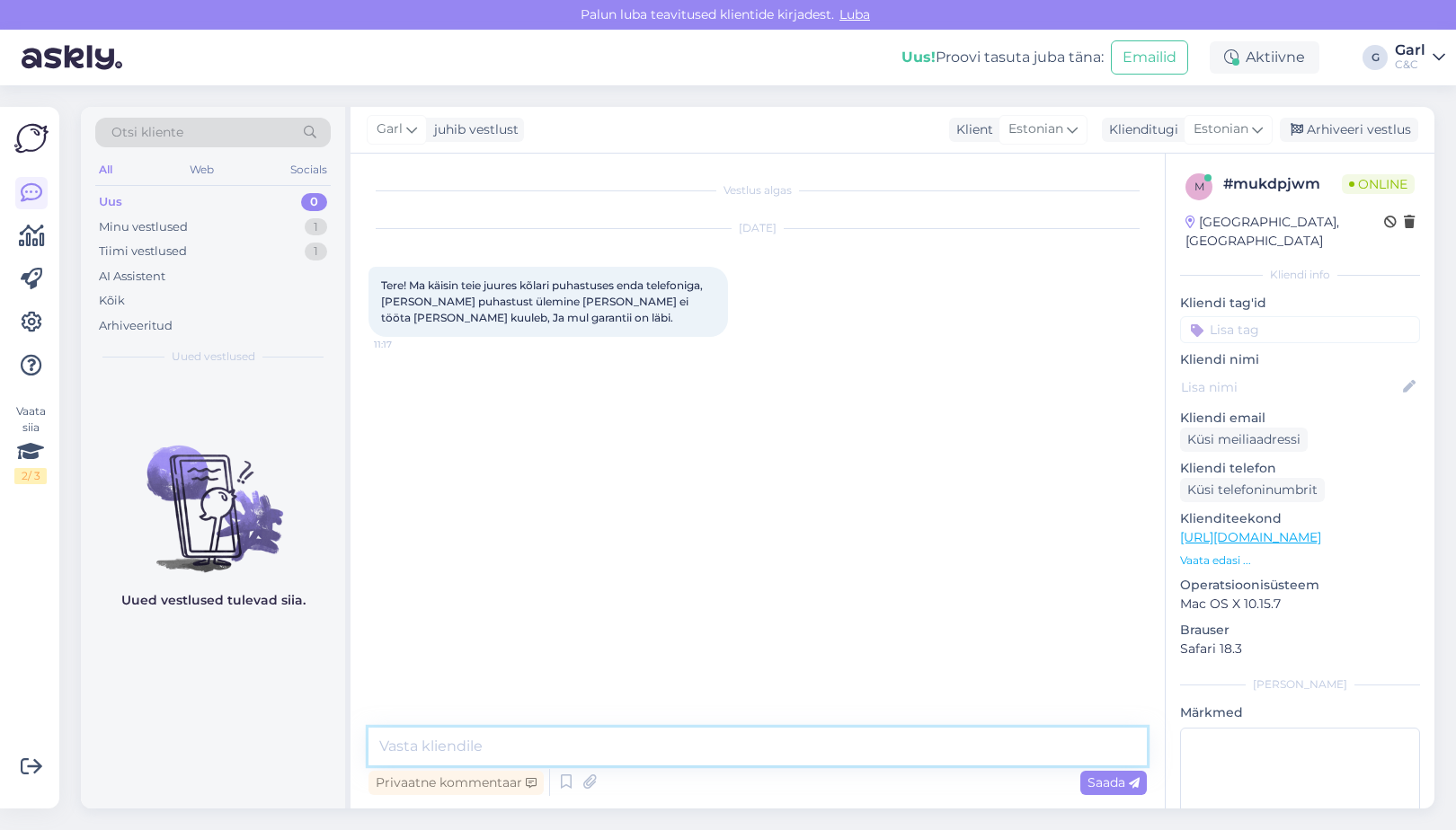
click at [761, 746] on textarea at bounding box center [758, 747] width 779 height 38
type textarea "Tere! [PERSON_NAME] hoolduses te käisite?"
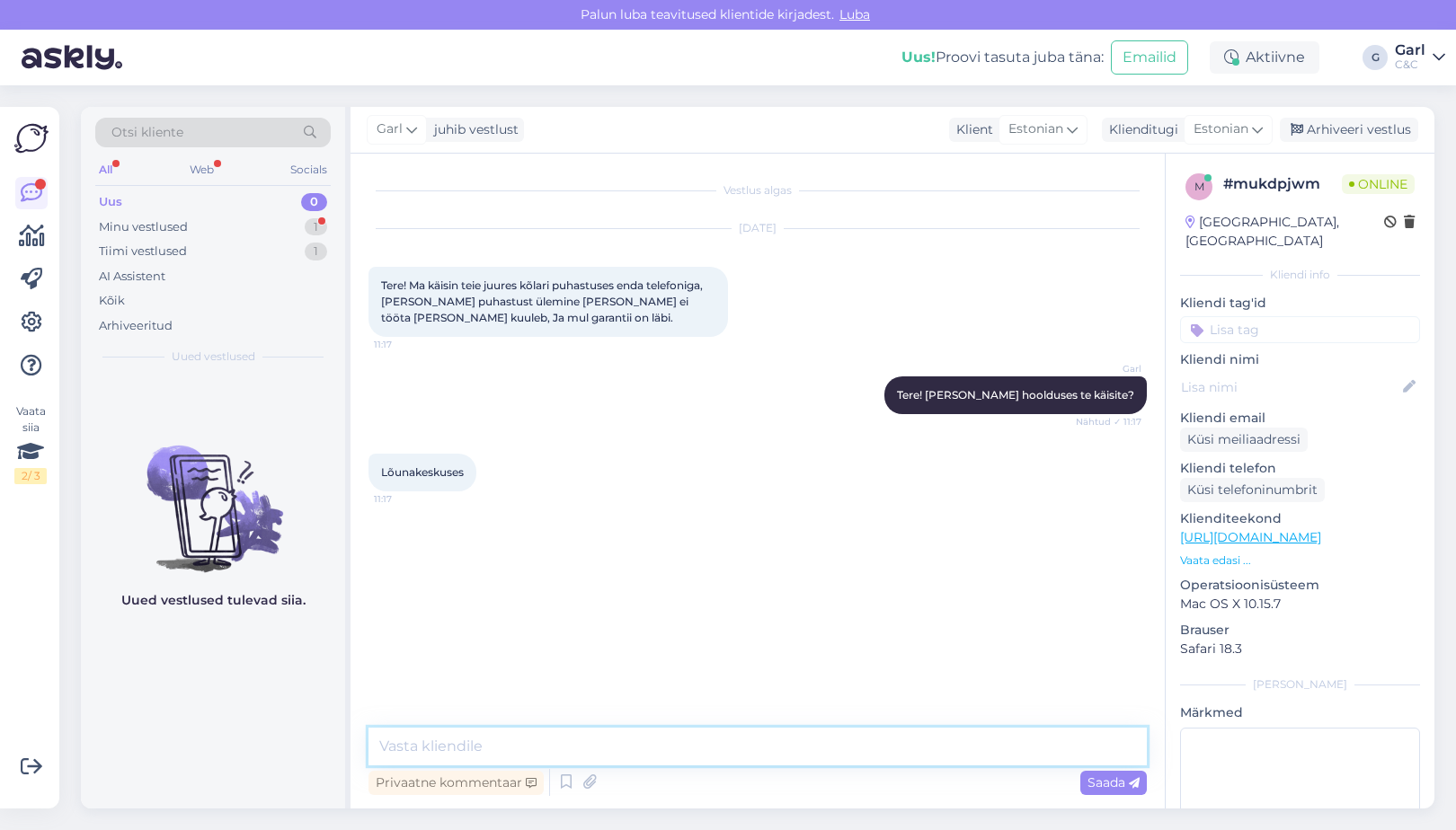
click at [539, 741] on textarea at bounding box center [758, 747] width 779 height 38
type textarea "P"
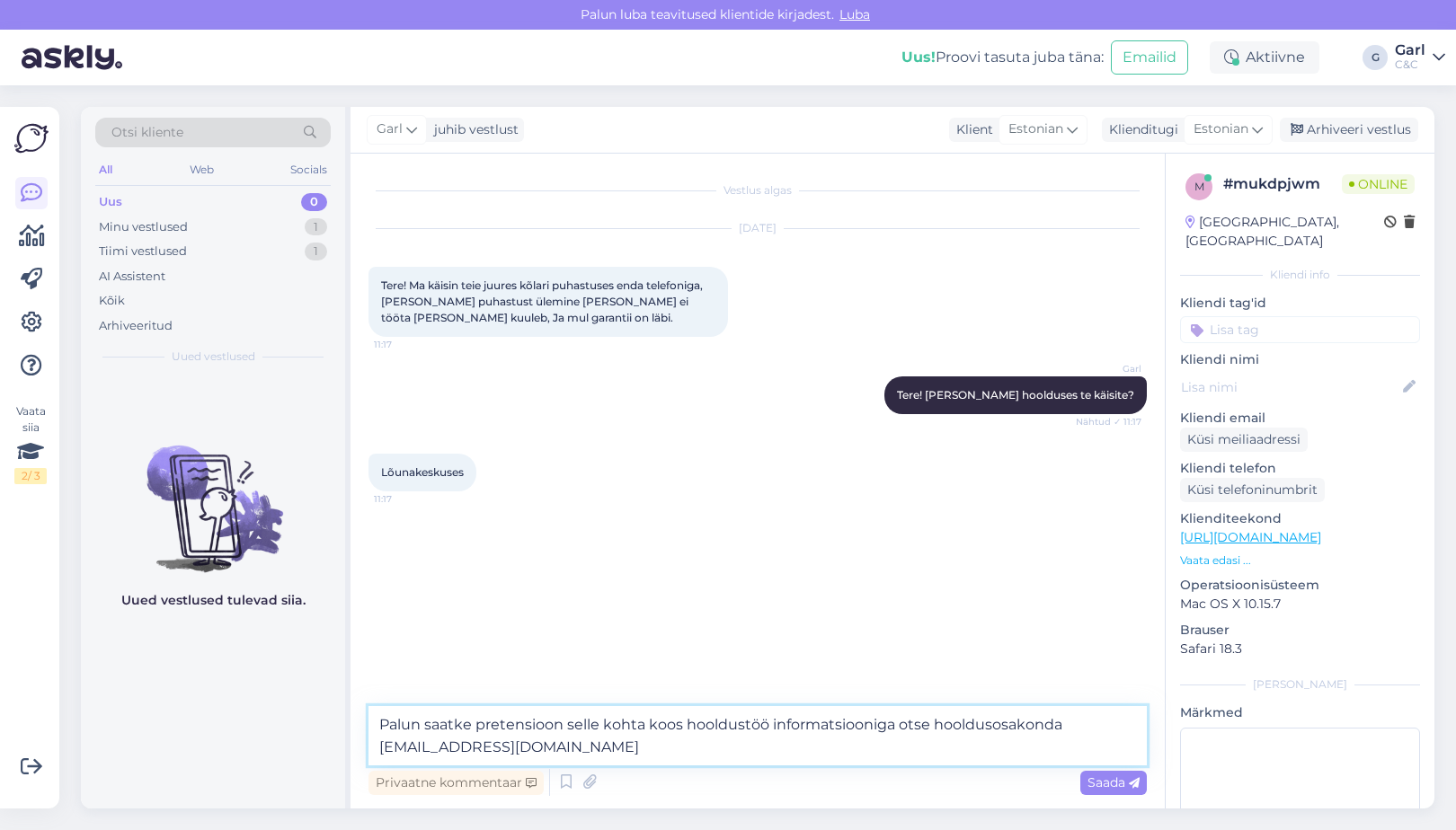
type textarea "Palun saatke pretensioon selle kohta koos hooldustöö informatsiooniga otse hool…"
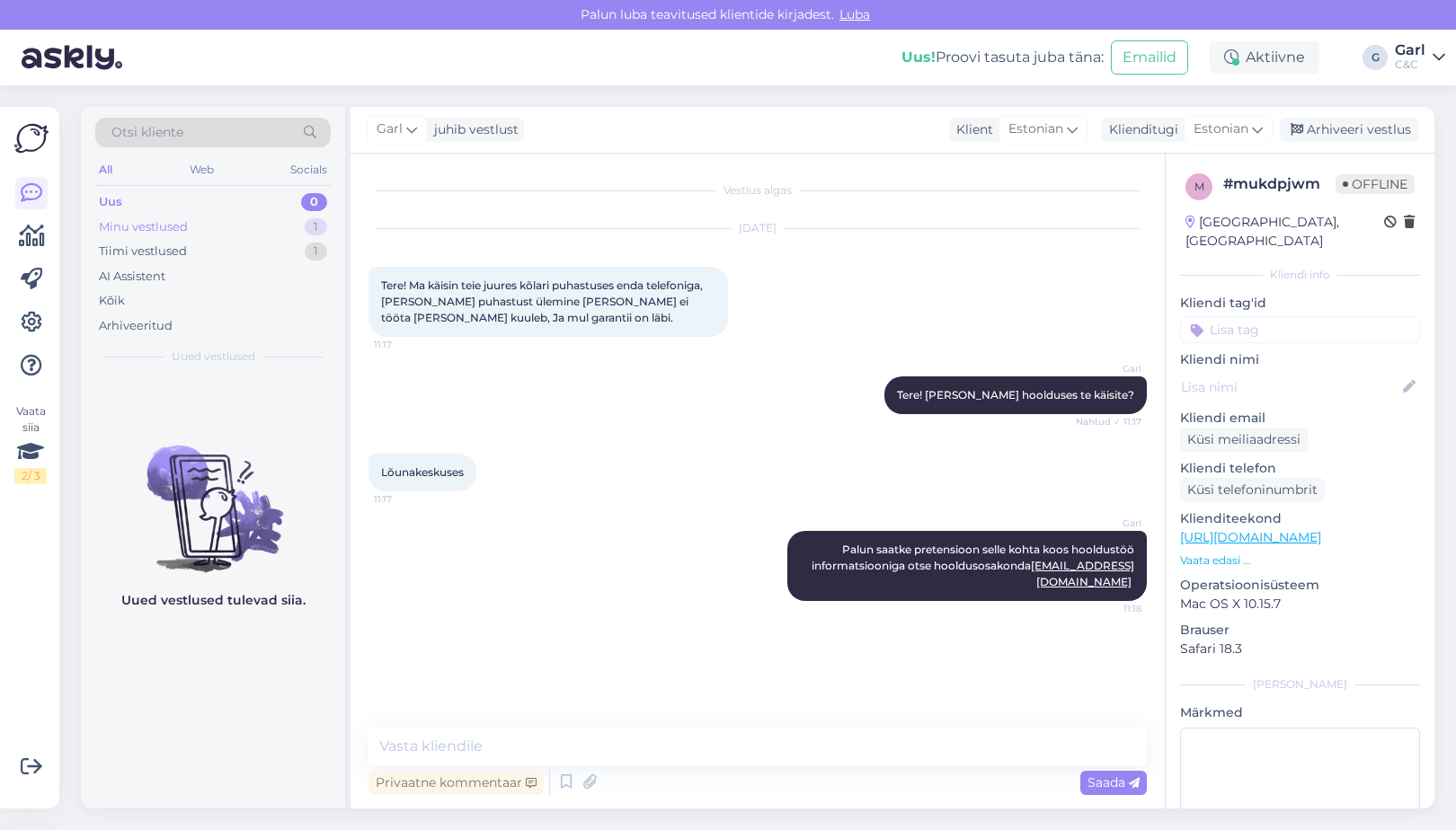
click at [296, 231] on div "Minu vestlused 1" at bounding box center [213, 227] width 235 height 25
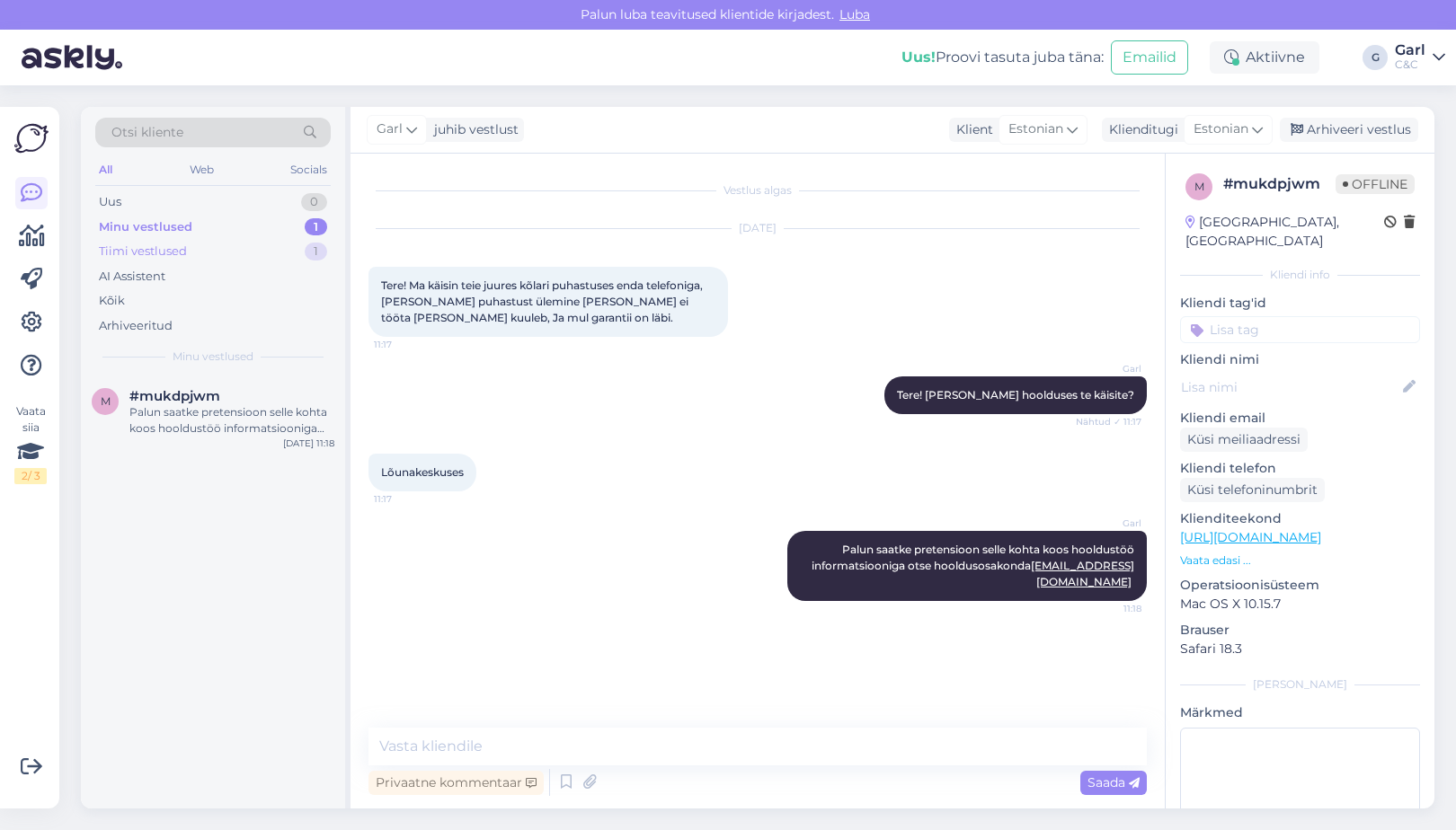
click at [294, 253] on div "Tiimi vestlused 1" at bounding box center [213, 252] width 235 height 25
click at [294, 233] on div "Minu vestlused 1" at bounding box center [213, 227] width 235 height 25
click at [206, 419] on div "Palun saatke pretensioon selle kohta koos hooldustöö informatsiooniga otse hool…" at bounding box center [232, 421] width 205 height 33
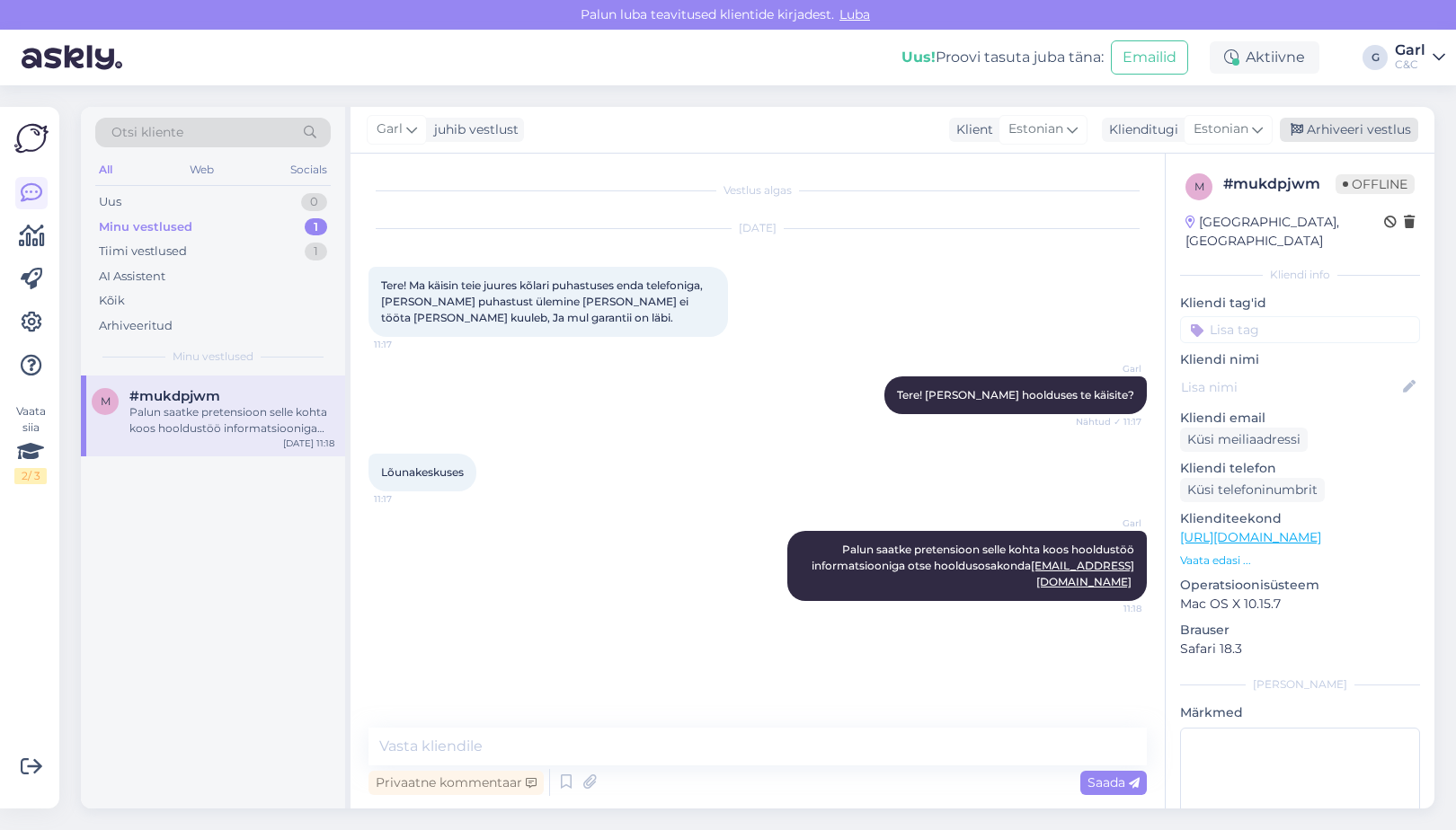
click at [1348, 124] on div "Arhiveeri vestlus" at bounding box center [1349, 129] width 139 height 24
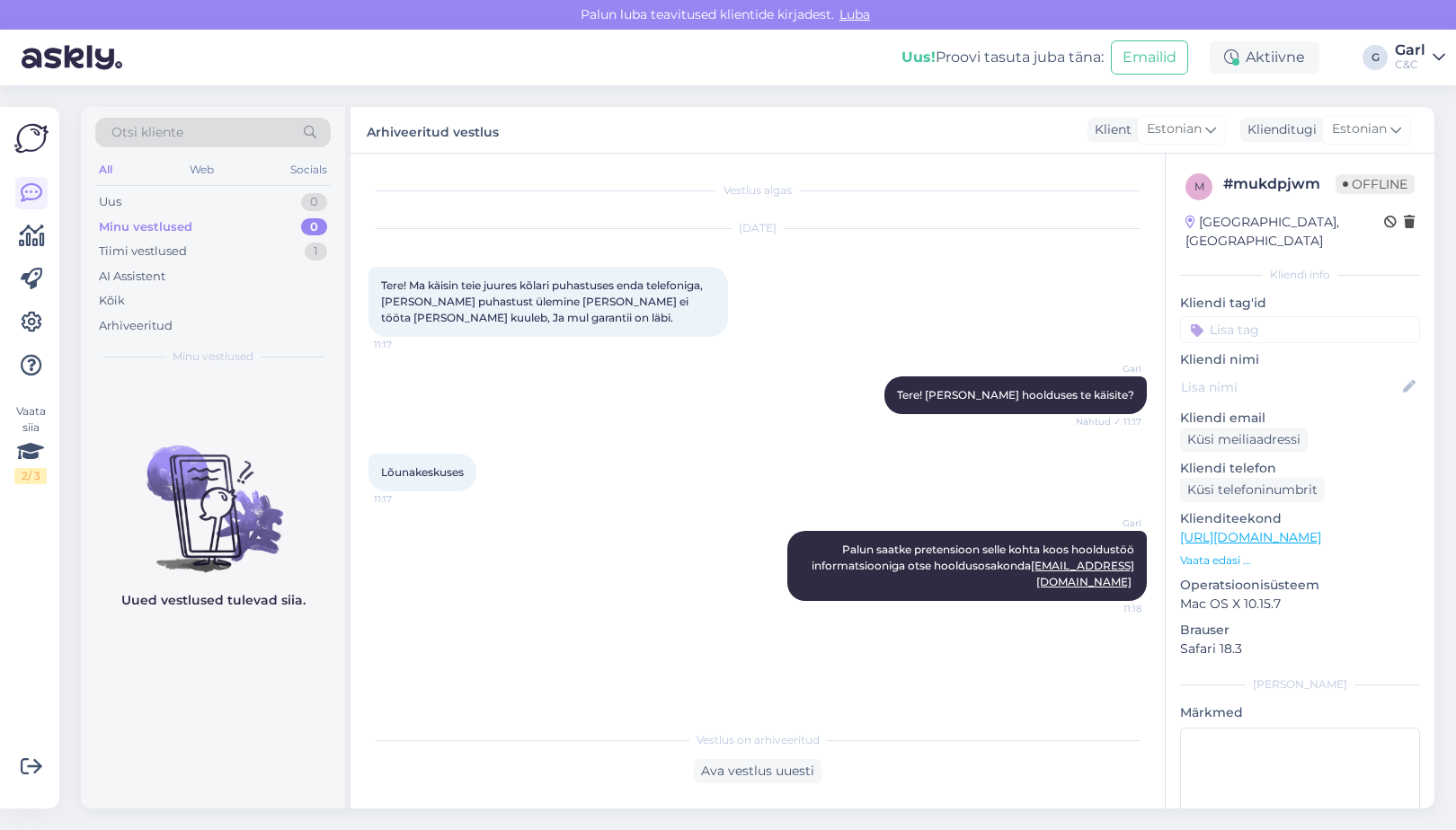
click at [1394, 57] on div "Uus! Proovi tasuta [PERSON_NAME]: Emailid Aktiivne G Garl C&C" at bounding box center [728, 58] width 1456 height 56
click at [279, 193] on div "Uus 1" at bounding box center [213, 202] width 235 height 25
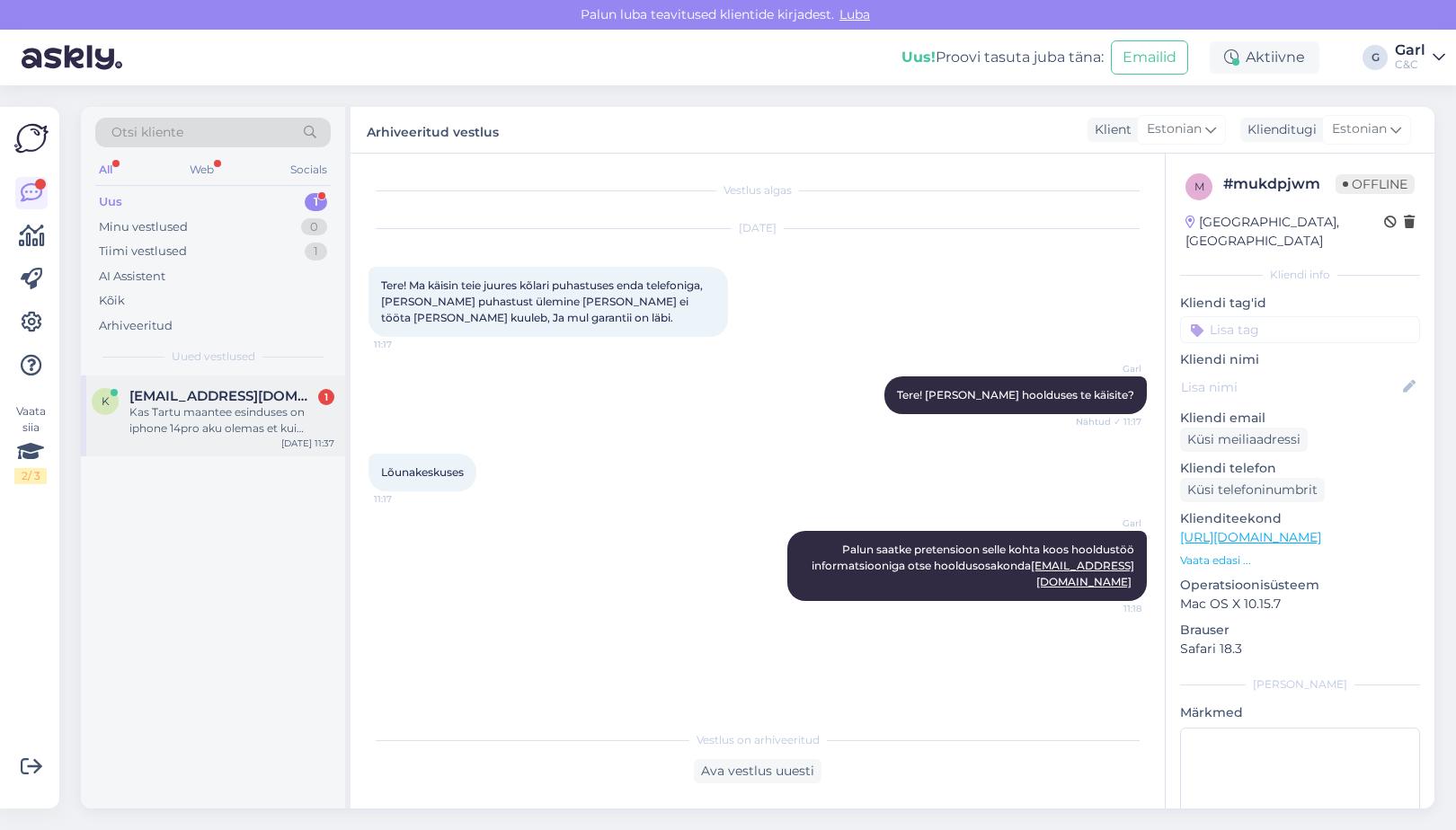
click at [234, 408] on div "Kas Tartu maantee esinduses on iphone 14pro aku olemas et kui bronnin homseks a…" at bounding box center [232, 421] width 205 height 33
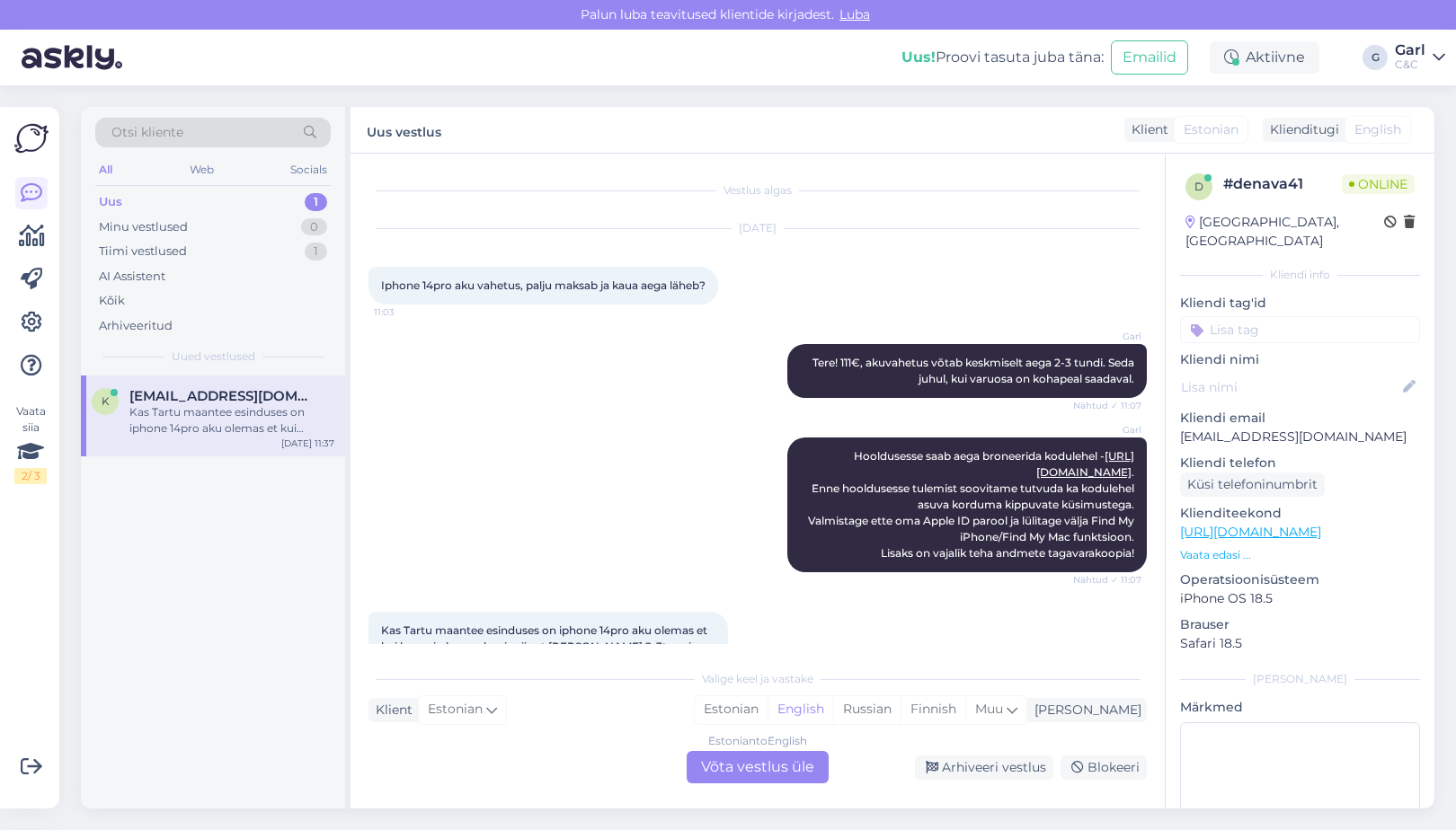
scroll to position [57, 0]
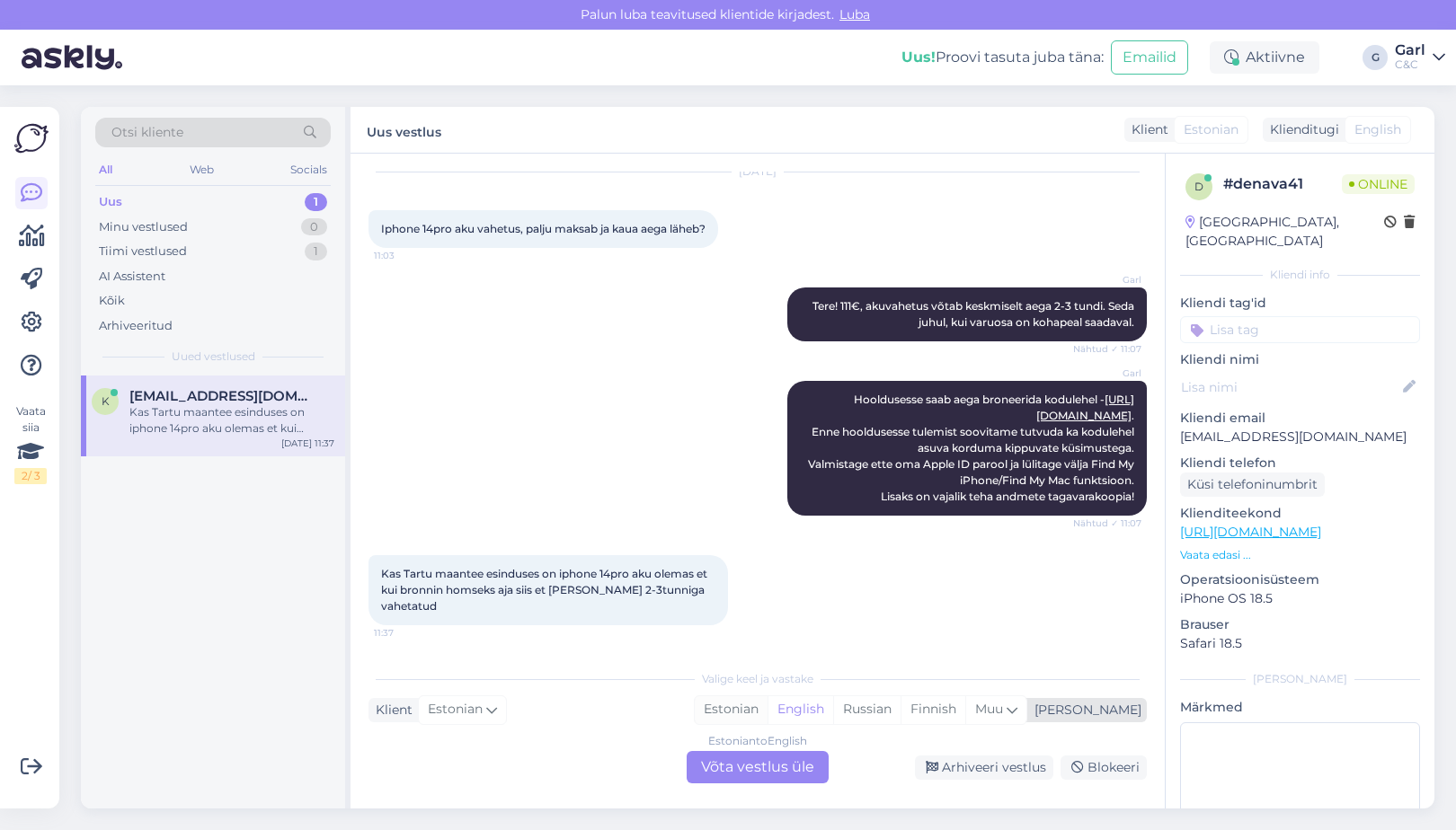
click at [768, 705] on div "Estonian" at bounding box center [731, 710] width 72 height 27
click at [753, 773] on div "Estonian to Estonian Võta vestlus üle" at bounding box center [758, 768] width 142 height 33
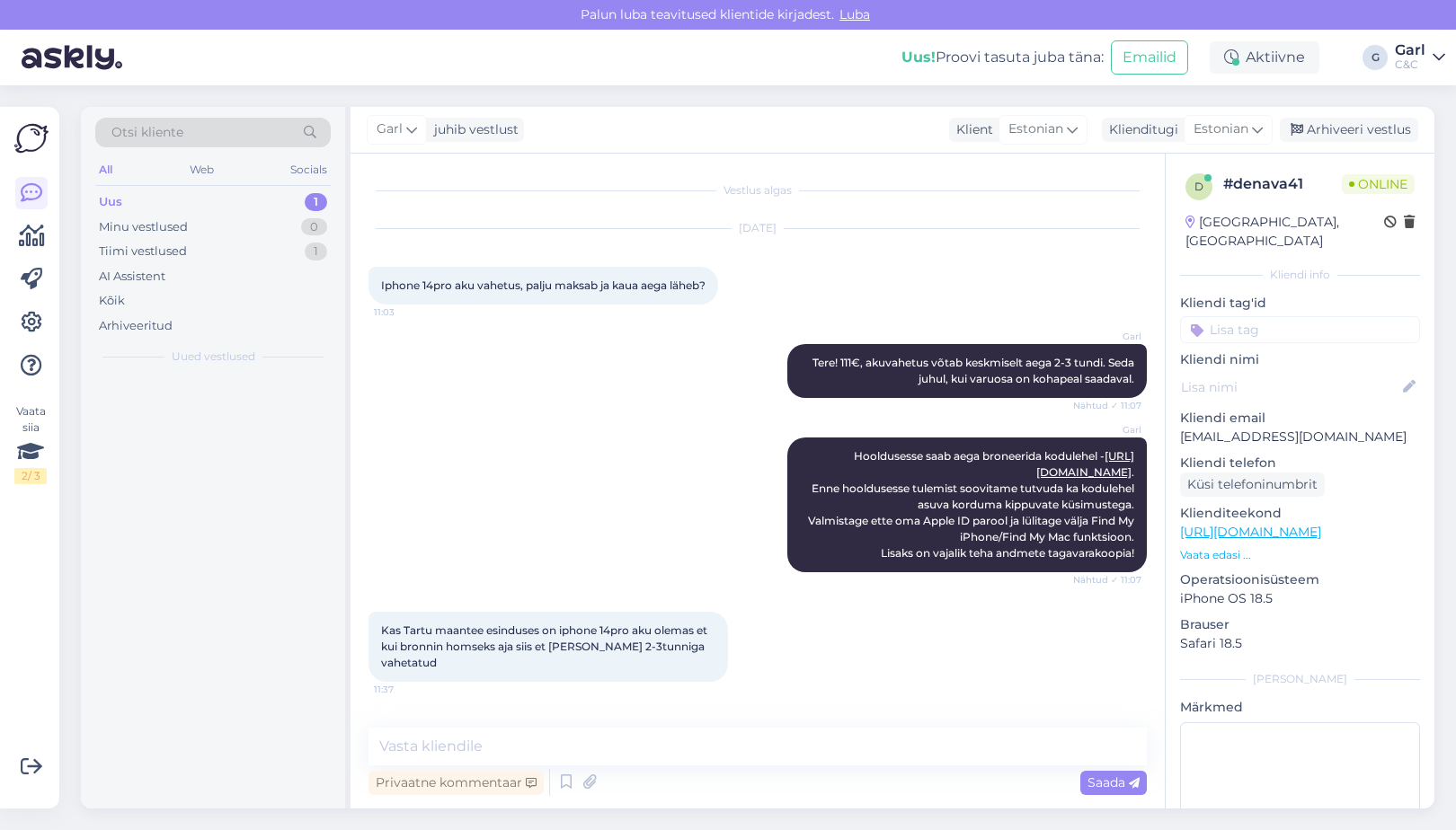
scroll to position [0, 0]
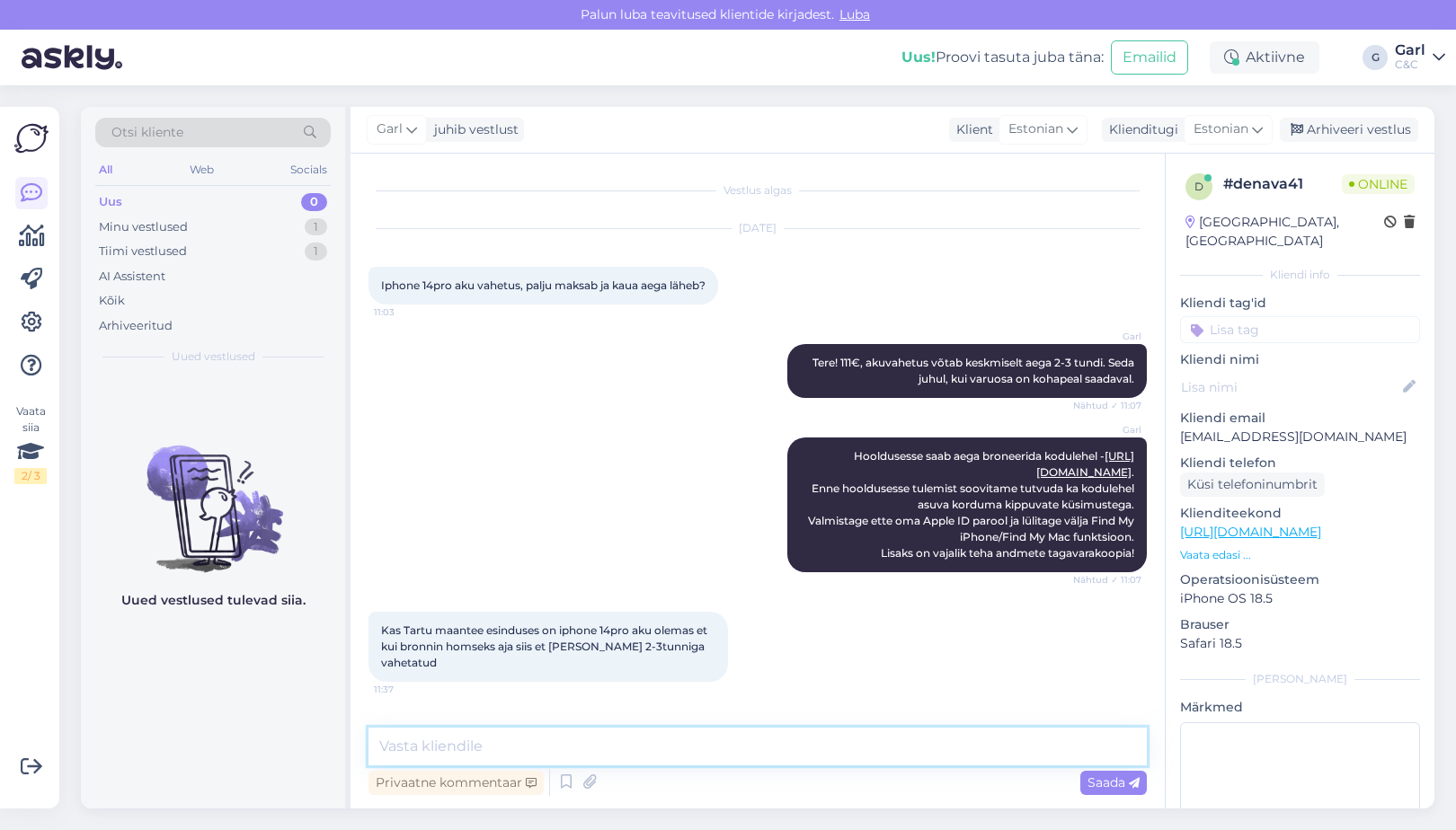
click at [510, 750] on textarea at bounding box center [758, 747] width 779 height 38
type textarea "Tartu mnt esinduses on see varuosa täitsa saadaval."
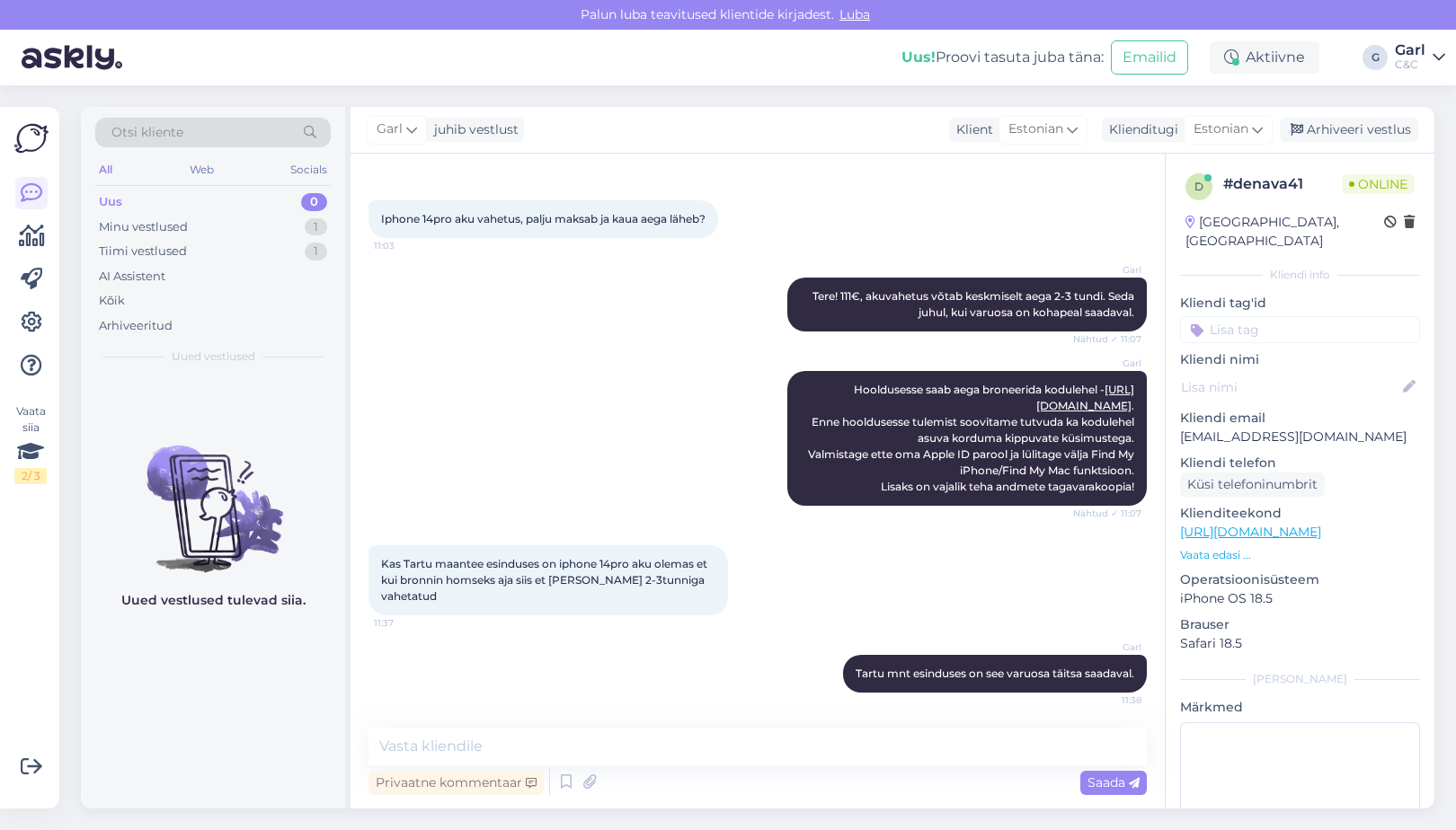
click at [755, 711] on div "Garl Tartu mnt esinduses on see varuosa täitsa saadaval. 11:38" at bounding box center [758, 673] width 779 height 77
click at [879, 760] on textarea at bounding box center [758, 747] width 779 height 38
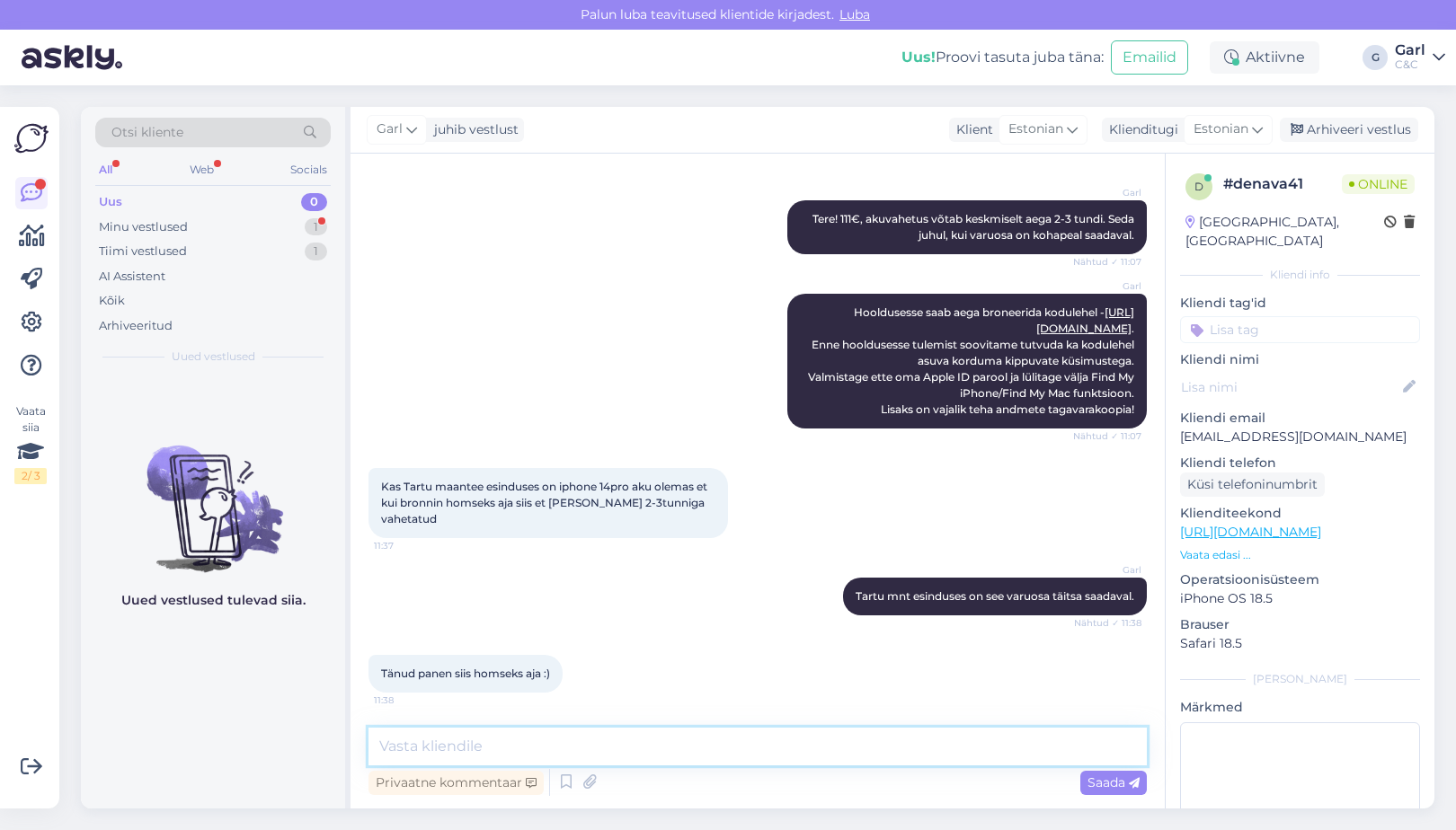
click at [627, 734] on textarea at bounding box center [758, 747] width 779 height 38
type textarea "Hästi, teeme nii!"
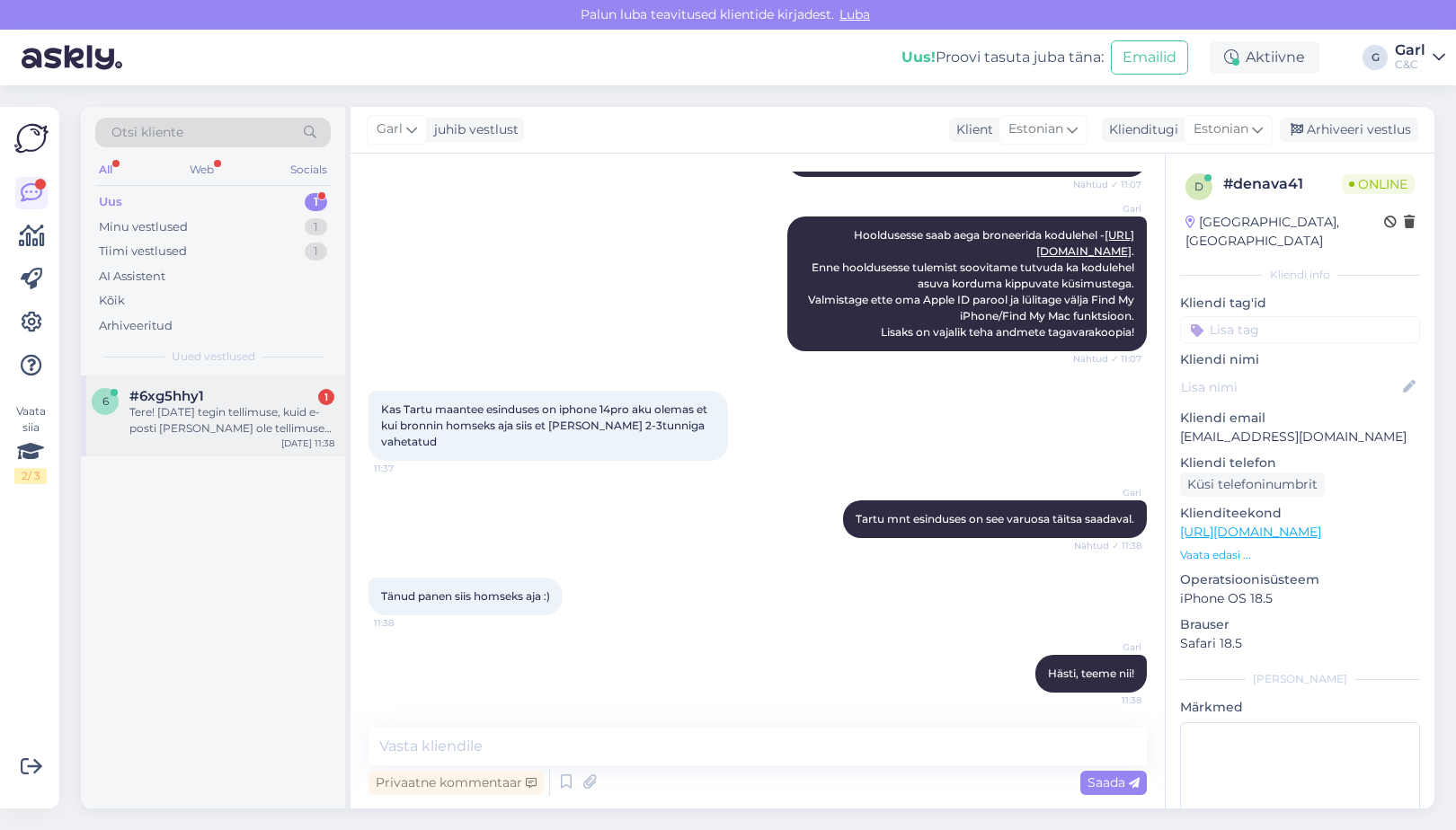
click at [244, 400] on div "#6xg5hhy1 1" at bounding box center [232, 396] width 205 height 16
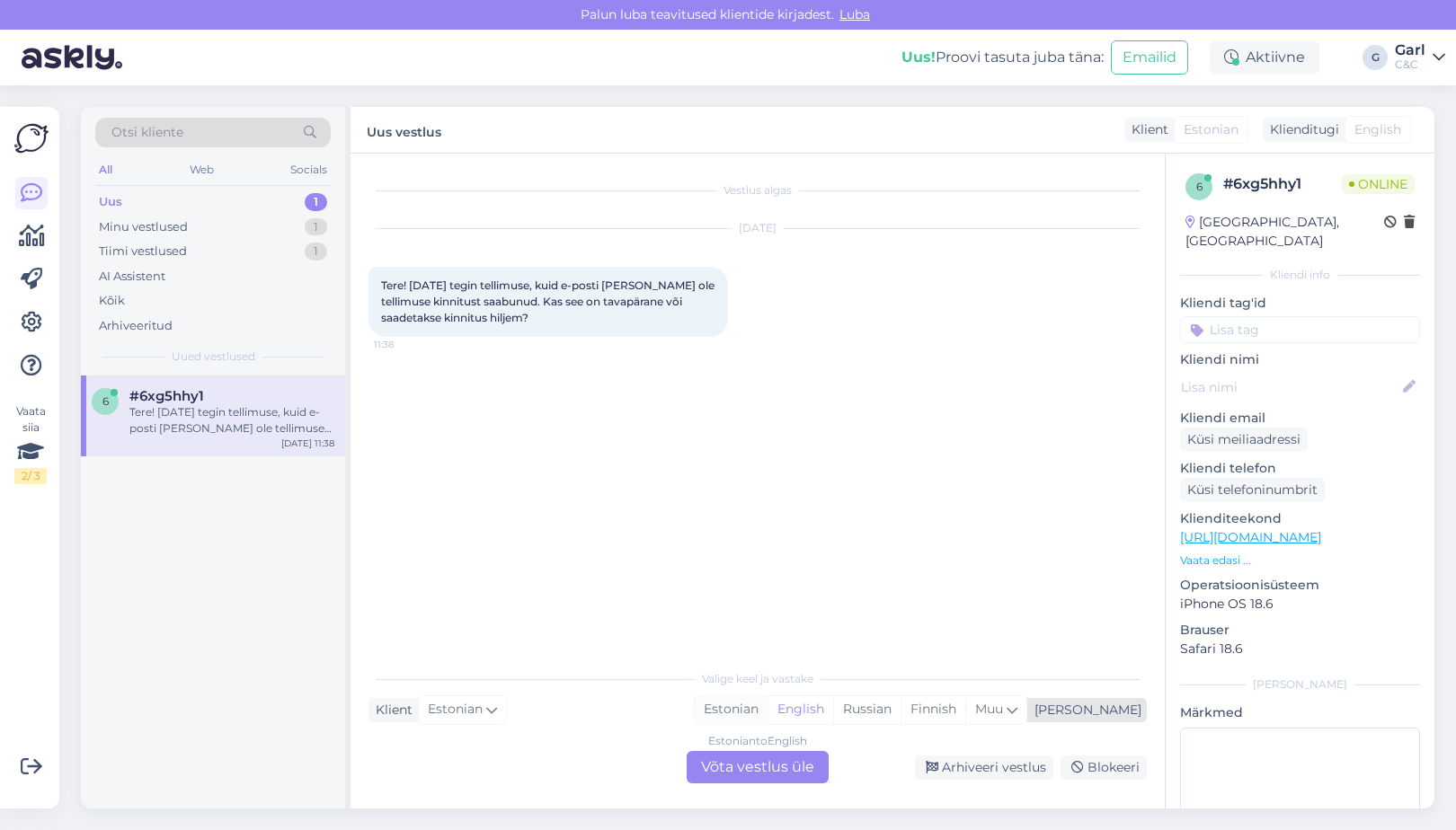
click at [768, 712] on div "Estonian" at bounding box center [731, 710] width 72 height 27
click at [790, 759] on div "Estonian to Estonian Võta vestlus üle" at bounding box center [758, 768] width 142 height 33
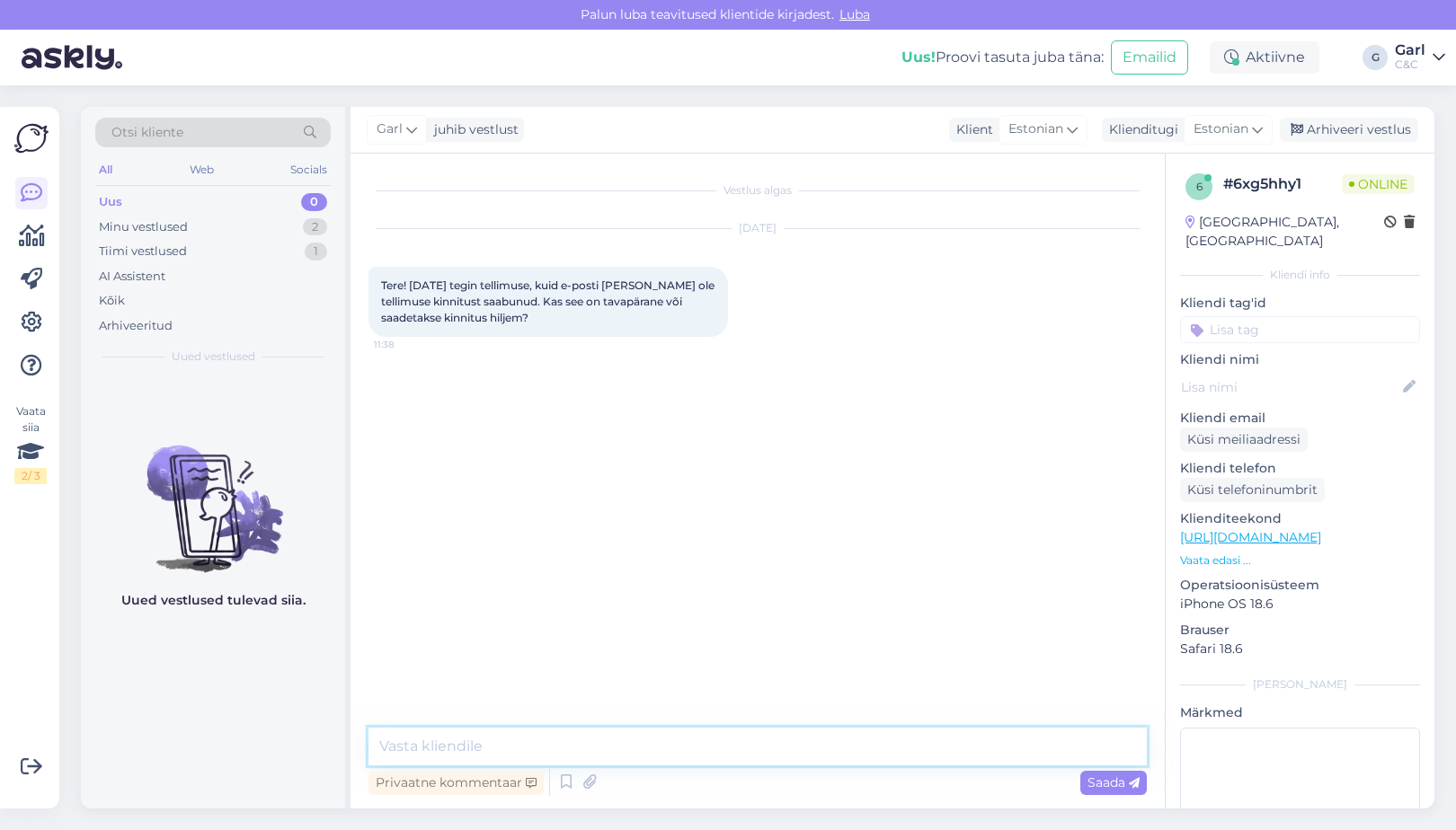
click at [790, 756] on textarea at bounding box center [758, 747] width 779 height 38
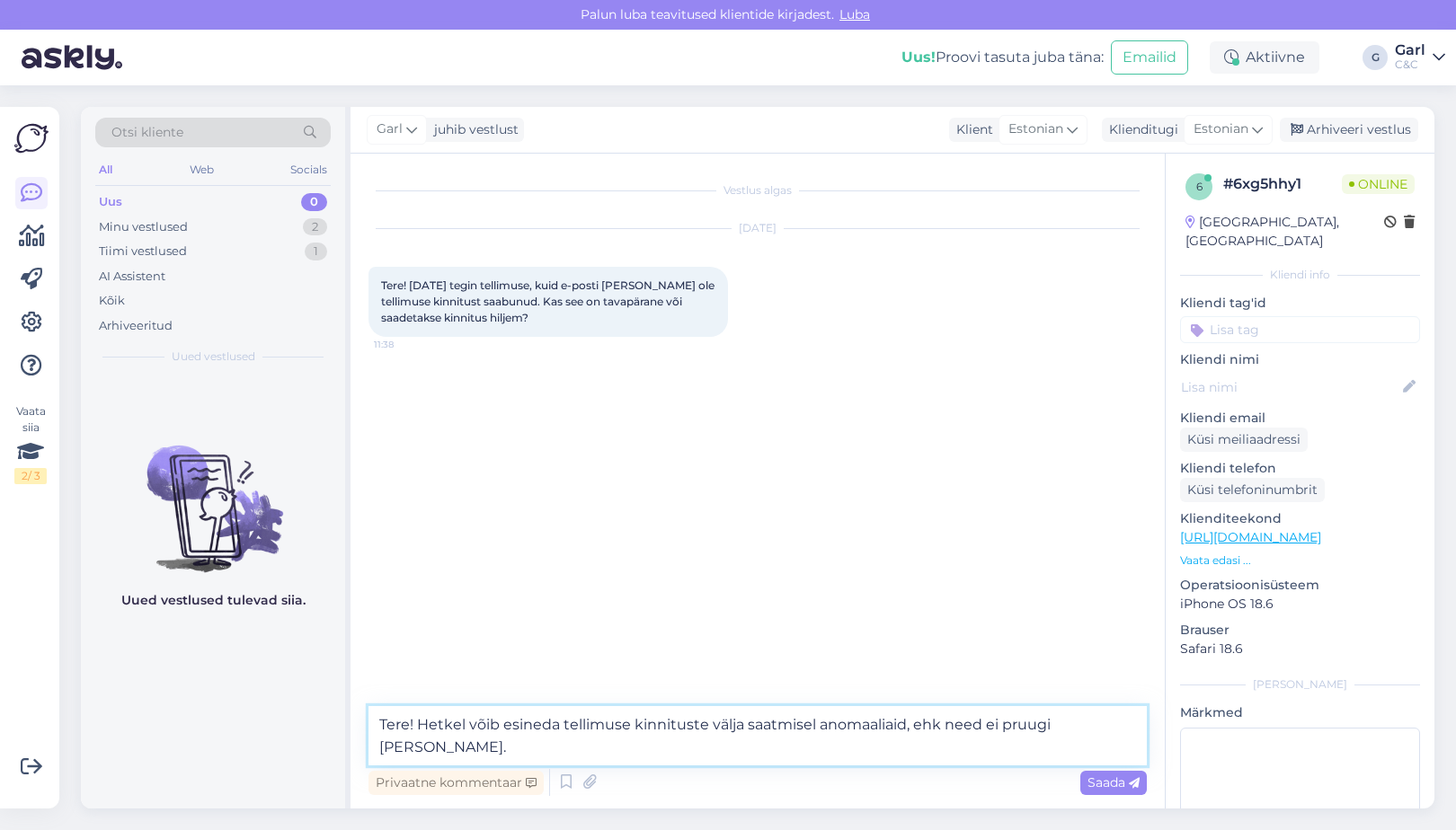
type textarea "Tere! Hetkel võib esineda tellimuse kinnituste välja saatmisel anomaaliaid, ehk…"
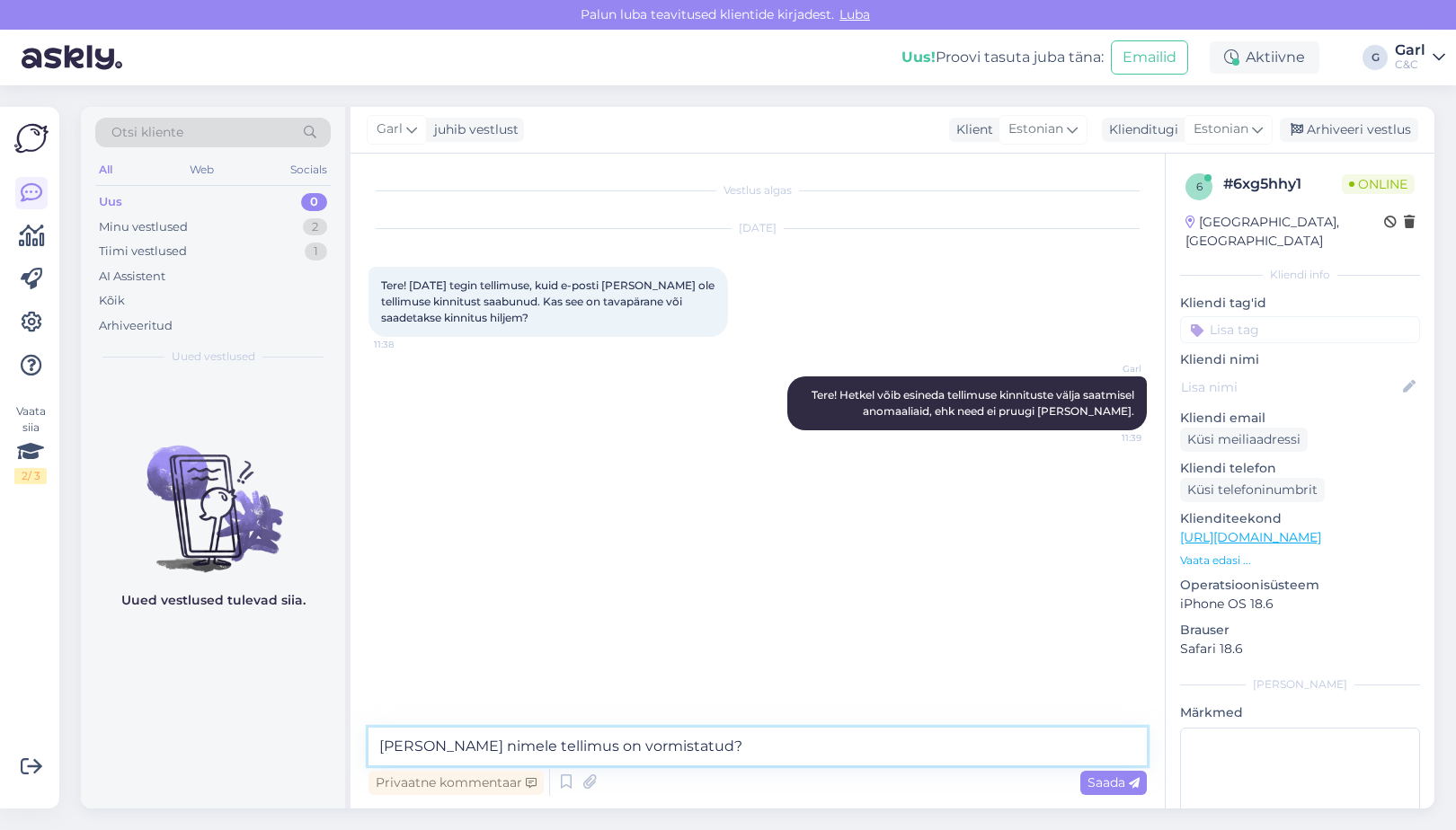
type textarea "[PERSON_NAME] nimele tellimus on vormistatud?"
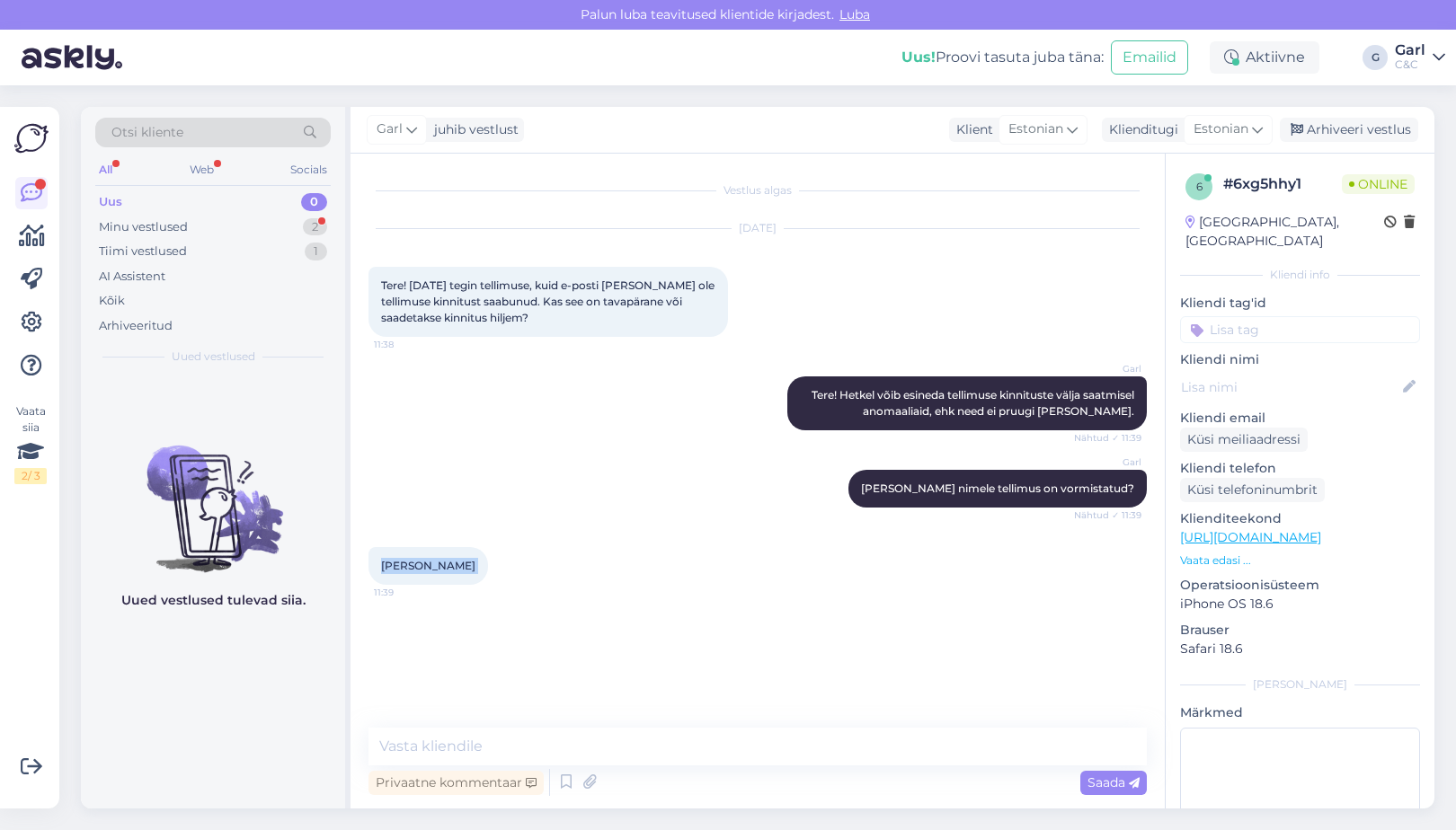
drag, startPoint x: 381, startPoint y: 567, endPoint x: 472, endPoint y: 567, distance: 91.0
click at [472, 567] on div "[PERSON_NAME] 11:39" at bounding box center [428, 567] width 120 height 38
copy div "[PERSON_NAME] 11:39"
click at [439, 751] on textarea at bounding box center [758, 747] width 779 height 38
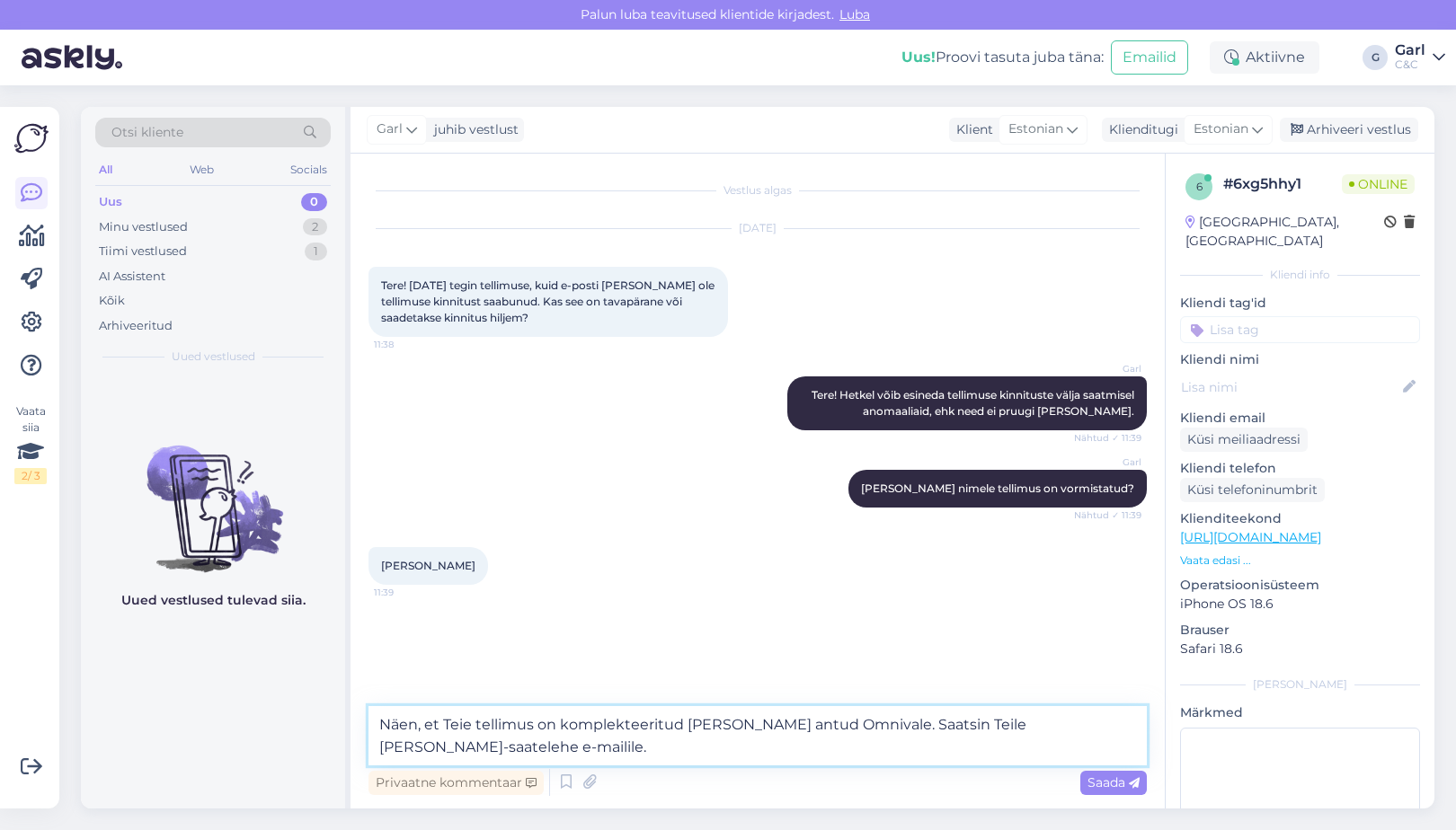
type textarea "Näen, et Teie tellimus on komplekteeritud [PERSON_NAME] antud Omnivale. Saatsin…"
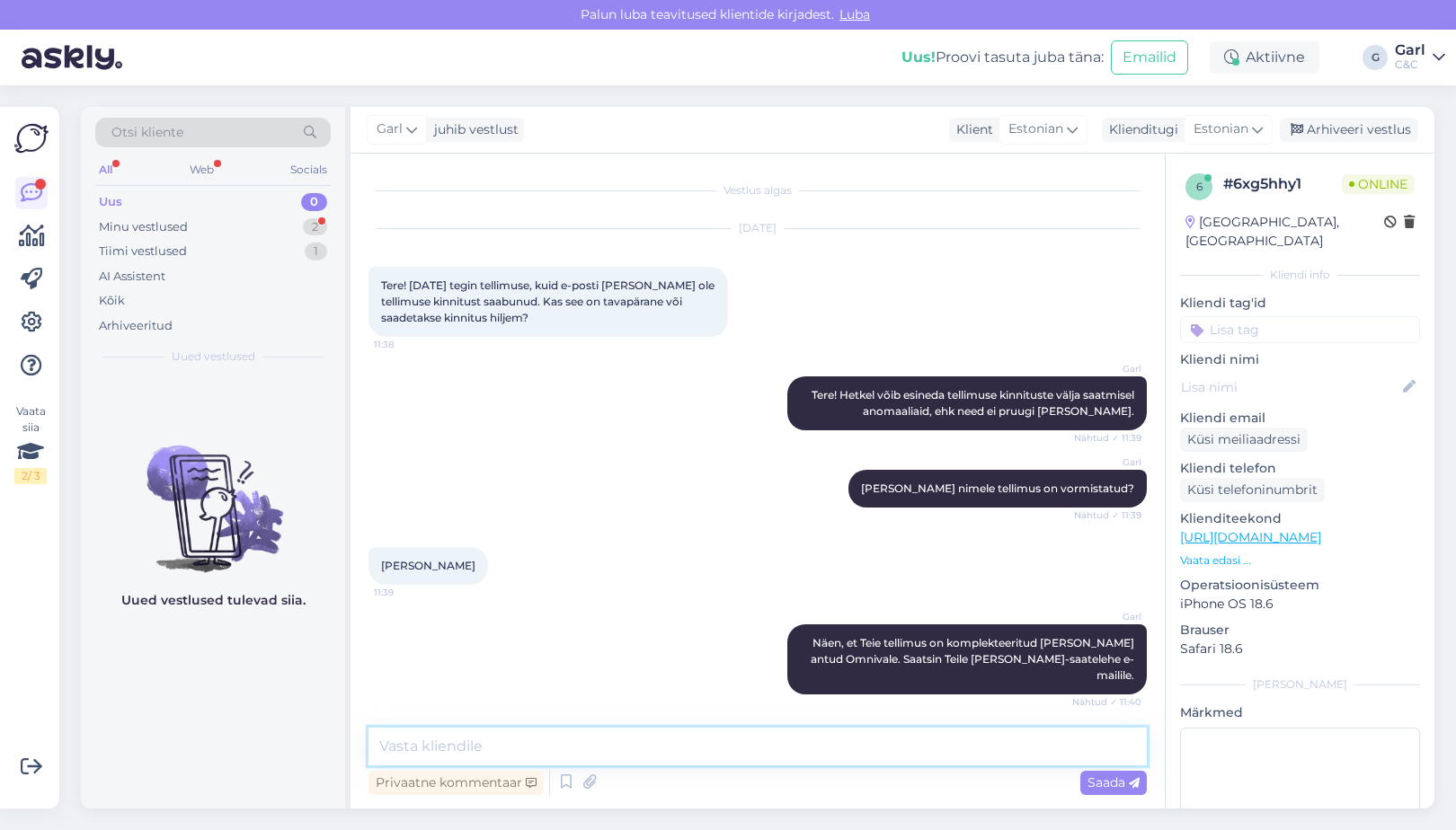
scroll to position [62, 0]
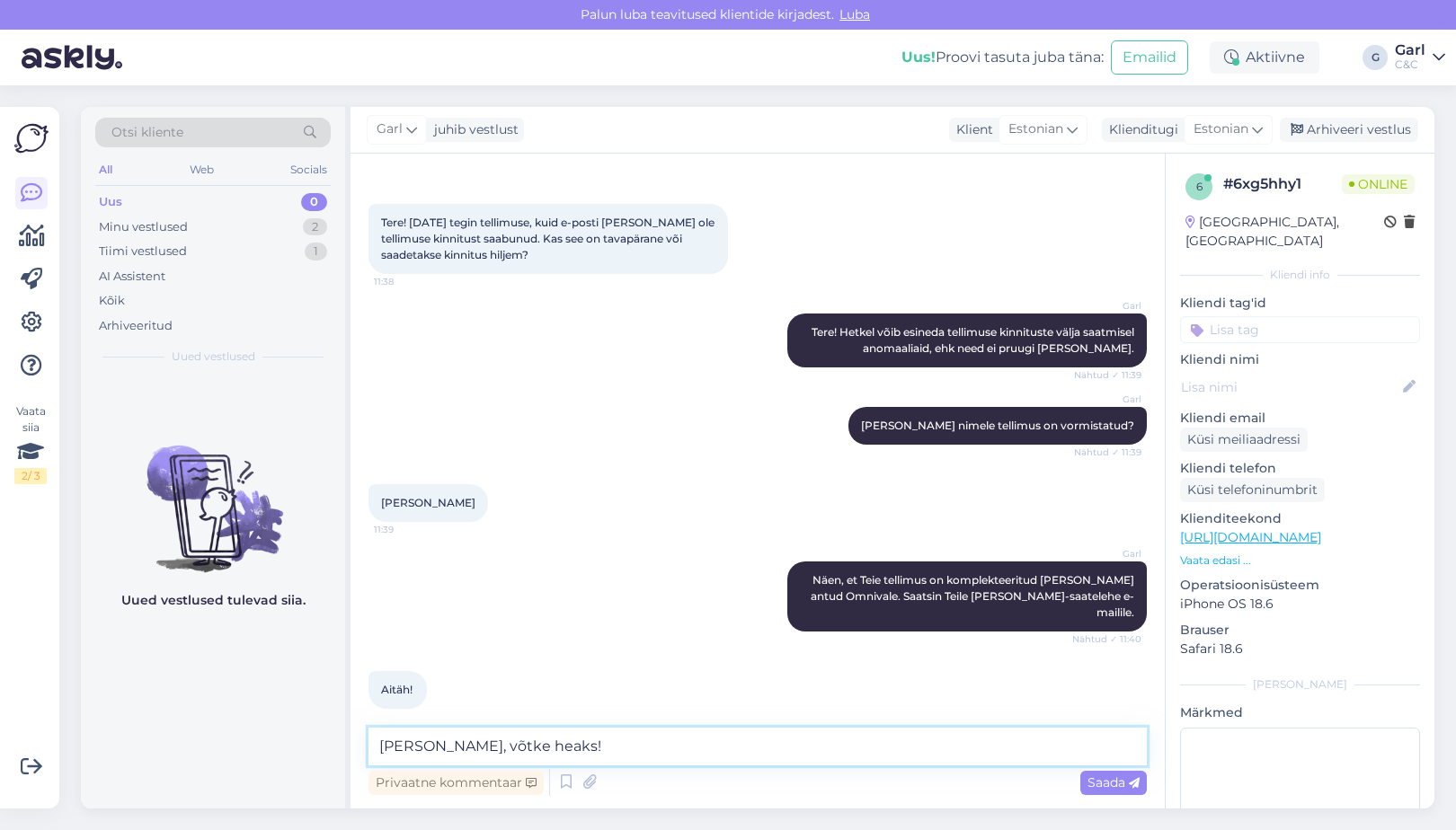
type textarea "[PERSON_NAME], võtke heaks!"
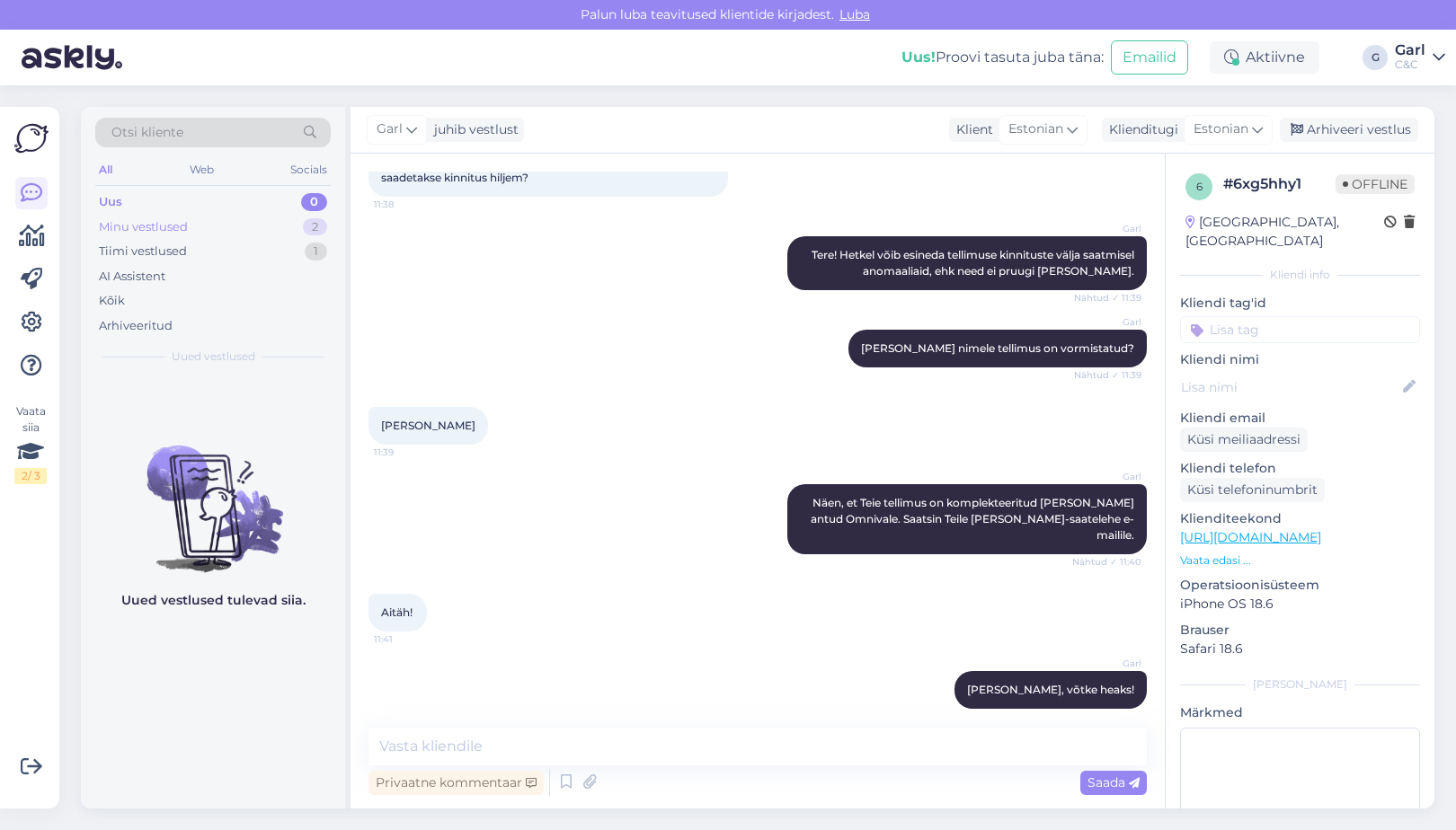
click at [283, 224] on div "Minu vestlused 2" at bounding box center [213, 227] width 235 height 25
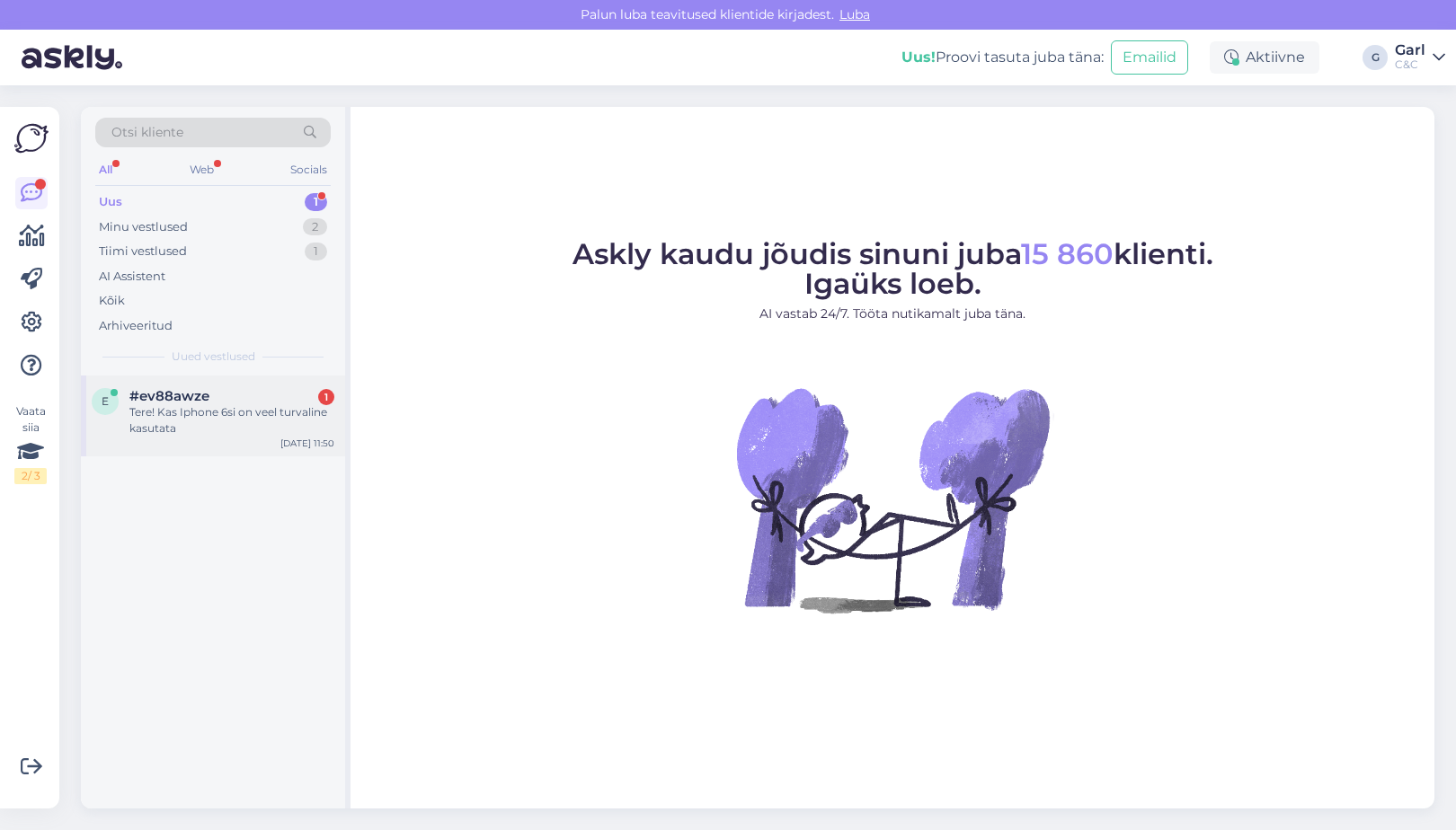
click at [305, 444] on div "[DATE] 11:50" at bounding box center [308, 444] width 54 height 14
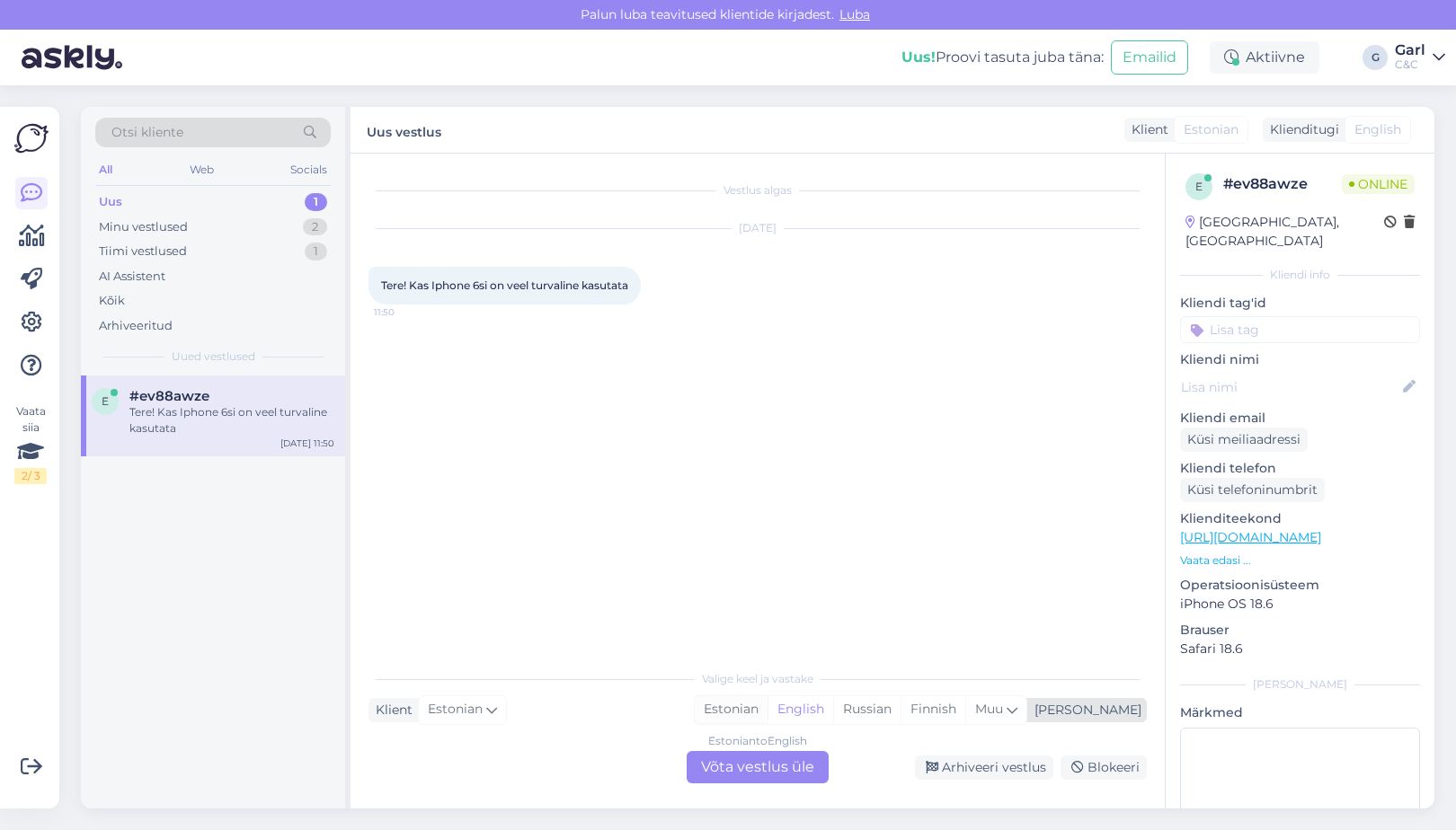
click at [768, 711] on div "Estonian" at bounding box center [731, 710] width 72 height 27
click at [769, 765] on div "Estonian to Estonian Võta vestlus üle" at bounding box center [758, 768] width 142 height 33
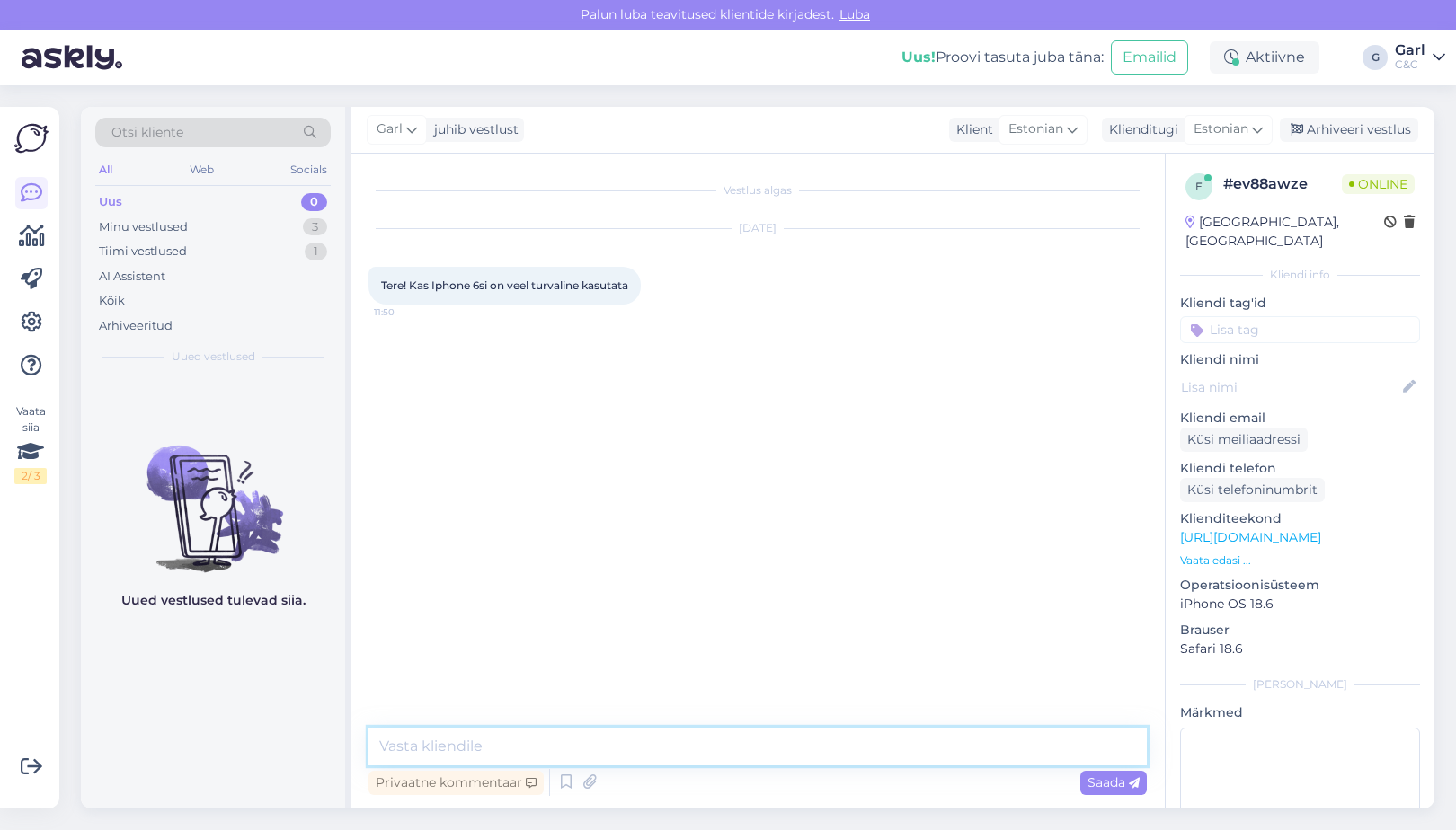
click at [769, 753] on textarea at bounding box center [758, 747] width 779 height 38
type textarea "Tere! Pigem mitte. Sellele mudelile turvauuendusi enam ei tehta."
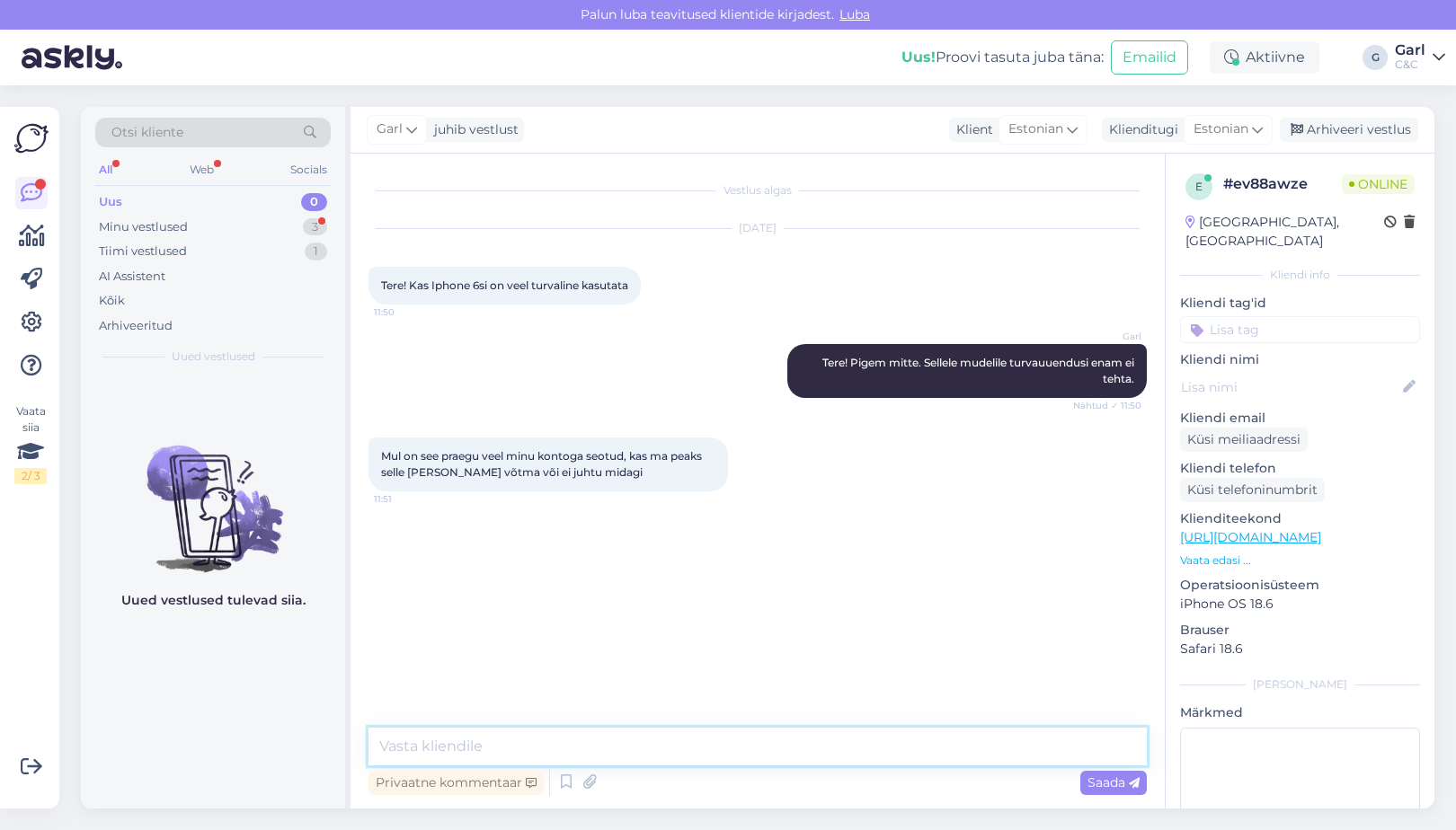
click at [501, 742] on textarea at bounding box center [758, 747] width 779 height 38
type textarea "Ei juhtu midagi sellises olukorras."
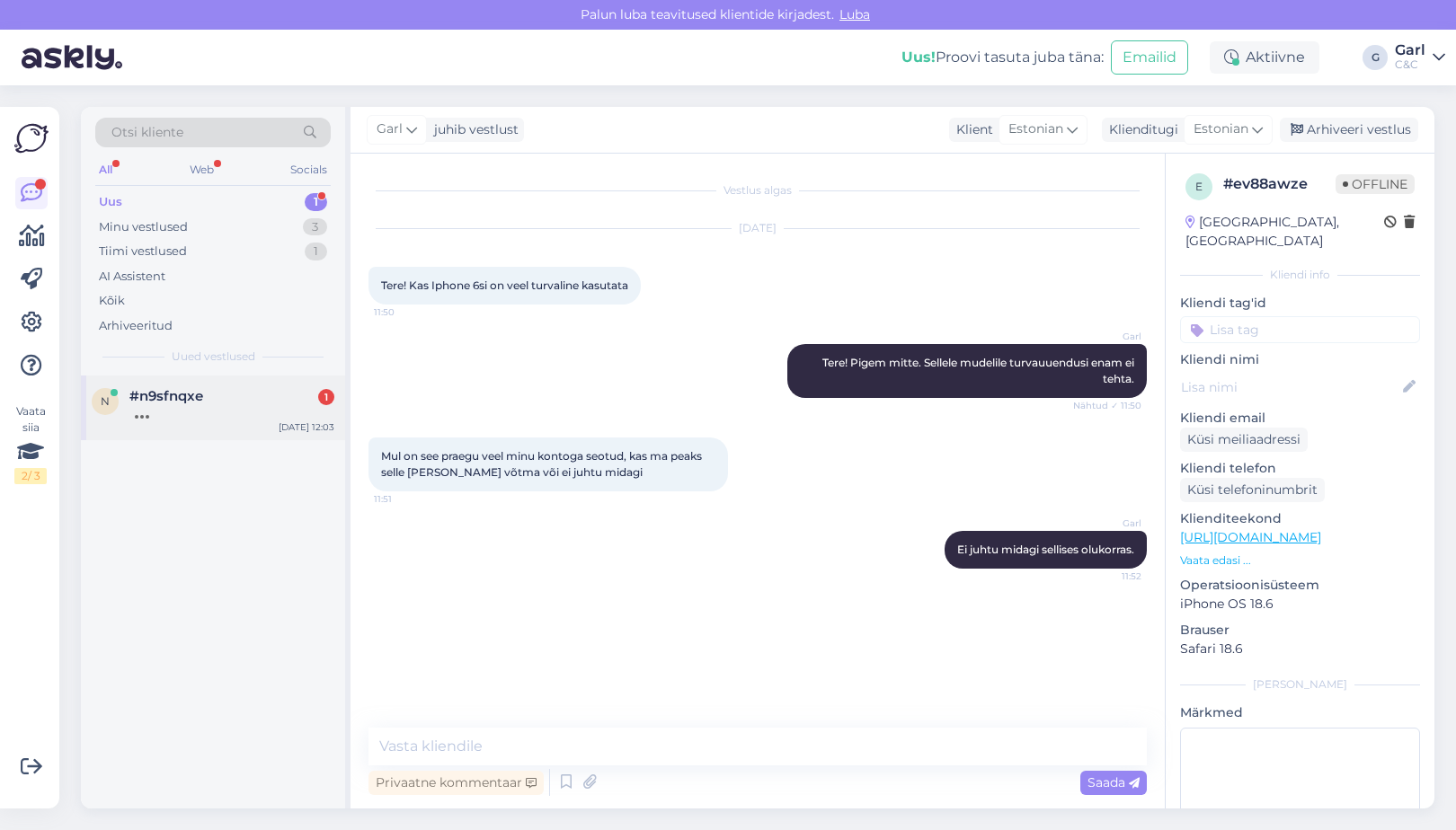
click at [249, 401] on div "#n9sfnqxe 1" at bounding box center [232, 396] width 205 height 16
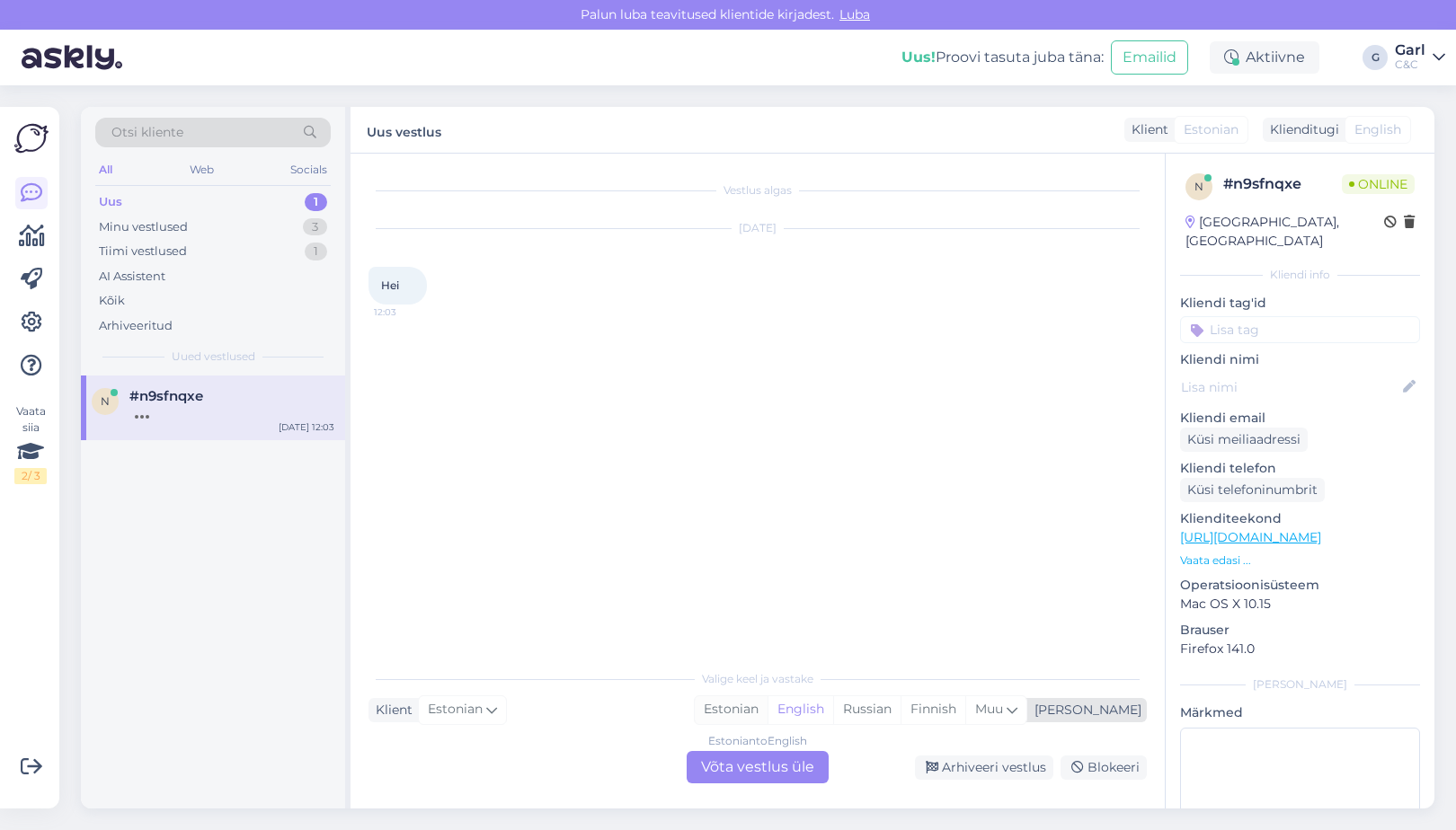
click at [768, 715] on div "Estonian" at bounding box center [731, 710] width 72 height 27
click at [776, 763] on div "Estonian to Estonian Võta vestlus üle" at bounding box center [758, 768] width 142 height 33
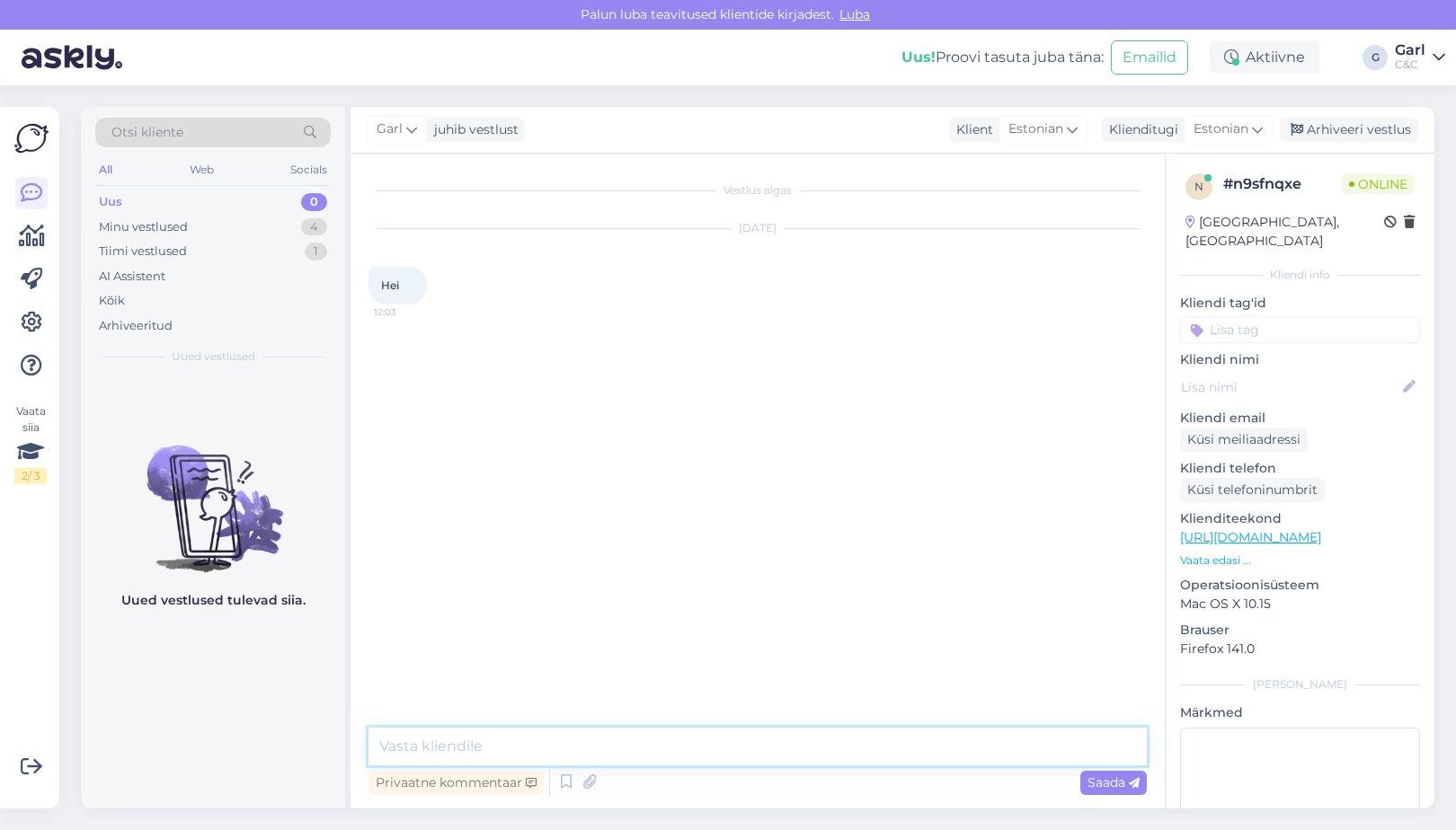
click at [776, 759] on textarea at bounding box center [758, 747] width 779 height 38
type textarea "Tere! Kuidas saan Teile abiks olla?"
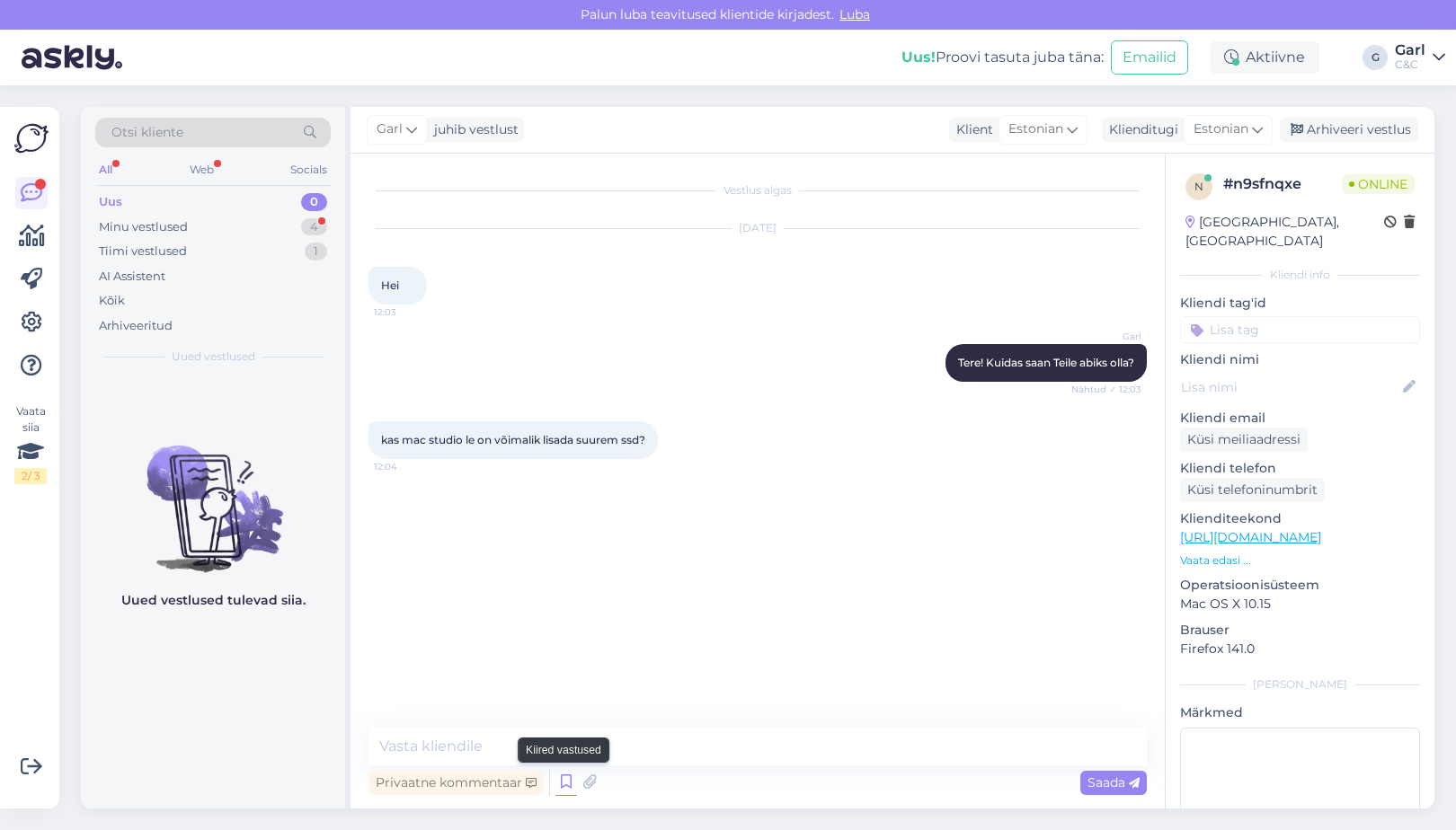
click at [566, 791] on icon at bounding box center [567, 783] width 22 height 27
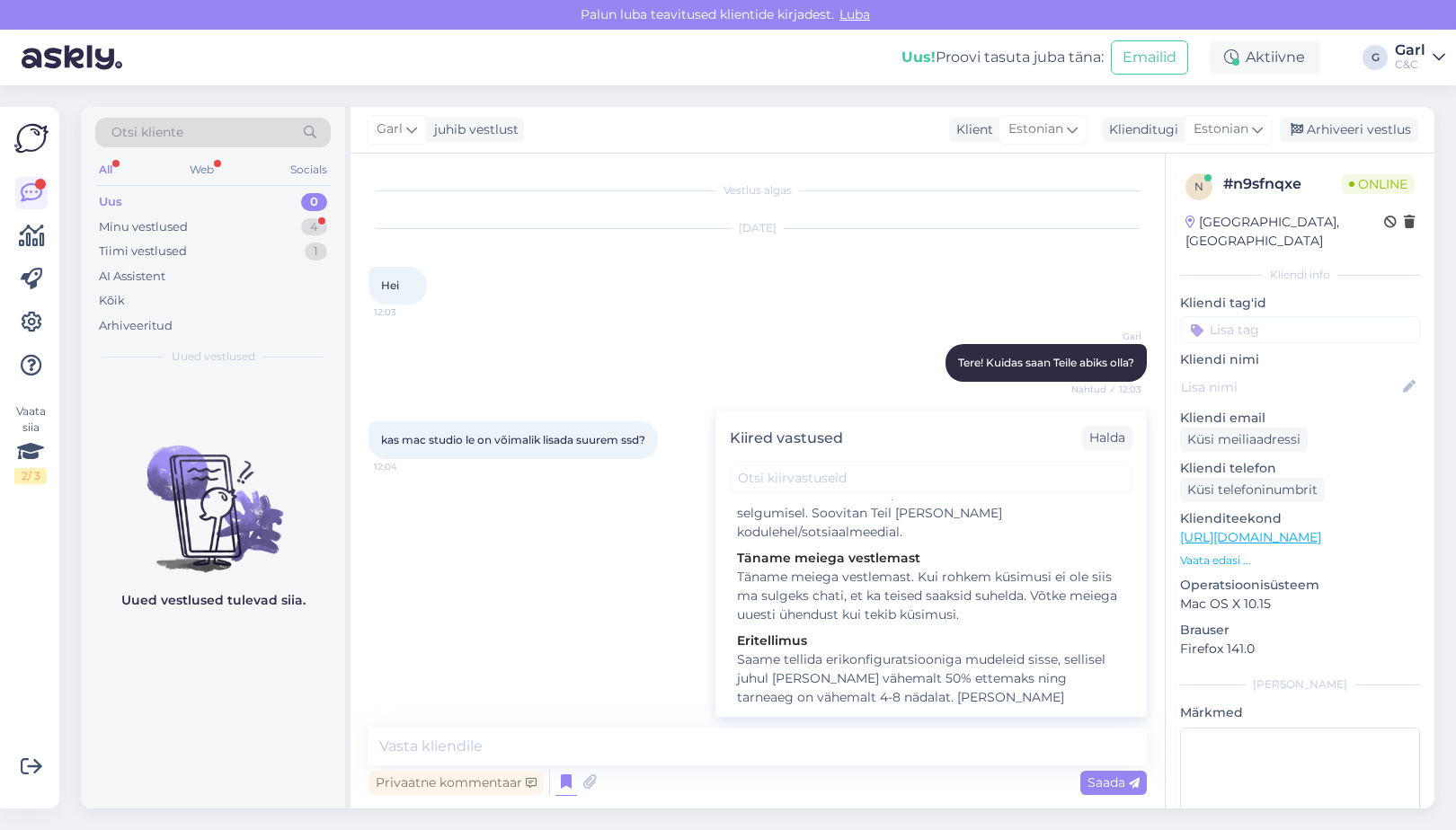
scroll to position [2333, 0]
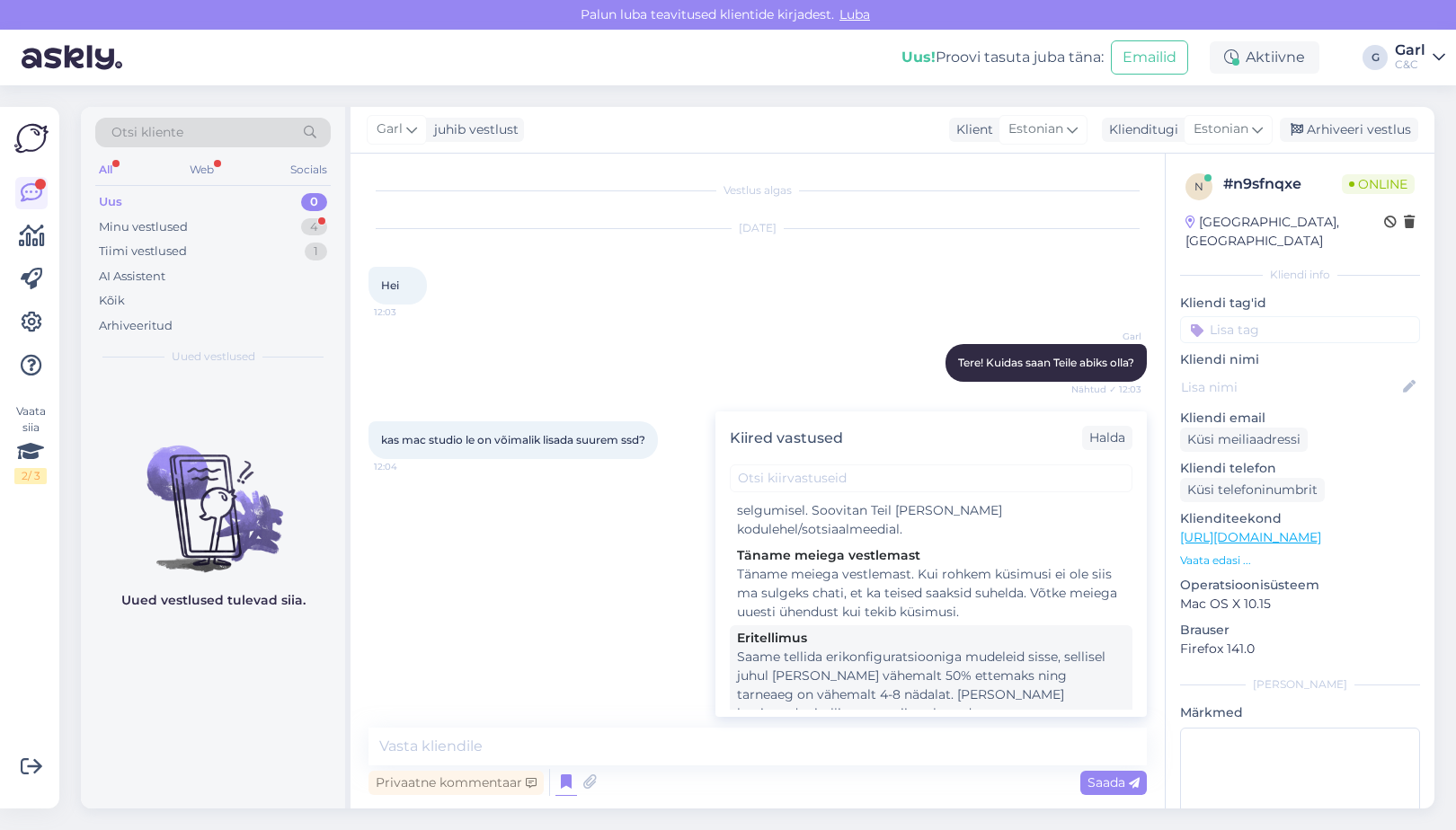
click at [886, 648] on div "Saame tellida erikonfiguratsiooniga mudeleid sisse, sellisel juhul [PERSON_NAME…" at bounding box center [931, 751] width 388 height 207
type textarea "Saame tellida erikonfiguratsiooniga mudeleid sisse, sellisel juhul [PERSON_NAME…"
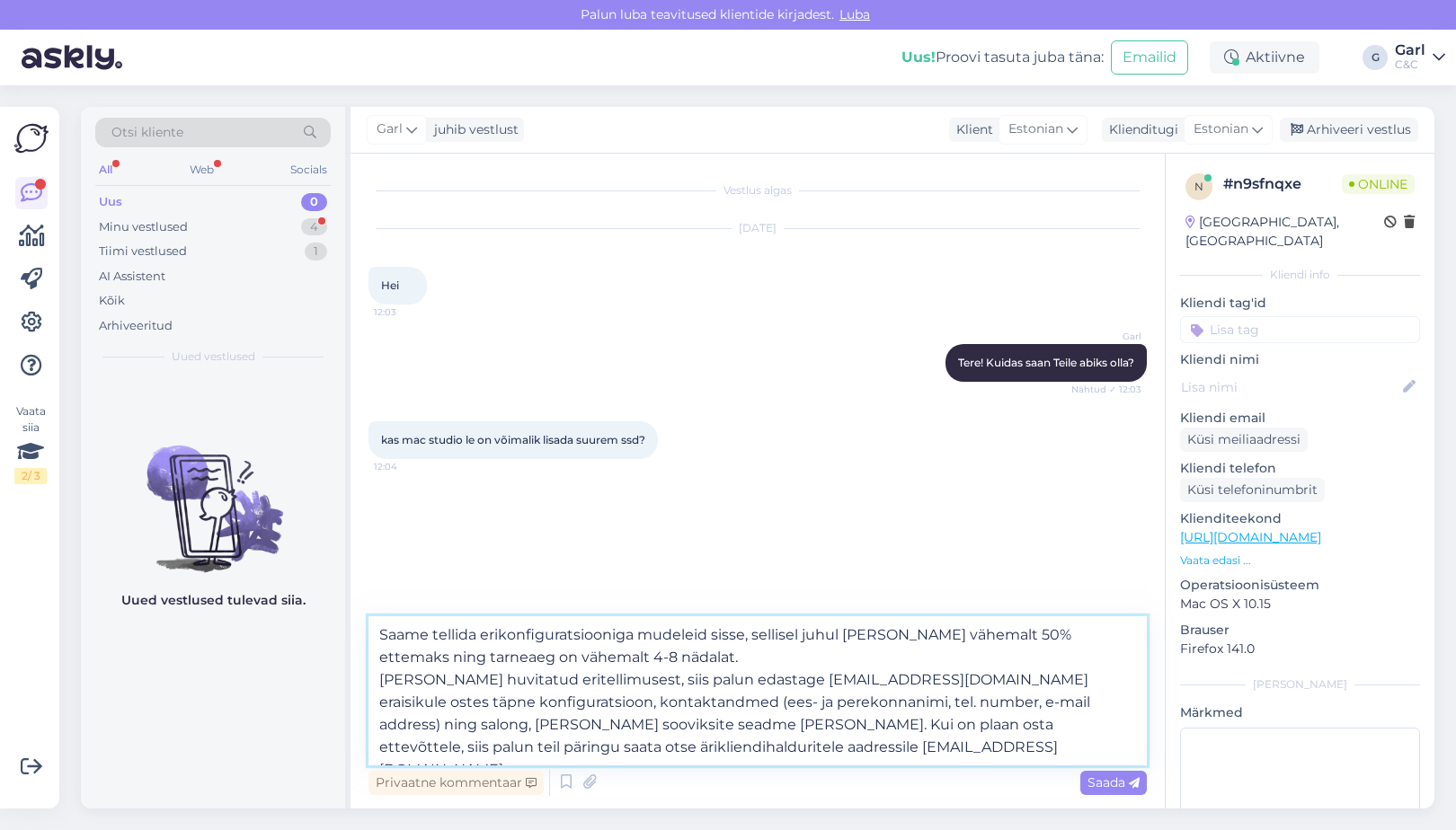
click at [660, 692] on textarea "Saame tellida erikonfiguratsiooniga mudeleid sisse, sellisel juhul [PERSON_NAME…" at bounding box center [758, 691] width 779 height 149
click at [736, 729] on textarea "Saame tellida erikonfiguratsiooniga mudeleid sisse, sellisel juhul [PERSON_NAME…" at bounding box center [758, 691] width 779 height 149
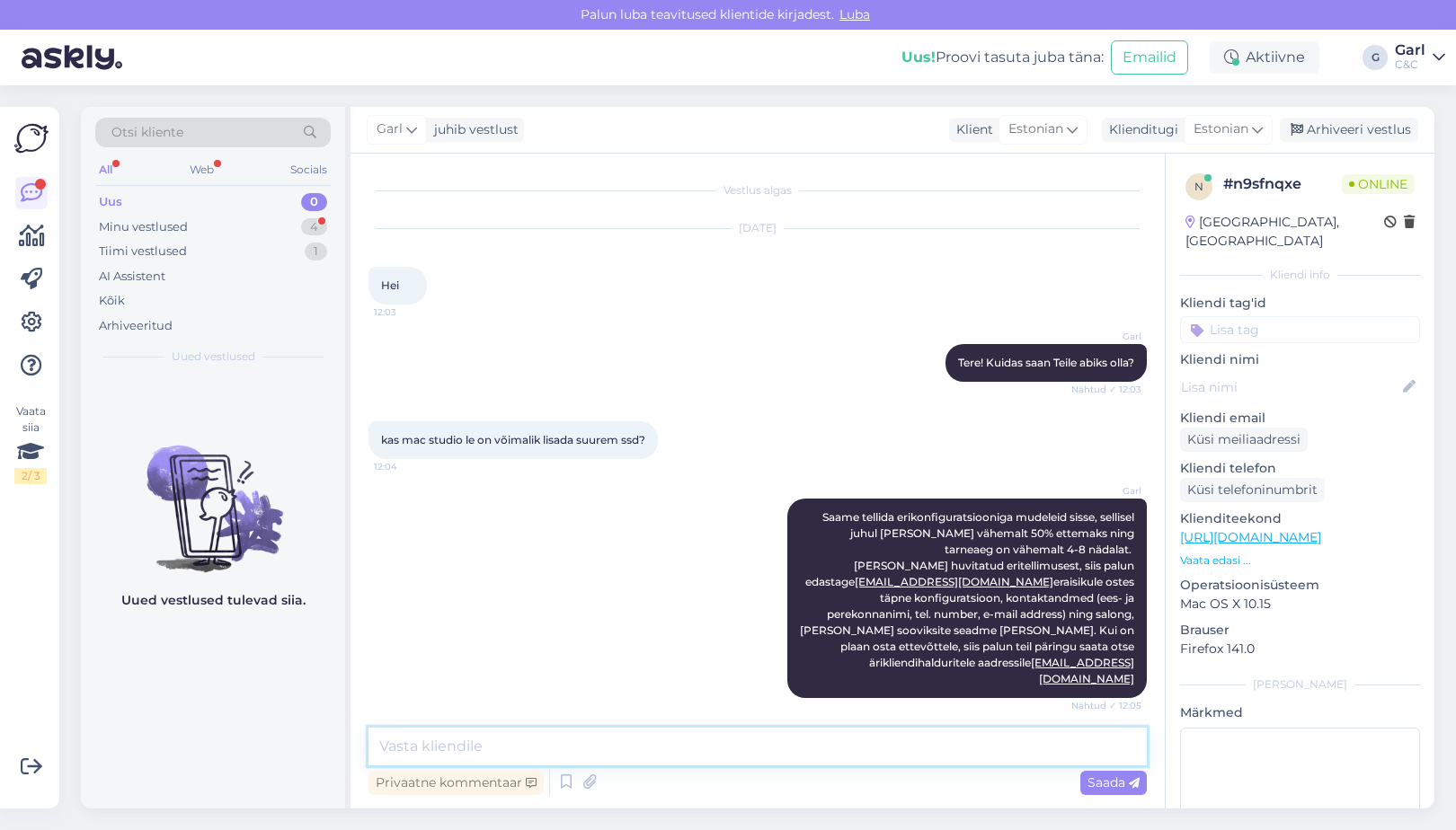
scroll to position [51, 0]
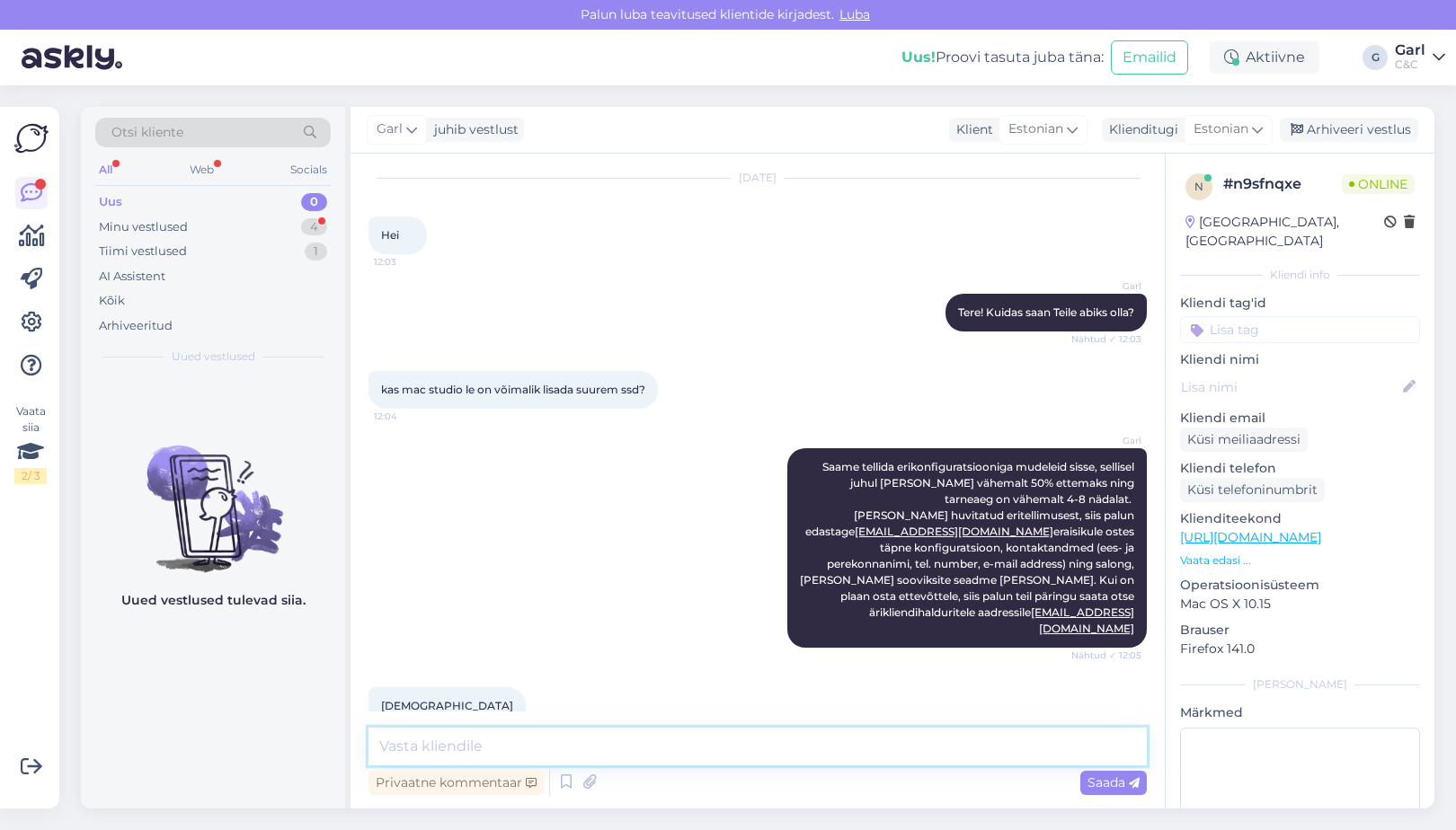
click at [637, 761] on textarea at bounding box center [758, 747] width 779 height 38
click at [215, 236] on div "Minu vestlused 4" at bounding box center [213, 227] width 235 height 25
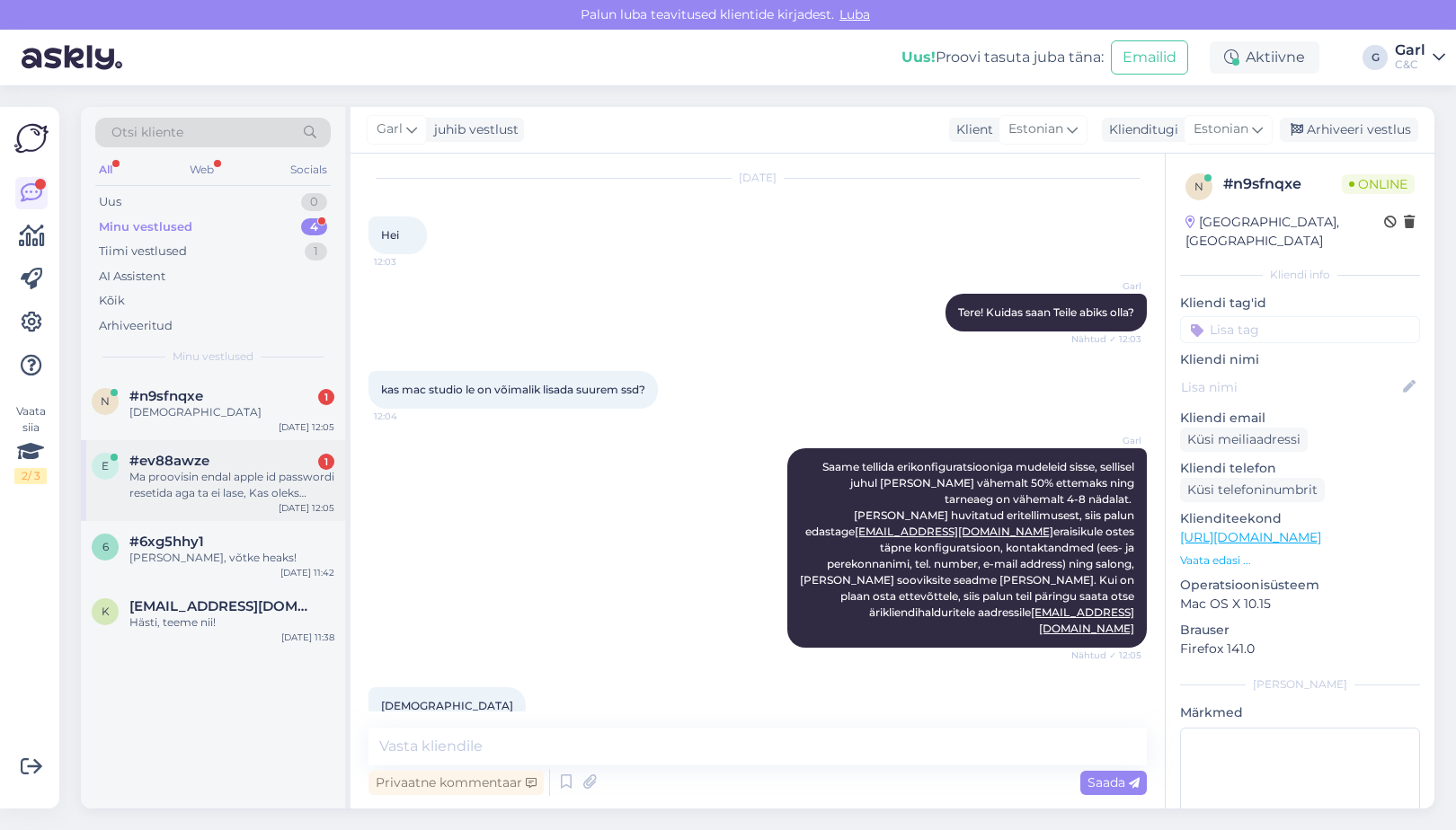
click at [234, 471] on div "Ma proovisin endal apple id passwordi resetida aga ta ei lase, Kas oleks võimal…" at bounding box center [232, 485] width 205 height 33
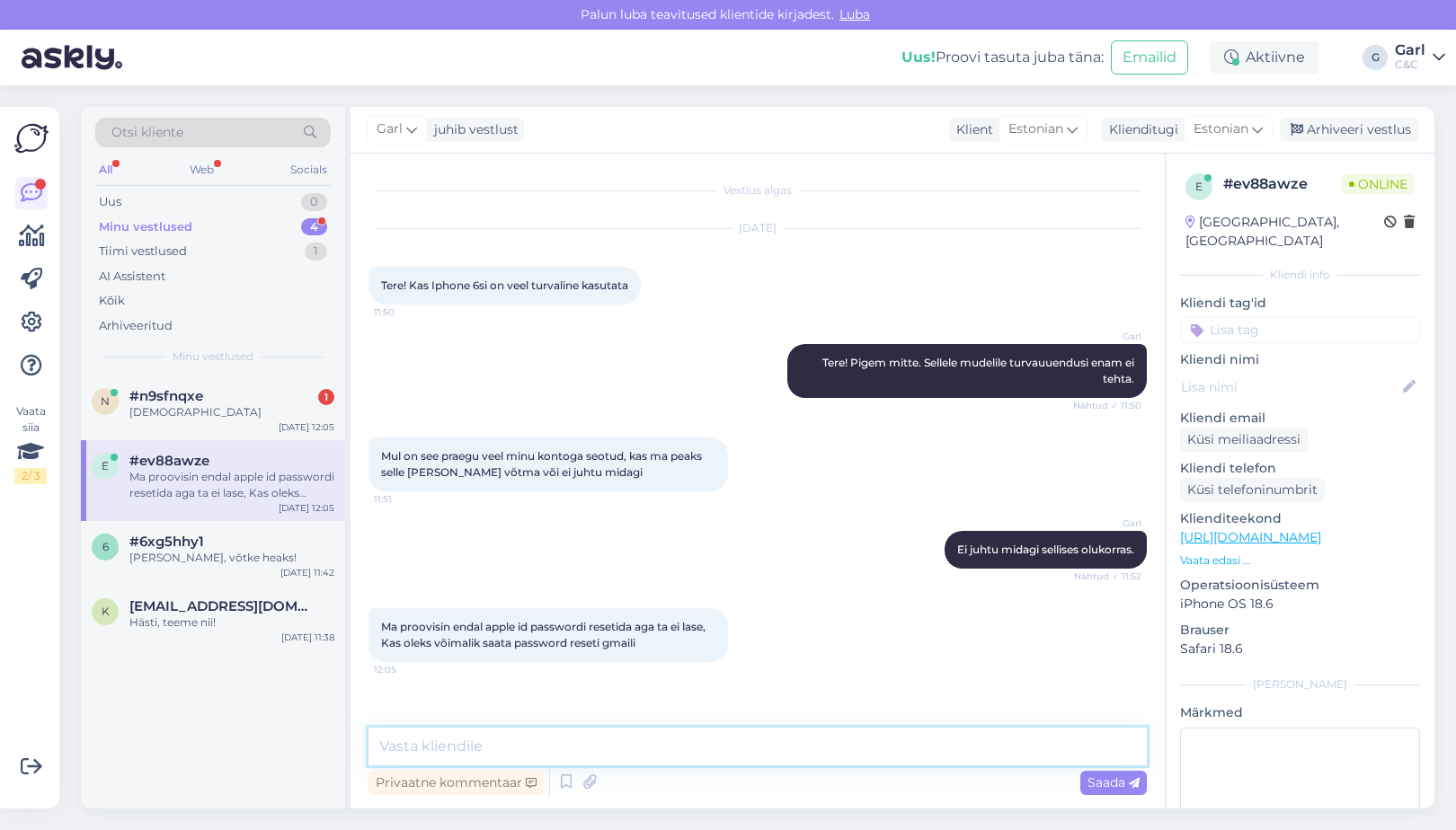
click at [628, 736] on textarea at bounding box center [758, 747] width 779 height 38
click at [621, 743] on textarea at bounding box center [758, 747] width 779 height 38
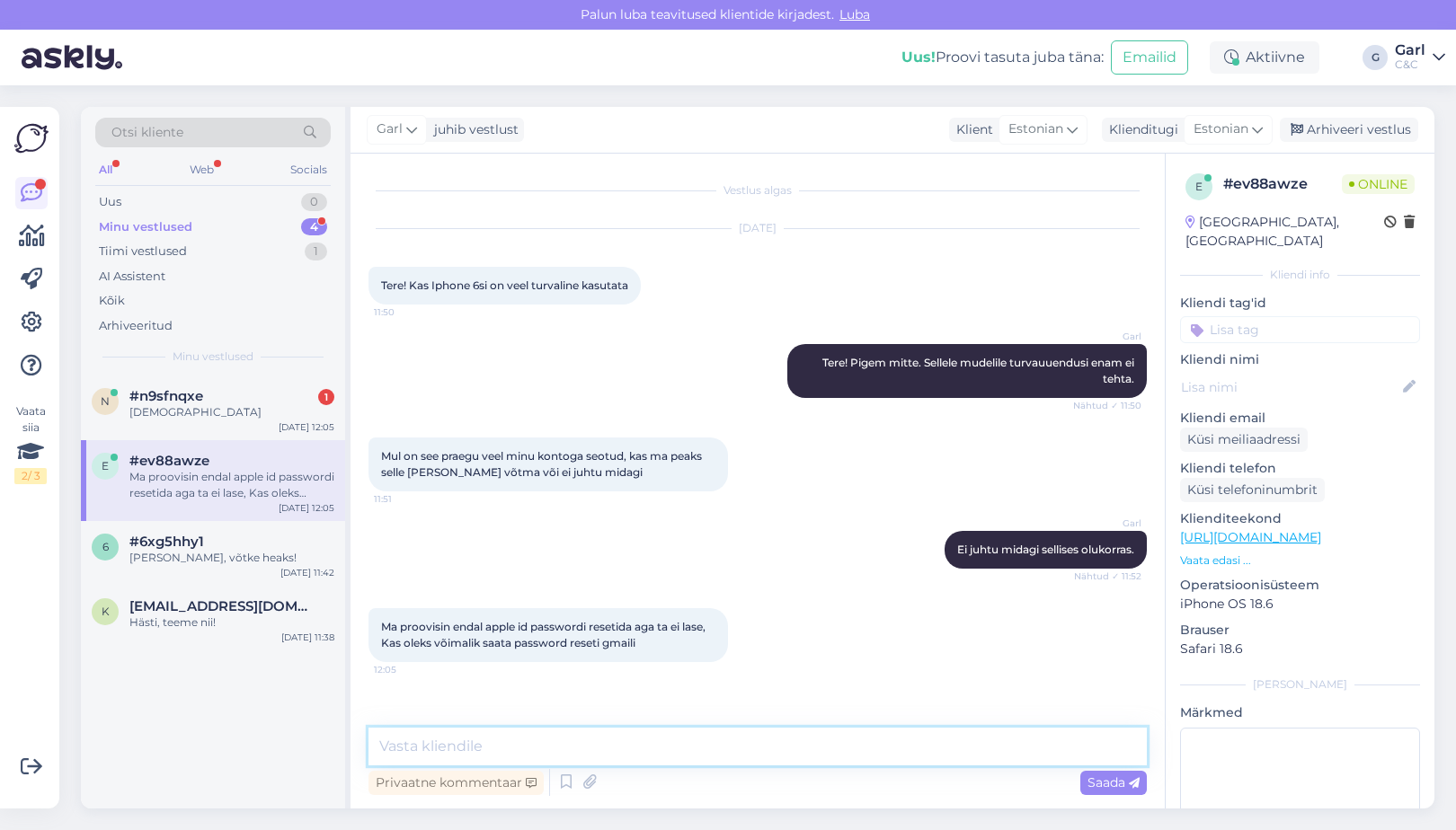
click at [621, 743] on textarea at bounding box center [758, 747] width 779 height 38
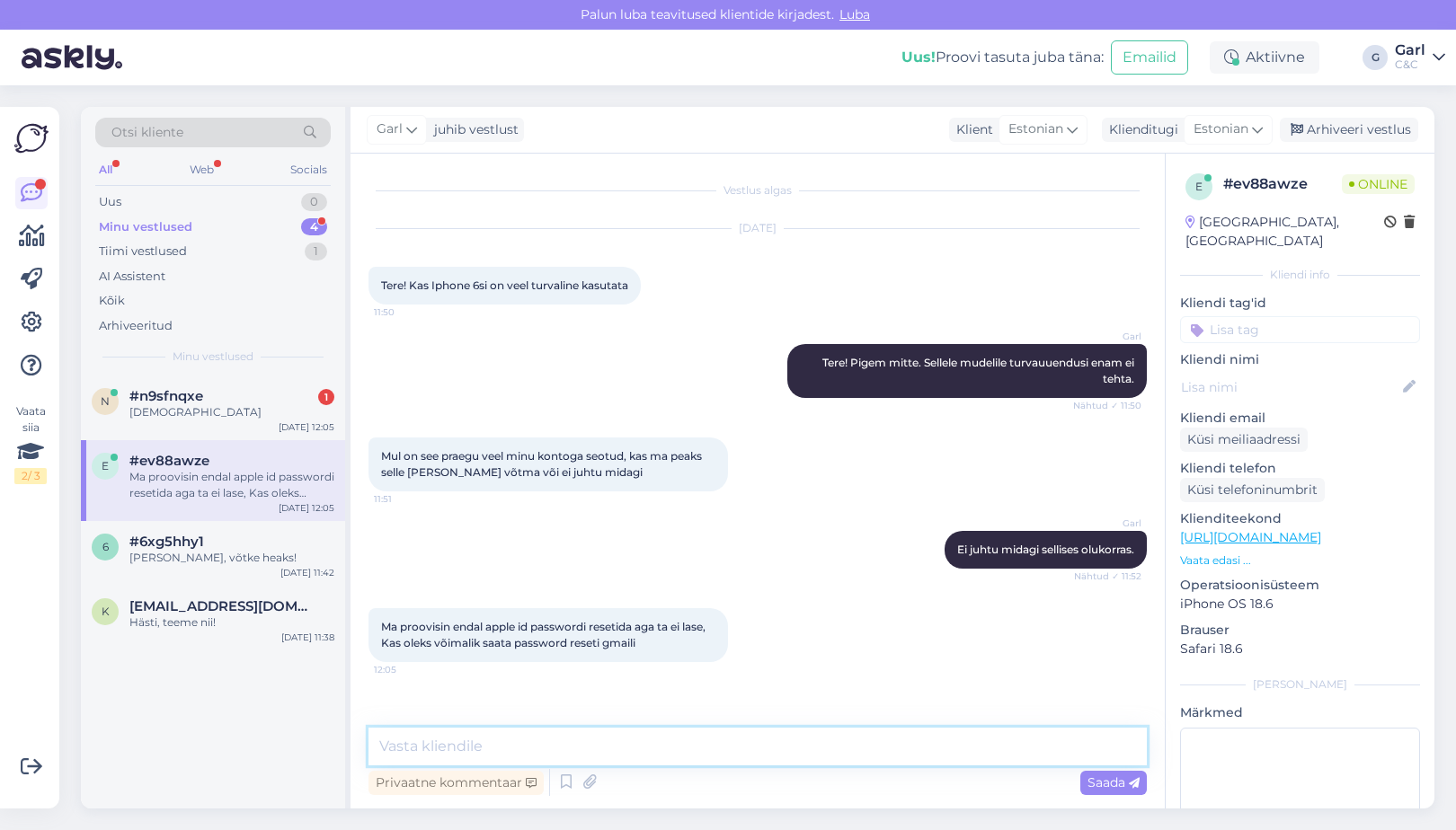
click at [621, 743] on textarea at bounding box center [758, 747] width 779 height 38
type textarea "J"
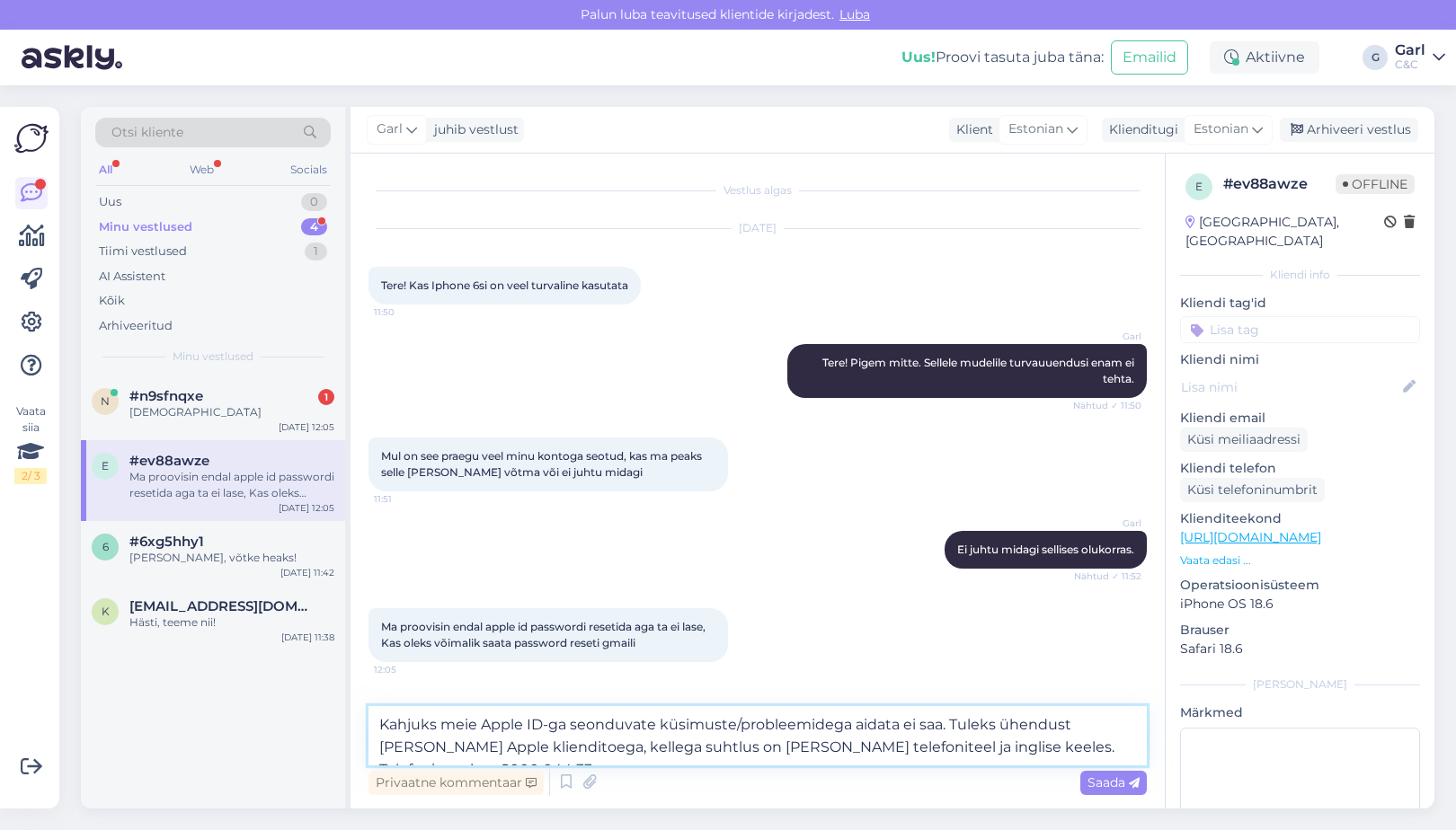
type textarea "Kahjuks meie Apple ID-ga seonduvate küsimuste/probleemidega aidata ei saa. Tule…"
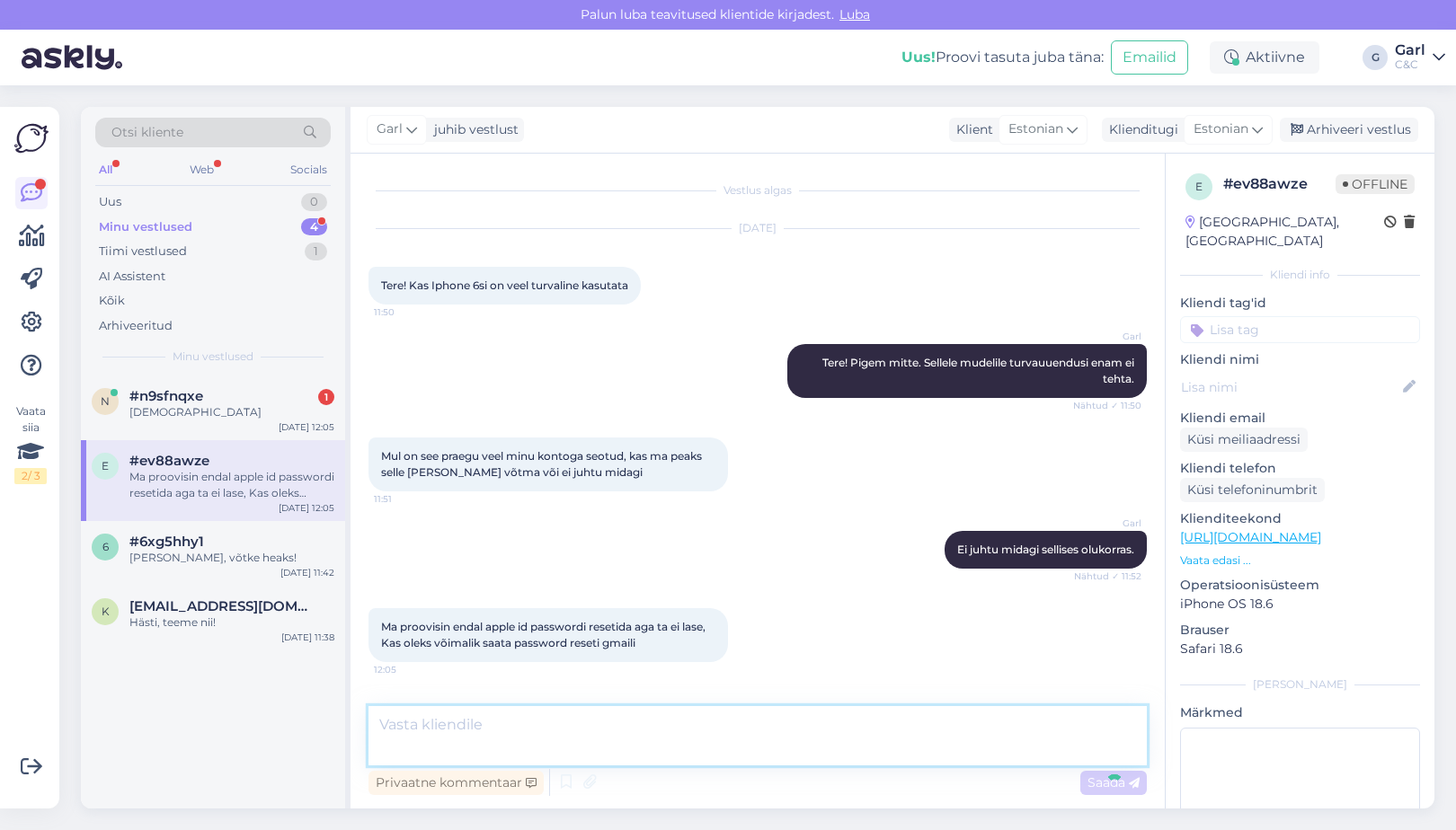
scroll to position [95, 0]
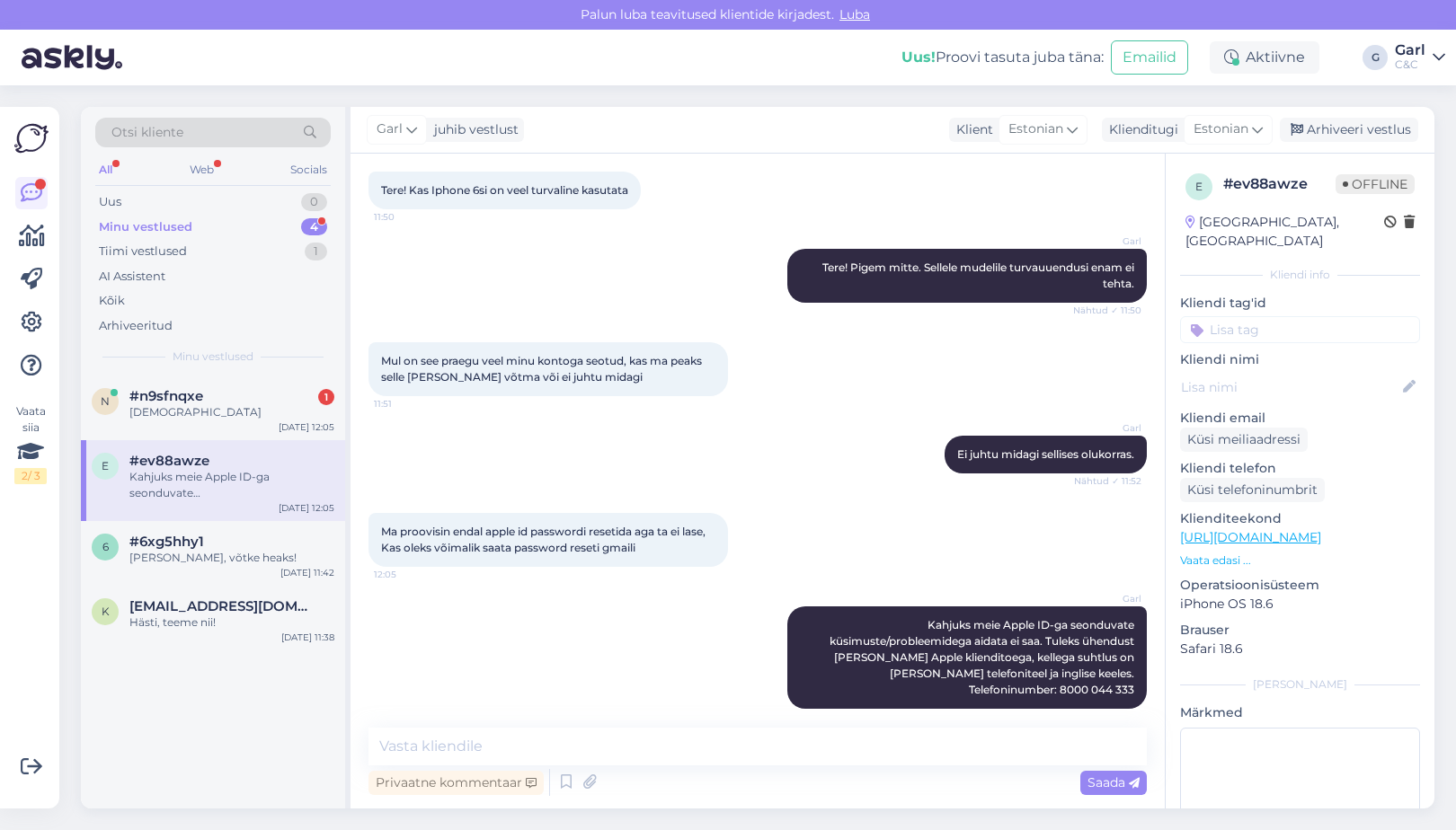
click at [261, 224] on div "Minu vestlused 4" at bounding box center [213, 227] width 235 height 25
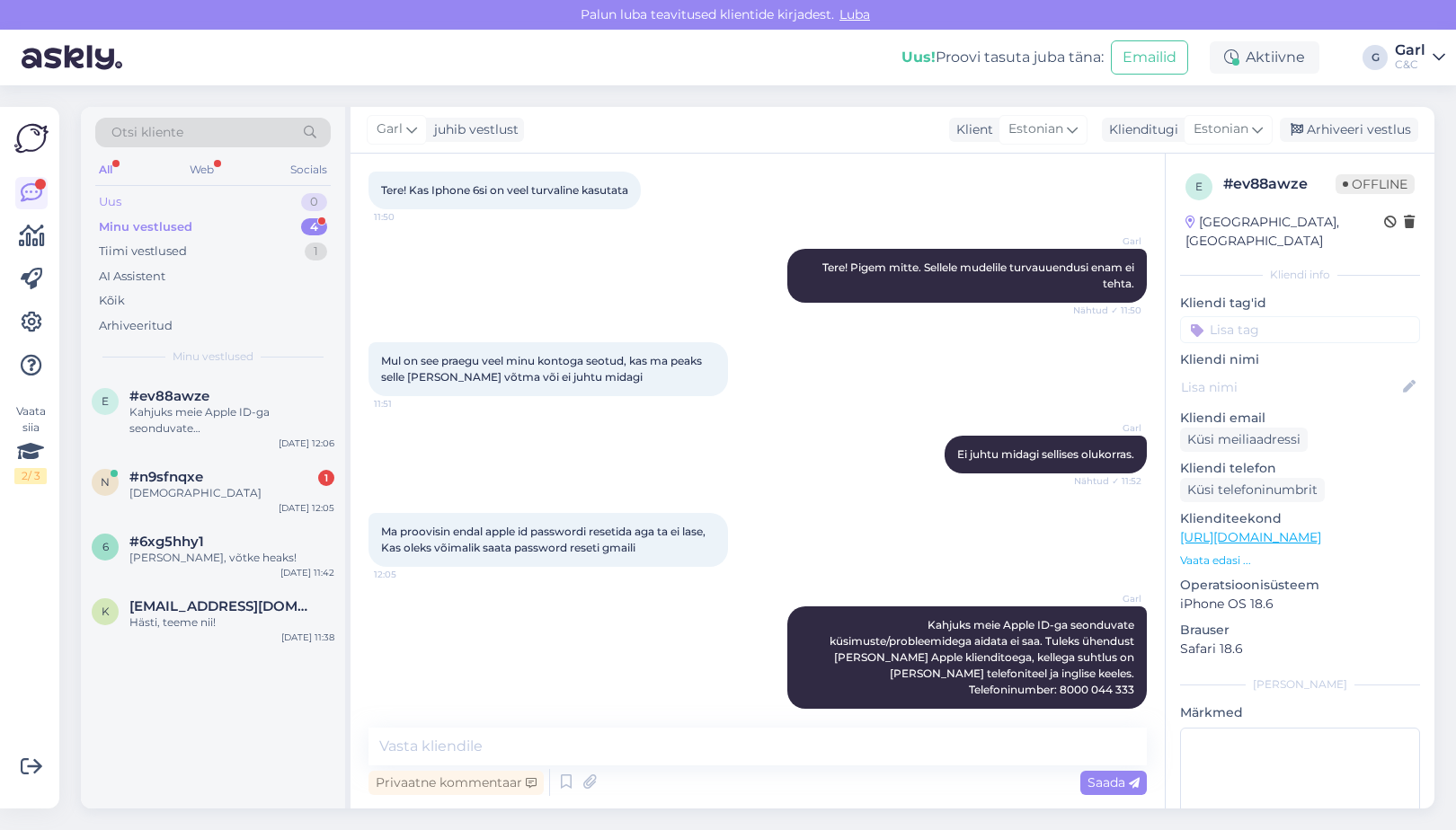
click at [262, 193] on div "Uus 0" at bounding box center [213, 202] width 235 height 25
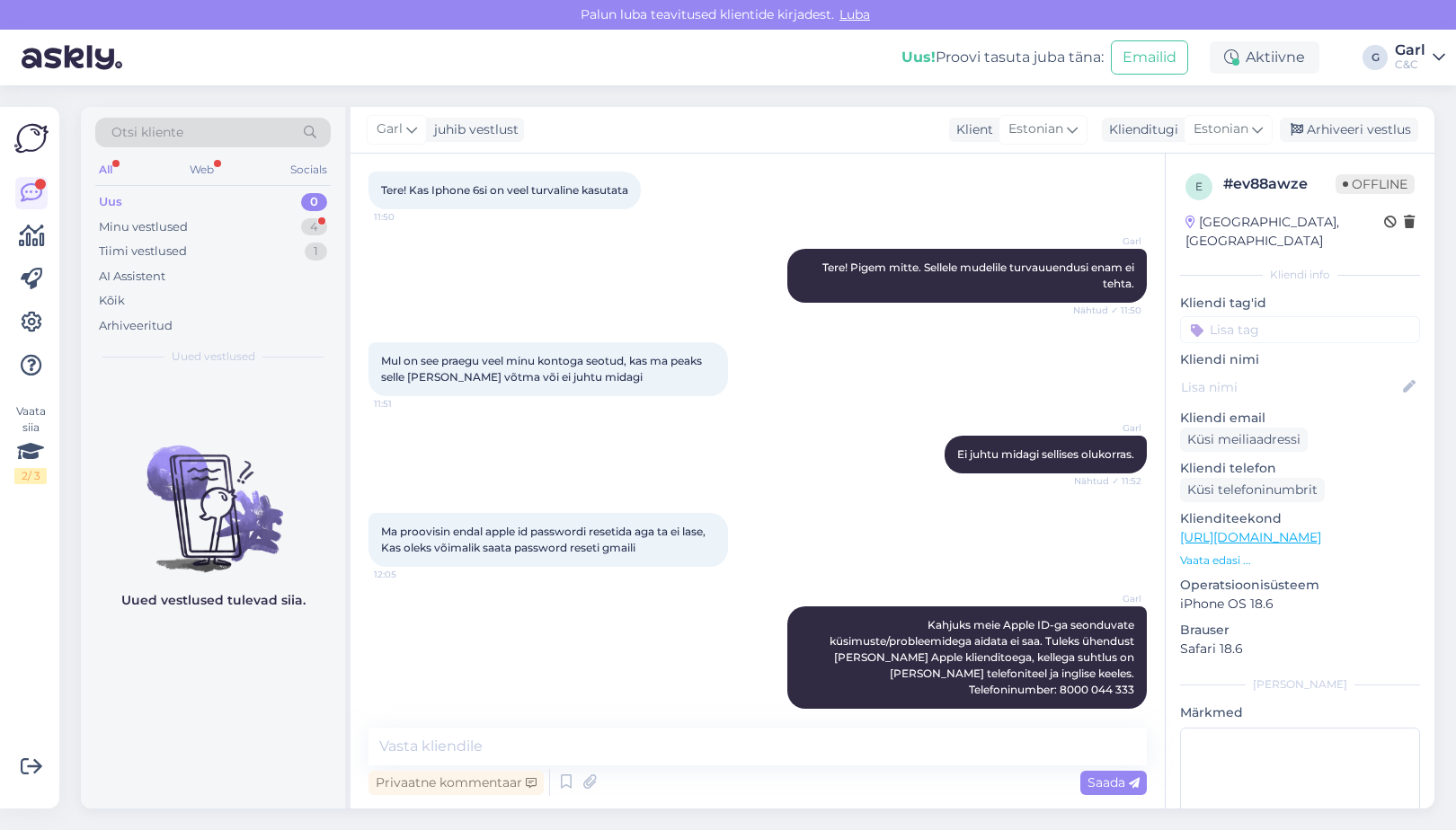
click at [258, 208] on div "Uus 0" at bounding box center [213, 202] width 235 height 25
click at [270, 227] on div "Minu vestlused 4" at bounding box center [213, 227] width 235 height 25
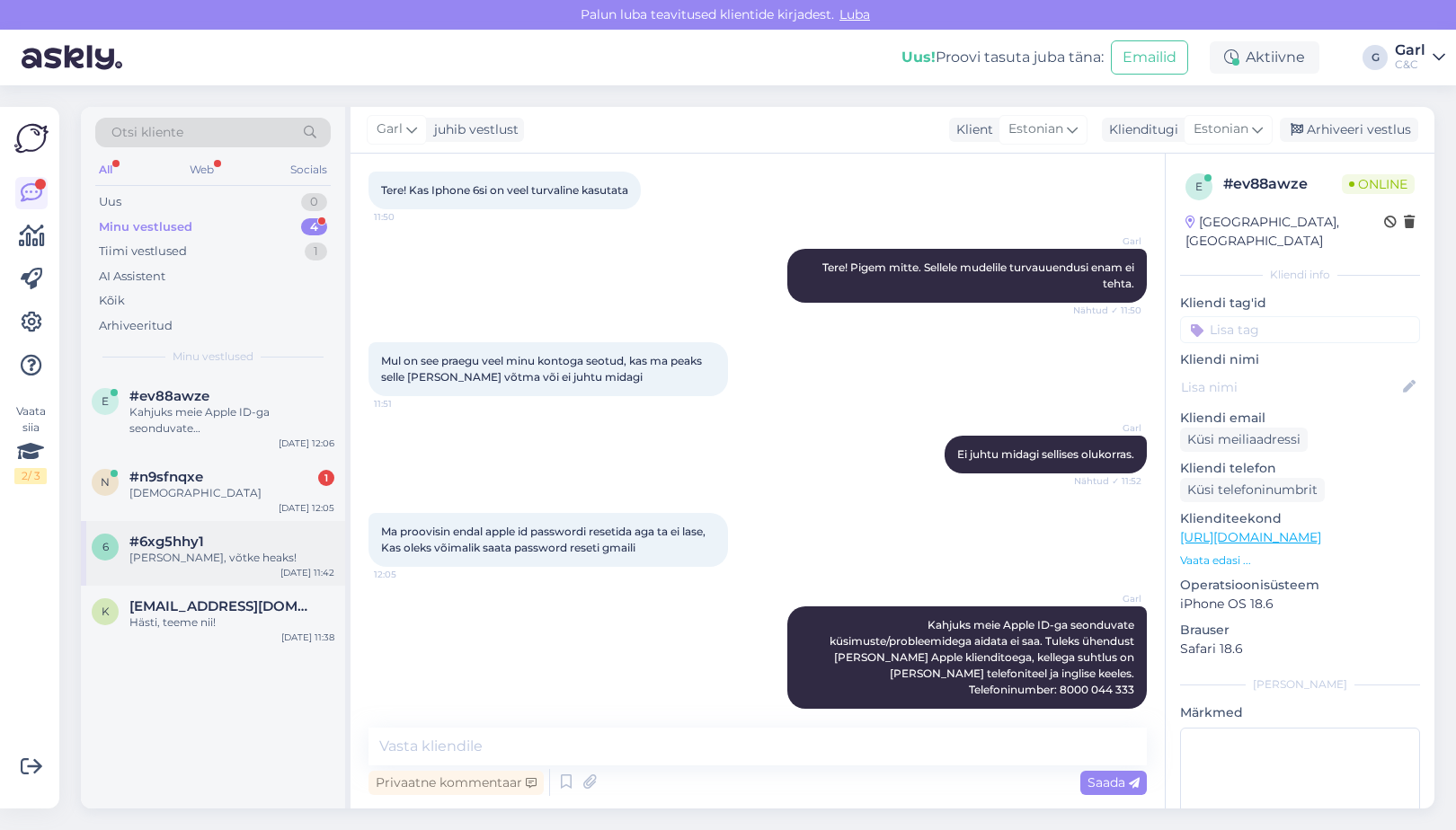
click at [211, 543] on div "#6xg5hhy1" at bounding box center [232, 542] width 205 height 16
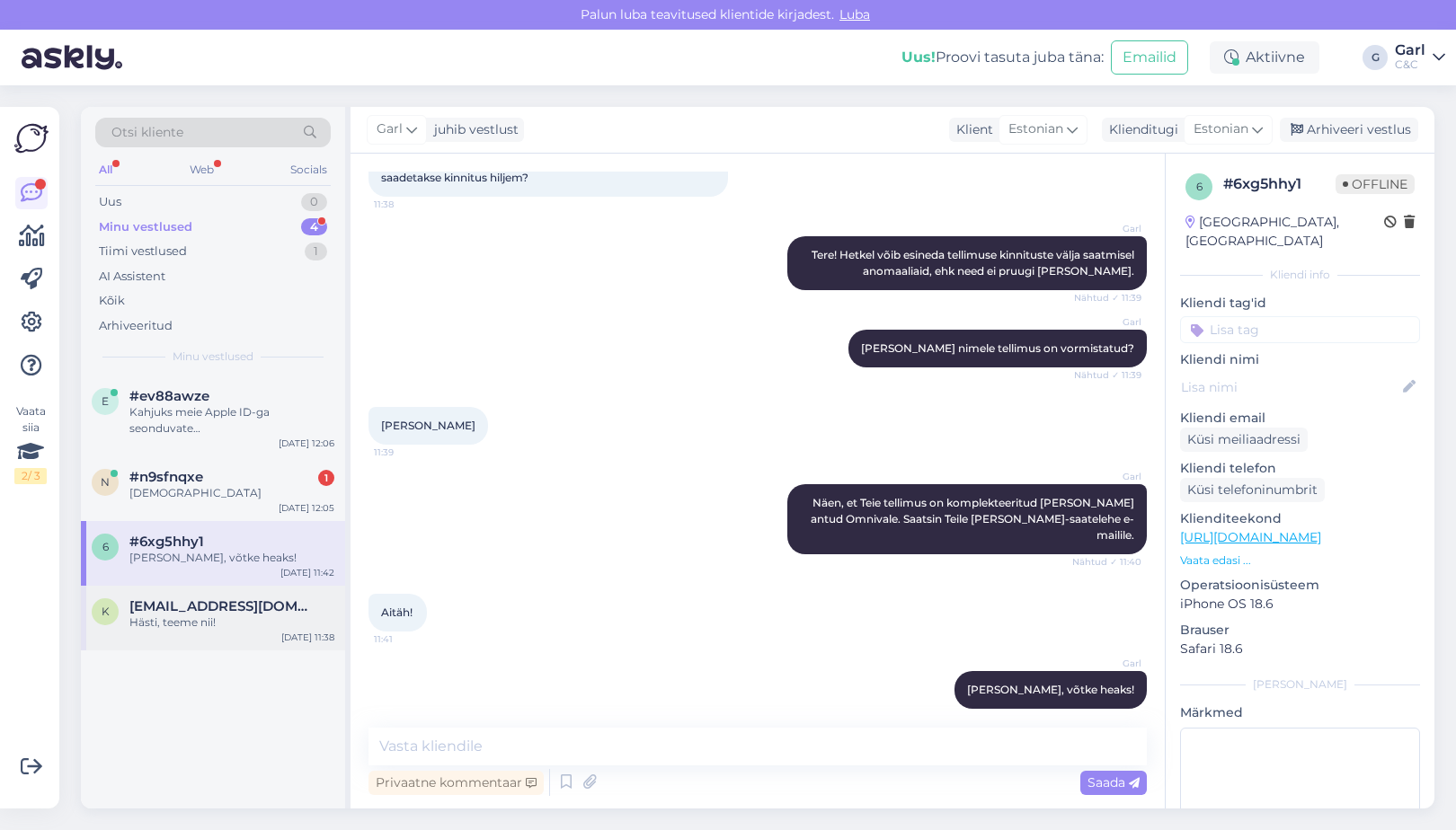
click at [204, 617] on div "Hästi, teeme nii!" at bounding box center [232, 623] width 205 height 16
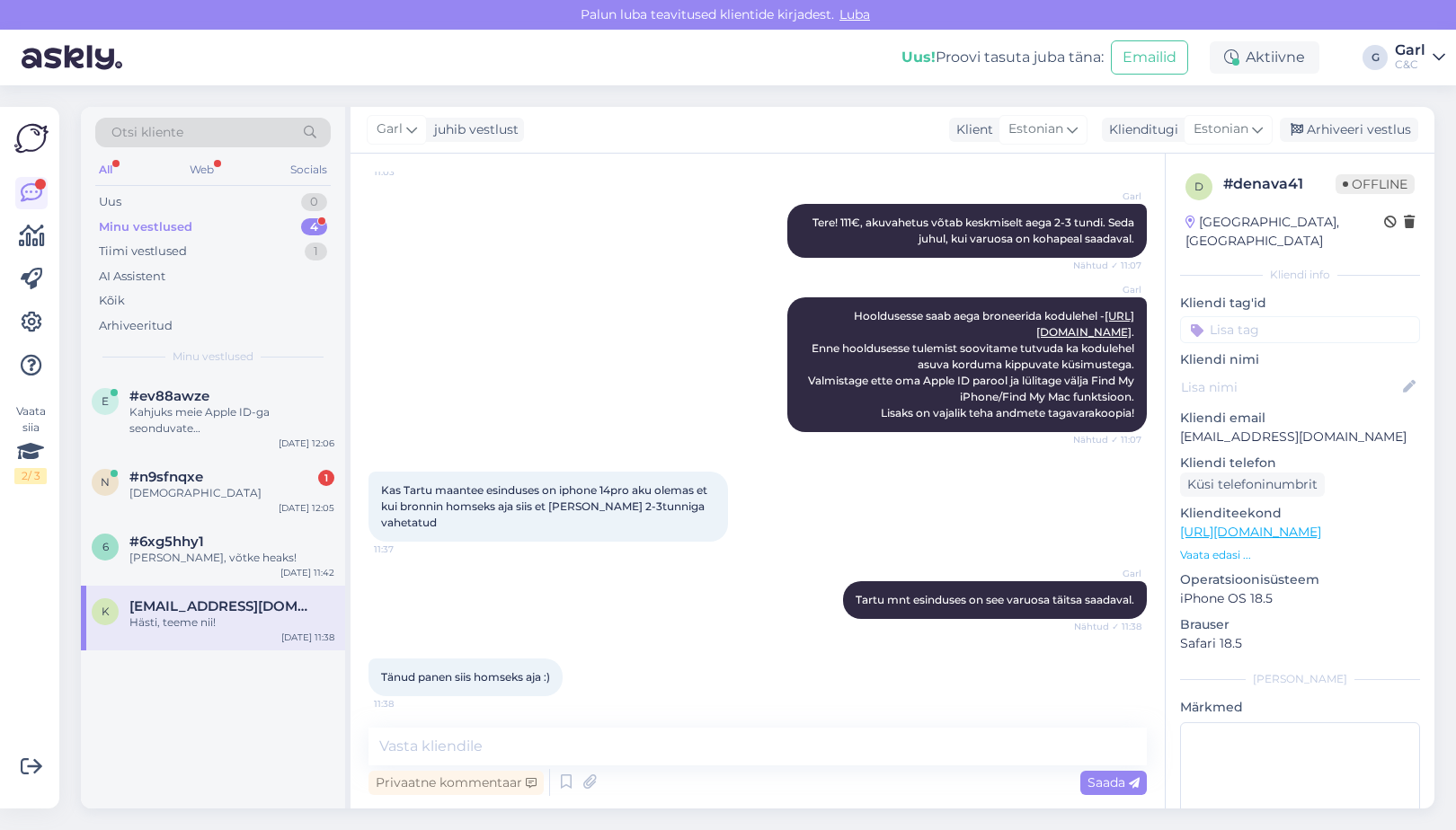
scroll to position [221, 0]
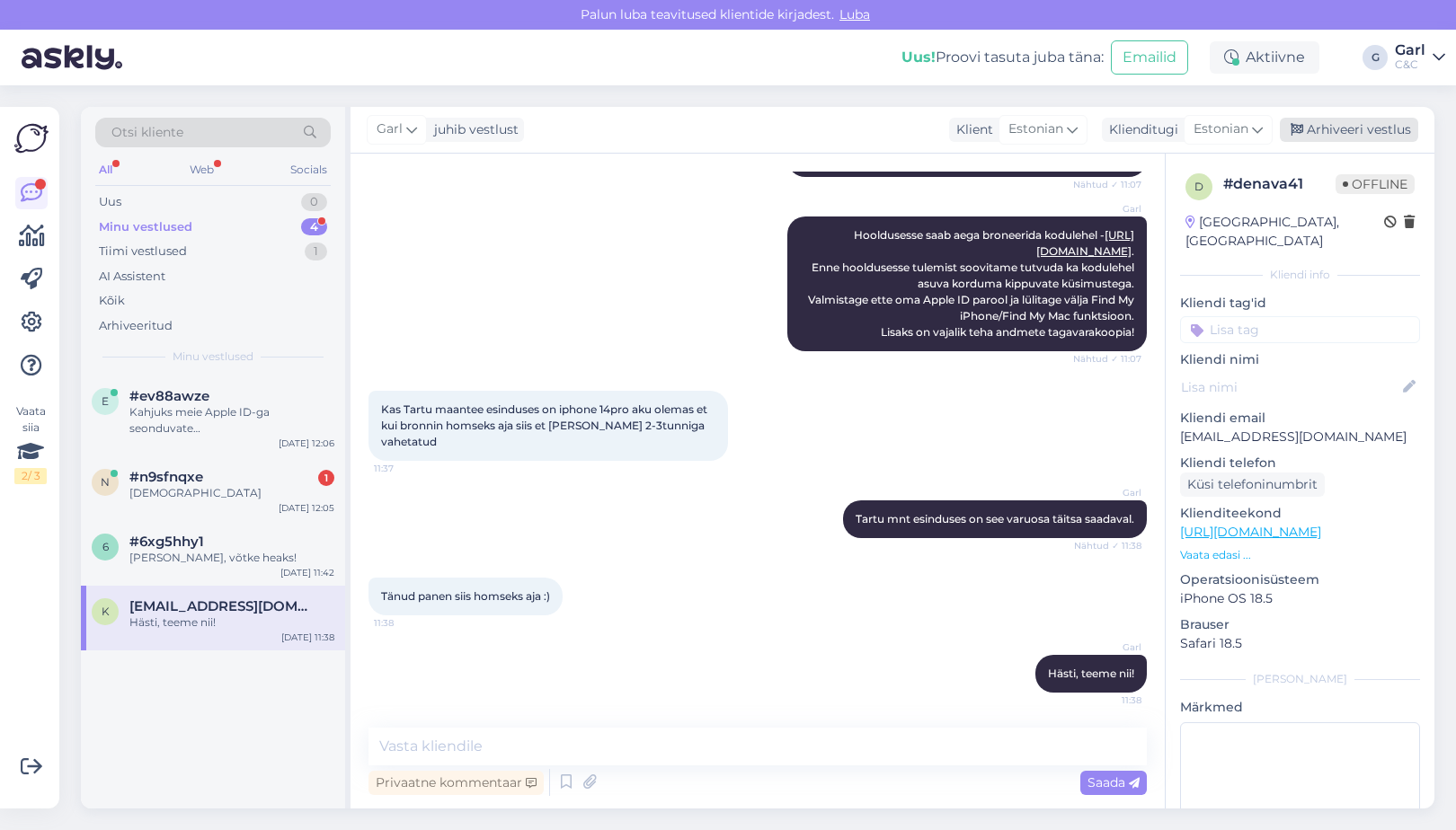
click at [1413, 130] on div "Arhiveeri vestlus" at bounding box center [1349, 129] width 139 height 24
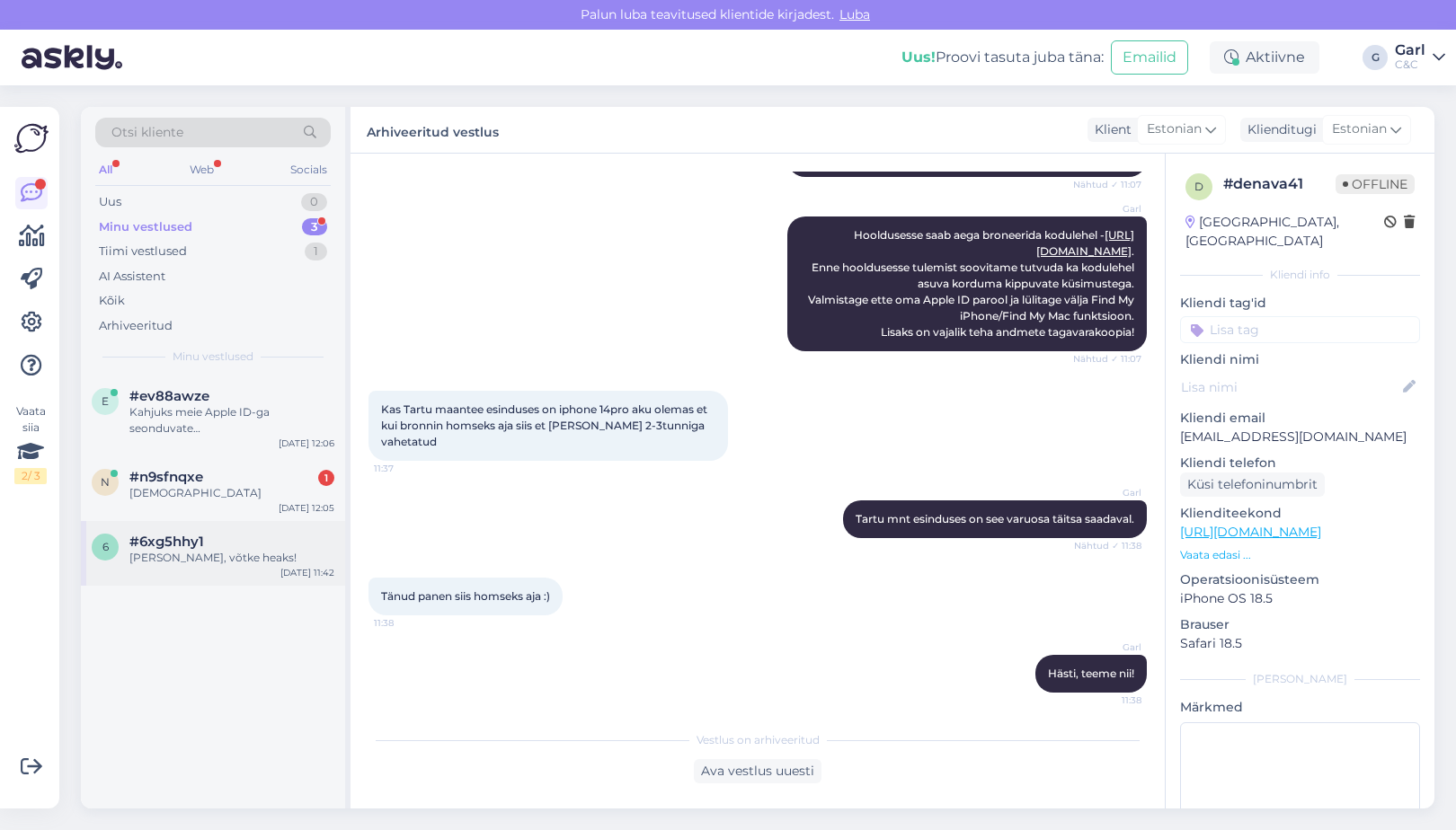
click at [171, 577] on div "6 #6xg5hhy1 Ikka, võtke heaks! Aug 11 11:42" at bounding box center [213, 553] width 264 height 64
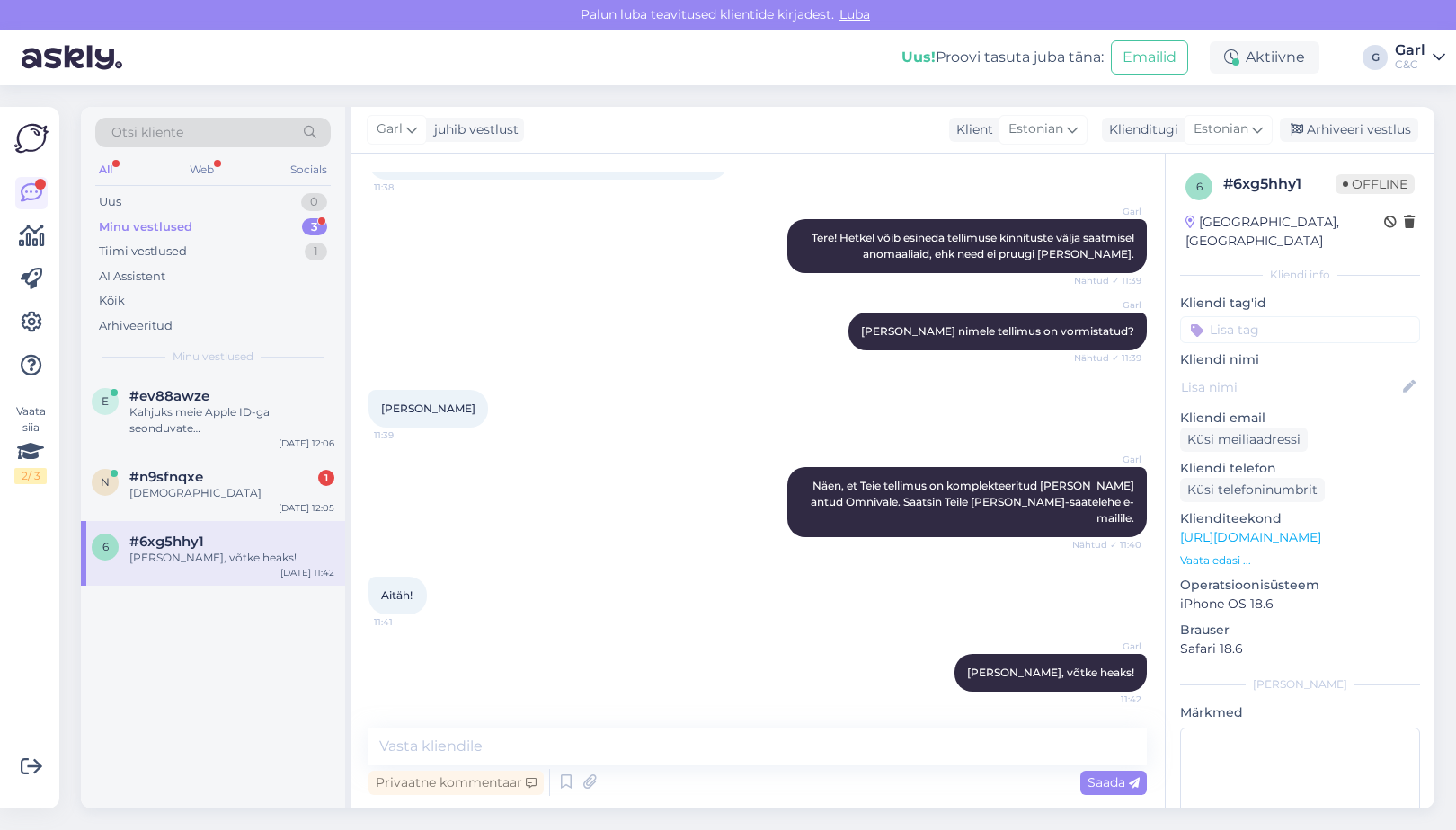
scroll to position [140, 0]
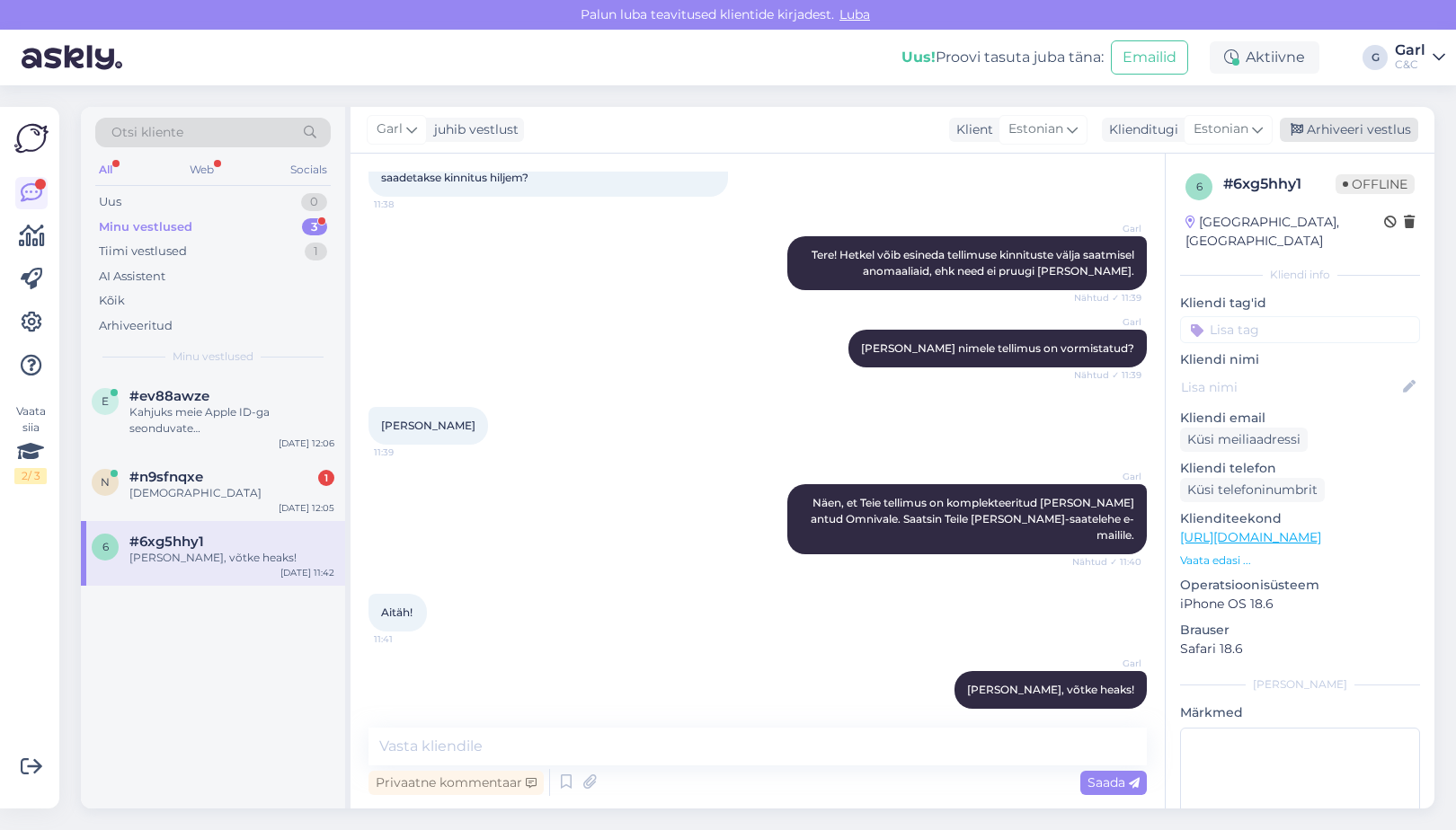
click at [1370, 124] on div "Arhiveeri vestlus" at bounding box center [1349, 129] width 139 height 24
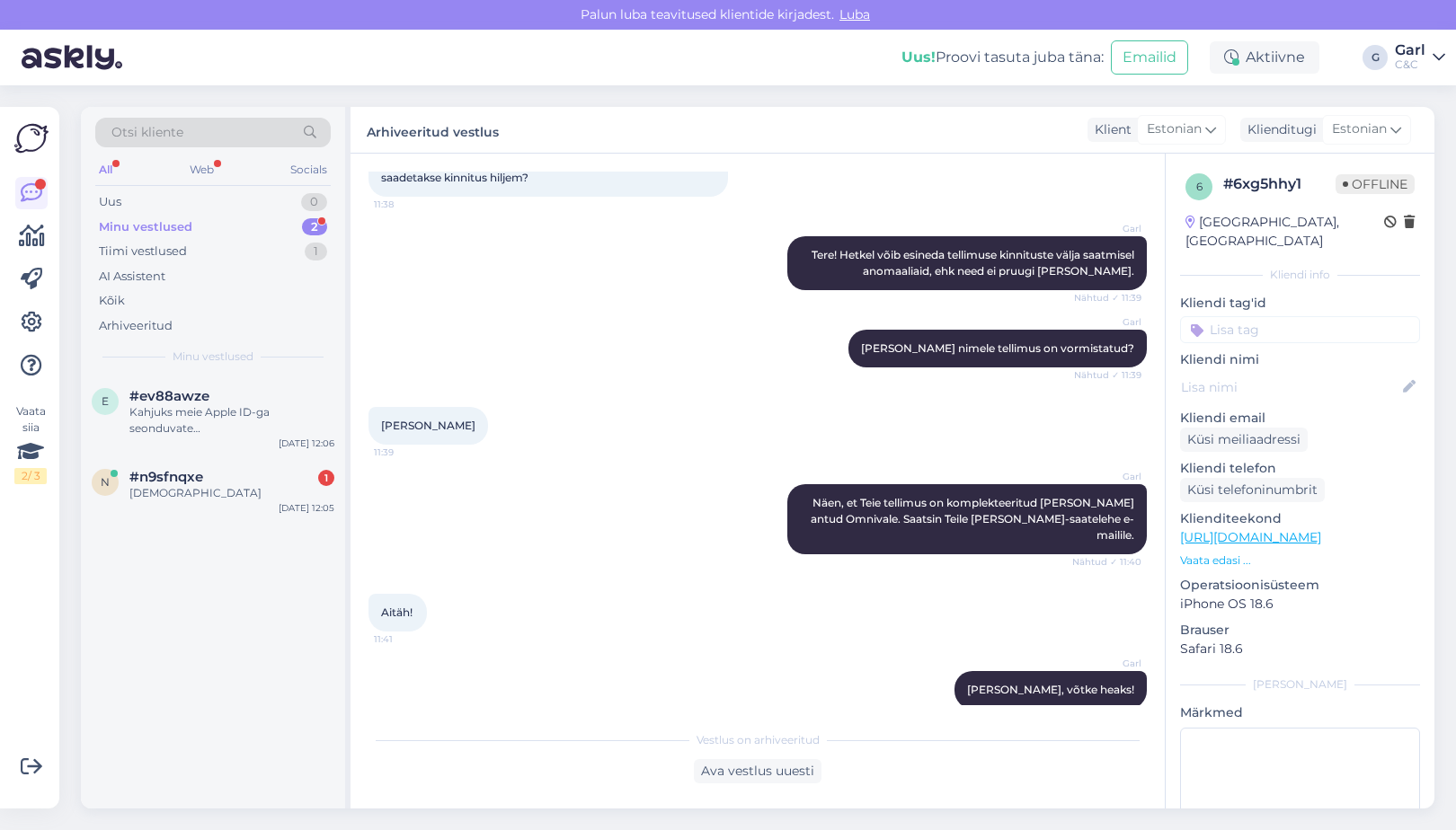
click at [295, 226] on div "Minu vestlused 2" at bounding box center [213, 227] width 235 height 25
click at [292, 205] on div "Uus 0" at bounding box center [213, 202] width 235 height 25
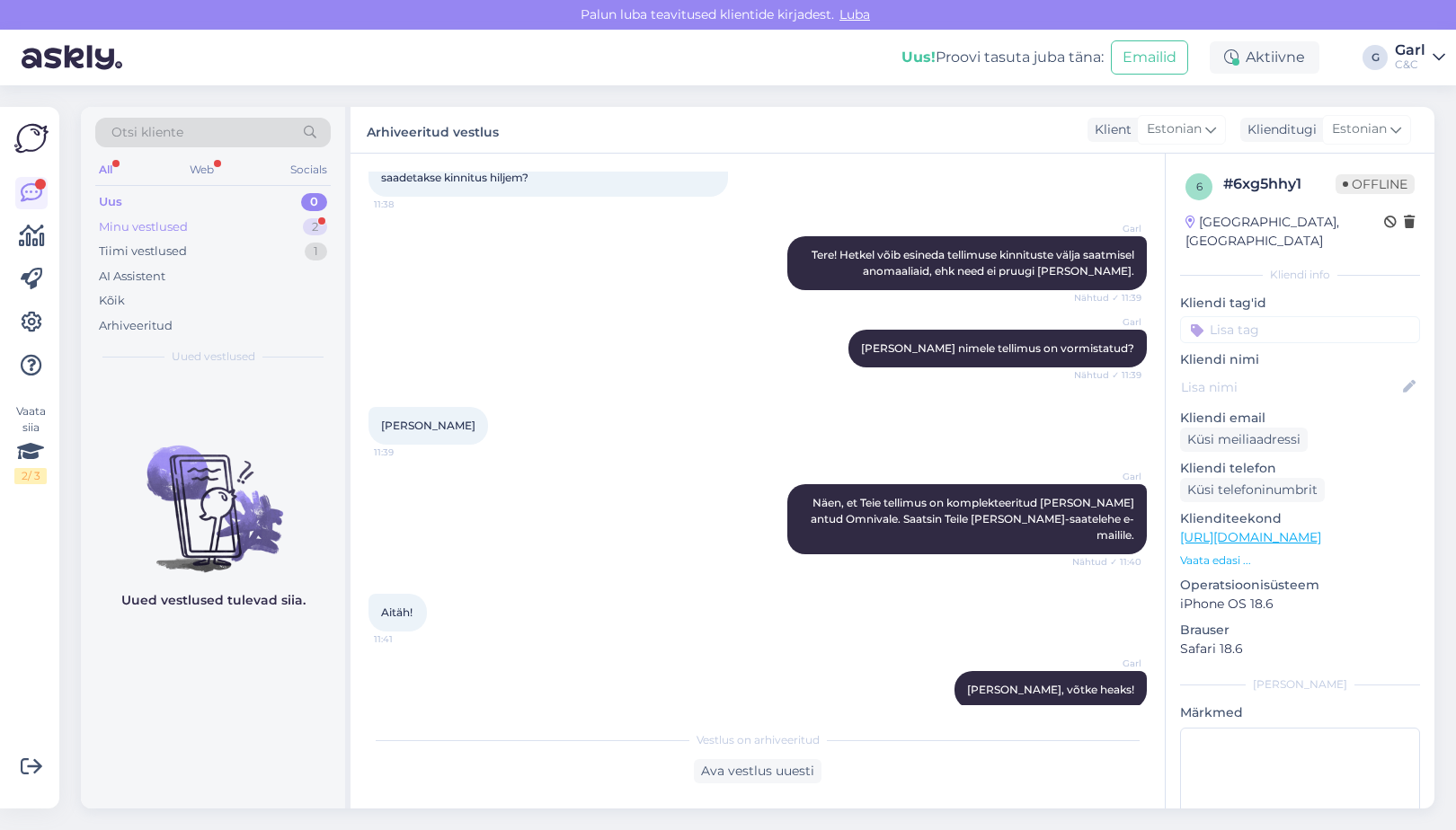
click at [280, 228] on div "Minu vestlused 2" at bounding box center [213, 227] width 235 height 25
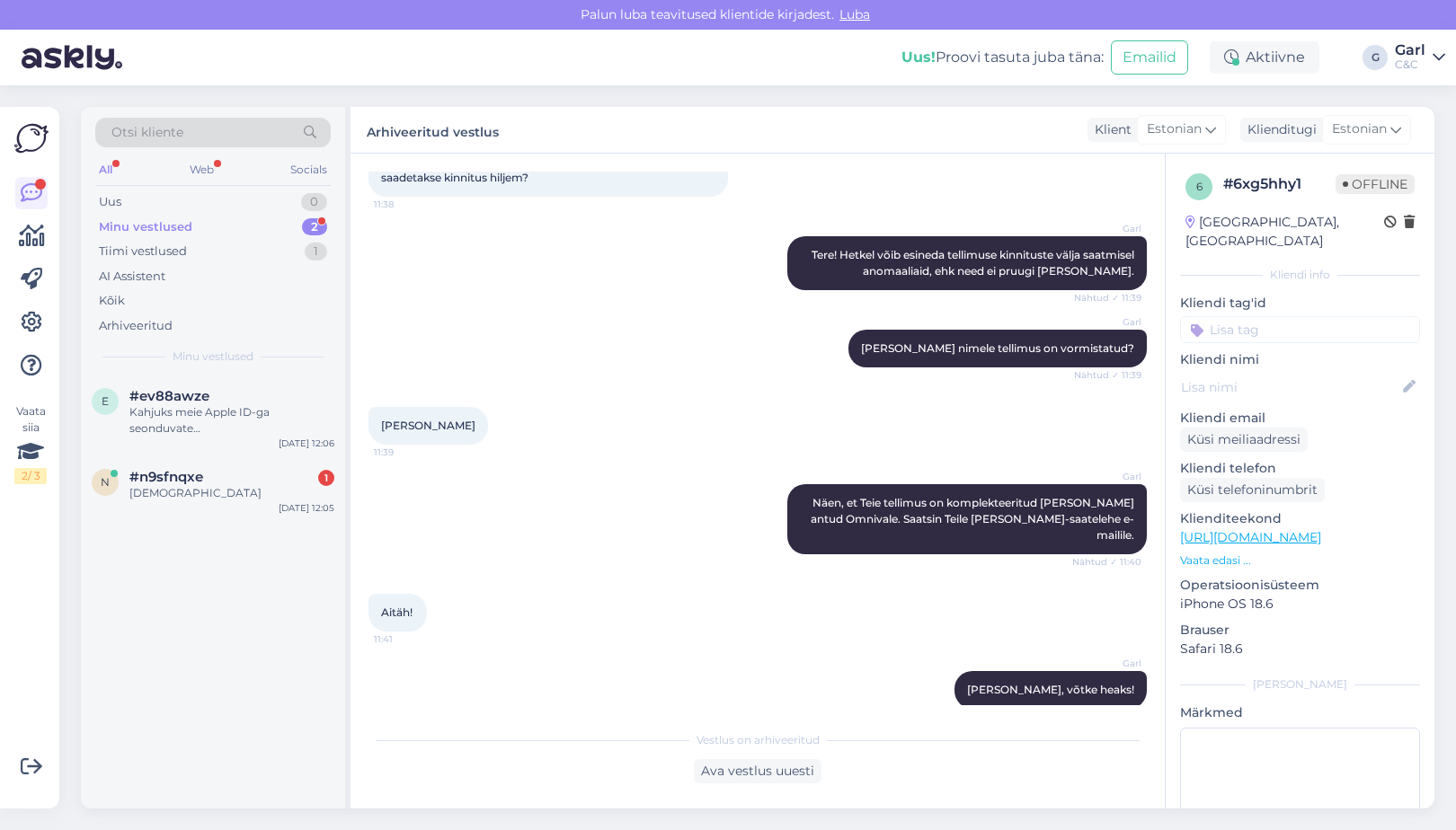
click at [221, 230] on div "Minu vestlused 2" at bounding box center [213, 227] width 235 height 25
click at [241, 445] on div "e #ev88awze Kahjuks meie Apple ID-ga seonduvate küsimuste/probleemidega aidata …" at bounding box center [213, 415] width 264 height 81
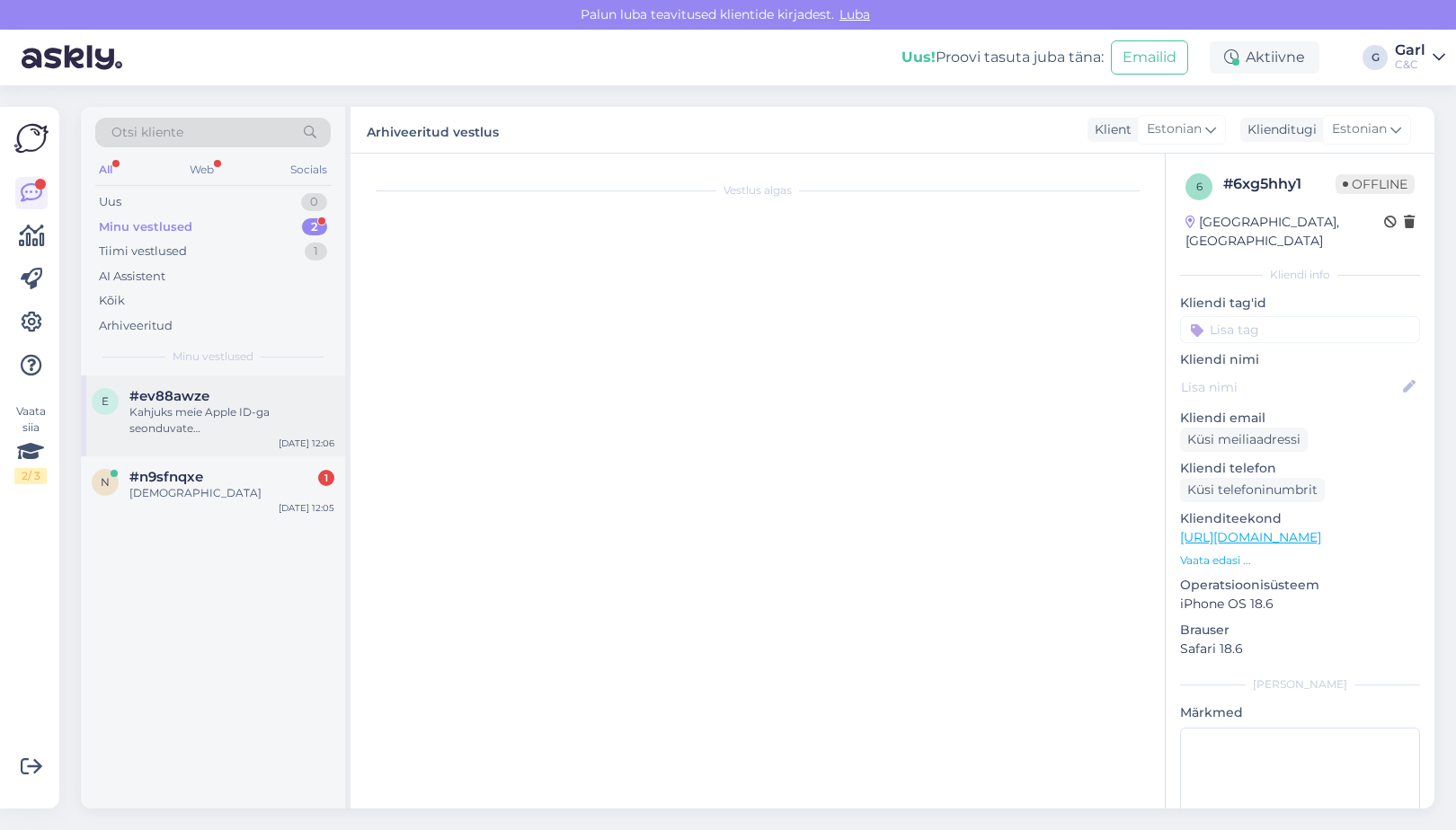
scroll to position [95, 0]
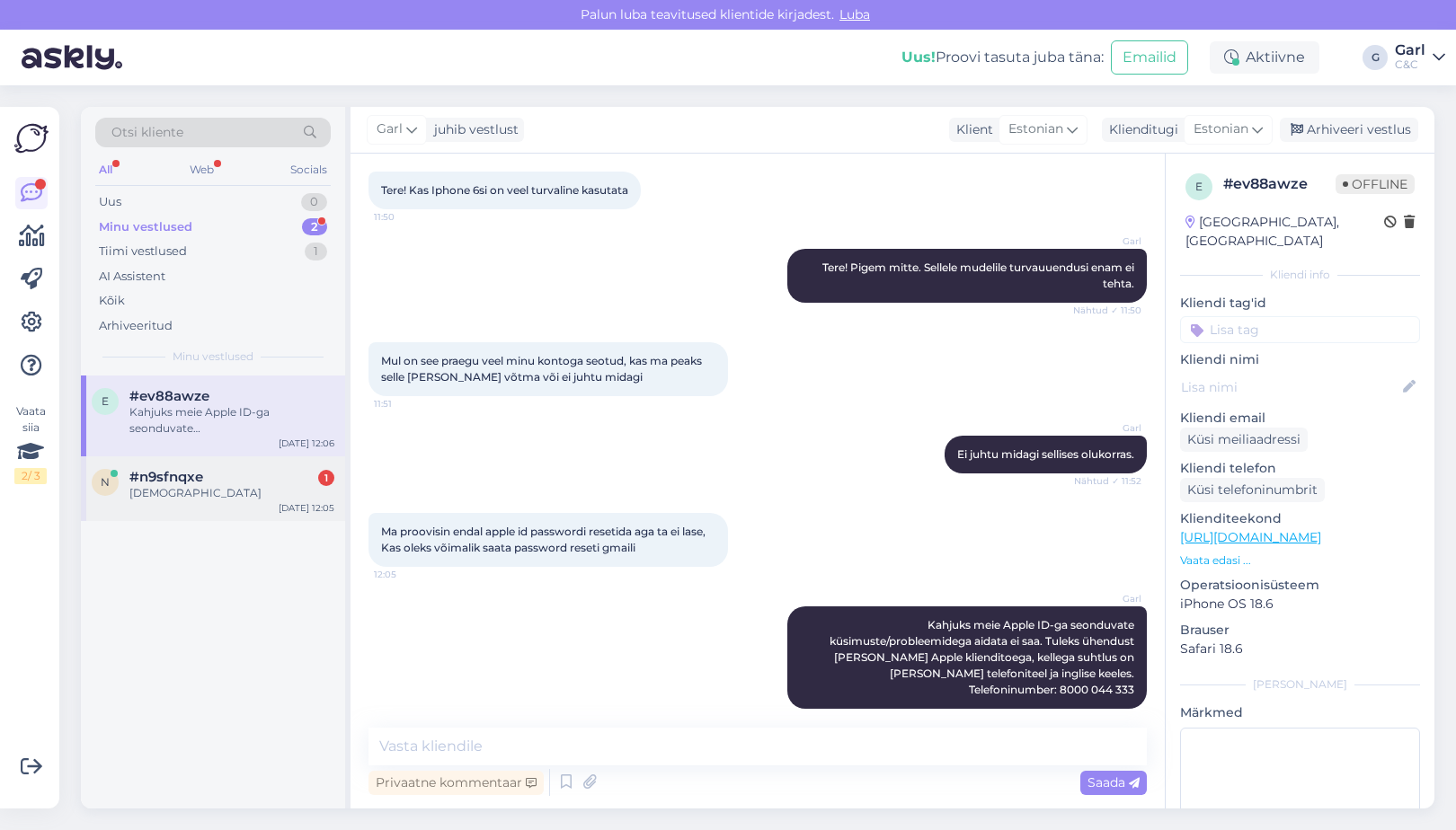
click at [209, 493] on div "ahah" at bounding box center [232, 493] width 205 height 16
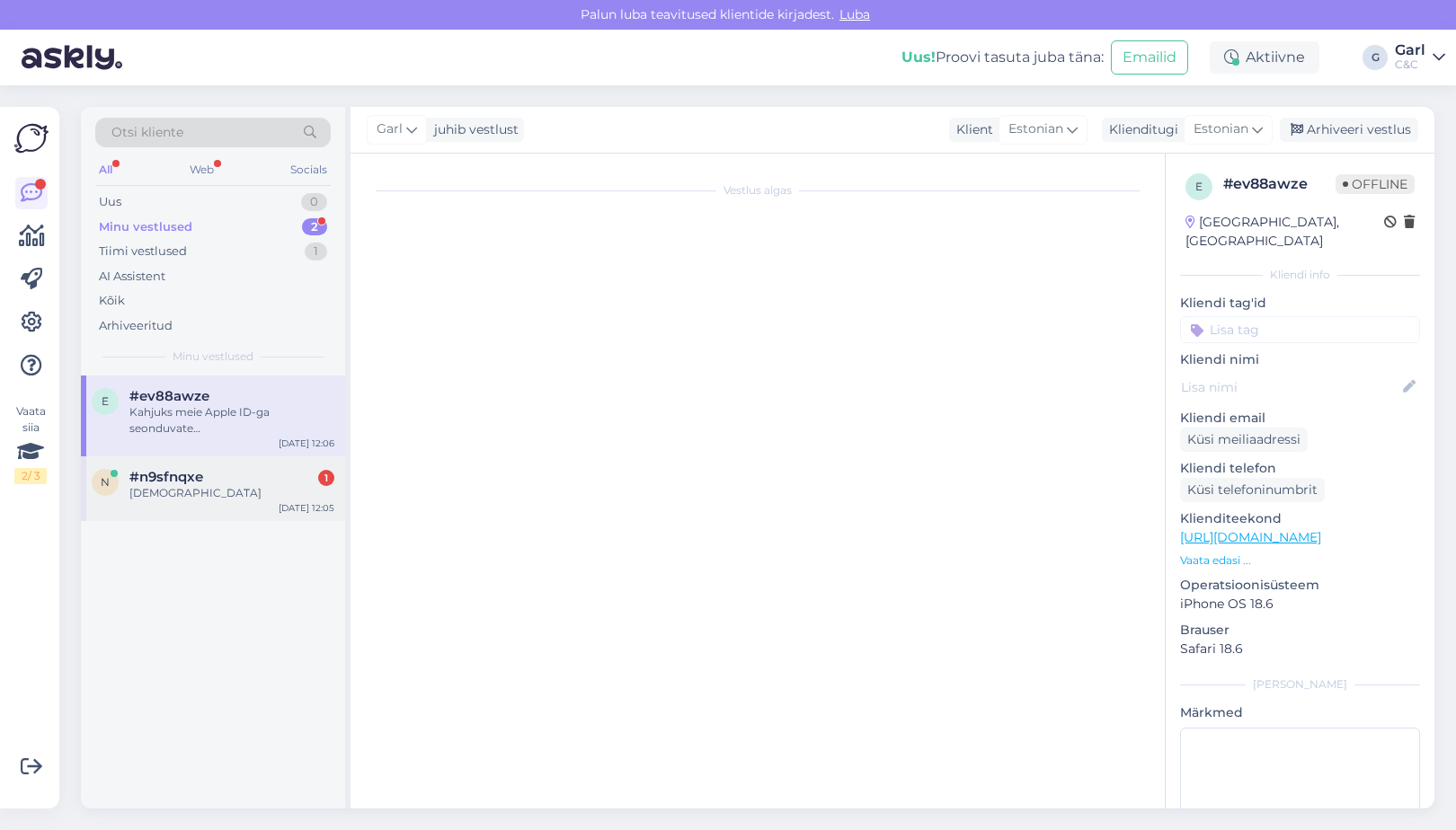
scroll to position [51, 0]
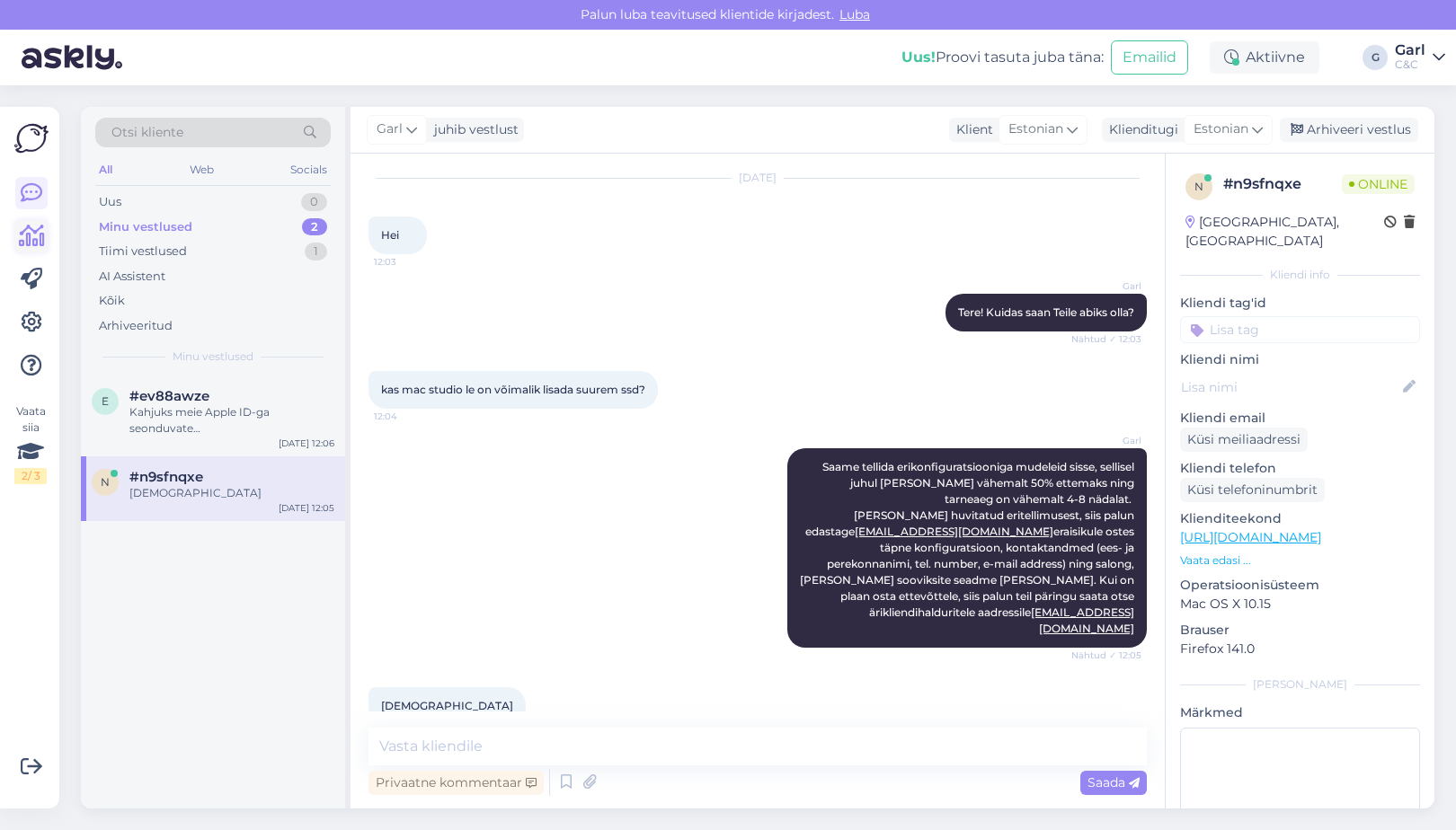
click at [29, 227] on icon at bounding box center [32, 236] width 26 height 22
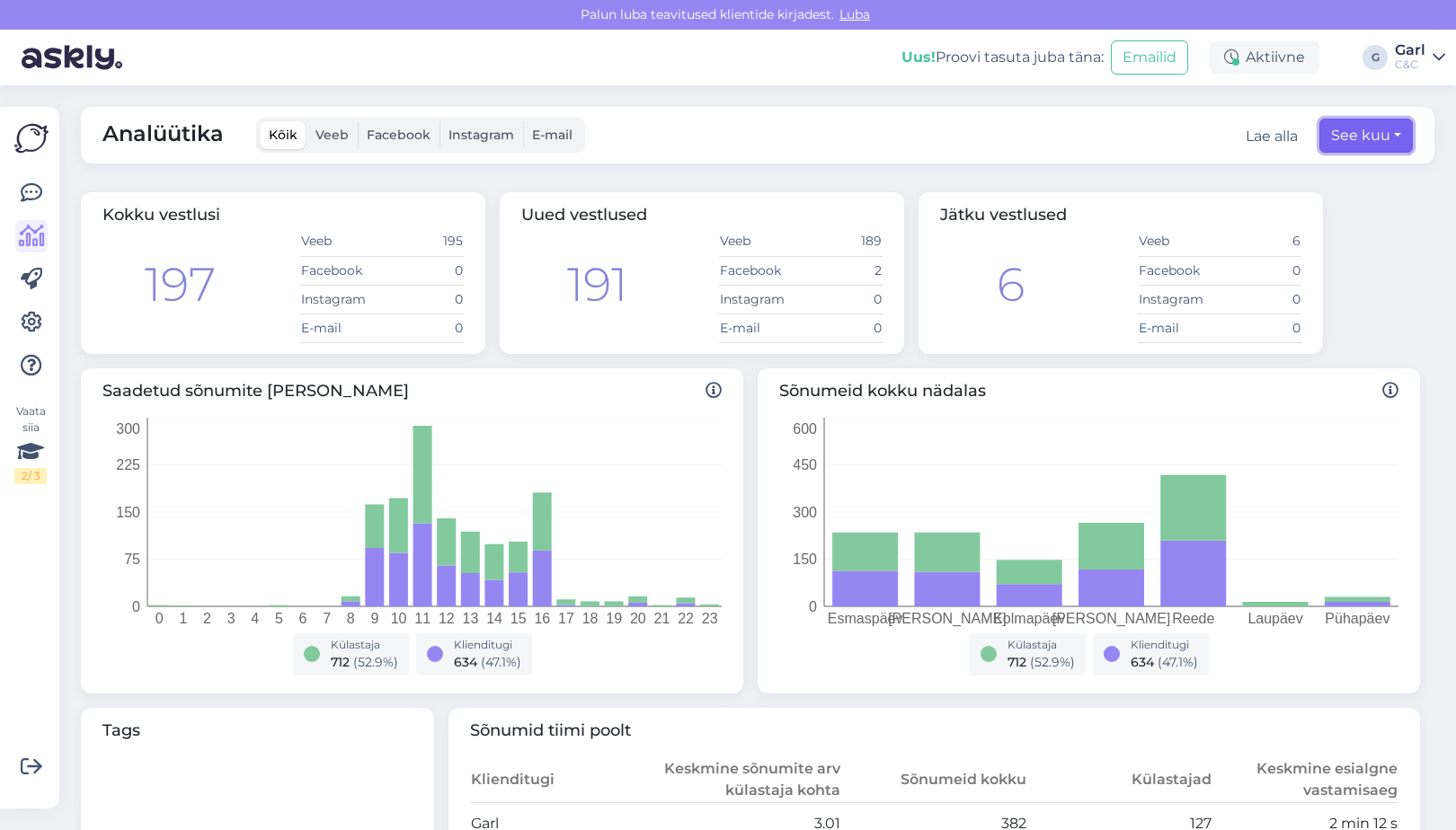
click at [1384, 130] on button "See kuu" at bounding box center [1366, 136] width 93 height 34
select select "7"
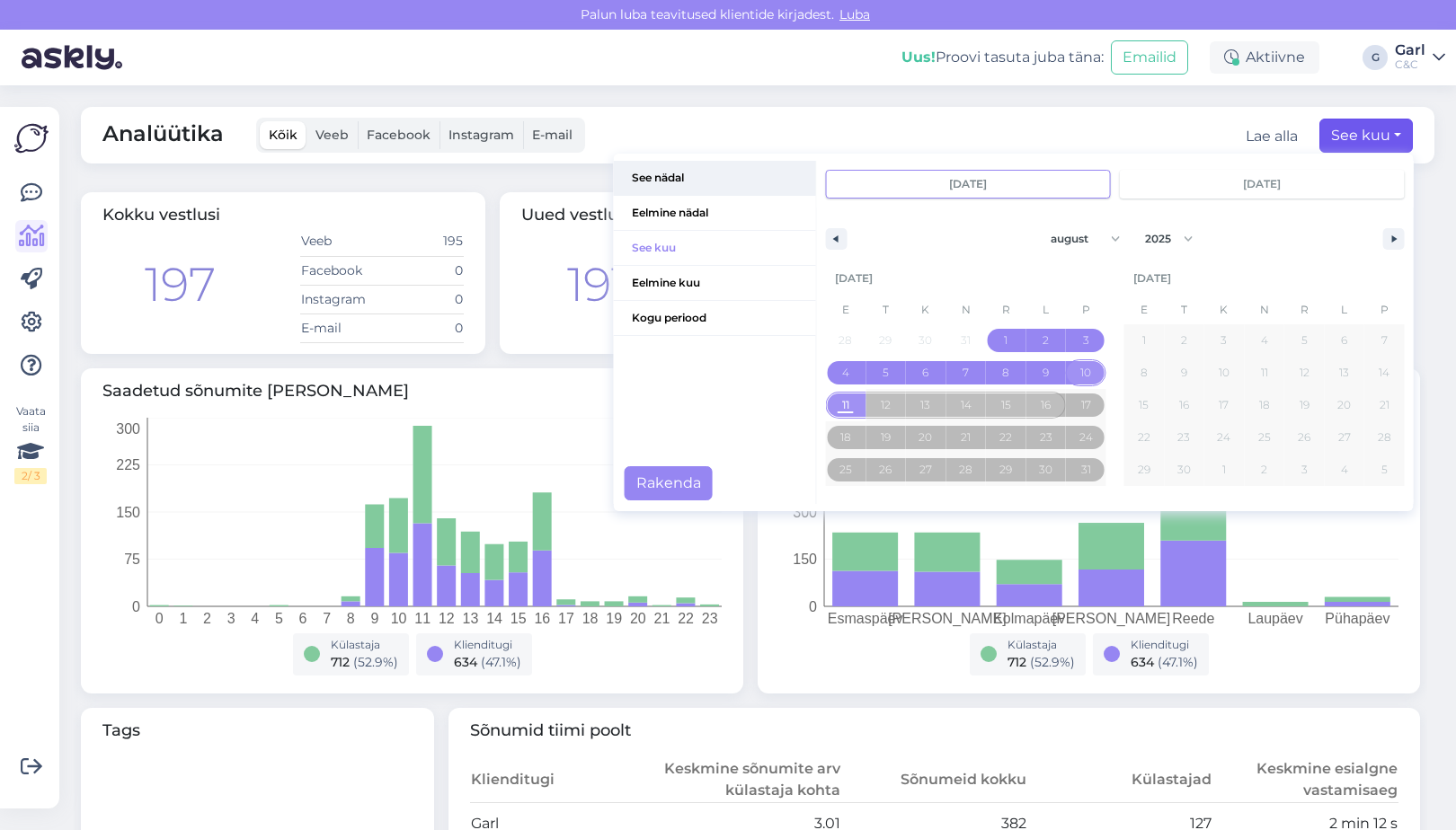
click at [703, 186] on span "See nädal" at bounding box center [714, 178] width 202 height 34
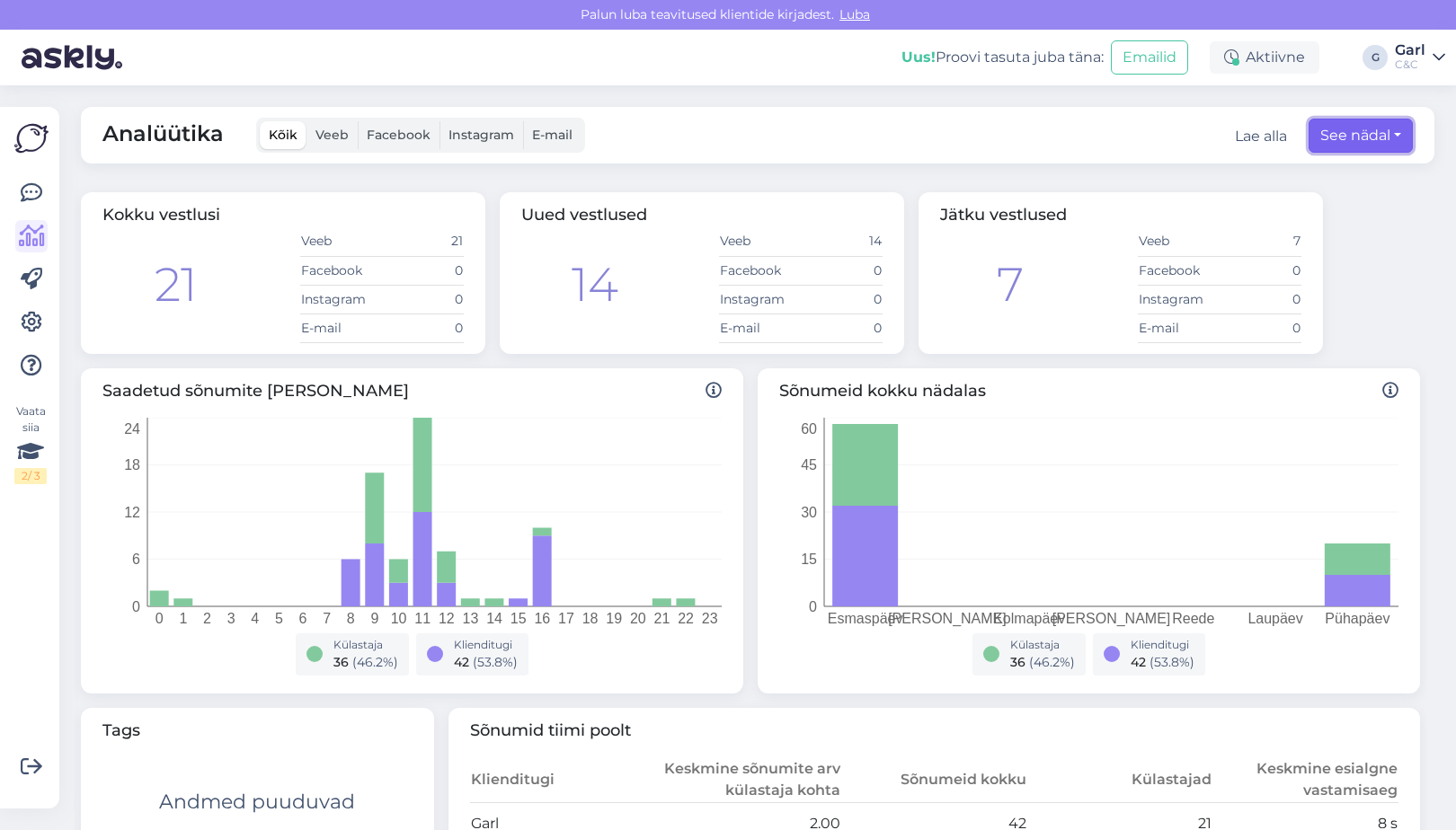
click at [1365, 136] on button "See nädal" at bounding box center [1361, 136] width 104 height 34
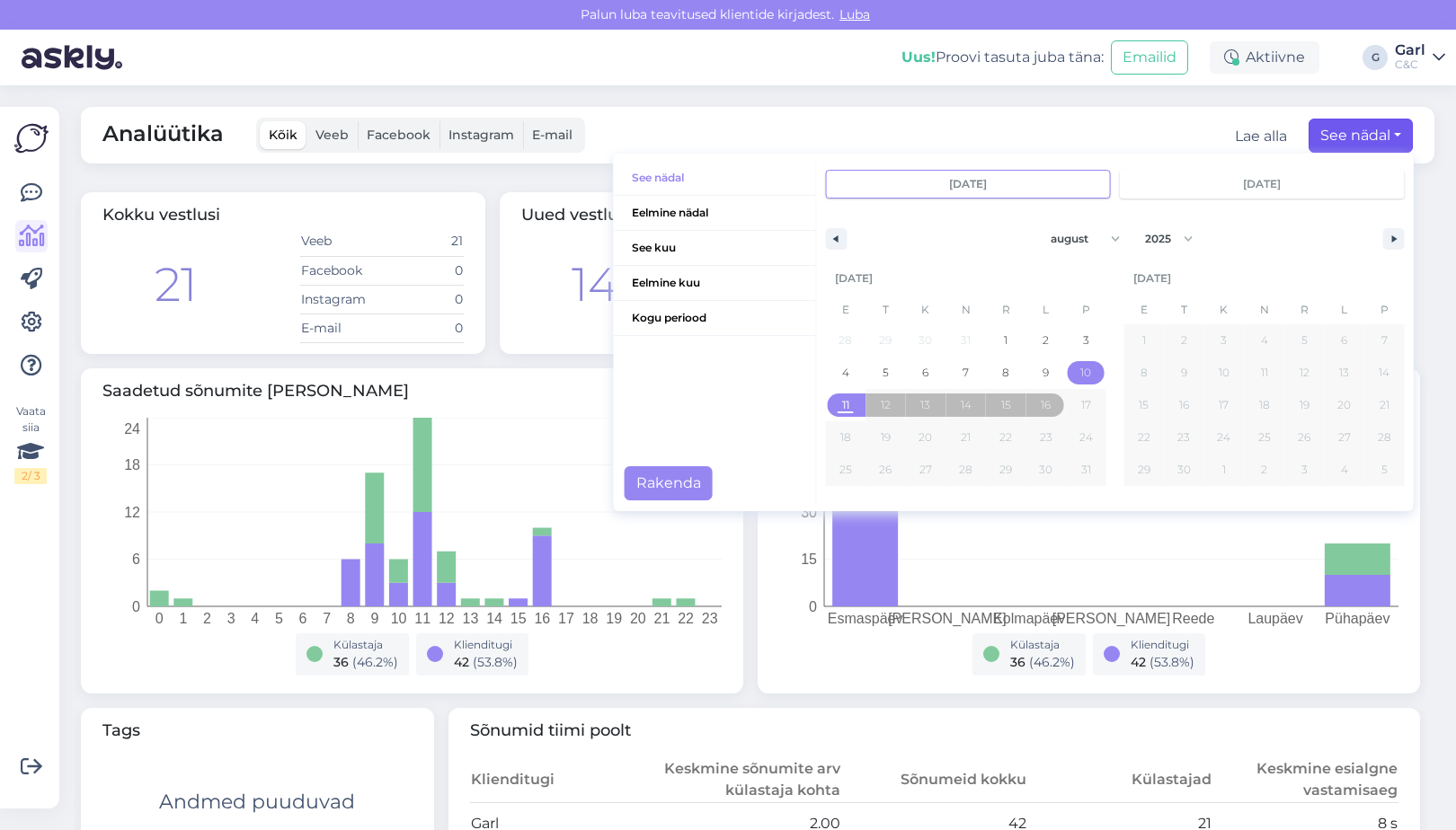
click at [538, 321] on div "14 Veeb 14 Facebook 0 Instagram 0 E-mail 0" at bounding box center [702, 285] width 361 height 116
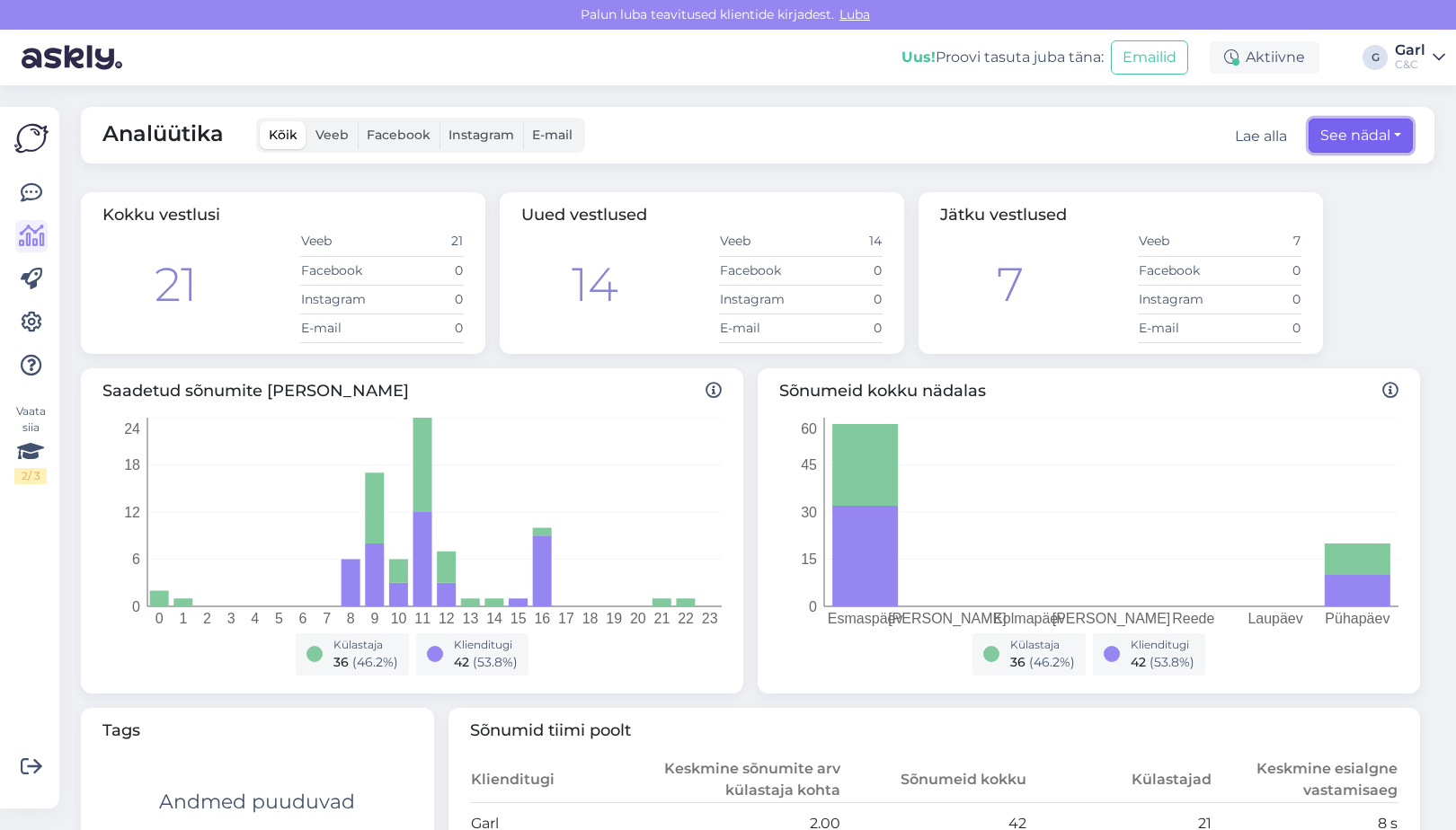
click at [1387, 148] on button "See nädal" at bounding box center [1361, 136] width 104 height 34
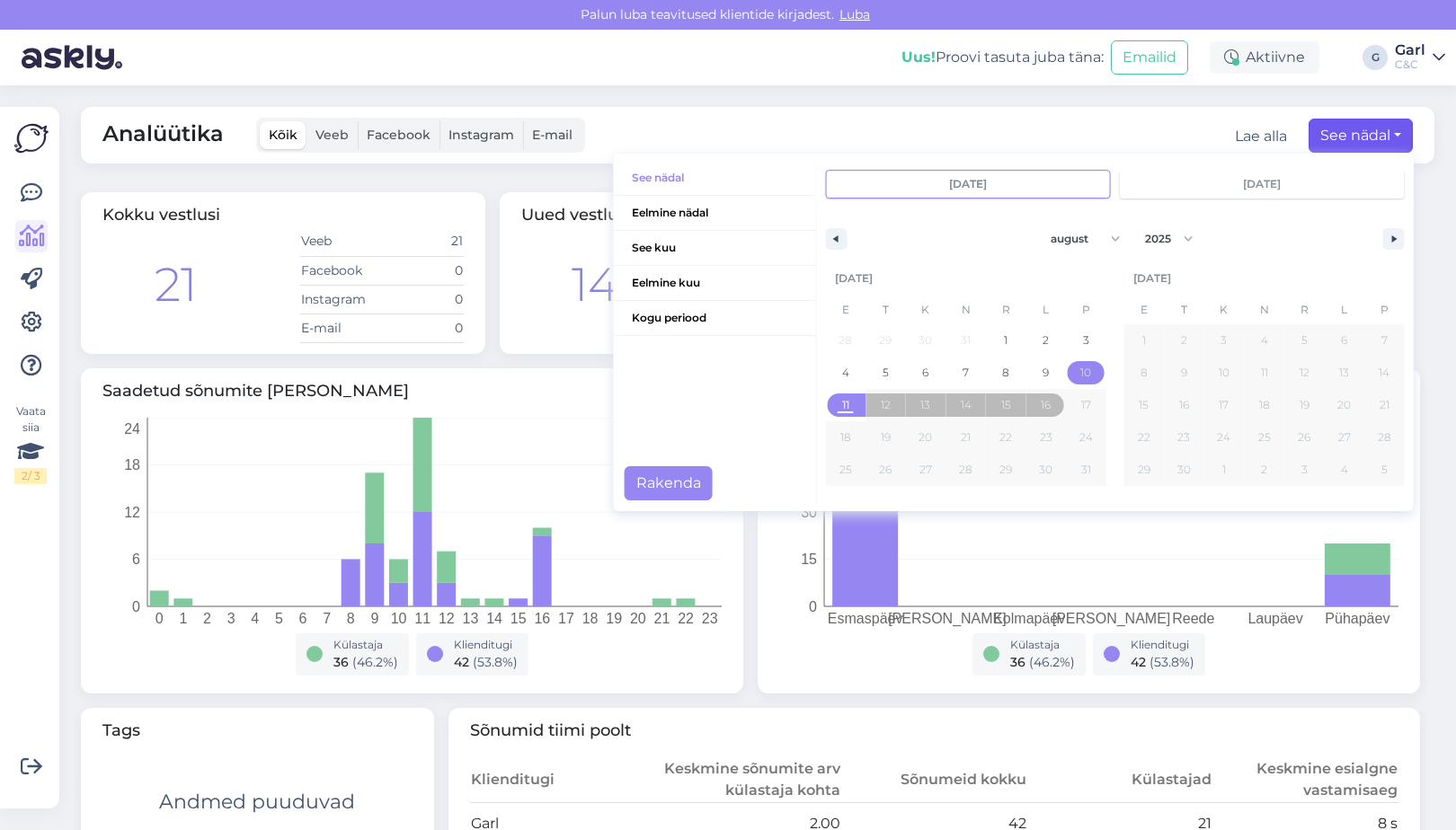
click at [846, 690] on div "Sõnumeid kokku nädalas Esmaspäev Teisipäev Kolmapäev Neljapäev Reede Laupäev Pü…" at bounding box center [1089, 530] width 663 height 325
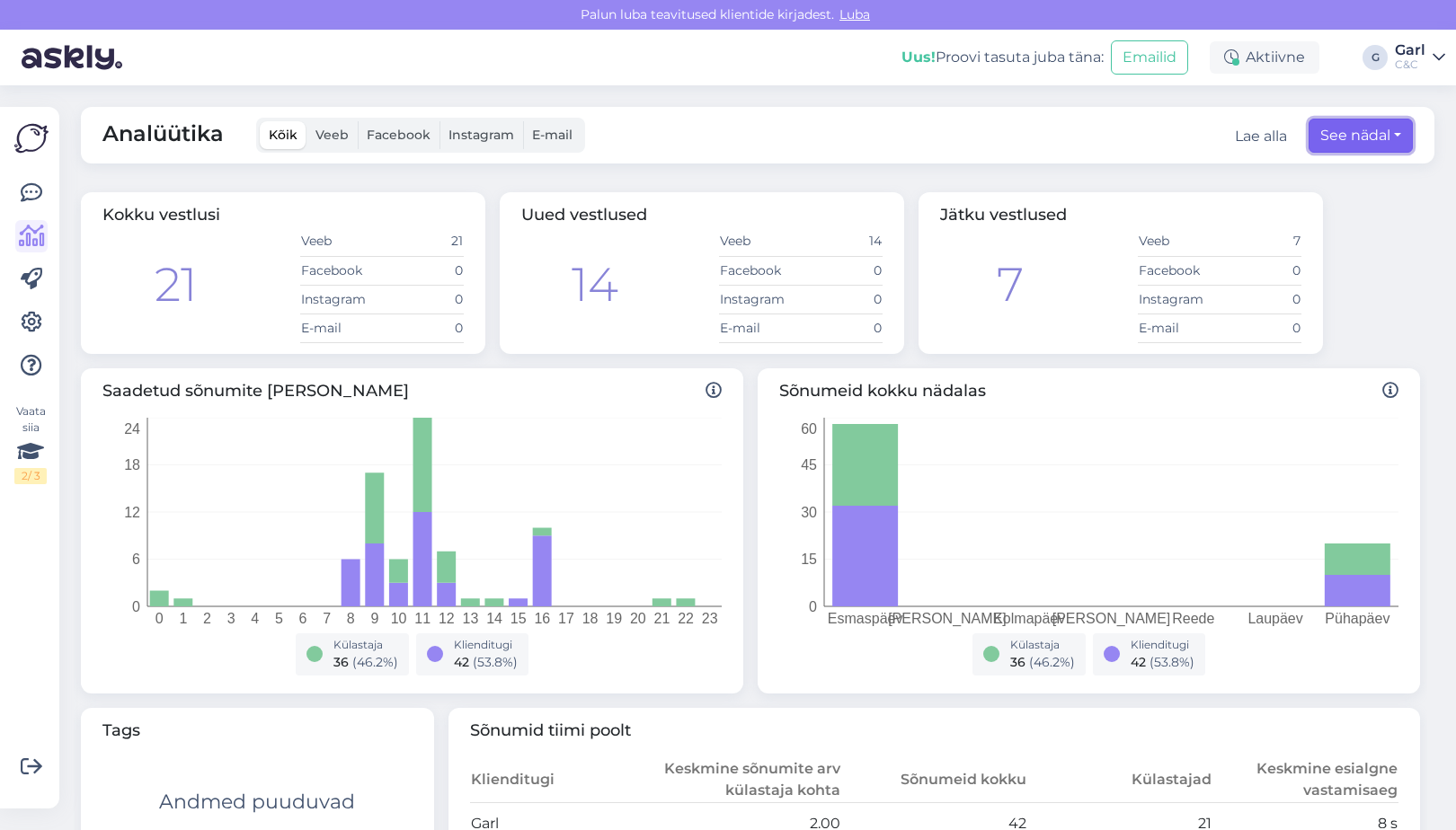
click at [1376, 133] on button "See nädal" at bounding box center [1361, 136] width 104 height 34
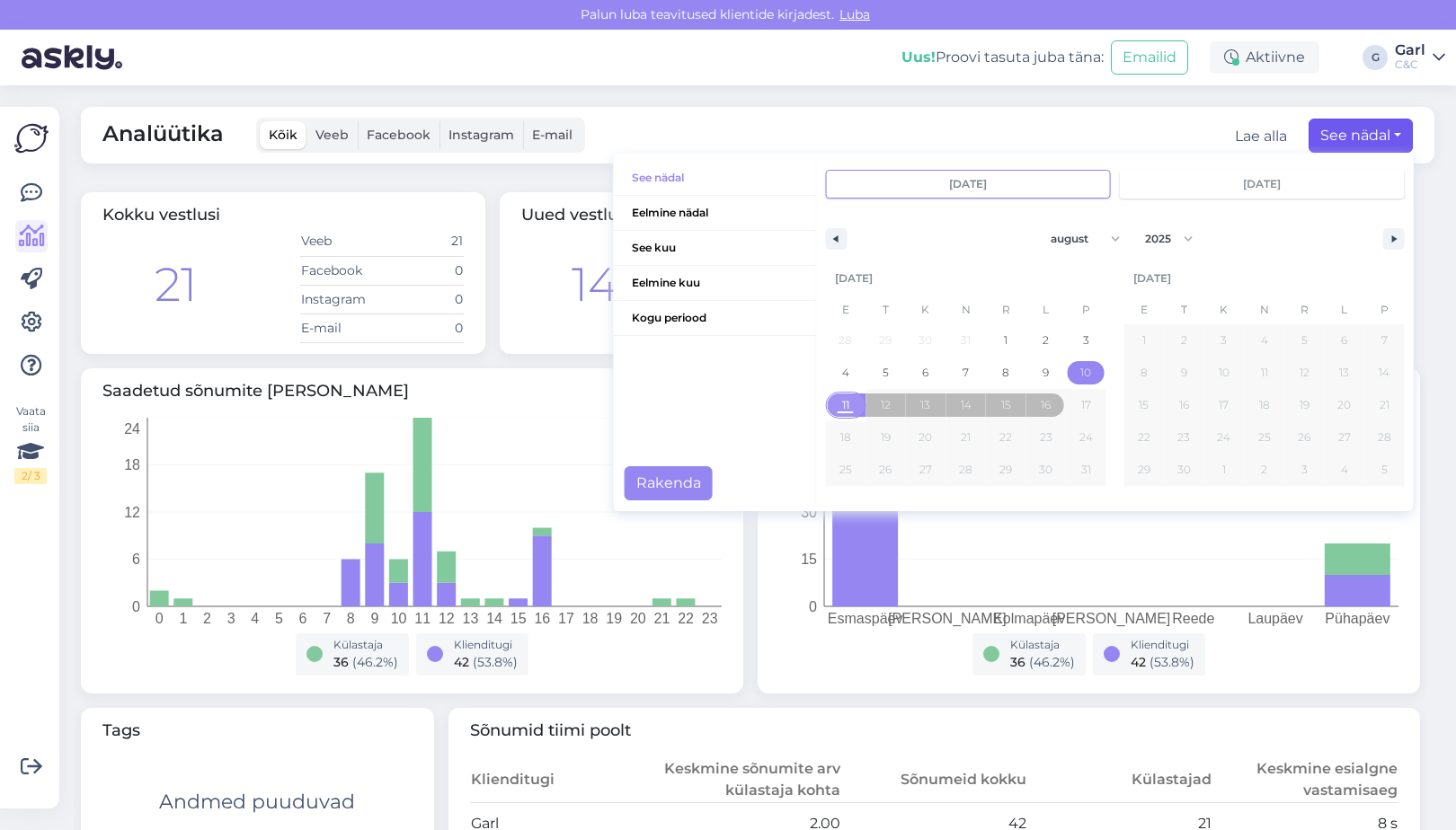
click at [848, 405] on span "11" at bounding box center [846, 405] width 7 height 33
type input "aug 11 2025"
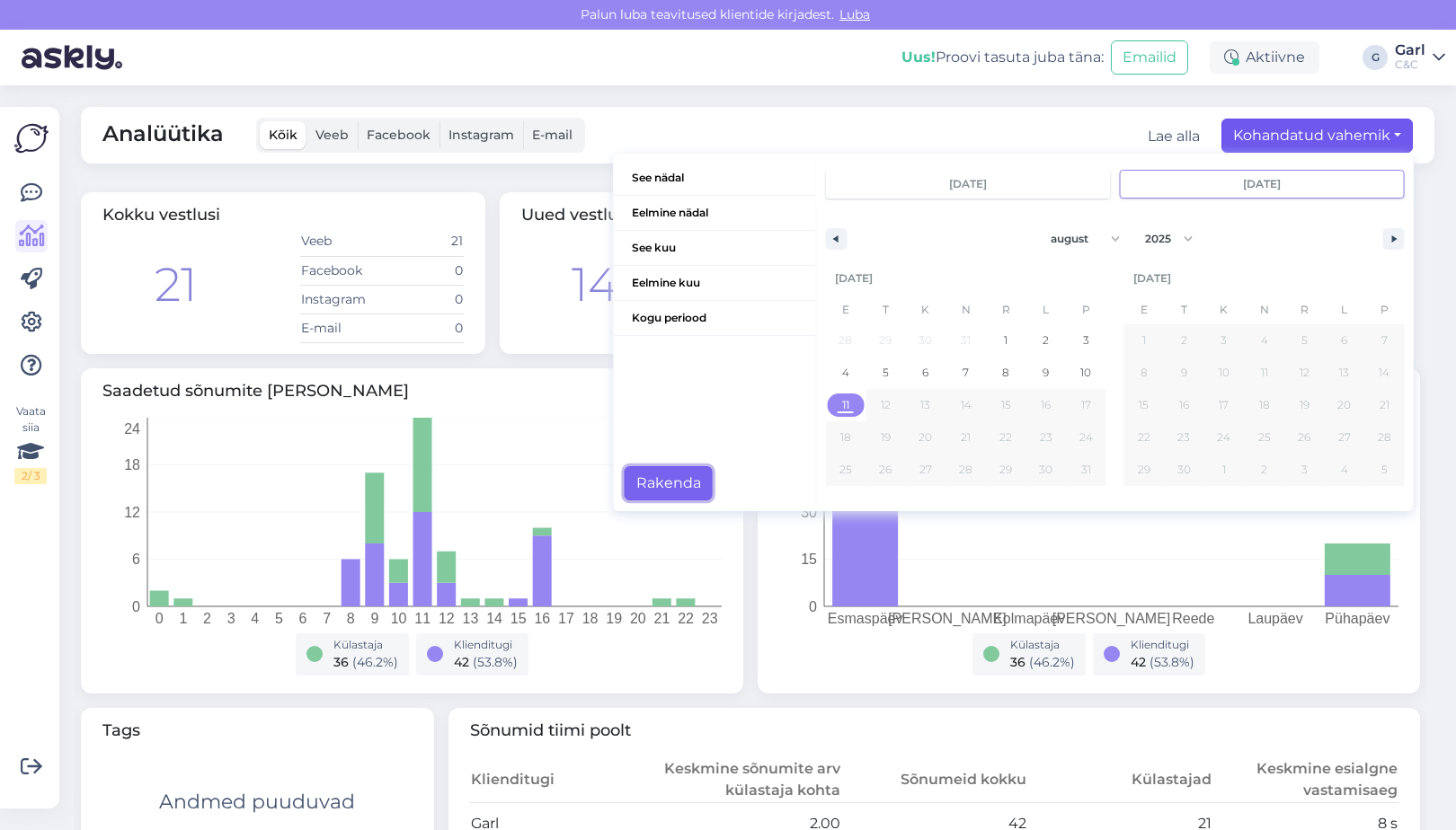
click at [662, 488] on button "Rakenda" at bounding box center [668, 483] width 88 height 34
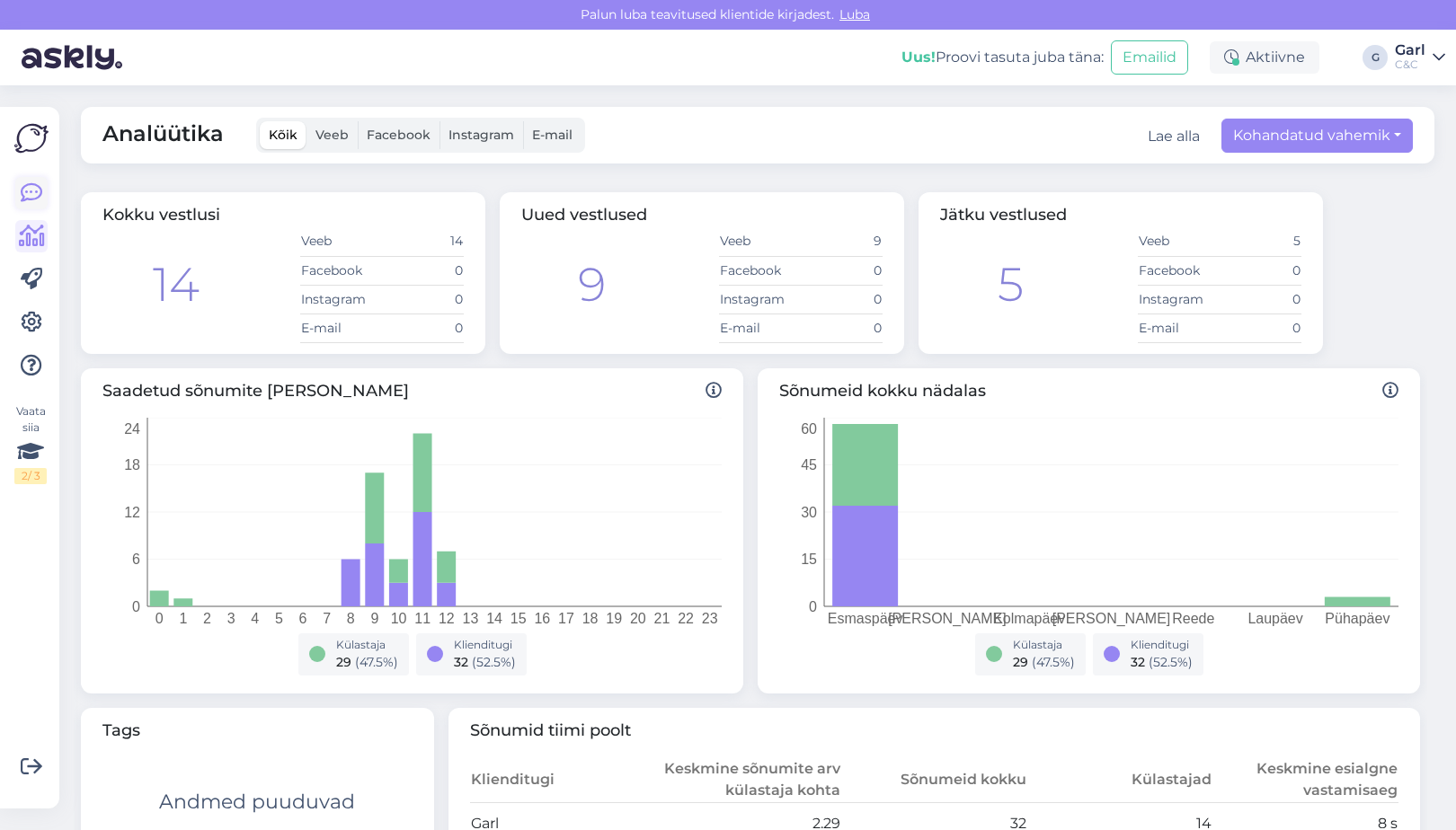
click at [42, 196] on icon at bounding box center [32, 194] width 22 height 22
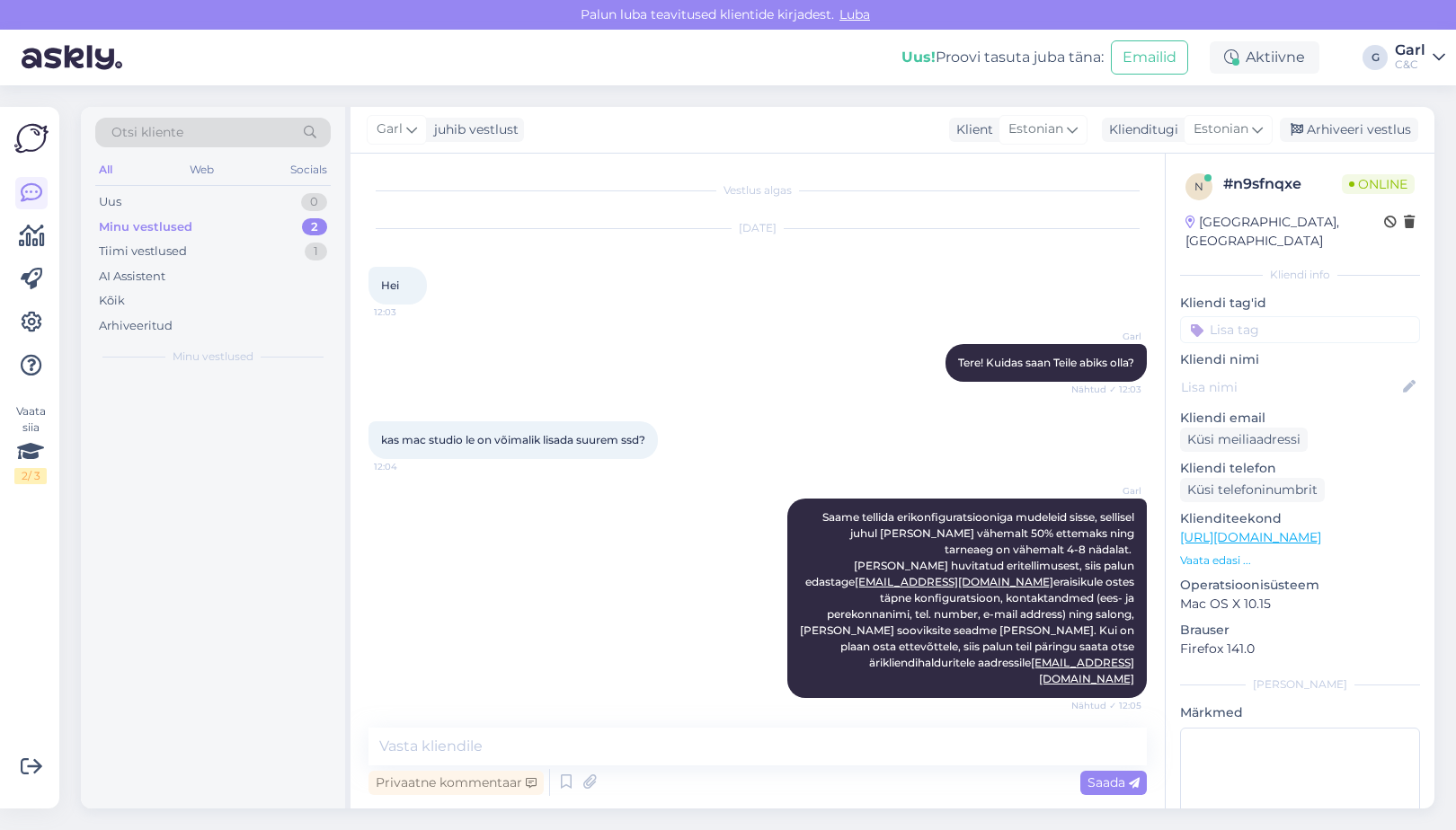
scroll to position [51, 0]
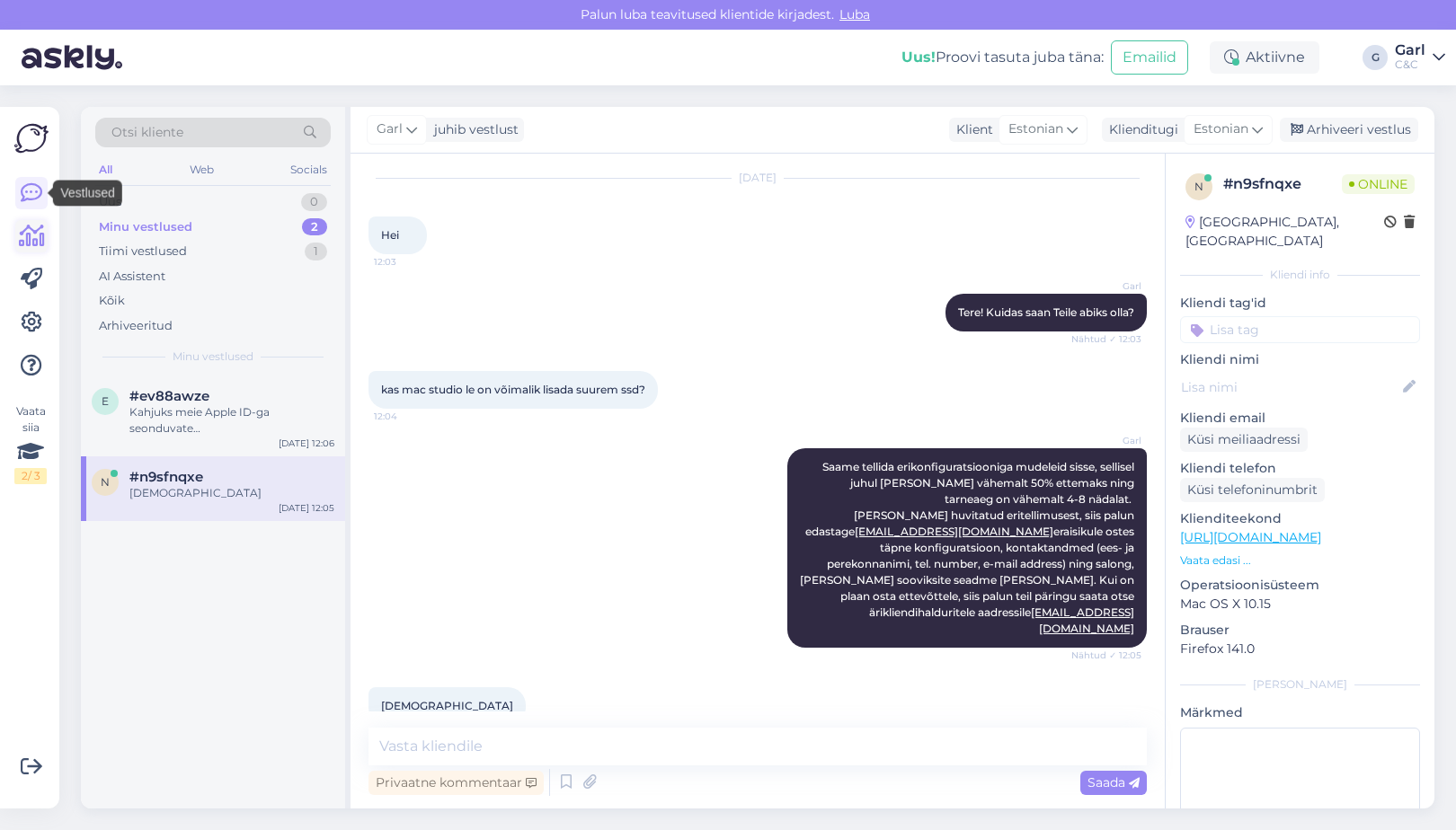
click at [32, 229] on icon at bounding box center [32, 236] width 26 height 22
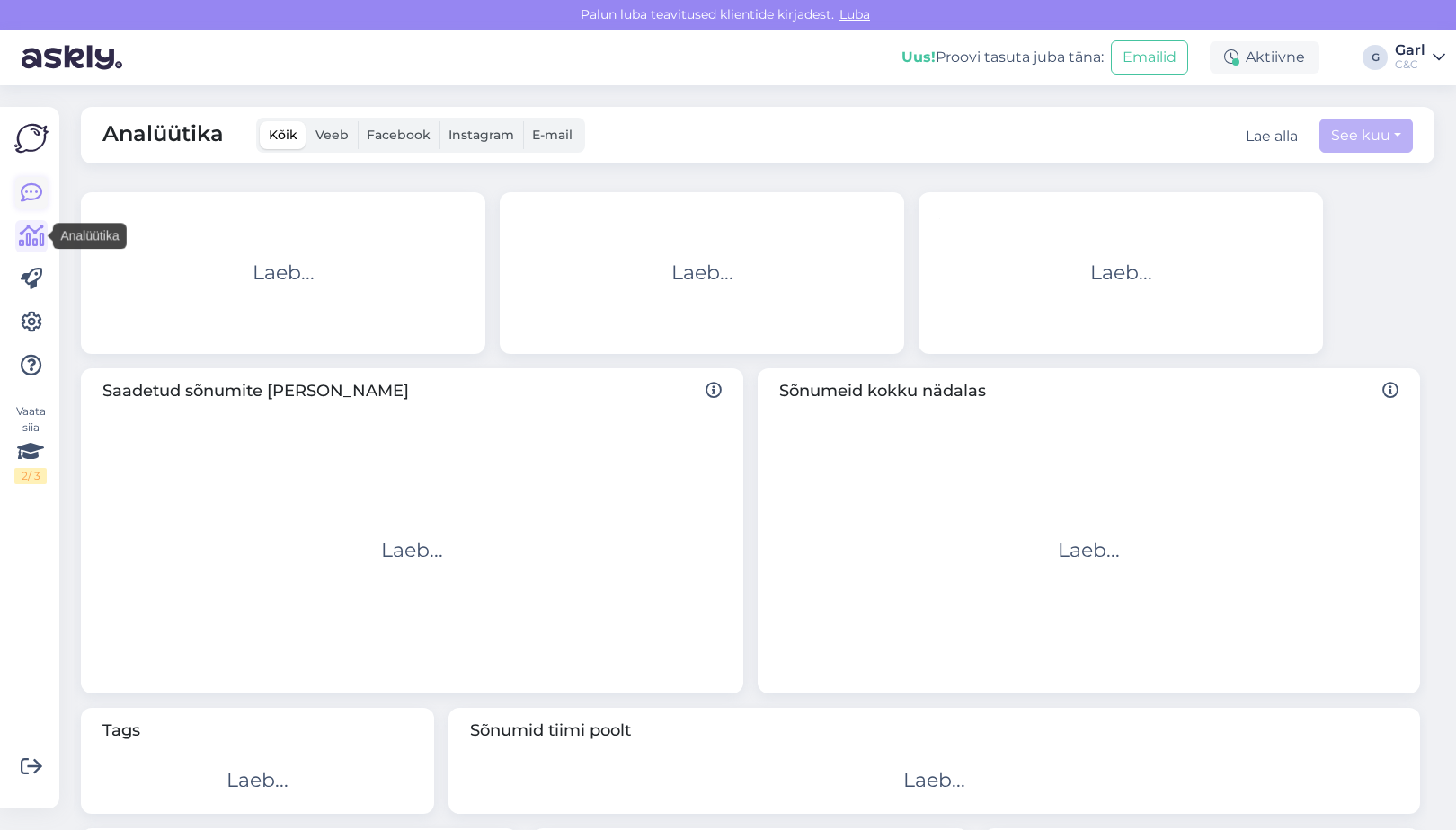
click at [32, 208] on link at bounding box center [32, 194] width 33 height 33
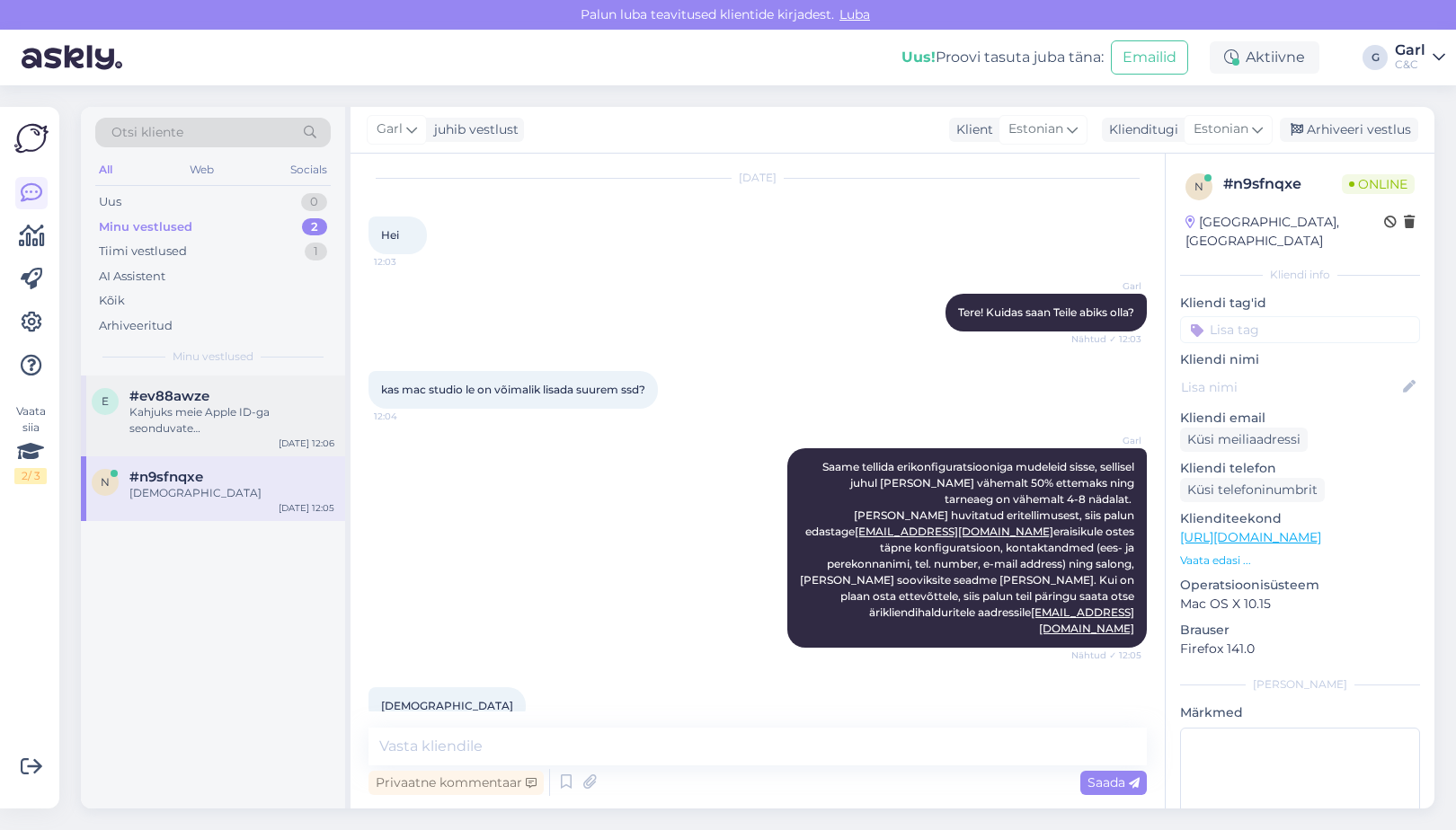
click at [165, 391] on span "#ev88awze" at bounding box center [169, 396] width 80 height 16
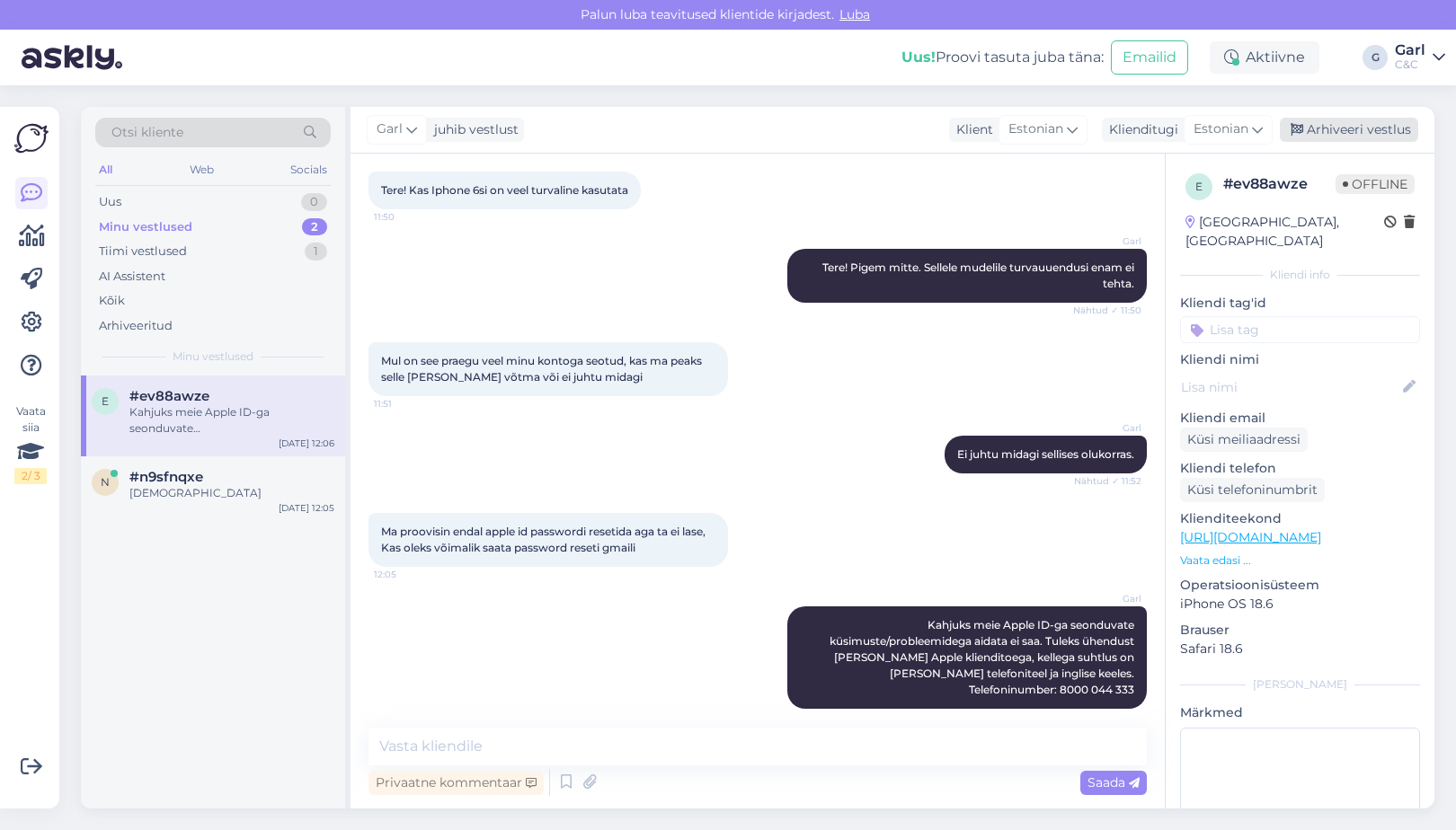
click at [1308, 129] on div "Arhiveeri vestlus" at bounding box center [1349, 129] width 139 height 24
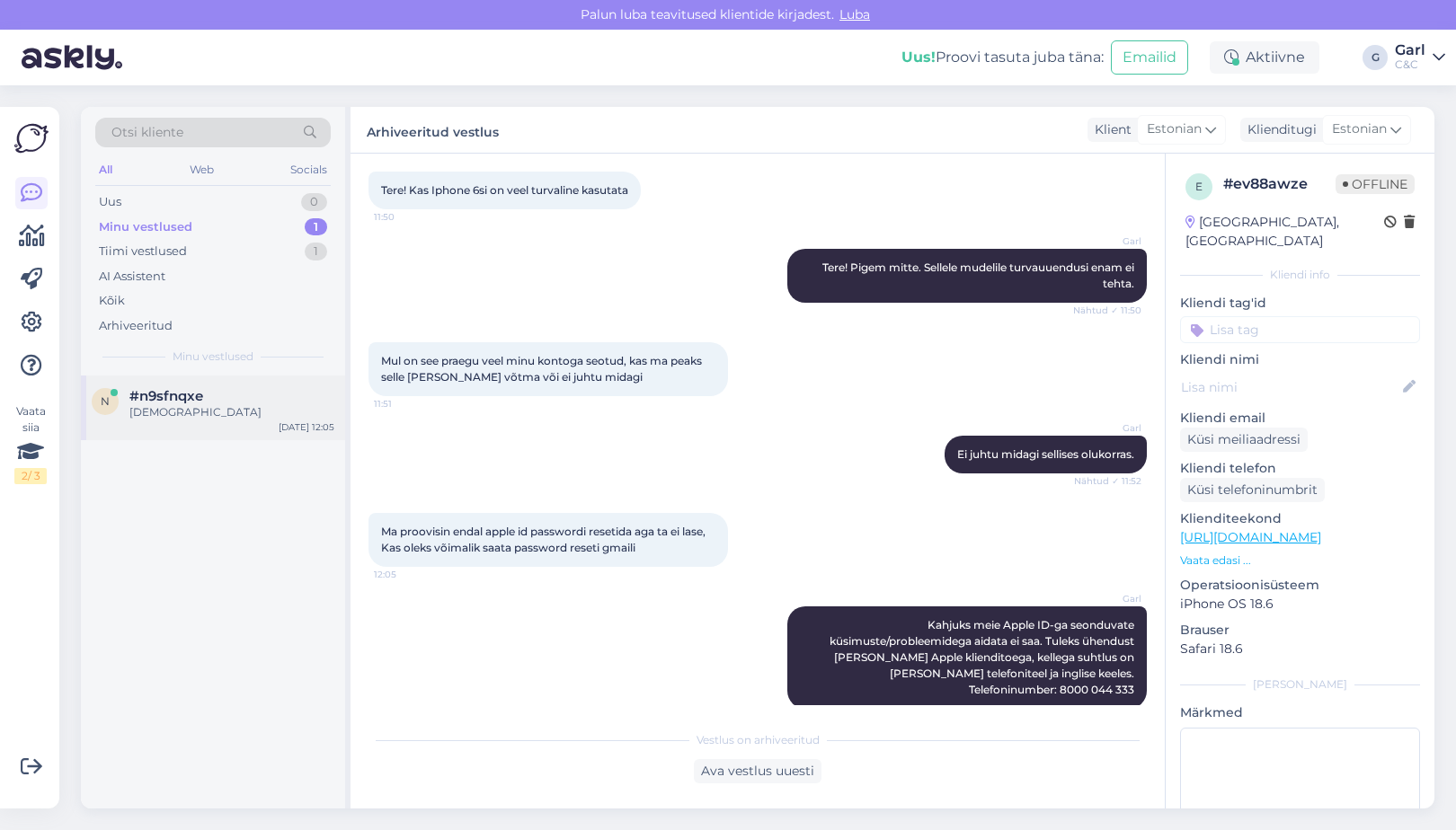
click at [255, 415] on div "ahah" at bounding box center [232, 413] width 205 height 16
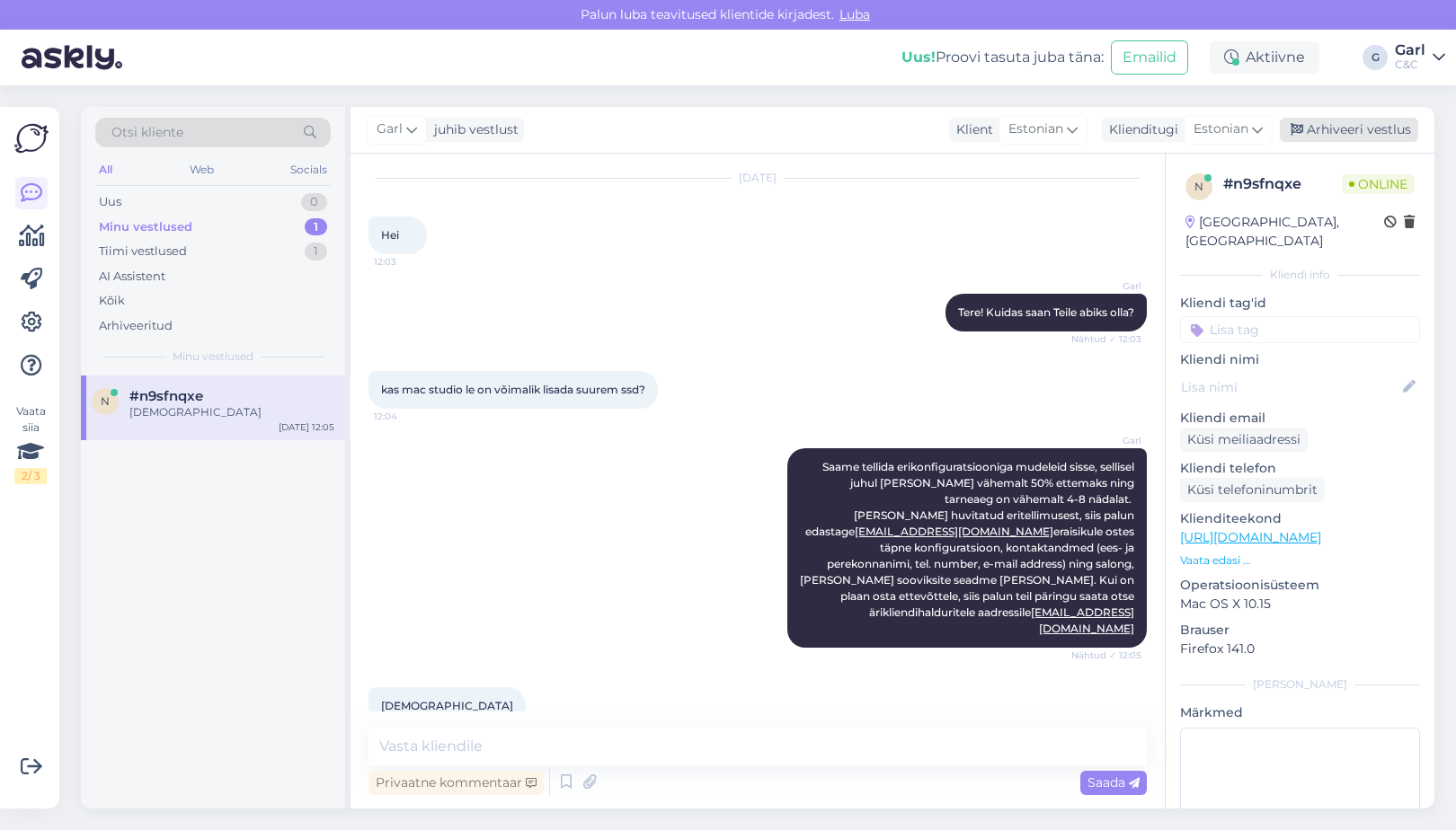
click at [1339, 124] on div "Arhiveeri vestlus" at bounding box center [1349, 129] width 139 height 24
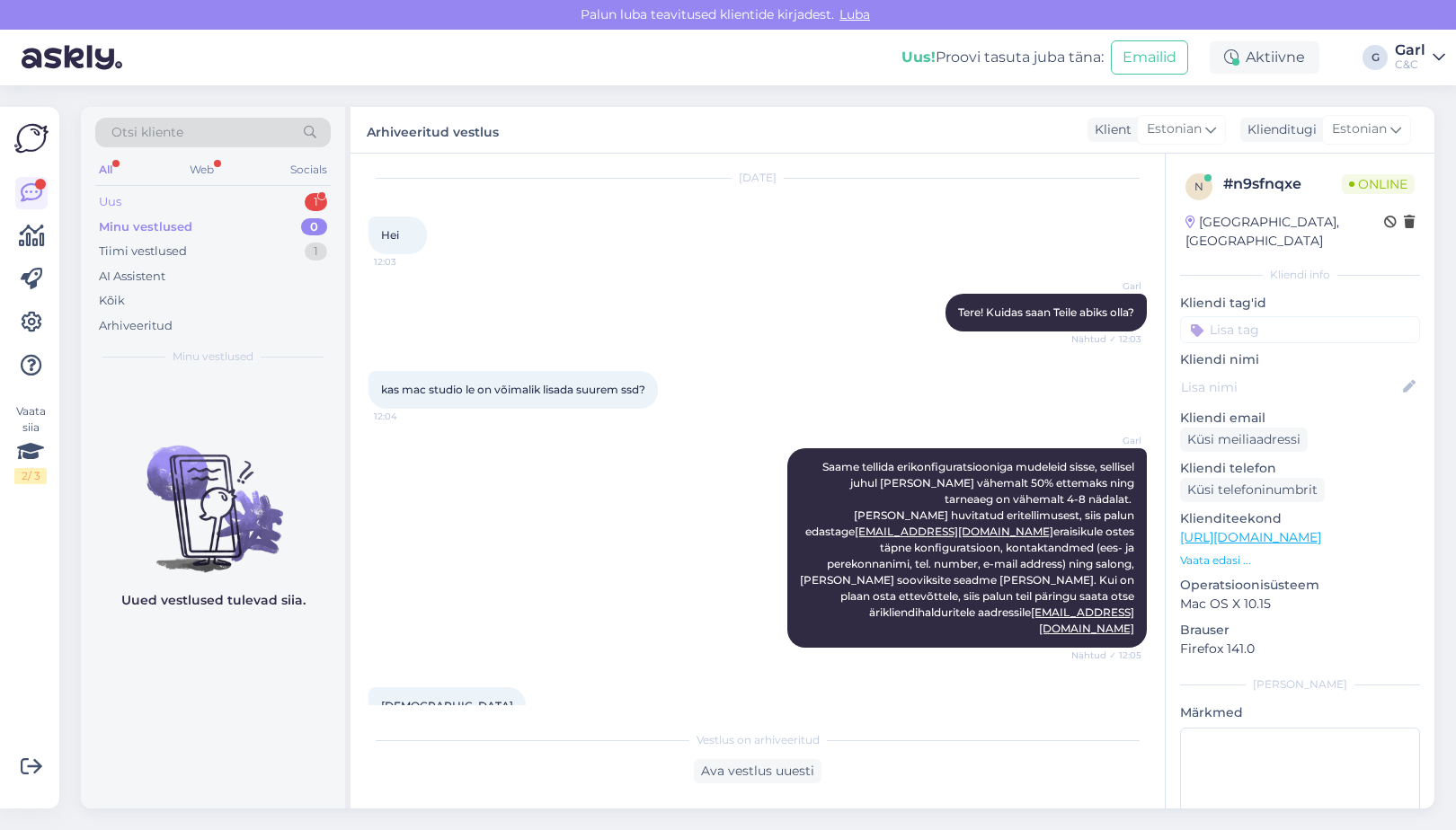
click at [263, 197] on div "Uus 1" at bounding box center [213, 202] width 235 height 25
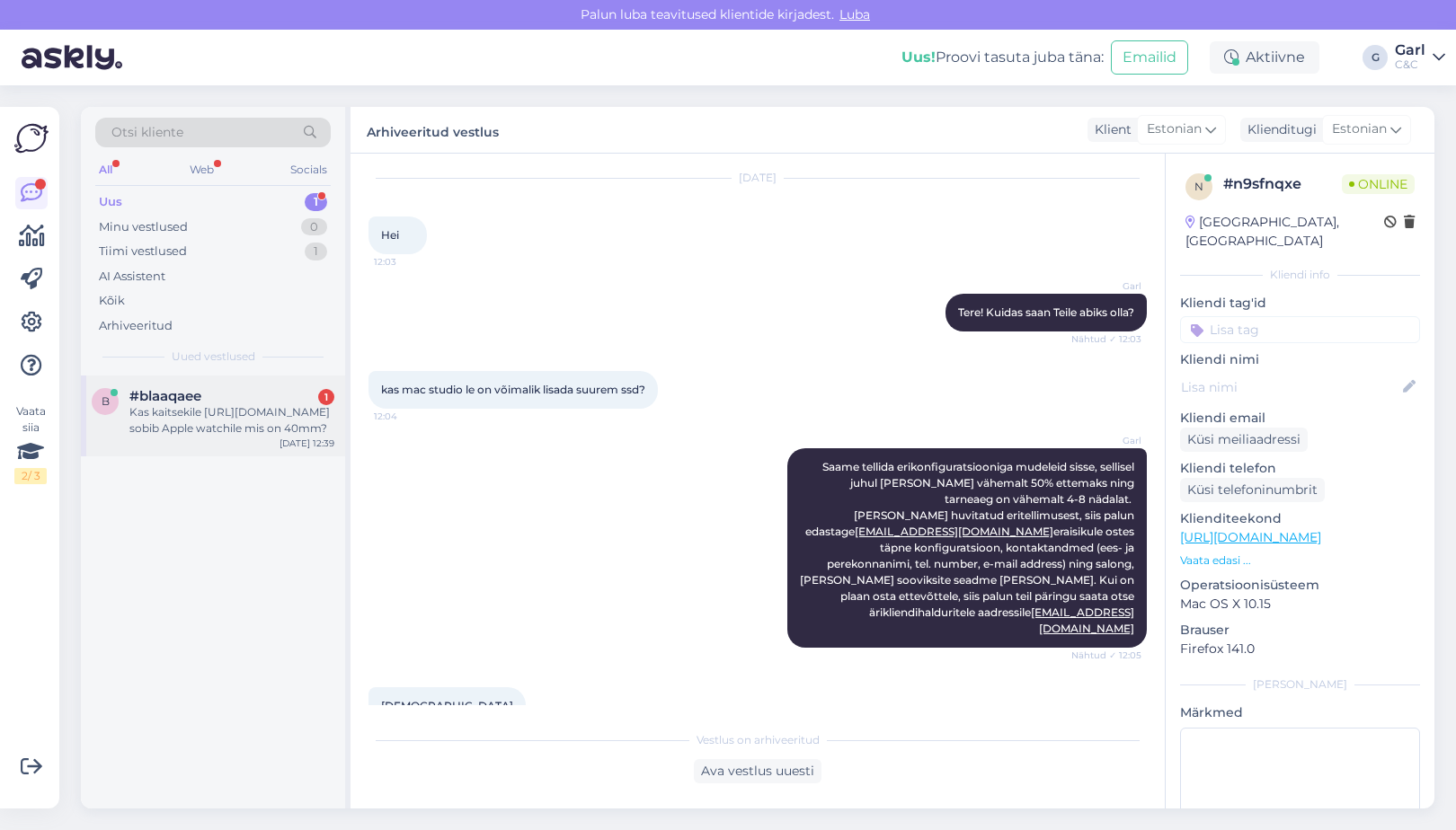
click at [233, 396] on div "#blaaqaee 1" at bounding box center [232, 396] width 205 height 16
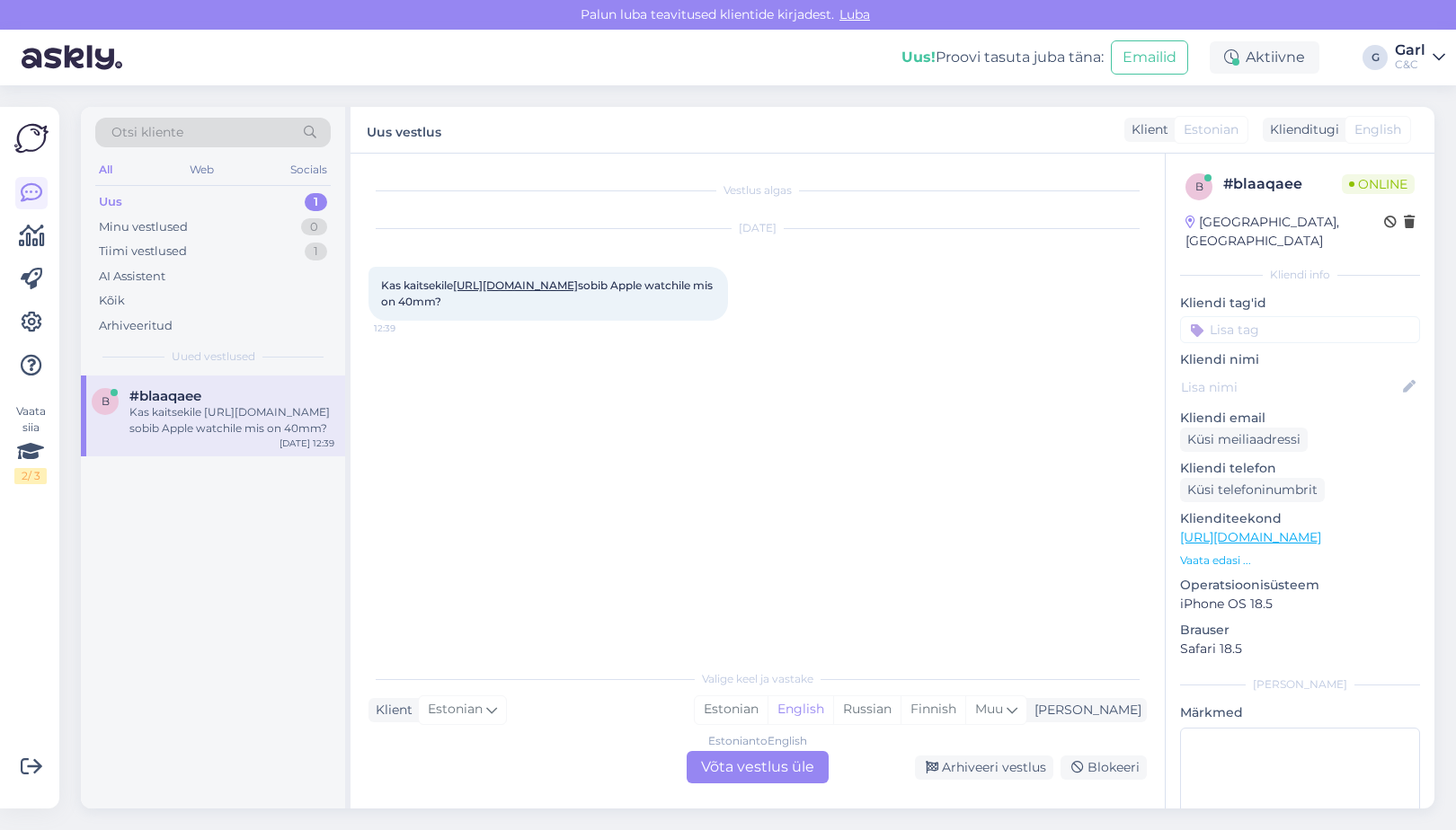
click at [560, 292] on link "https://www.shop.cec.ee/next-one-screen-protector-for-apple-watch-41mm-aw-41-3d…" at bounding box center [515, 285] width 125 height 14
click at [768, 698] on div "Estonian" at bounding box center [731, 710] width 72 height 27
click at [787, 761] on div "Estonian to Estonian Võta vestlus üle" at bounding box center [758, 768] width 142 height 33
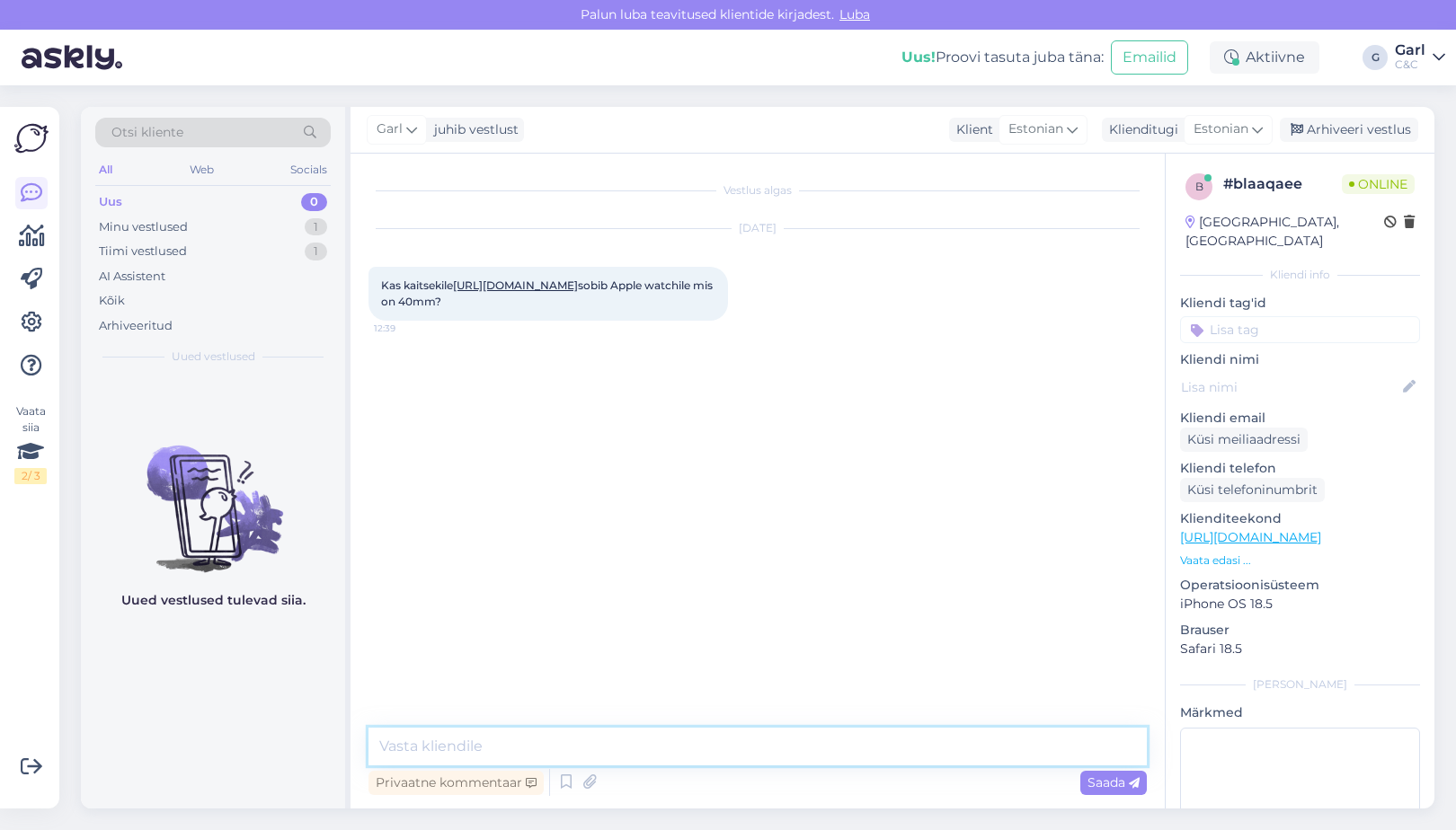
click at [785, 753] on textarea at bounding box center [758, 747] width 779 height 38
click at [691, 752] on textarea "Tere! Ei sobi kahjuks." at bounding box center [758, 747] width 779 height 38
paste textarea "https://www.shop.cec.ee/epico-hero-case-for-apple-watch-40mm-42110101000002"
type textarea "Tere! Ei sobi kahjuks. 40mm variandile on hetkel saadaval: https://www.shop.cec…"
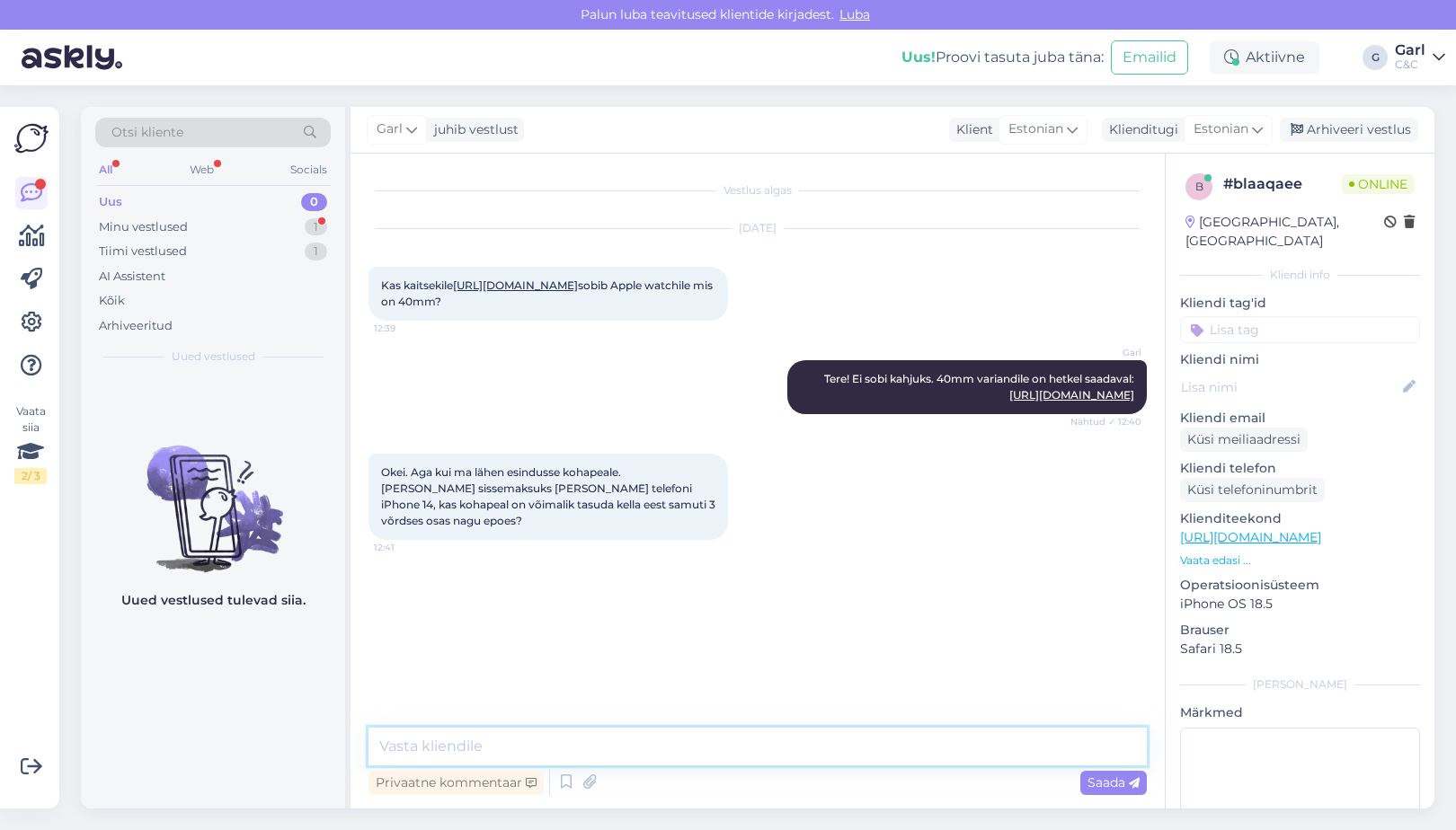
click at [562, 732] on textarea at bounding box center [758, 747] width 779 height 38
type textarea "Jah, see on võimalik."
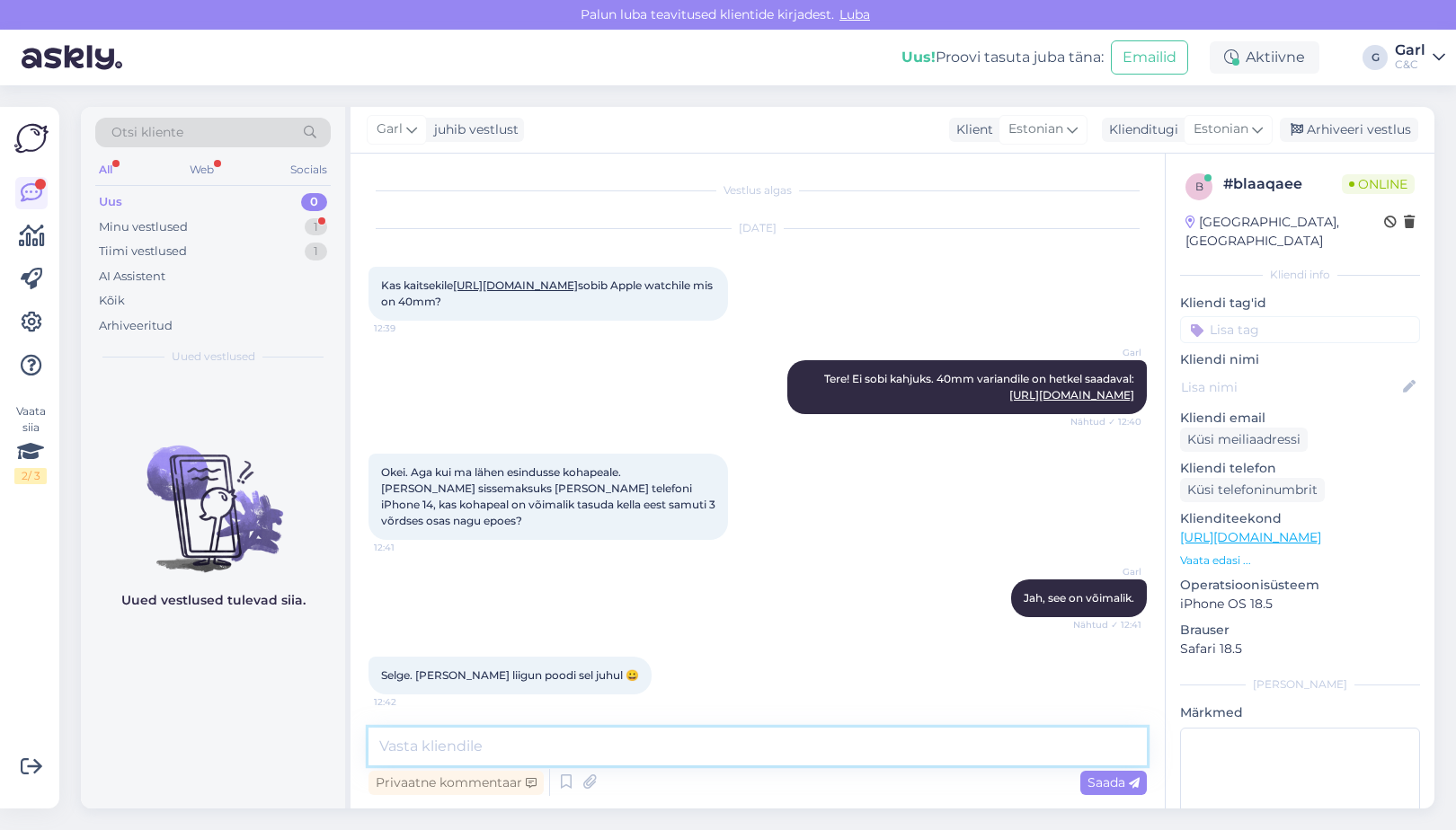
scroll to position [34, 0]
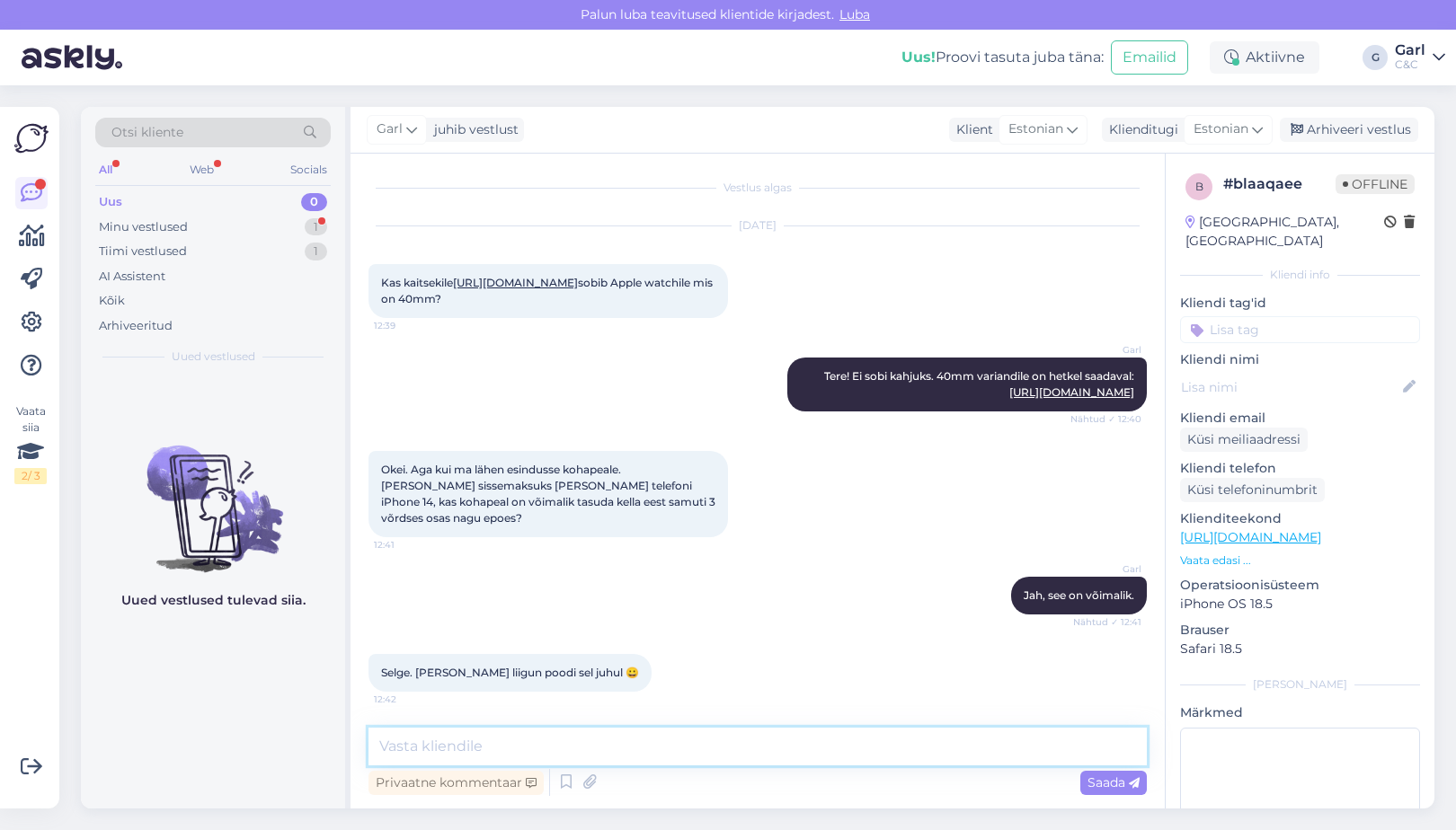
click at [658, 740] on textarea at bounding box center [758, 747] width 779 height 38
type textarea "Hästi, teeme nii! :)"
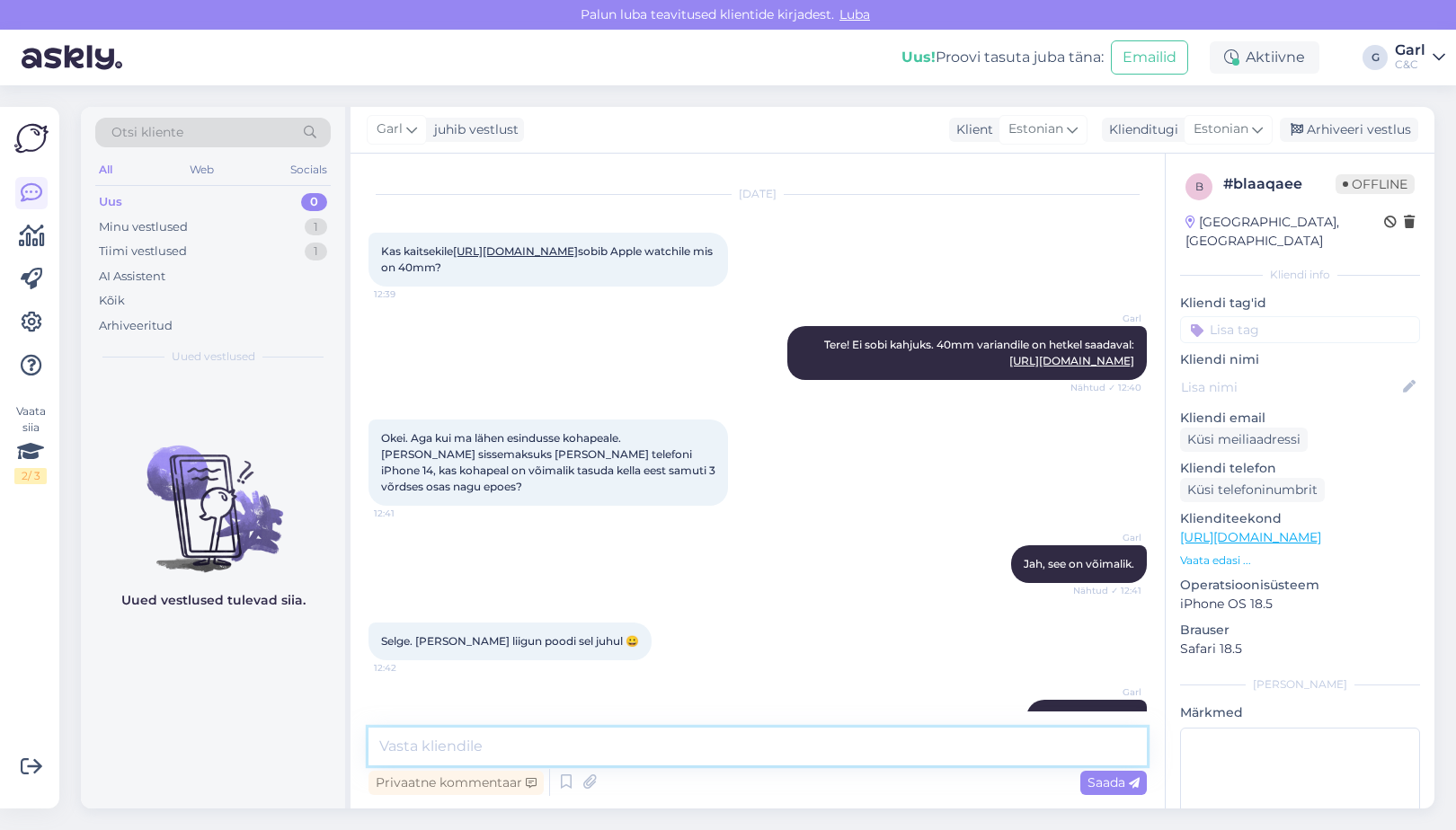
scroll to position [110, 0]
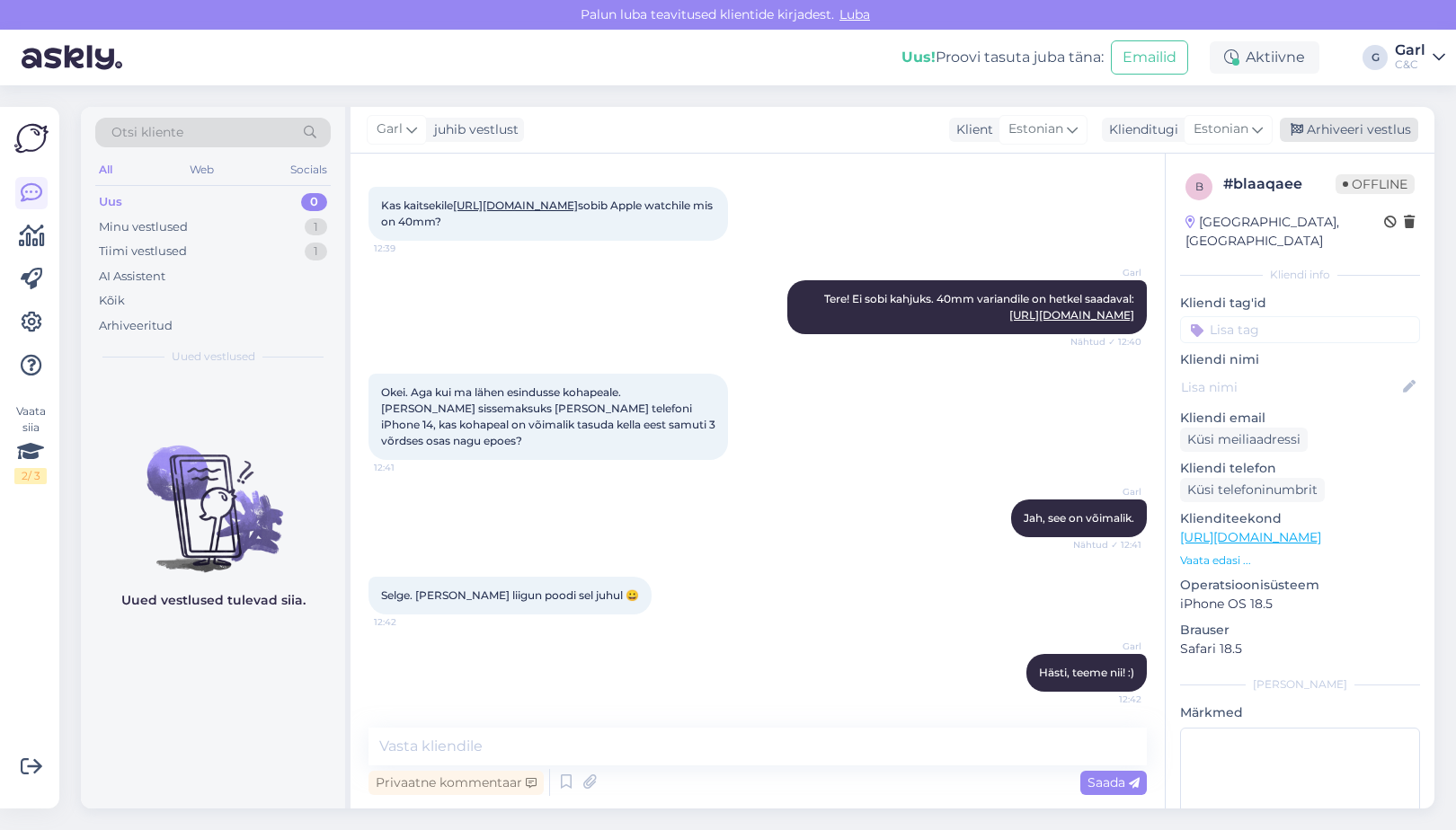
click at [1307, 129] on div "Arhiveeri vestlus" at bounding box center [1349, 129] width 139 height 24
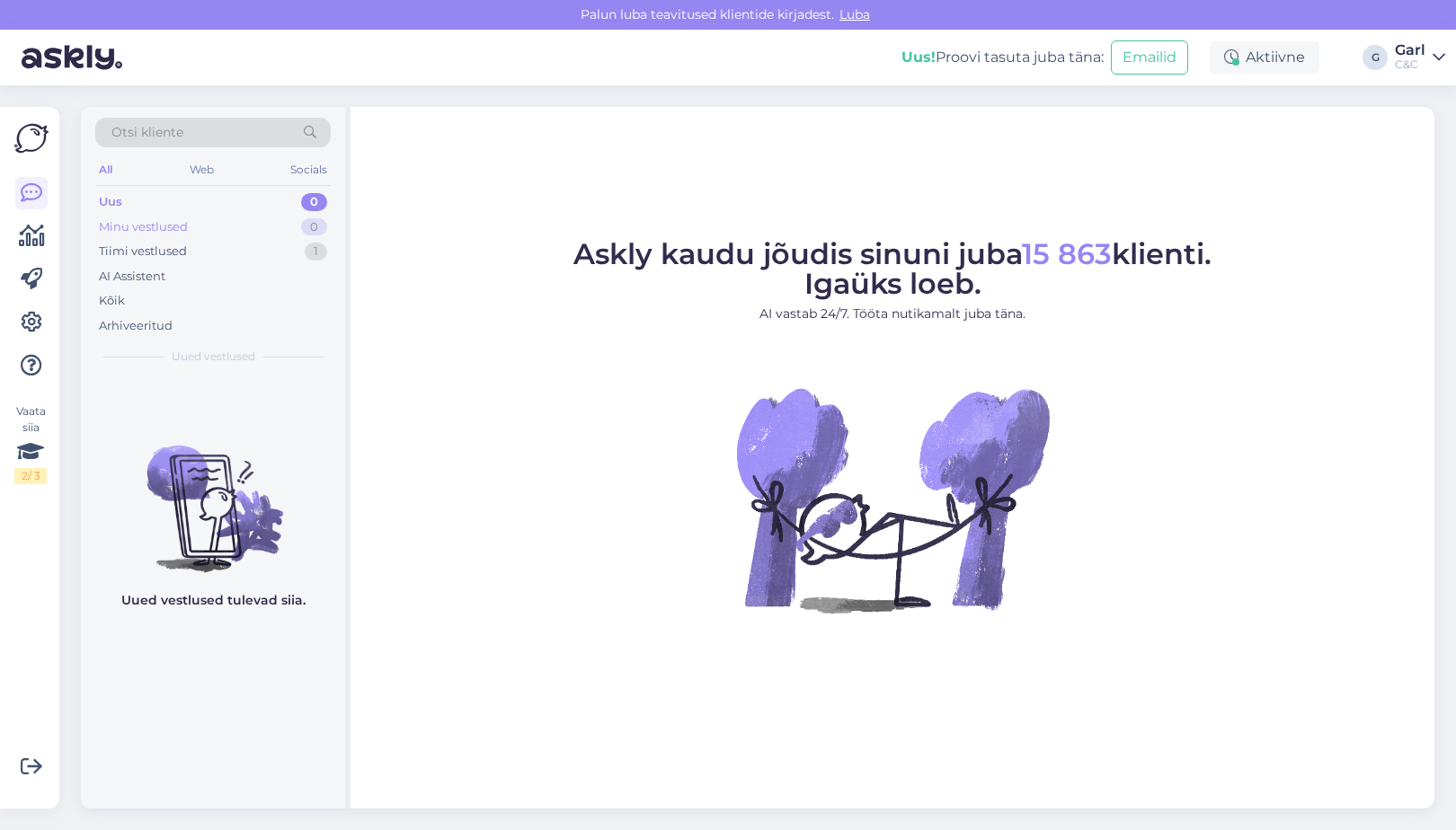
click at [263, 225] on div "Minu vestlused 0" at bounding box center [213, 227] width 235 height 25
click at [253, 261] on div "Tiimi vestlused 1" at bounding box center [213, 252] width 235 height 25
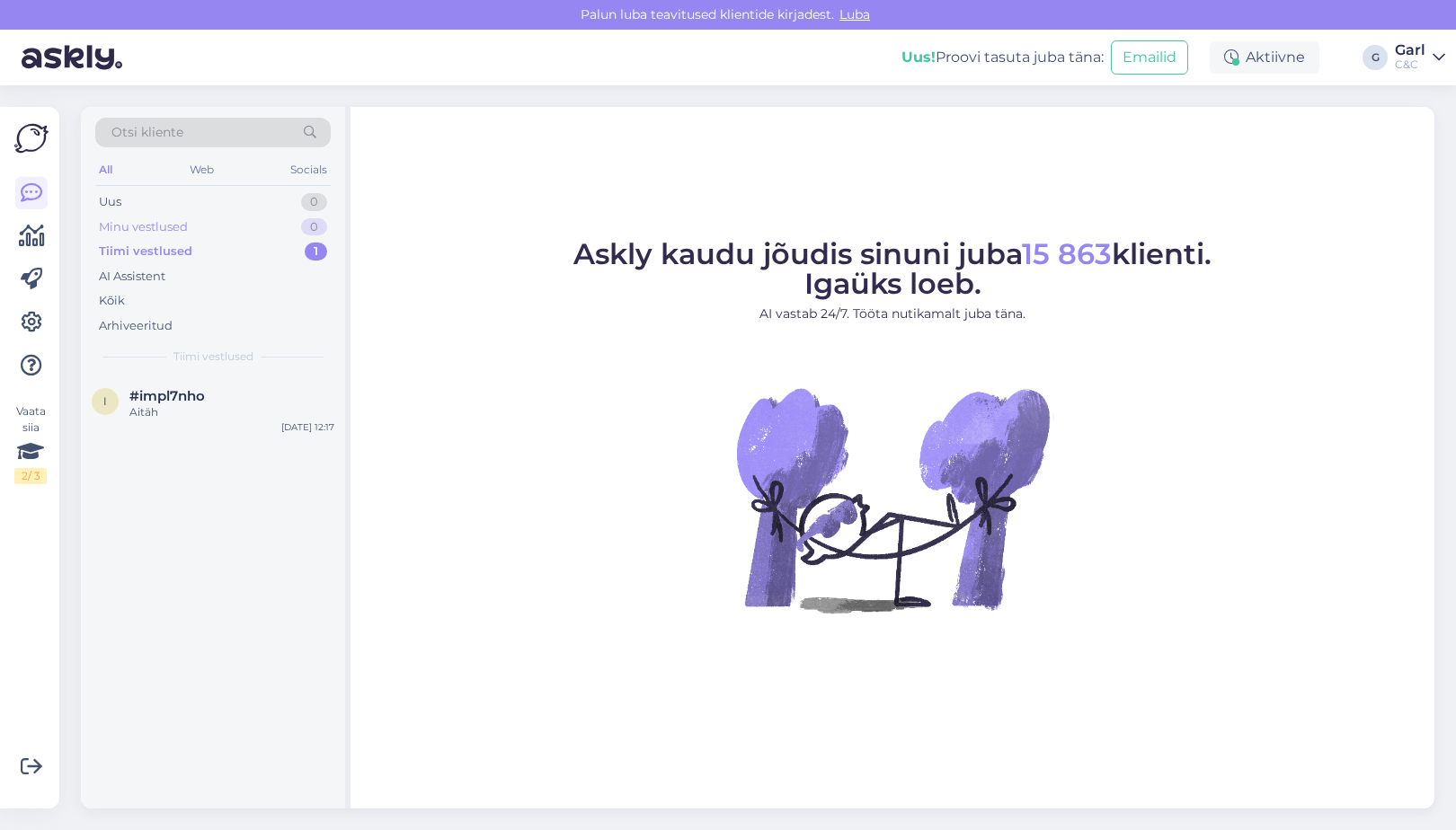
click at [284, 229] on div "Minu vestlused 0" at bounding box center [213, 227] width 235 height 25
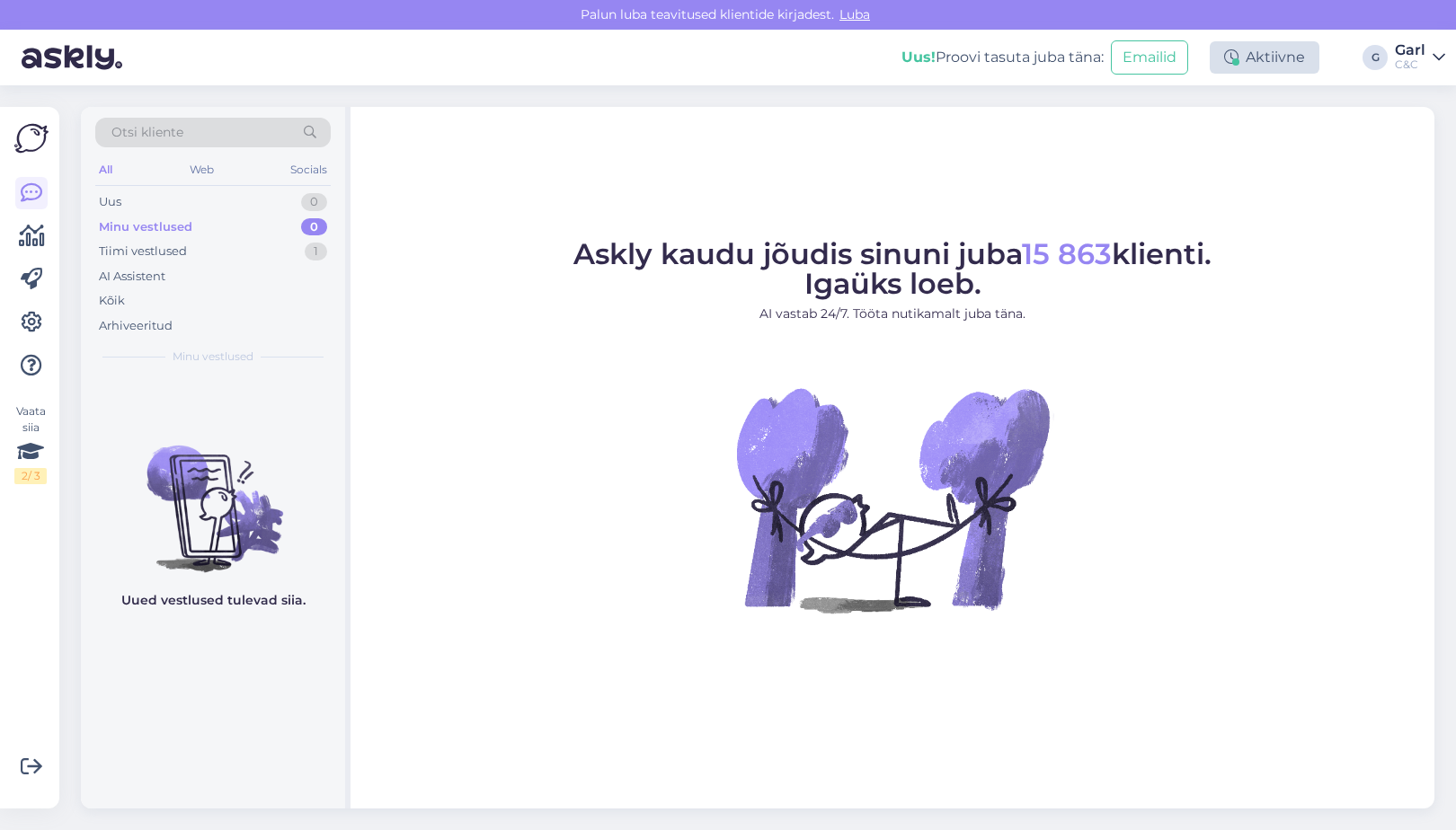
click at [1290, 56] on div "Aktiivne" at bounding box center [1264, 58] width 110 height 33
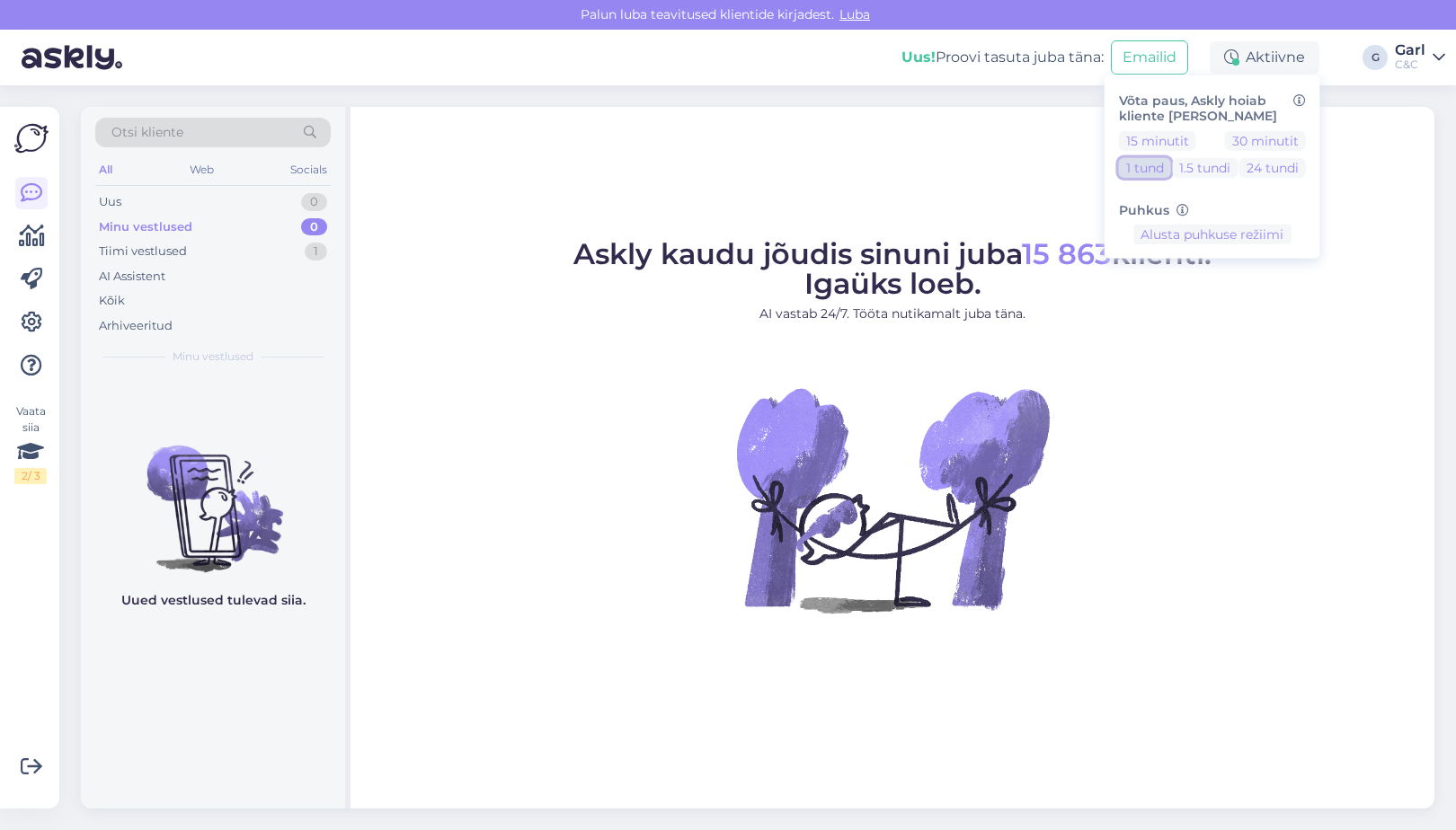
click at [1145, 168] on button "1 tund" at bounding box center [1145, 167] width 53 height 20
click at [1137, 439] on figure "Askly kaudu jõudis sinuni juba 15 863 klienti. Igaüks loeb. AI vastab 24/7. Töö…" at bounding box center [893, 451] width 1052 height 422
